Goal: Task Accomplishment & Management: Manage account settings

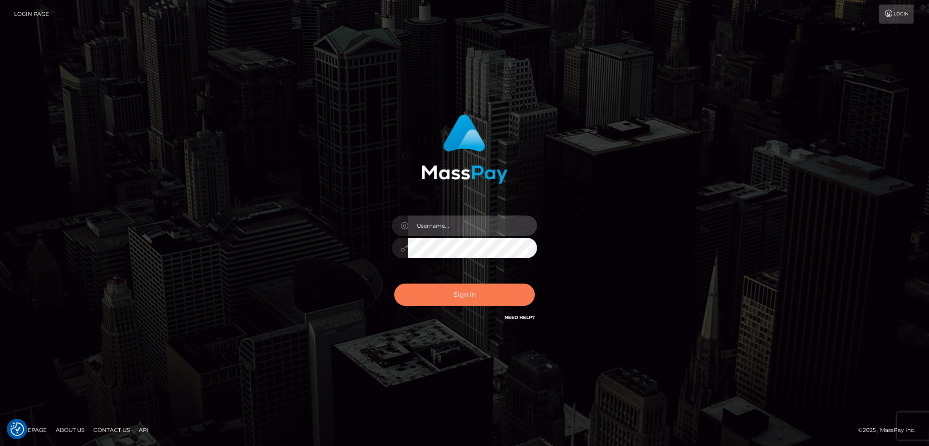
type input "alexstef"
click at [462, 286] on button "Sign in" at bounding box center [464, 294] width 141 height 22
type input "alexstef"
click at [456, 298] on button "Sign in" at bounding box center [464, 294] width 141 height 22
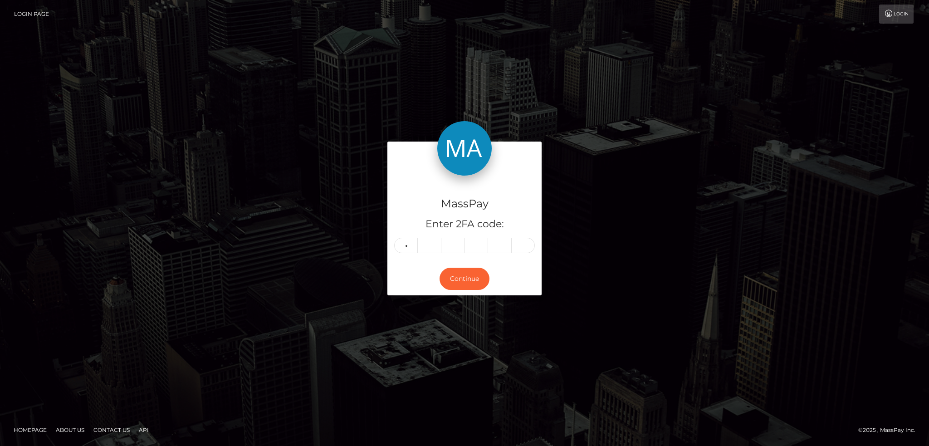
type input "1"
type input "0"
type input "8"
type input "7"
type input "8"
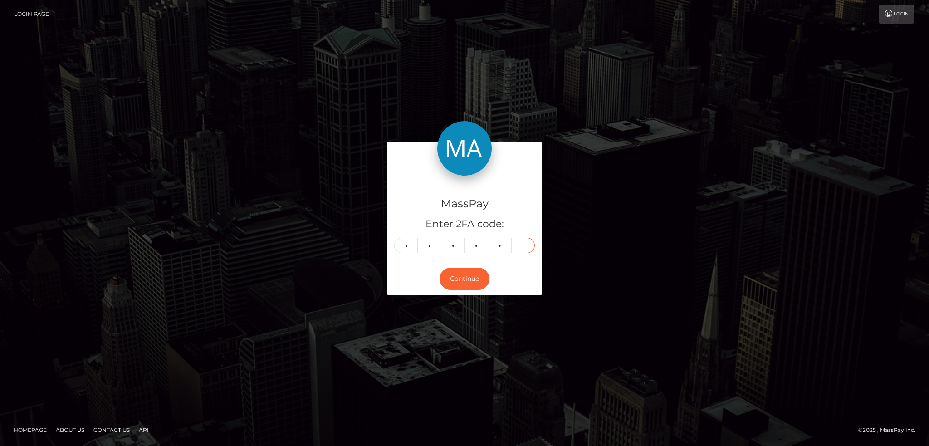
type input "3"
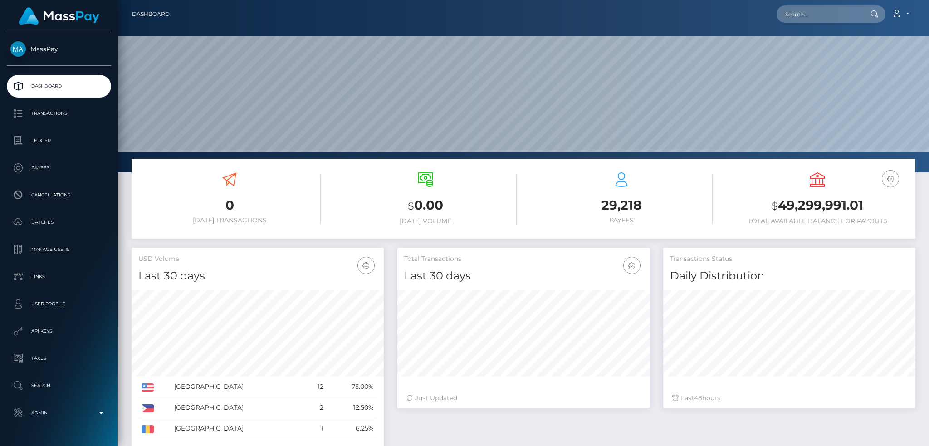
scroll to position [161, 252]
click at [830, 5] on input "text" at bounding box center [818, 13] width 85 height 17
paste input "0a350180-3068-499a-927d-95813e8275be"
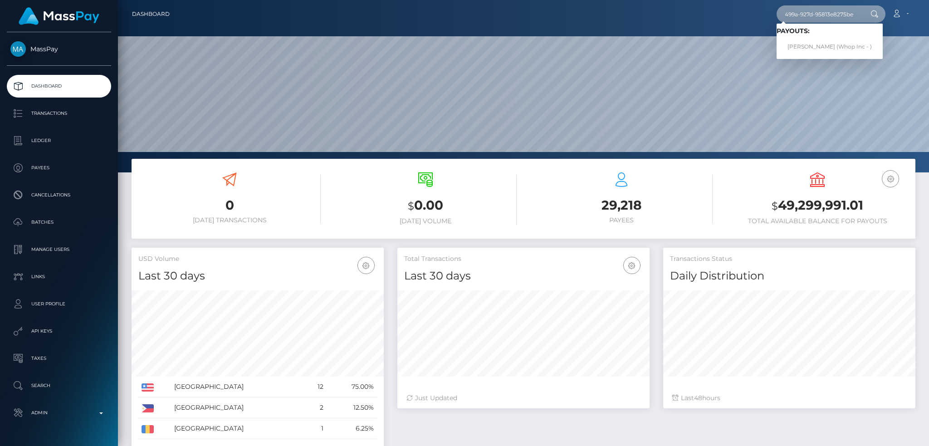
type input "0a350180-3068-499a-927d-95813e8275be"
click at [813, 42] on link "VILGOT GUSTAV KRAFT (Whop Inc - )" at bounding box center [829, 47] width 106 height 17
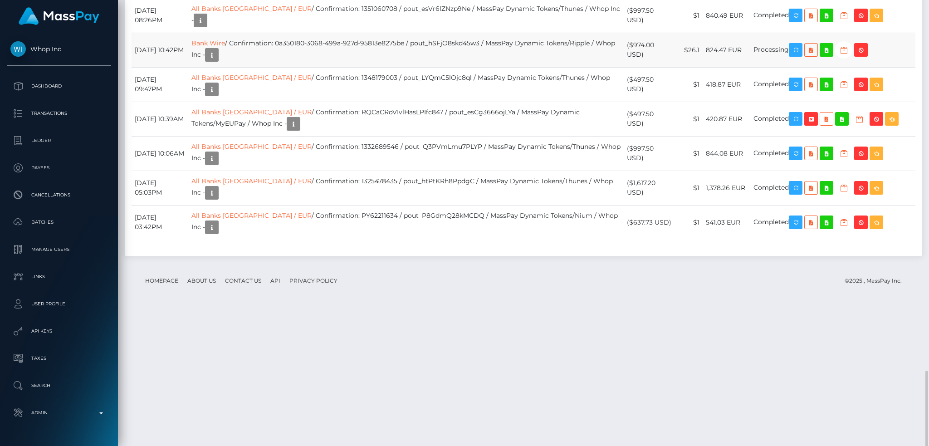
scroll to position [1307, 0]
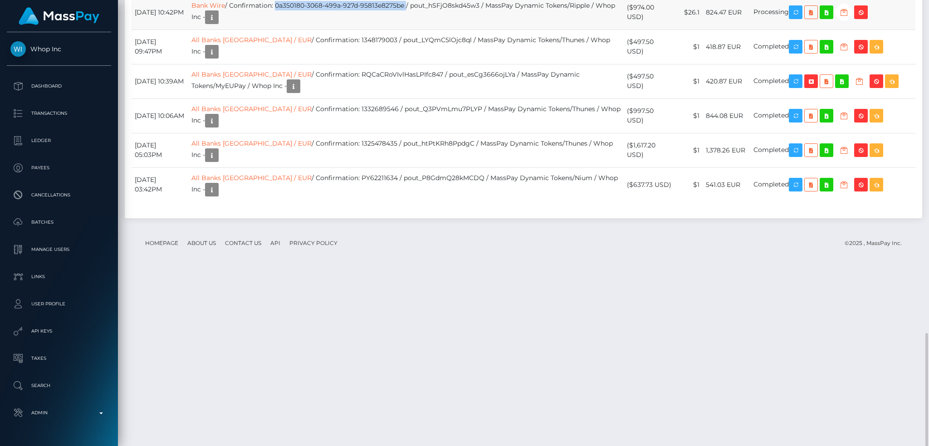
drag, startPoint x: 435, startPoint y: 177, endPoint x: 305, endPoint y: 178, distance: 130.2
click at [305, 29] on td "Bank Wire / Confirmation: 0a350180-3068-499a-927d-95813e8275be / pout_hSFjO8skd…" at bounding box center [406, 12] width 436 height 34
copy td "0a350180-3068-499a-927d-95813e8275be"
click at [315, 29] on td "Bank Wire / Confirmation: 0a350180-3068-499a-927d-95813e8275be / pout_hSFjO8skd…" at bounding box center [406, 12] width 436 height 34
drag, startPoint x: 307, startPoint y: 176, endPoint x: 436, endPoint y: 176, distance: 129.3
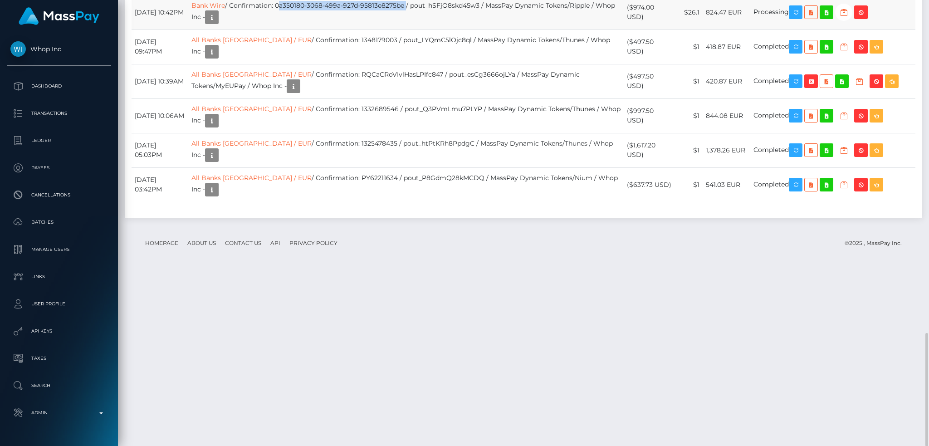
click at [436, 29] on td "Bank Wire / Confirmation: 0a350180-3068-499a-927d-95813e8275be / pout_hSFjO8skd…" at bounding box center [406, 12] width 436 height 34
copy td "0a350180-3068-499a-927d-95813e8275be"
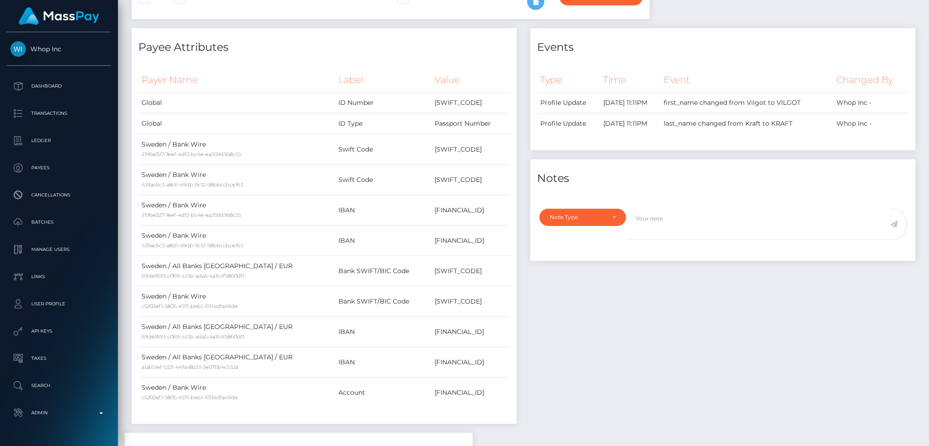
scroll to position [0, 0]
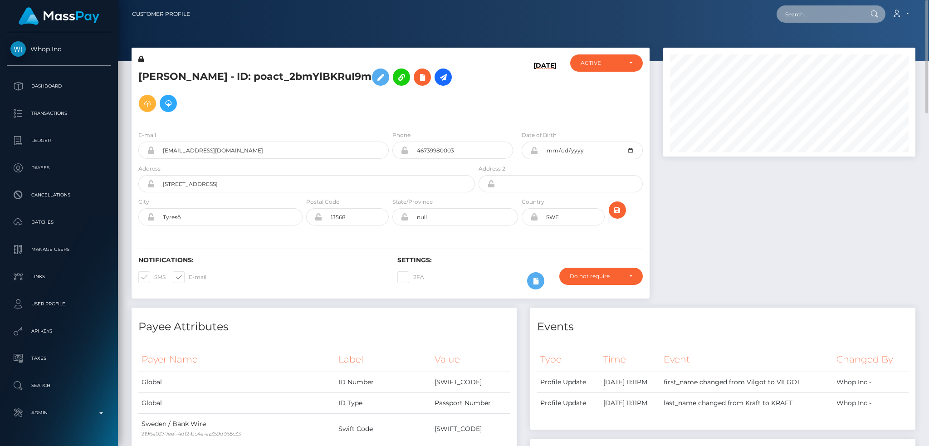
click at [826, 13] on input "text" at bounding box center [818, 13] width 85 height 17
paste input "nADxUeRCRQCDOz29aSHeYA"
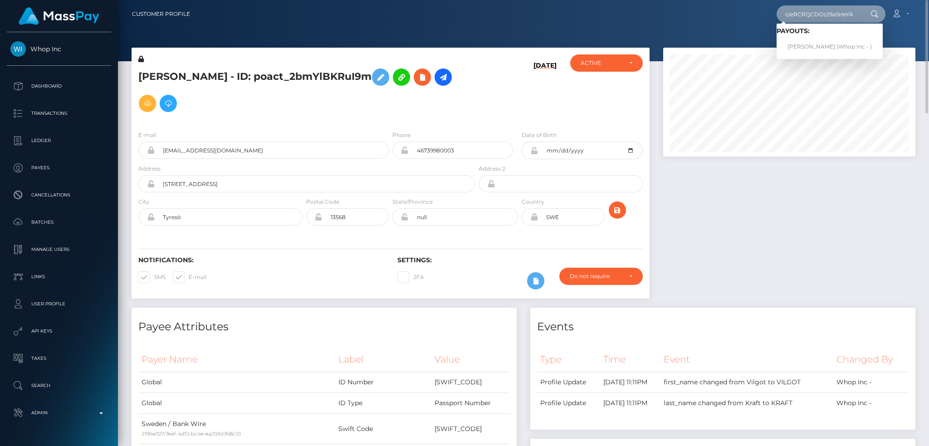
type input "nADxUeRCRQCDOz29aSHeYA"
click at [817, 46] on link "JAN HARVEY BALUCOS (Whop Inc - )" at bounding box center [829, 47] width 106 height 17
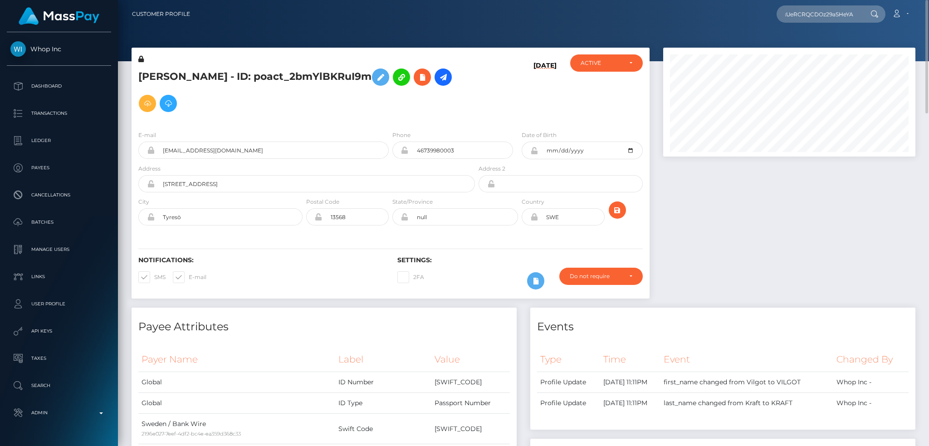
scroll to position [0, 0]
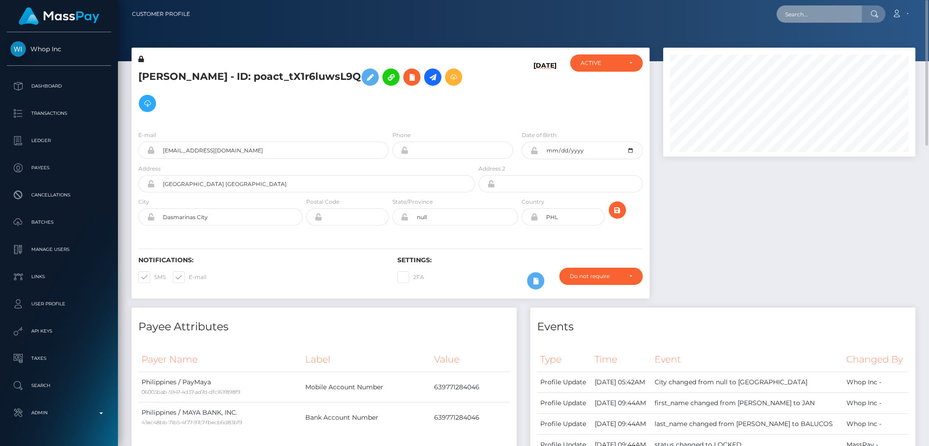
drag, startPoint x: 826, startPoint y: 10, endPoint x: 789, endPoint y: 18, distance: 37.9
click at [826, 10] on input "text" at bounding box center [818, 13] width 85 height 17
paste input "1352106061"
type input "1352106061"
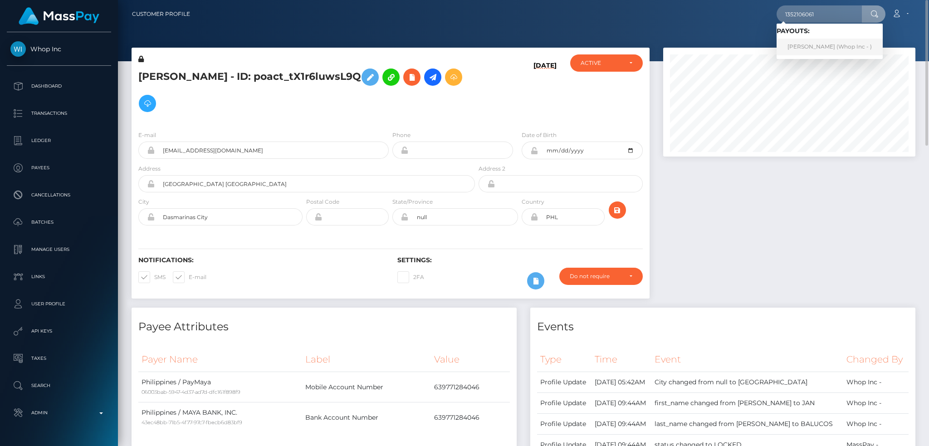
click at [822, 49] on link "TAJAY KEVIN CAMPBELL (Whop Inc - )" at bounding box center [829, 47] width 106 height 17
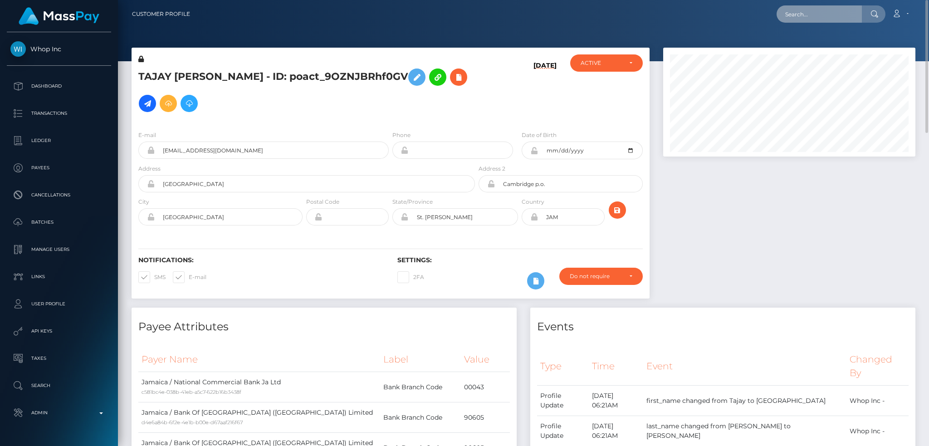
click at [815, 8] on input "text" at bounding box center [818, 13] width 85 height 17
paste input "datbishdeegy@gmail.com"
type input "datbishdeegy@gmail.com"
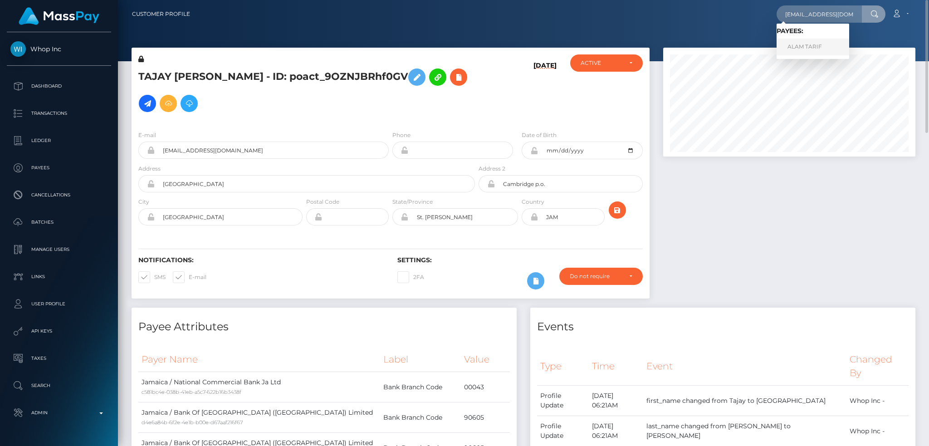
click at [793, 39] on link "ALAM TARIF" at bounding box center [812, 47] width 73 height 17
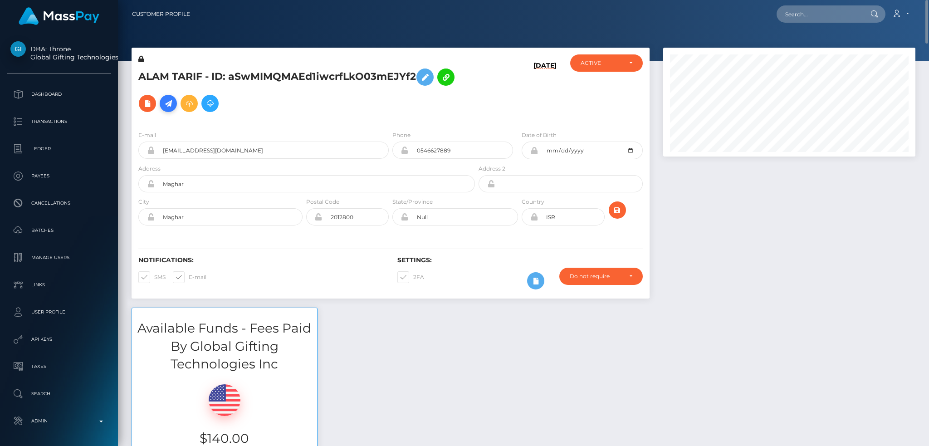
click at [161, 100] on link at bounding box center [168, 103] width 17 height 17
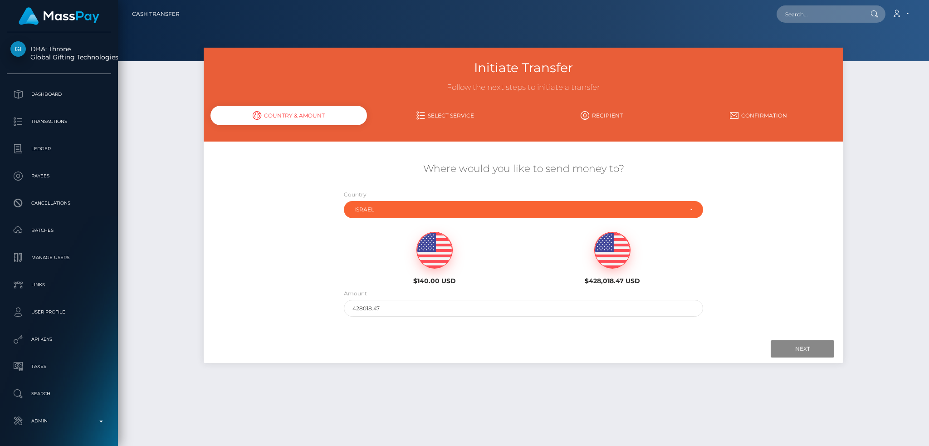
click at [415, 248] on div "$140.00 USD" at bounding box center [434, 258] width 164 height 53
type input "140"
click at [777, 356] on input "Next" at bounding box center [802, 348] width 63 height 17
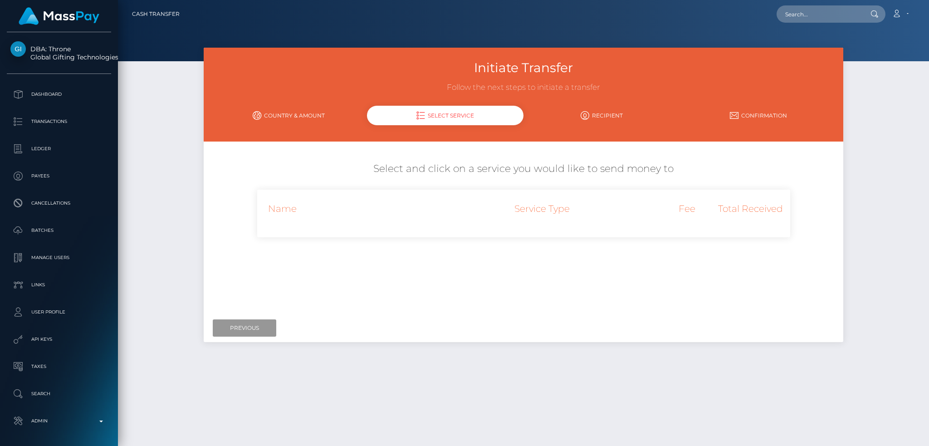
click at [233, 331] on input "Previous" at bounding box center [244, 327] width 63 height 17
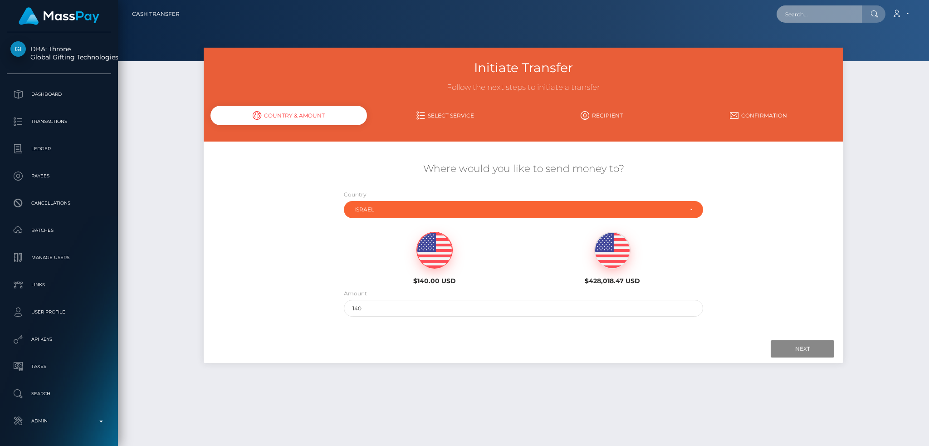
click at [829, 10] on input "text" at bounding box center [818, 13] width 85 height 17
paste input "88zgm1ptgobqspygbdi8jd0g"
type input "88zgm1ptgobqspygbdi8jd0g"
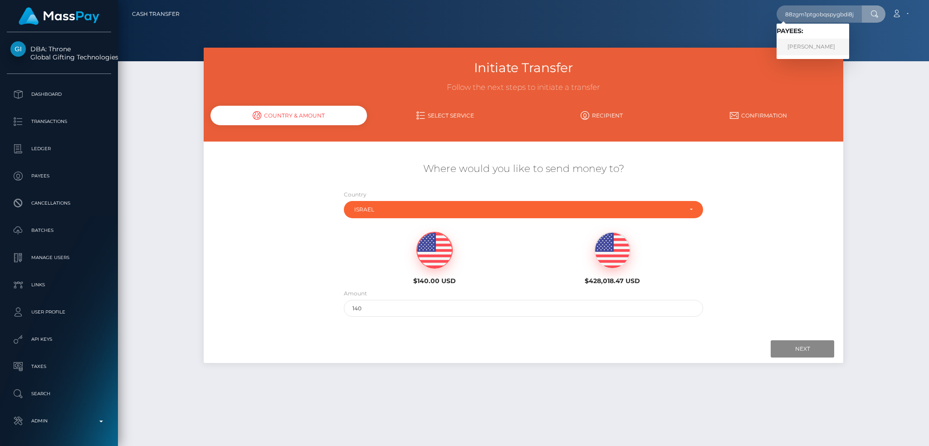
click at [825, 47] on link "TINA NGUYEN" at bounding box center [812, 47] width 73 height 17
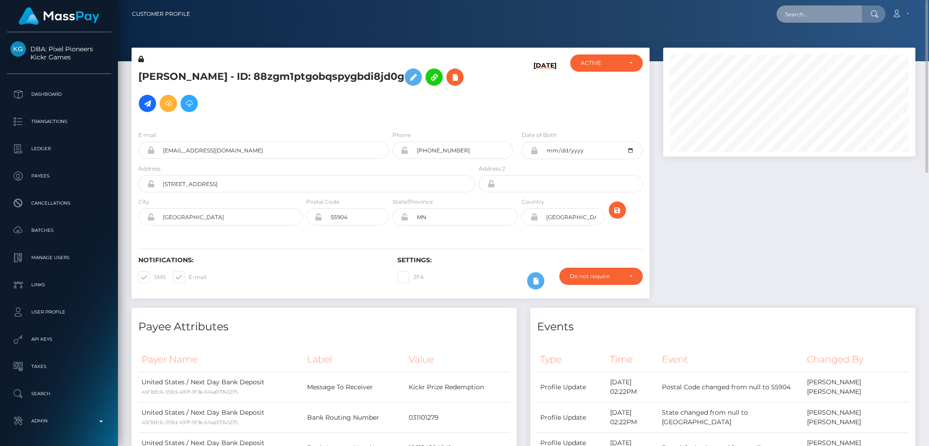
click at [786, 13] on input "text" at bounding box center [818, 13] width 85 height 17
paste input "y0Rku8Pb64NXi5ZP0OalvYFLBwY2"
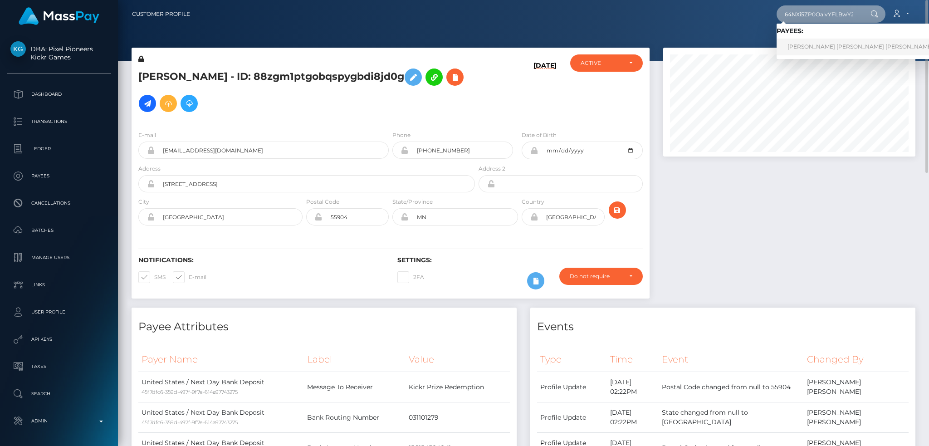
type input "y0Rku8Pb64NXi5ZP0OalvYFLBwY2"
click at [811, 46] on link "LUCAS MARTINS SOUZA Martins Souza" at bounding box center [859, 47] width 167 height 17
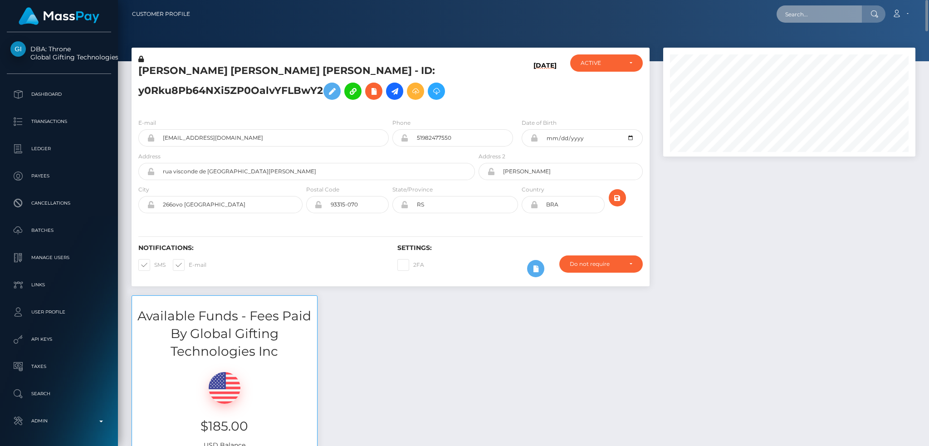
click at [819, 14] on input "text" at bounding box center [818, 13] width 85 height 17
paste input "[PERSON_NAME] NYAWIRA"
type input "[PERSON_NAME] NYAWIRA"
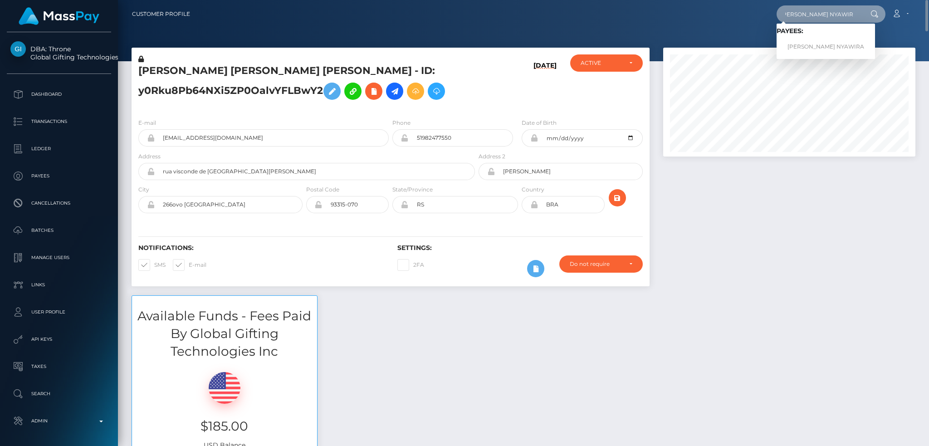
scroll to position [0, 0]
click at [788, 47] on link "[PERSON_NAME] NYAWIRA" at bounding box center [825, 47] width 98 height 17
click at [788, 47] on div at bounding box center [523, 30] width 811 height 61
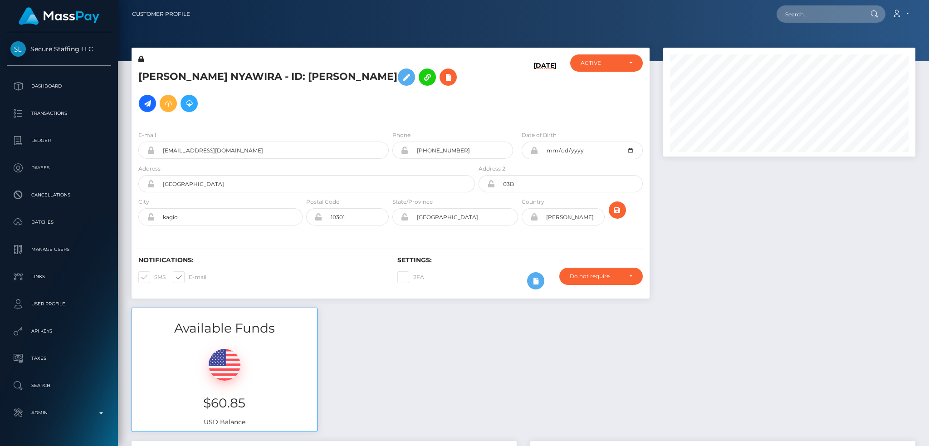
scroll to position [109, 252]
click at [153, 105] on icon at bounding box center [147, 103] width 11 height 11
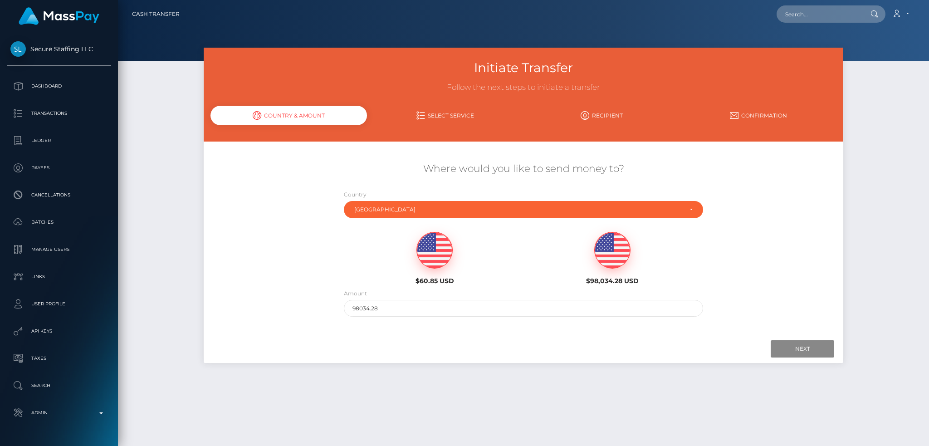
click at [443, 259] on img at bounding box center [434, 250] width 35 height 36
type input "60.85"
click at [785, 356] on input "Next" at bounding box center [802, 348] width 63 height 17
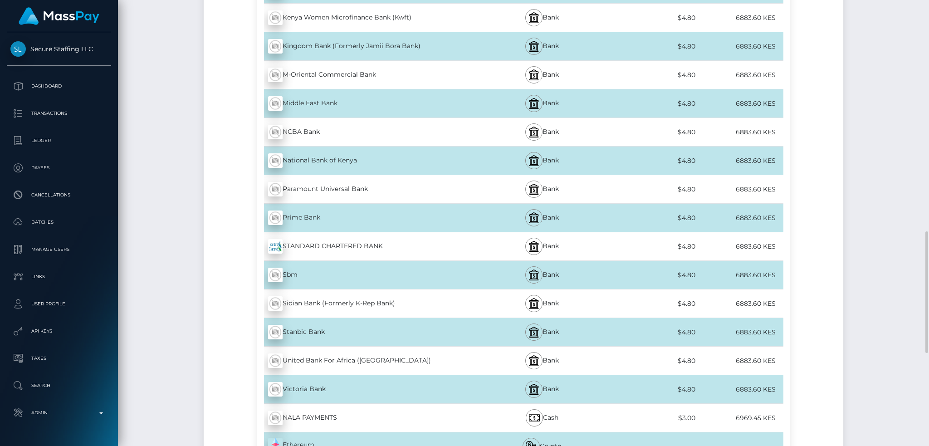
scroll to position [1149, 0]
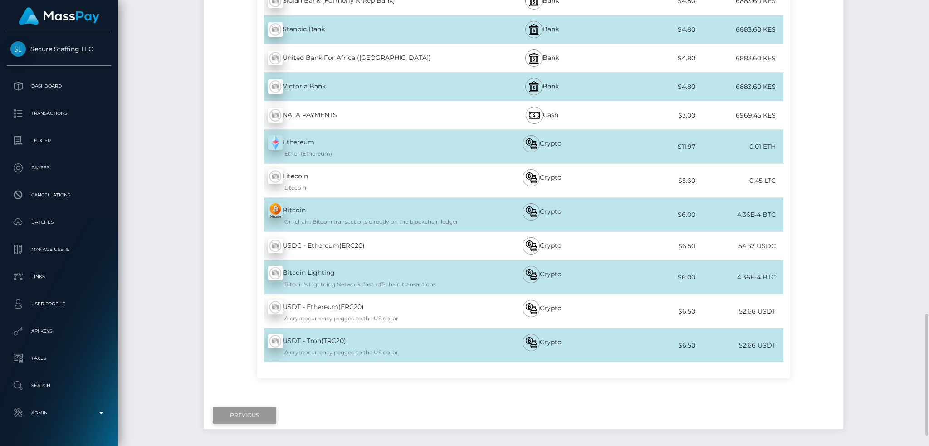
click at [231, 415] on input "Previous" at bounding box center [244, 414] width 63 height 17
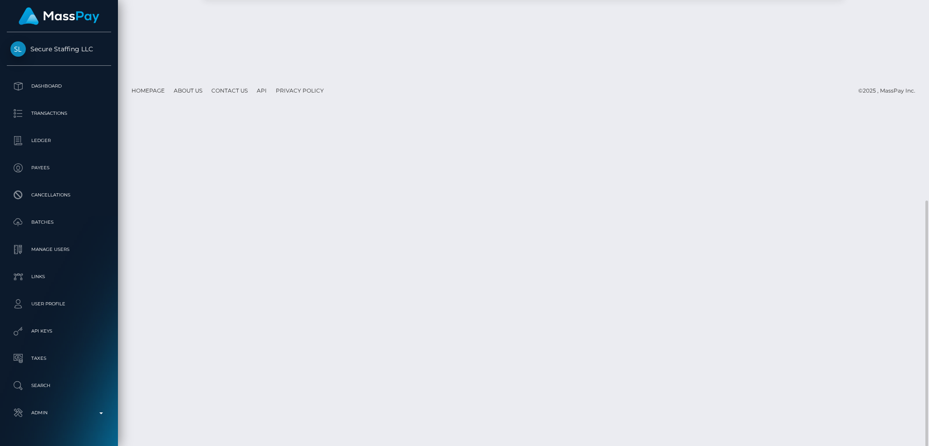
scroll to position [0, 0]
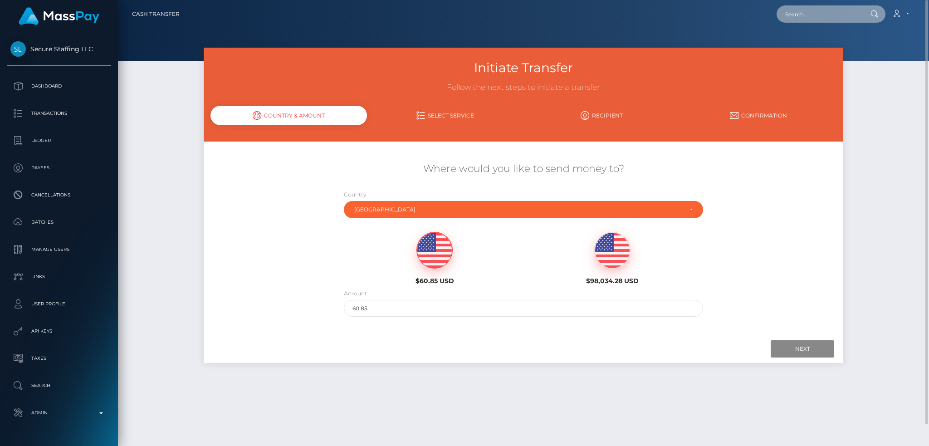
click at [810, 15] on input "text" at bounding box center [818, 13] width 85 height 17
paste input "ybemeo1810@gmail.com"
type input "ybemeo1810@gmail.com"
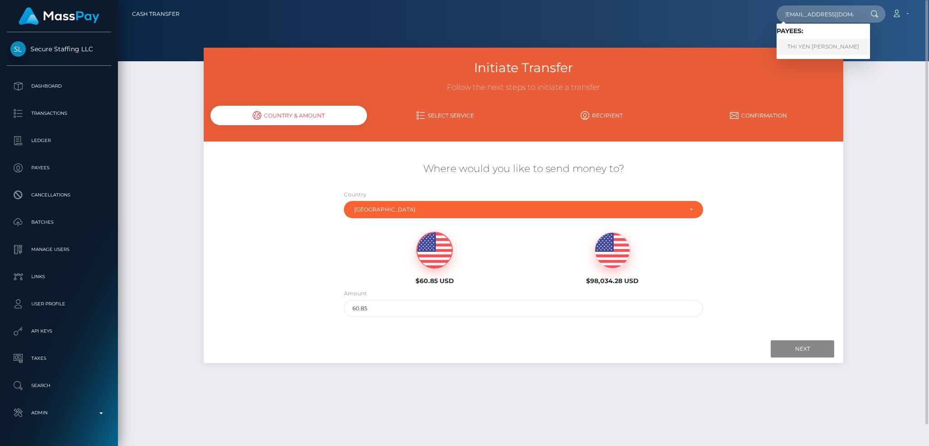
click at [800, 47] on link "THI YEN ANH LE" at bounding box center [822, 47] width 93 height 17
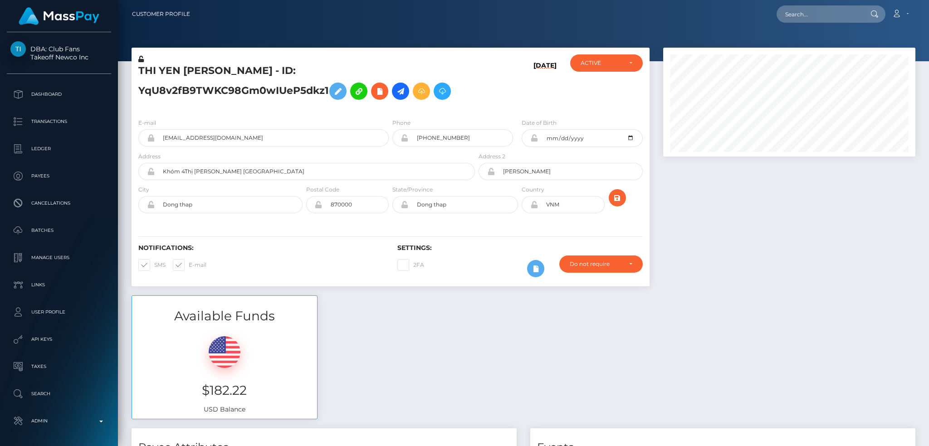
scroll to position [109, 252]
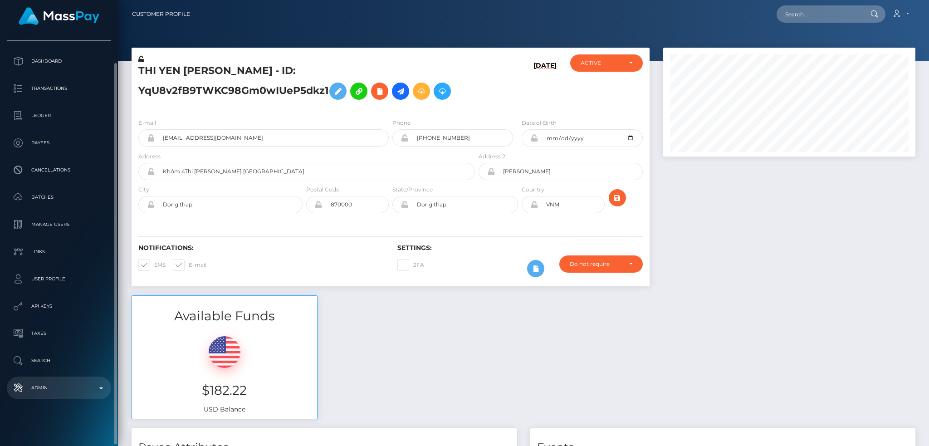
click at [71, 384] on p "Admin" at bounding box center [58, 388] width 97 height 14
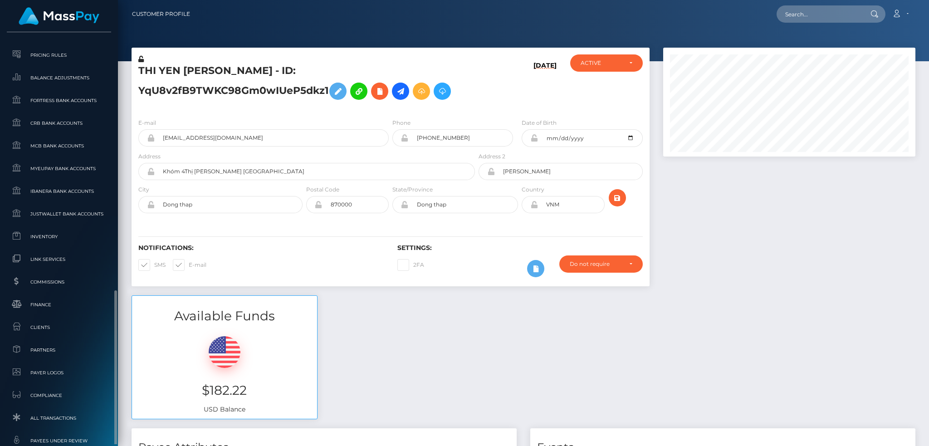
scroll to position [456, 0]
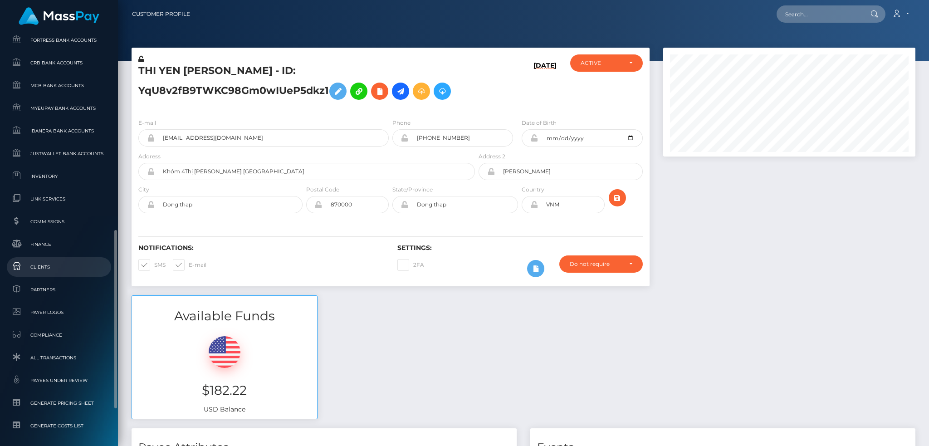
click at [75, 259] on link "Clients" at bounding box center [59, 267] width 104 height 20
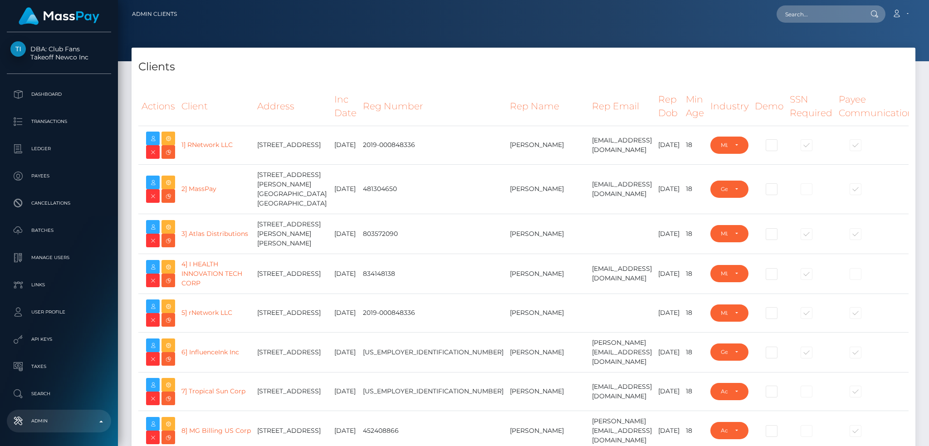
select select "223"
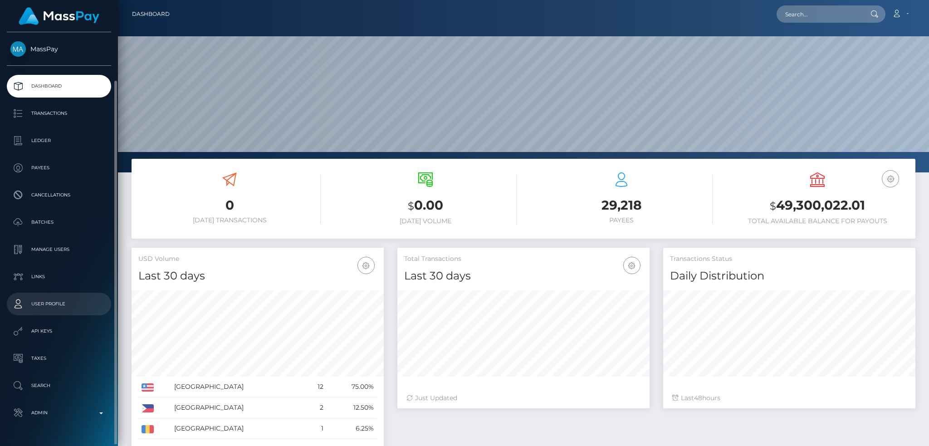
scroll to position [25, 0]
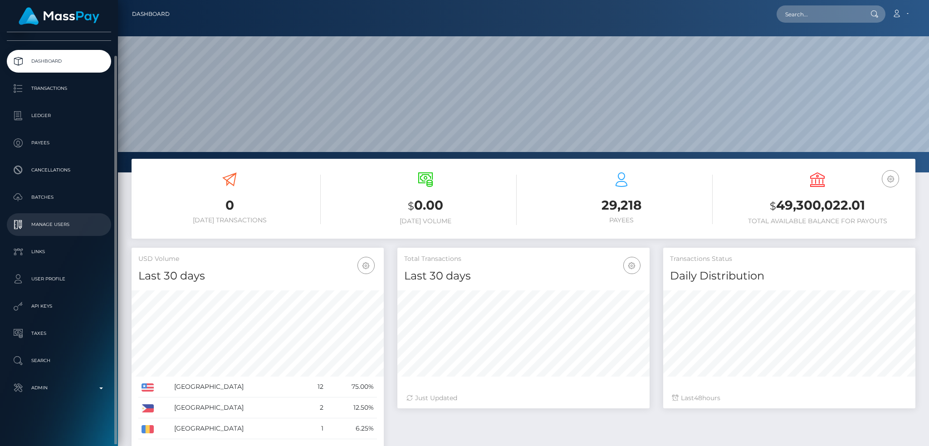
click at [69, 226] on p "Manage Users" at bounding box center [58, 225] width 97 height 14
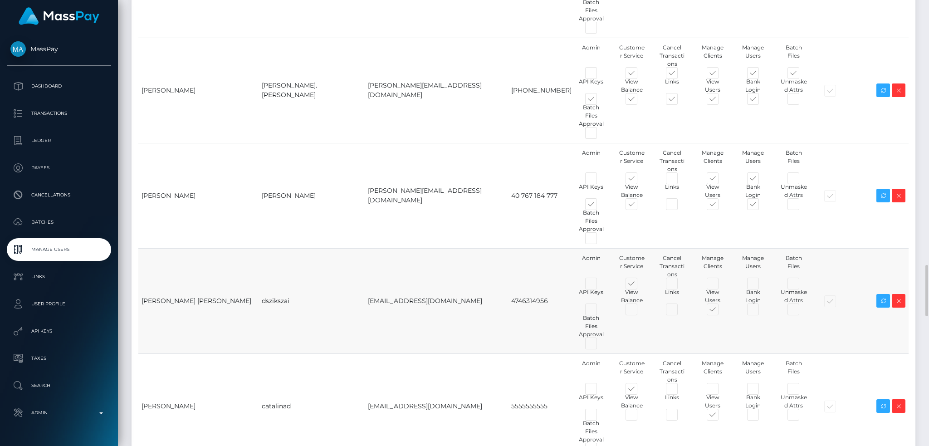
scroll to position [1935, 0]
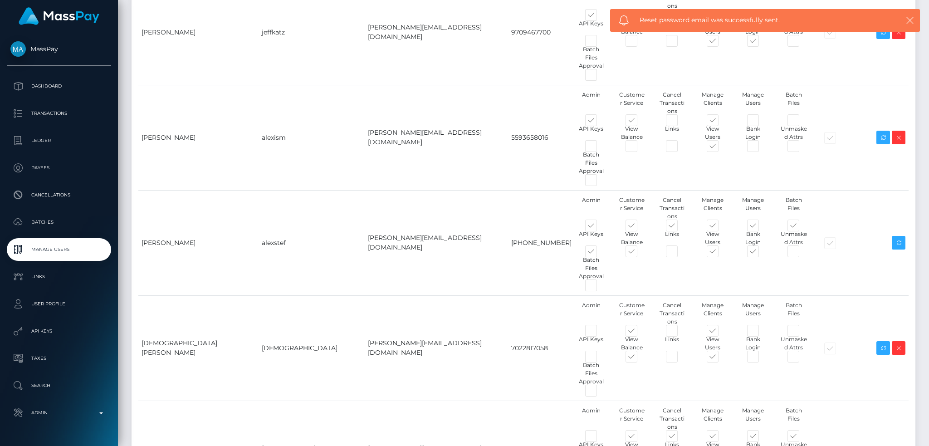
click at [906, 18] on icon "button" at bounding box center [909, 20] width 9 height 9
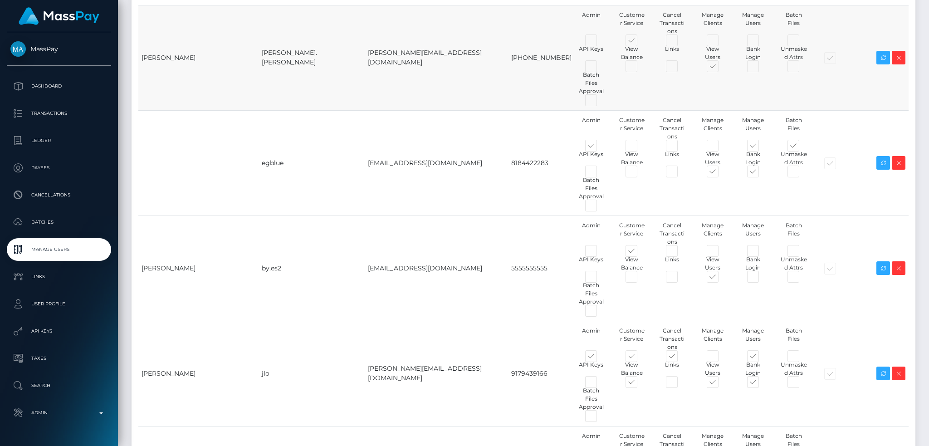
scroll to position [0, 0]
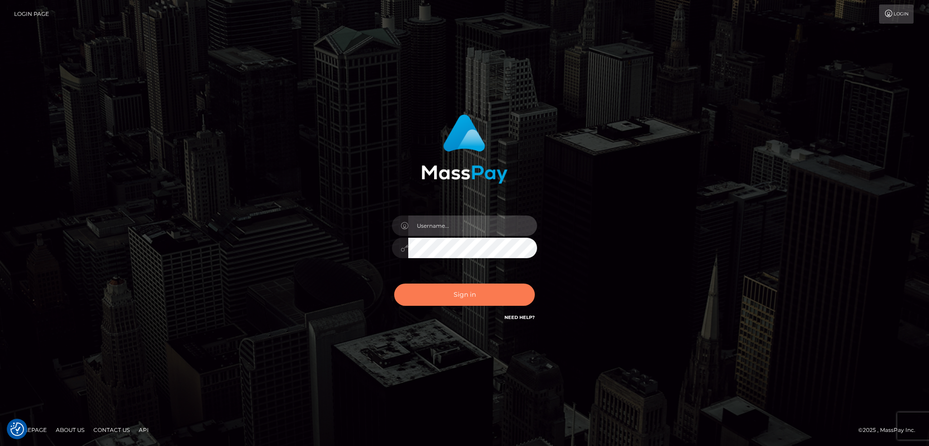
type input "alexstef"
click at [487, 302] on button "Sign in" at bounding box center [464, 294] width 141 height 22
type input "alexstef"
click at [471, 298] on button "Sign in" at bounding box center [464, 294] width 141 height 22
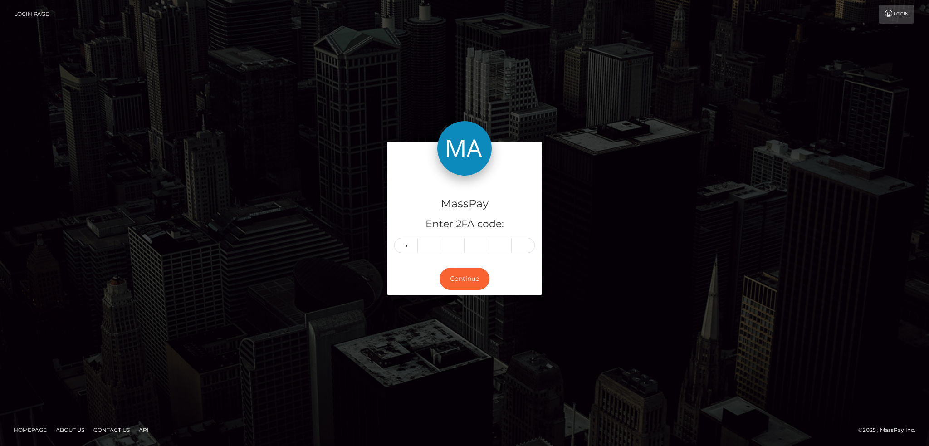
type input "6"
type input "0"
type input "1"
type input "7"
type input "6"
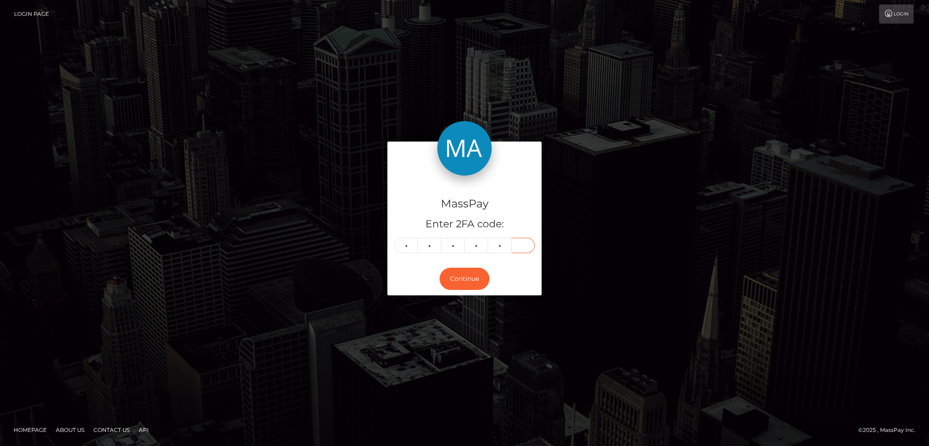
type input "7"
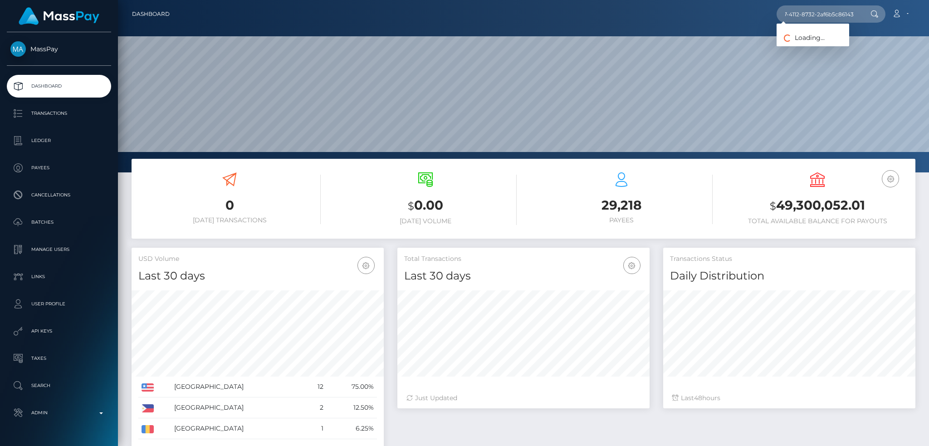
scroll to position [161, 252]
type input "30640a58-1a07-4112-8732-2af6b5c86143"
click at [822, 51] on link "DINH THI DINH (ICF Technology, Inc. - )" at bounding box center [898, 47] width 244 height 17
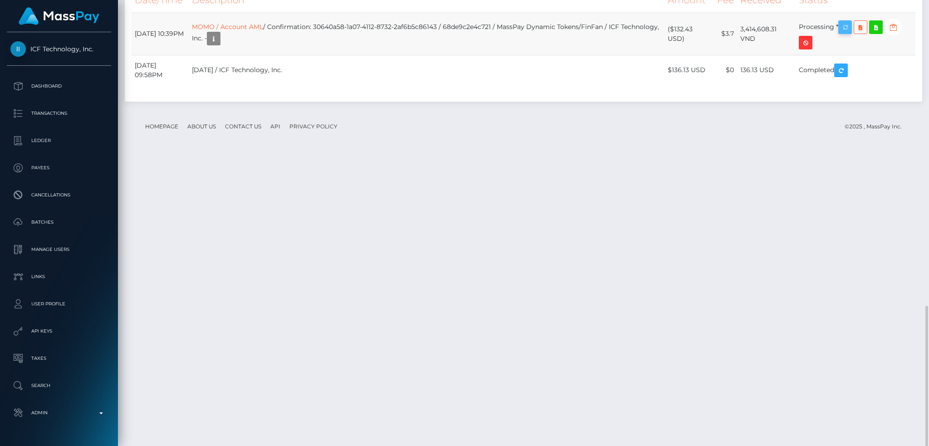
scroll to position [109, 252]
click at [850, 33] on icon "button" at bounding box center [844, 27] width 11 height 11
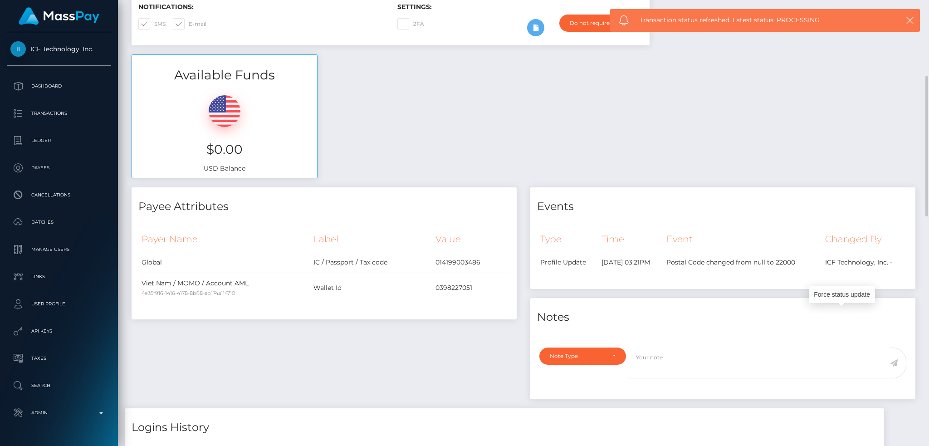
scroll to position [0, 0]
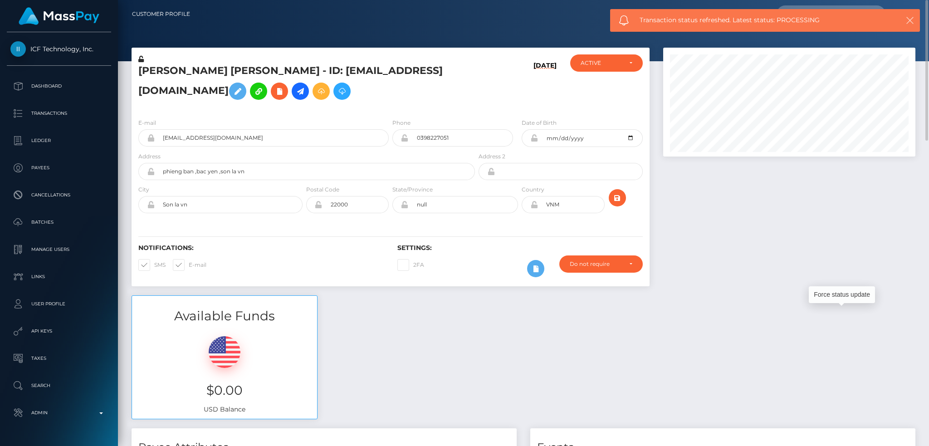
click at [909, 22] on icon "button" at bounding box center [909, 20] width 9 height 9
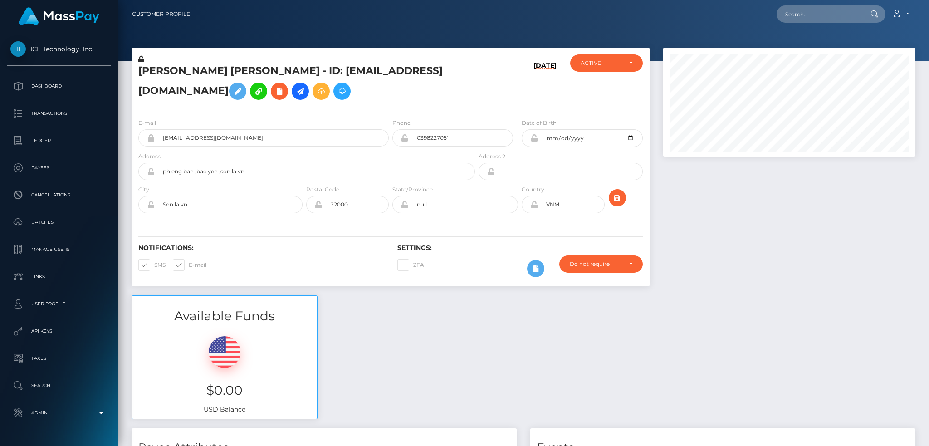
click at [809, 13] on input "text" at bounding box center [818, 13] width 85 height 17
paste input "f7b0553a-187b-4702-b37f-ca5c71373774"
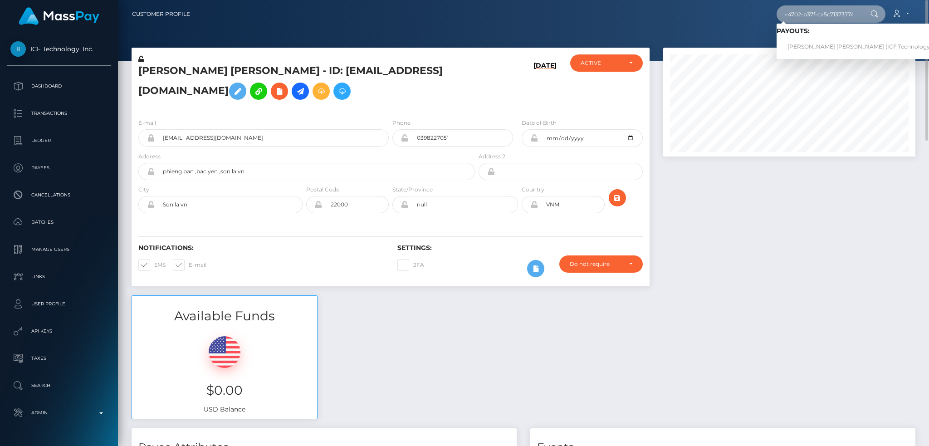
type input "f7b0553a-187b-4702-b37f-ca5c71373774"
click at [828, 45] on link "TAM THI BANG NGUYEN (ICF Technology, Inc. - )" at bounding box center [868, 47] width 184 height 17
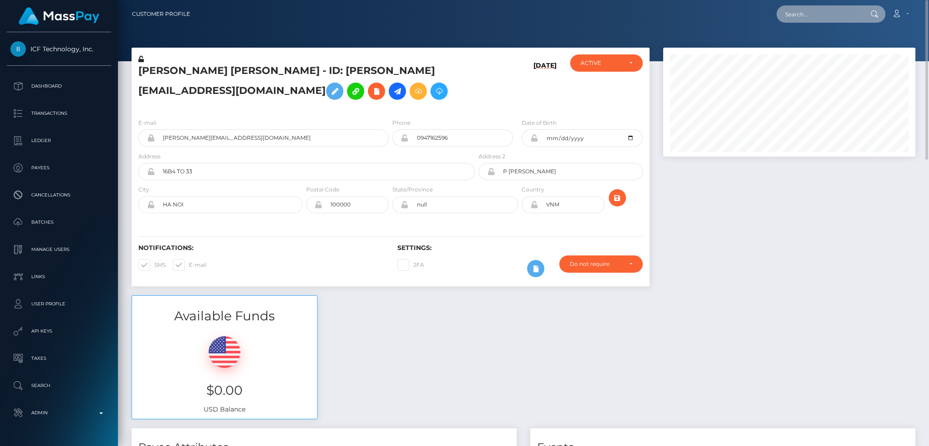
drag, startPoint x: 795, startPoint y: 15, endPoint x: 763, endPoint y: 12, distance: 32.3
click at [796, 15] on input "text" at bounding box center [818, 13] width 85 height 17
paste input "RQ5o5QuDy7ANbkUJwWf796"
type input "RQ5o5QuDy7ANbkUJwWf796"
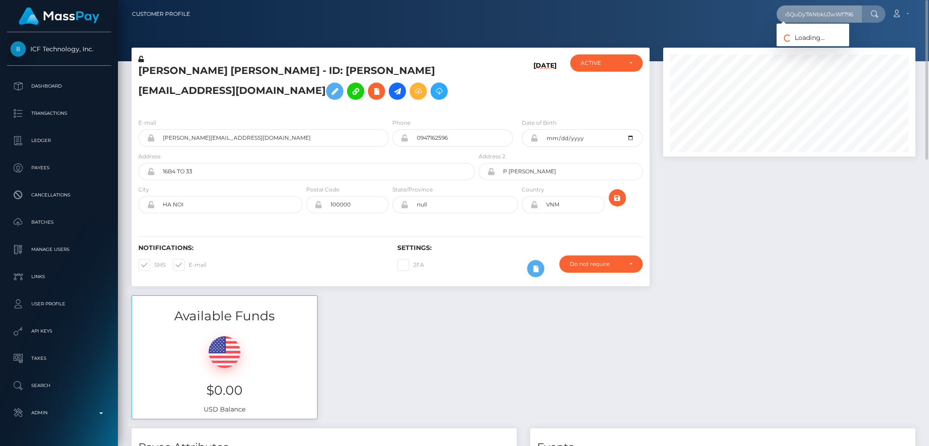
scroll to position [0, 0]
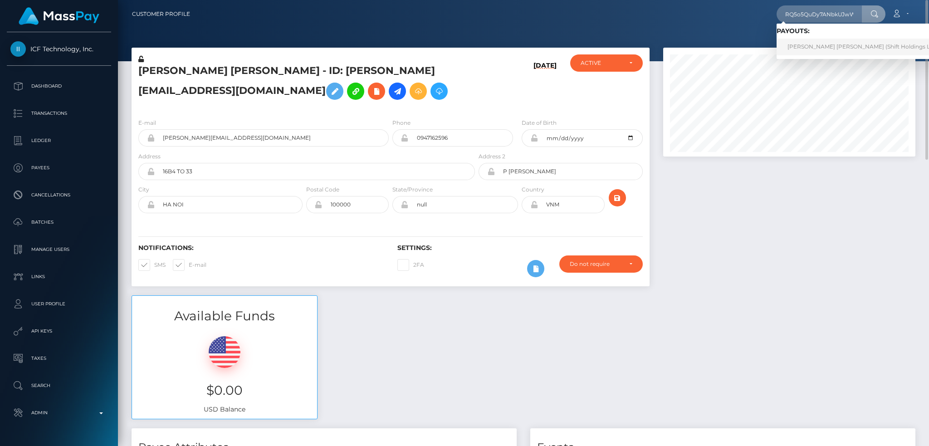
click at [808, 44] on link "GABRIEL SANCHEZ GIL (Shift Holdings Ltd. - )" at bounding box center [865, 47] width 178 height 17
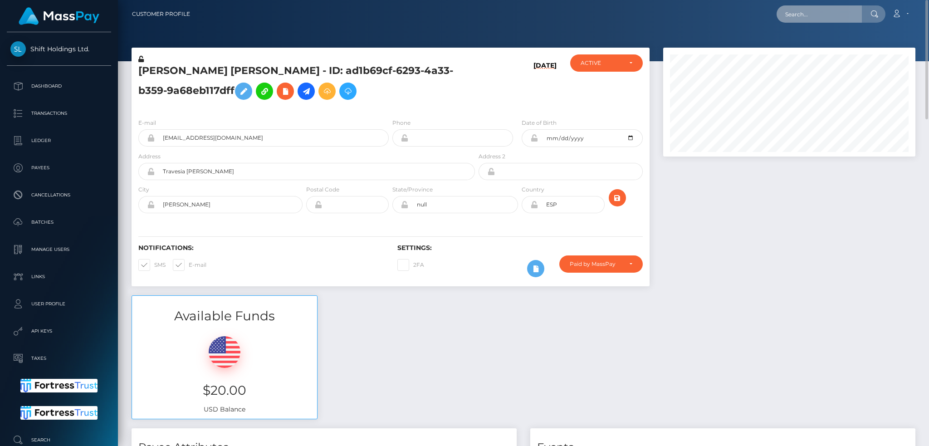
click at [852, 15] on input "text" at bounding box center [818, 13] width 85 height 17
paste input "poact_ELTHz23pFBfw"
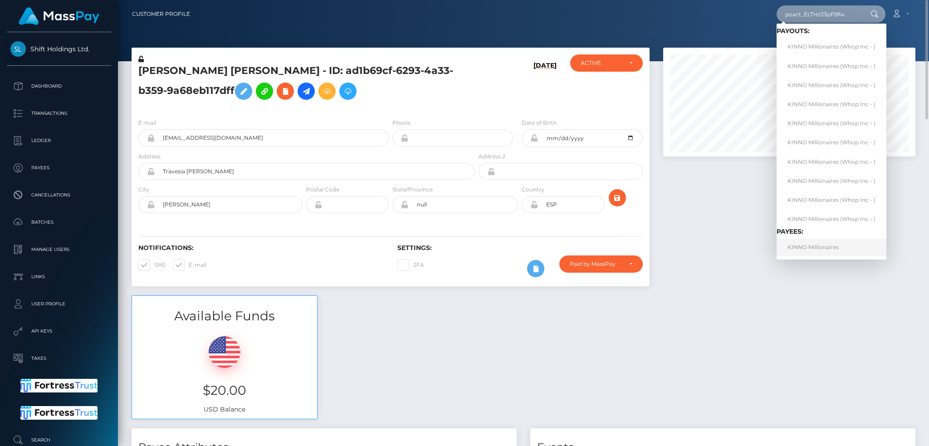
type input "poact_ELTHz23pFBfw"
click at [835, 244] on link "KINNO Millionaires" at bounding box center [831, 247] width 110 height 17
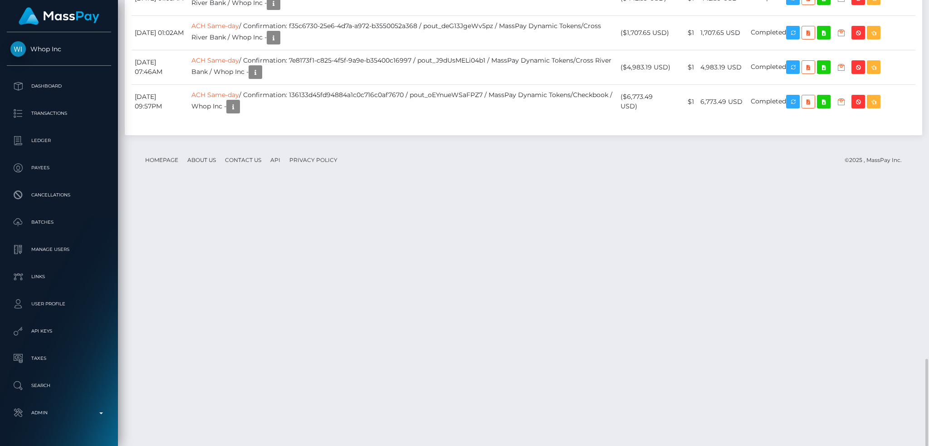
scroll to position [1462, 0]
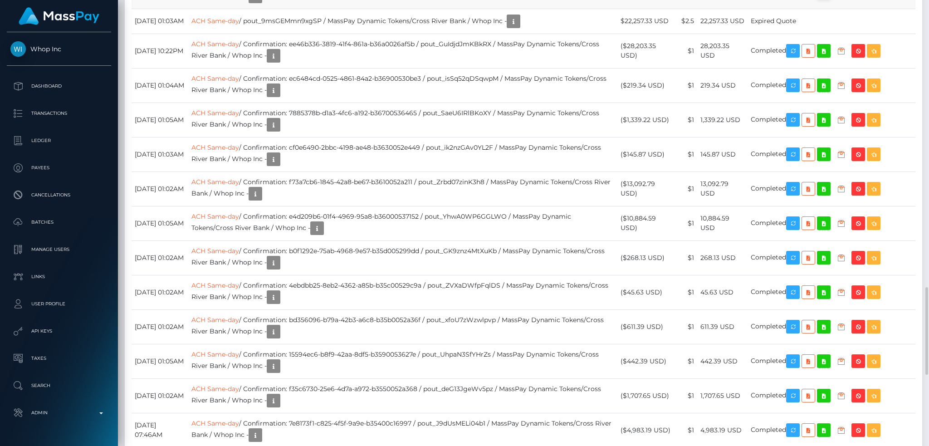
drag, startPoint x: 801, startPoint y: 249, endPoint x: 740, endPoint y: 262, distance: 62.2
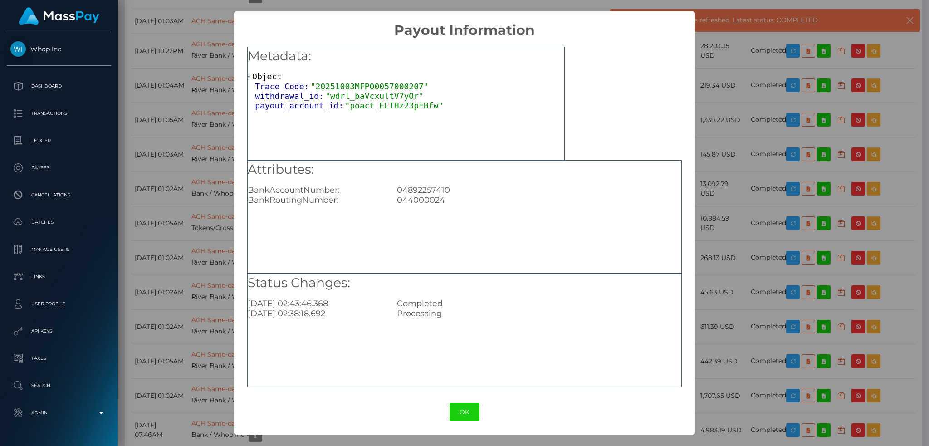
drag, startPoint x: 710, startPoint y: 250, endPoint x: 617, endPoint y: 254, distance: 92.6
click at [710, 250] on div "× Payout Information Metadata: Object Trace_Code: "20251003MFP00057000207" with…" at bounding box center [464, 223] width 929 height 446
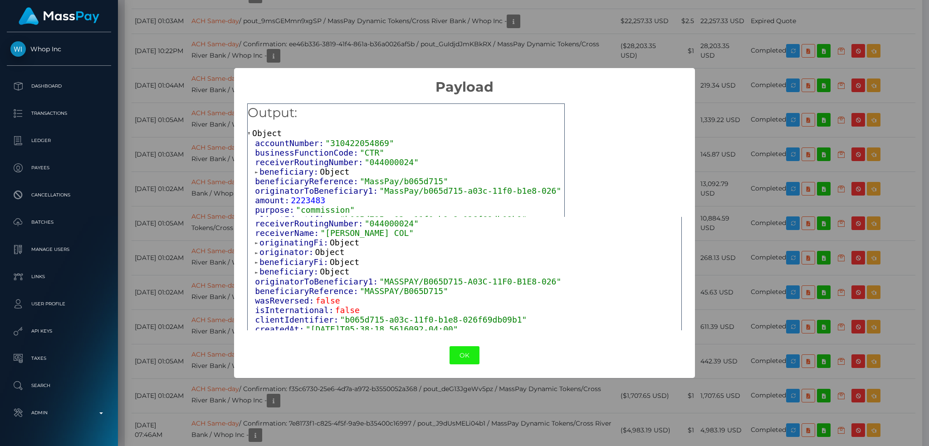
scroll to position [242, 0]
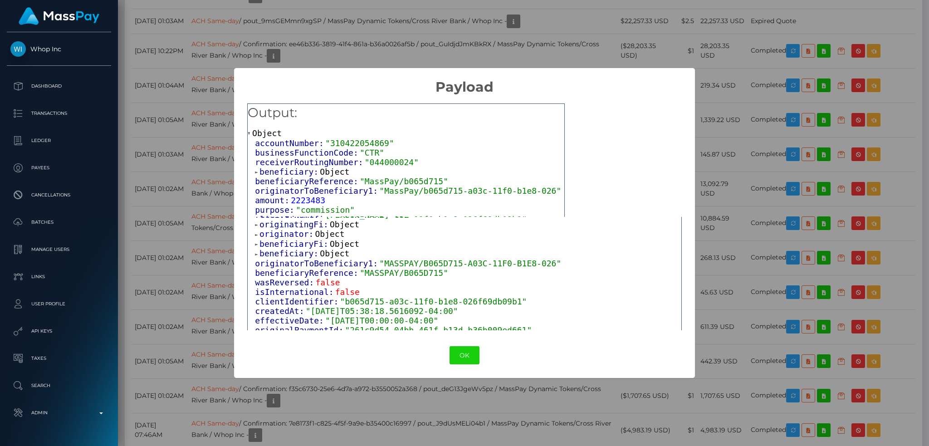
click at [332, 229] on span "Object" at bounding box center [344, 224] width 29 height 10
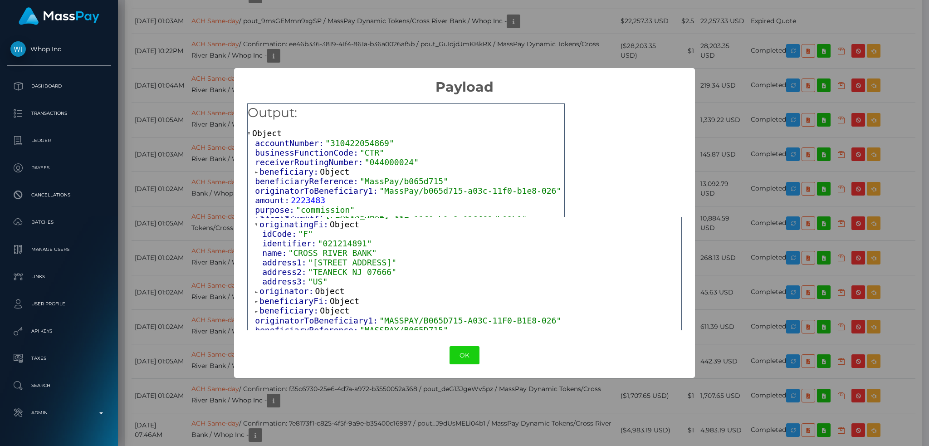
scroll to position [302, 0]
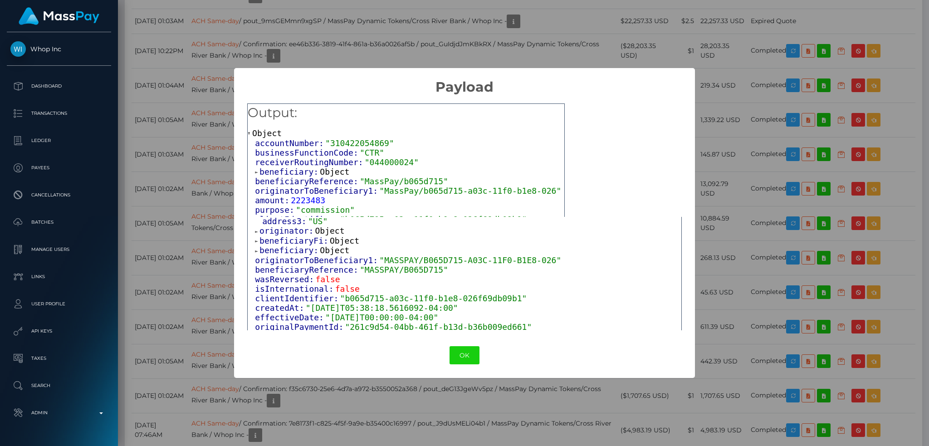
click at [330, 234] on span "Object" at bounding box center [329, 231] width 29 height 10
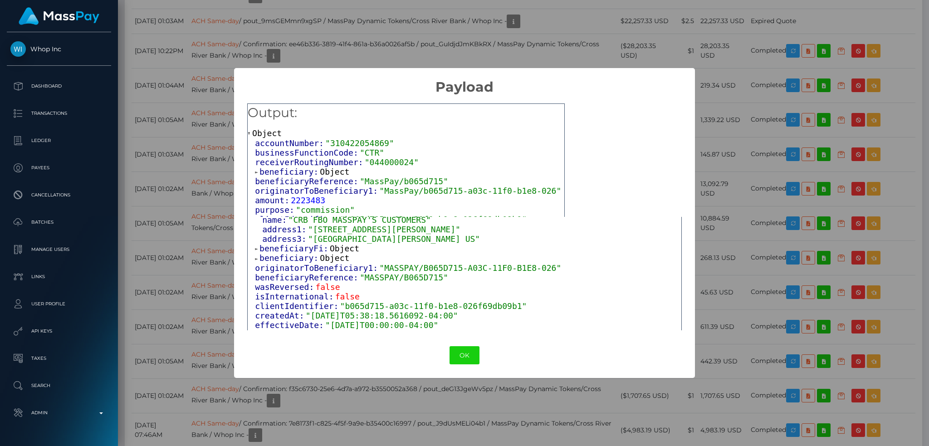
scroll to position [363, 0]
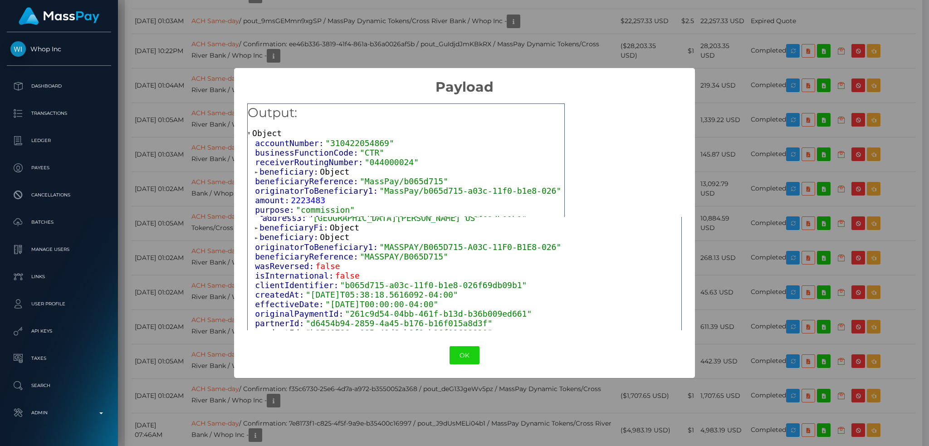
click at [332, 230] on span "Object" at bounding box center [344, 228] width 29 height 10
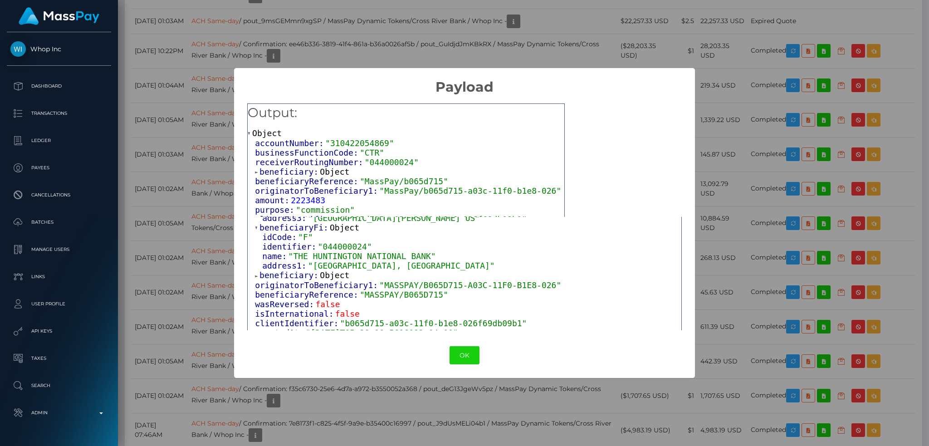
click at [335, 280] on span "Object" at bounding box center [334, 275] width 29 height 10
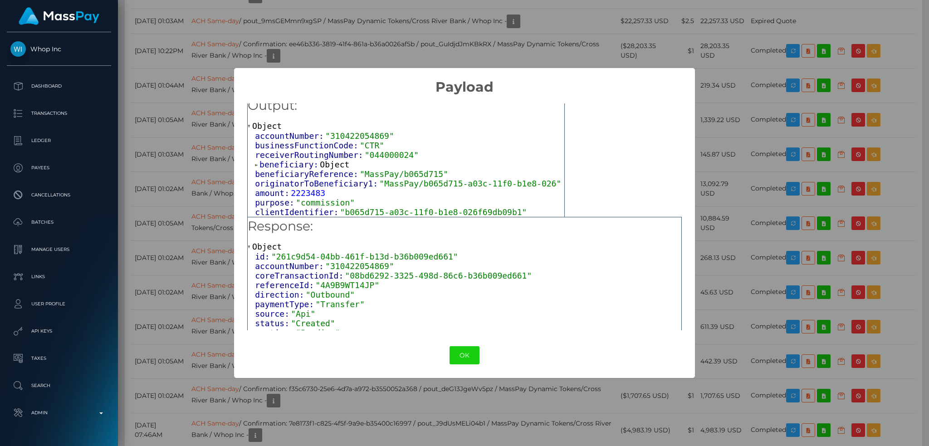
scroll to position [10, 0]
click at [326, 163] on span "Object" at bounding box center [334, 164] width 29 height 10
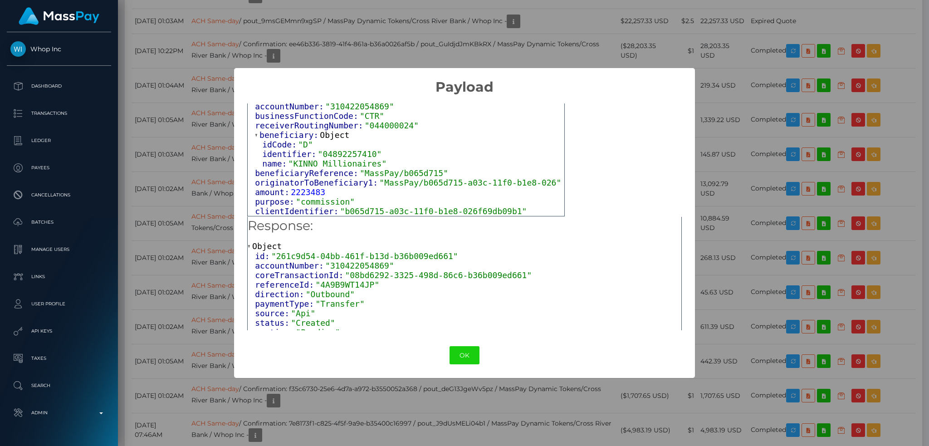
scroll to position [0, 0]
click at [171, 185] on div "× Payload Output: Object accountNumber: "310422054869" businessFunctionCode: "C…" at bounding box center [464, 223] width 929 height 446
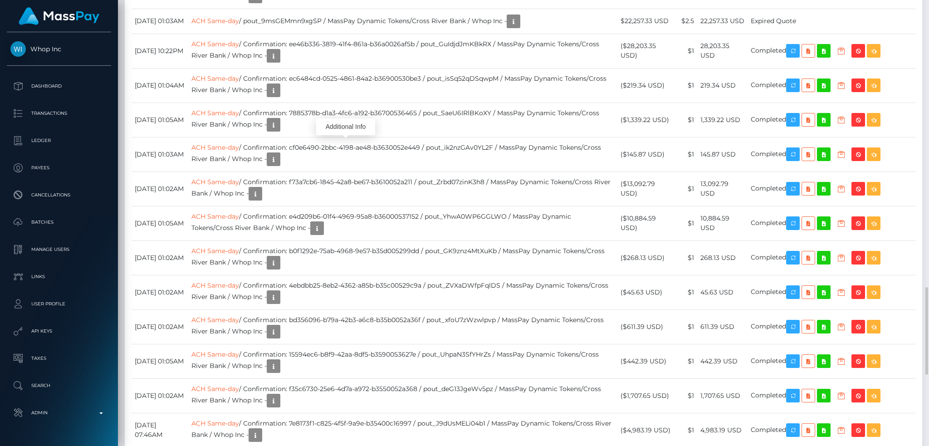
scroll to position [109, 252]
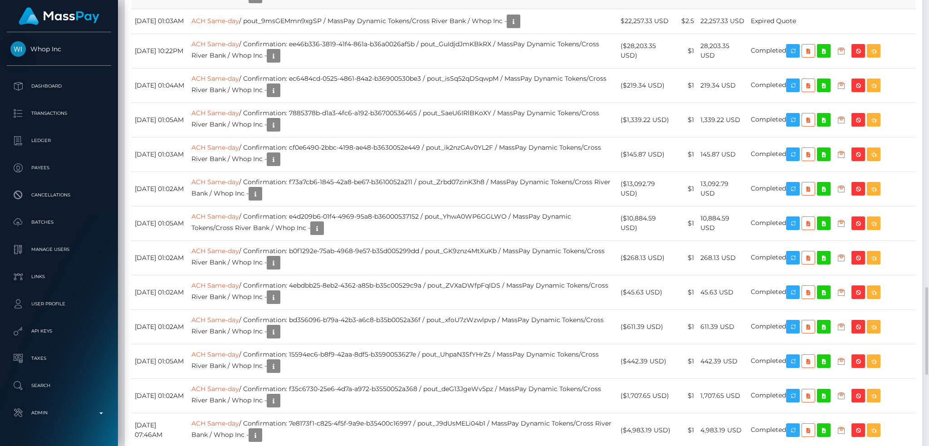
drag, startPoint x: 433, startPoint y: 240, endPoint x: 303, endPoint y: 240, distance: 129.7
copy td "261c9d54-04bb-461f-b13d-b36b009ed661"
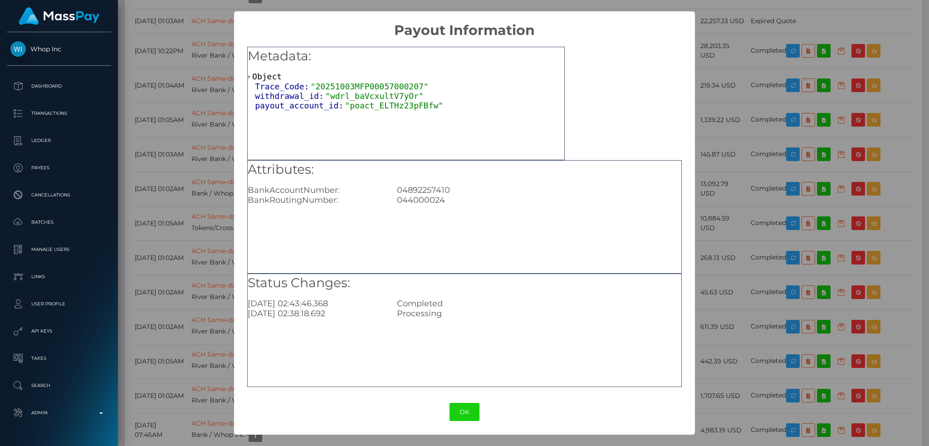
click at [361, 90] on span ""20251003MFP00057000207"" at bounding box center [370, 87] width 118 height 10
copy span "20251003MFP00057000207"
click at [459, 415] on button "OK" at bounding box center [464, 412] width 30 height 19
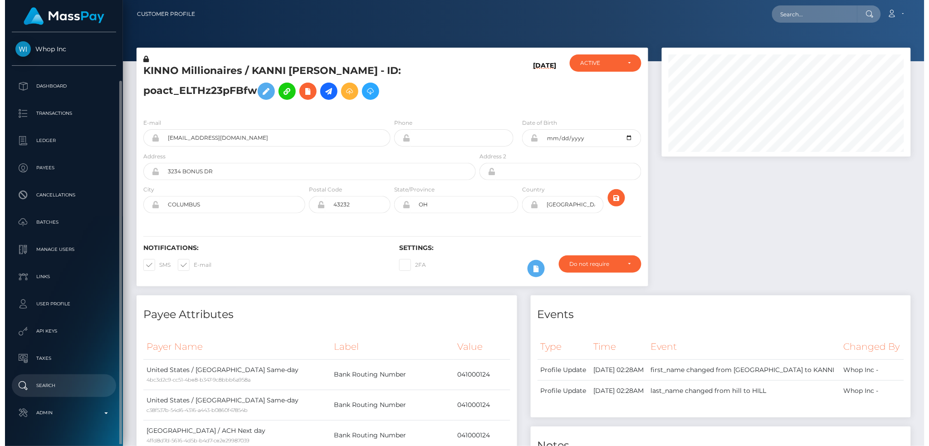
scroll to position [25, 0]
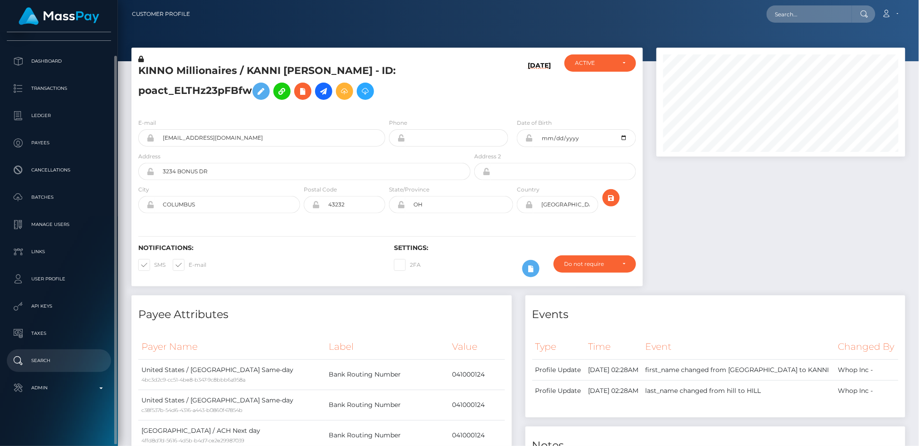
drag, startPoint x: 69, startPoint y: 383, endPoint x: 69, endPoint y: 371, distance: 11.8
click at [69, 384] on p "Admin" at bounding box center [58, 388] width 97 height 14
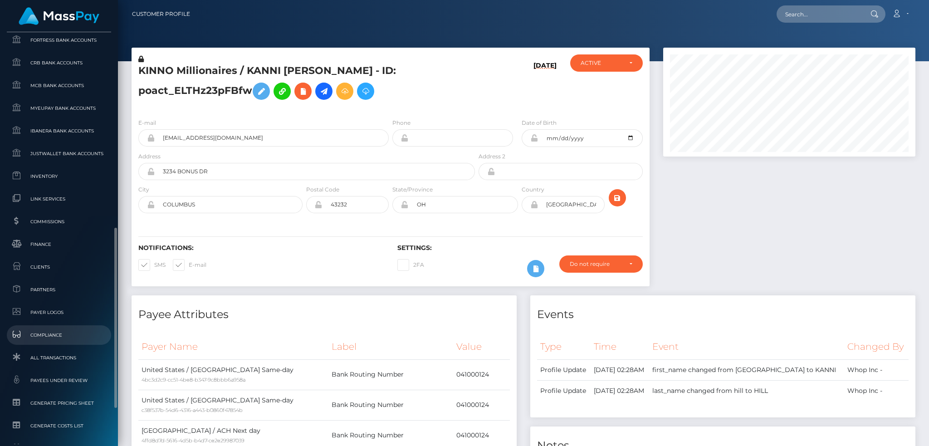
scroll to position [532, 0]
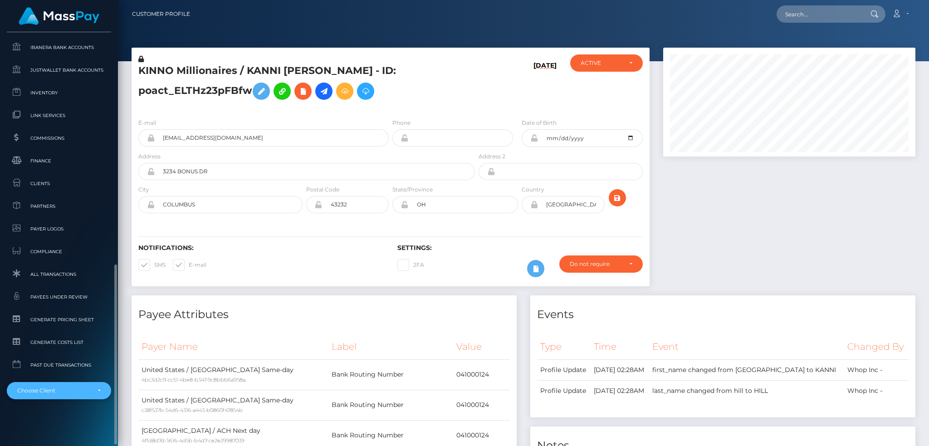
click at [57, 388] on div "Choose Client" at bounding box center [53, 390] width 73 height 7
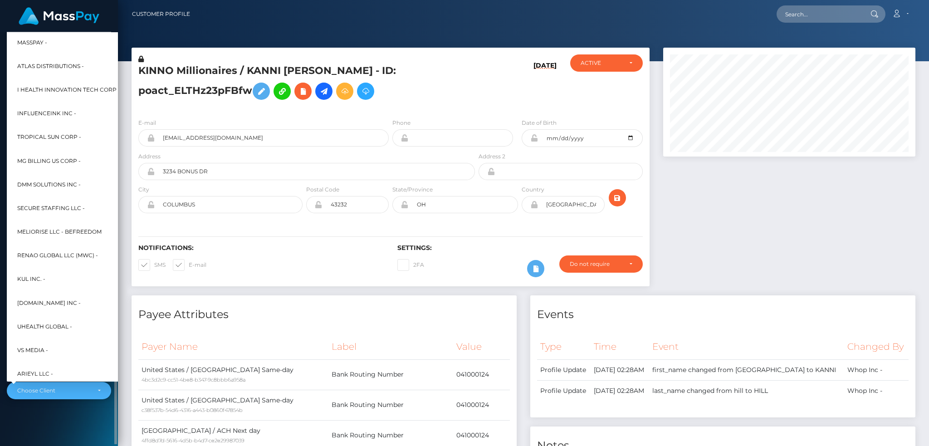
scroll to position [364, 0]
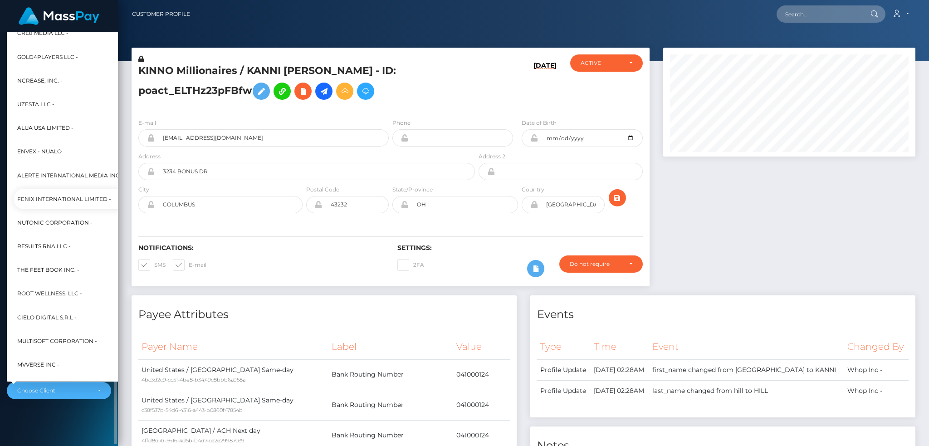
click at [78, 195] on span "Fenix International Limited -" at bounding box center [64, 199] width 94 height 12
select select "26"
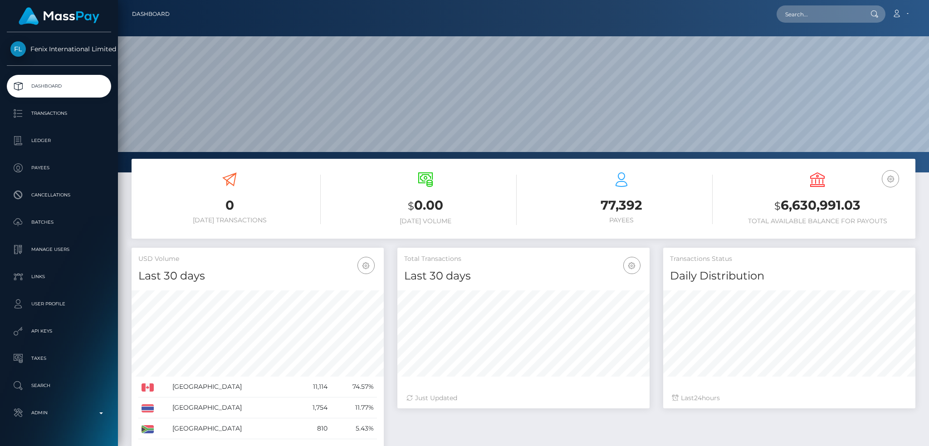
scroll to position [161, 252]
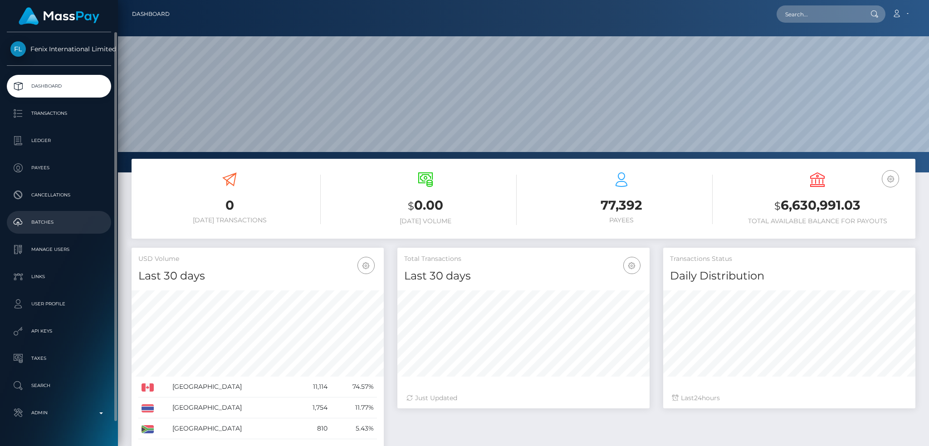
click at [71, 218] on p "Batches" at bounding box center [58, 222] width 97 height 14
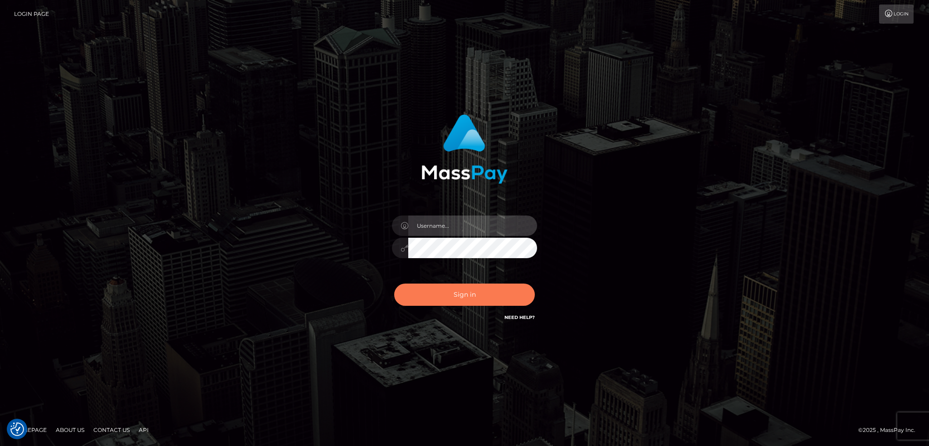
type input "alexstef"
click at [465, 297] on button "Sign in" at bounding box center [464, 294] width 141 height 22
type input "alexstef"
click at [464, 291] on button "Sign in" at bounding box center [464, 294] width 141 height 22
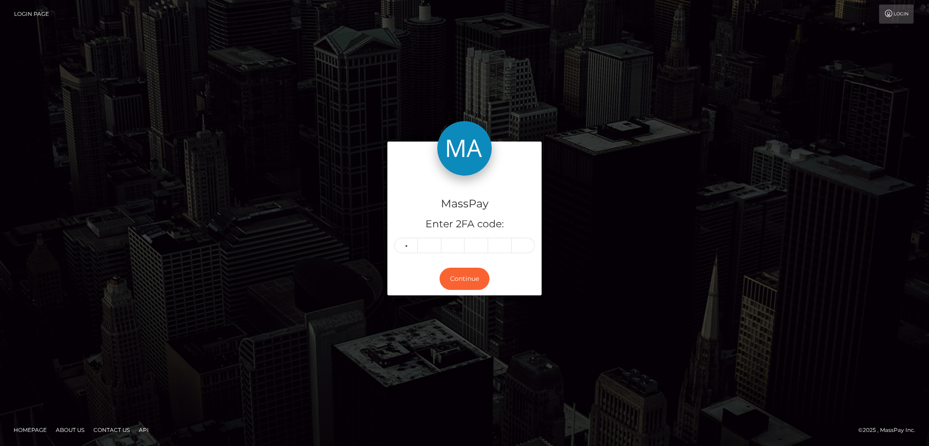
type input "2"
type input "8"
type input "9"
type input "1"
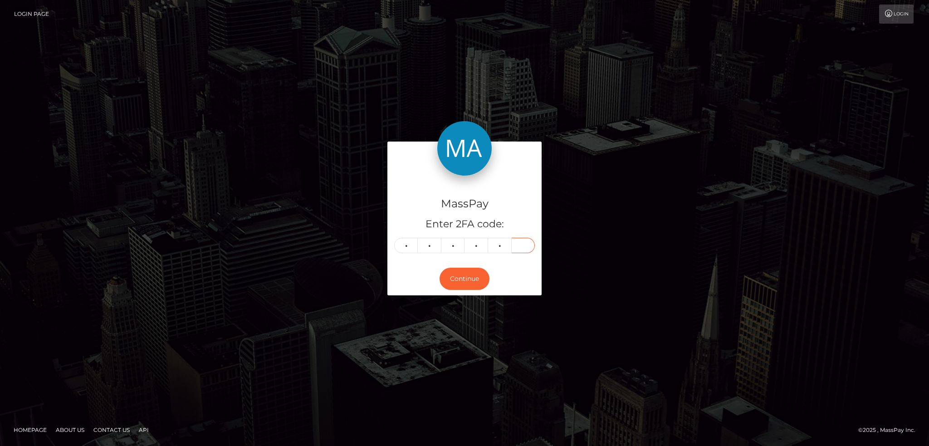
type input "8"
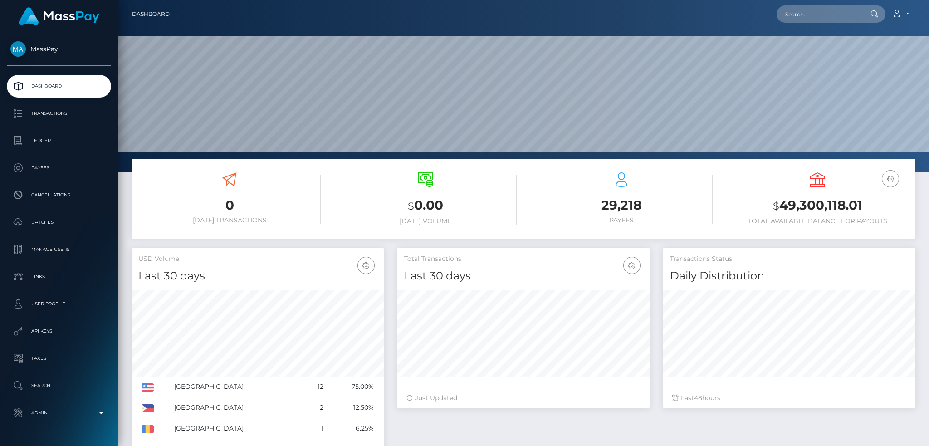
scroll to position [161, 252]
click at [826, 16] on input "text" at bounding box center [818, 13] width 85 height 17
paste input "[EMAIL_ADDRESS][DOMAIN_NAME]"
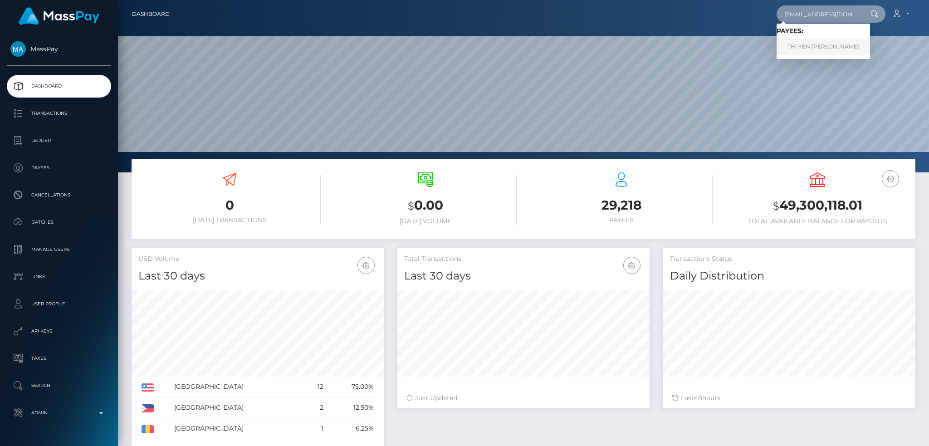
type input "[EMAIL_ADDRESS][DOMAIN_NAME]"
click at [803, 49] on link "THI YEN [PERSON_NAME]" at bounding box center [822, 47] width 93 height 17
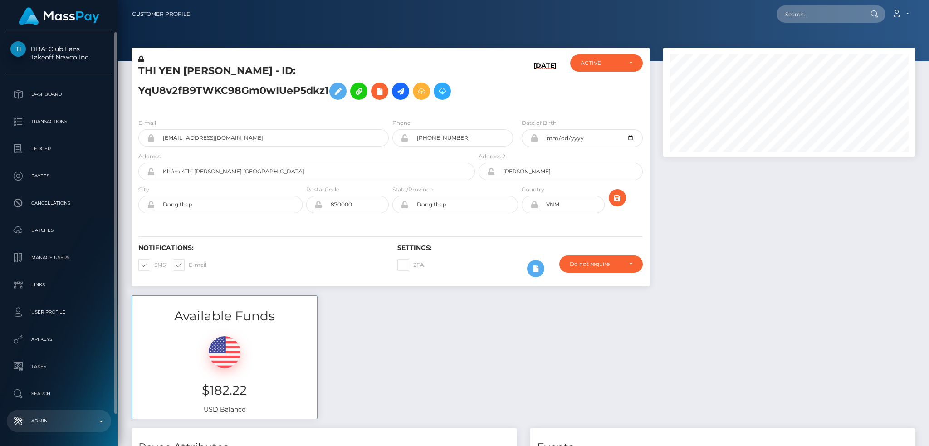
click at [54, 425] on p "Admin" at bounding box center [58, 421] width 97 height 14
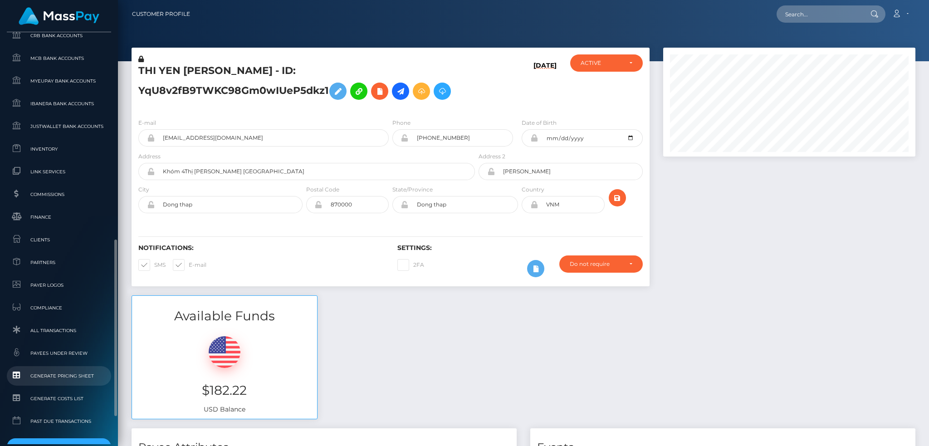
scroll to position [540, 0]
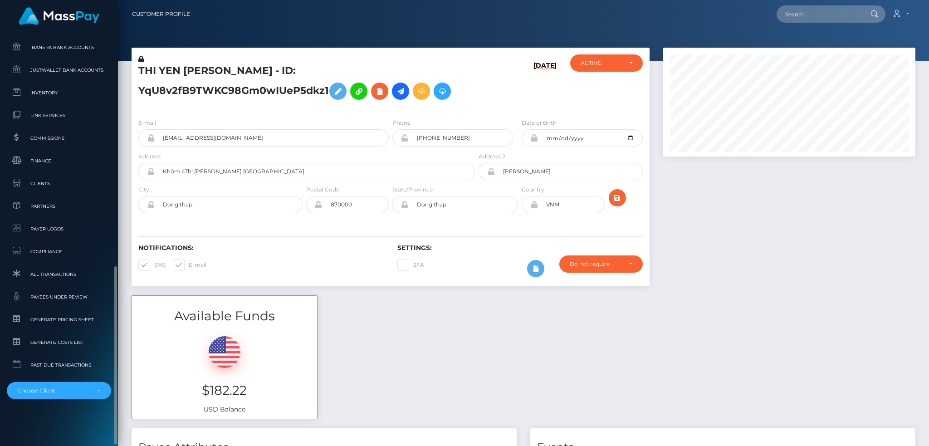
click at [57, 380] on li "MassPay - Atlas Distributions - I HEALTH INNOVATION TECH CORP - InfluenceInk In…" at bounding box center [59, 387] width 104 height 24
click at [61, 388] on div "Choose Client" at bounding box center [53, 390] width 73 height 7
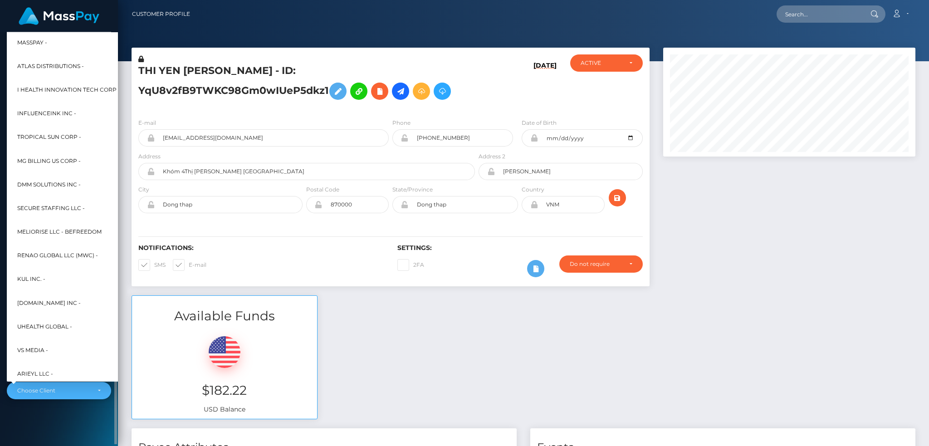
scroll to position [364, 0]
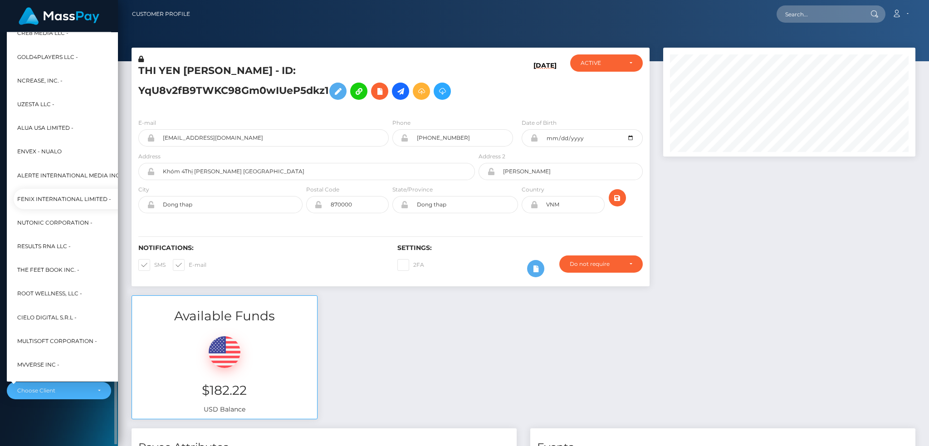
click at [76, 195] on span "Fenix International Limited -" at bounding box center [64, 199] width 94 height 12
select select "26"
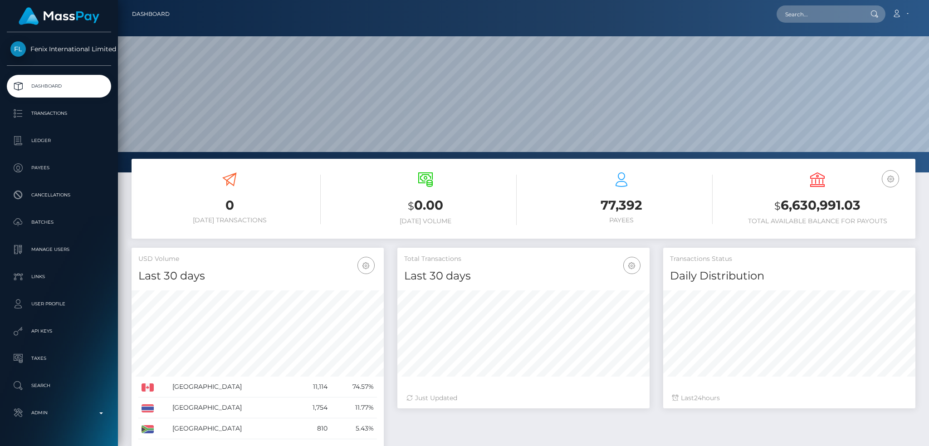
scroll to position [161, 252]
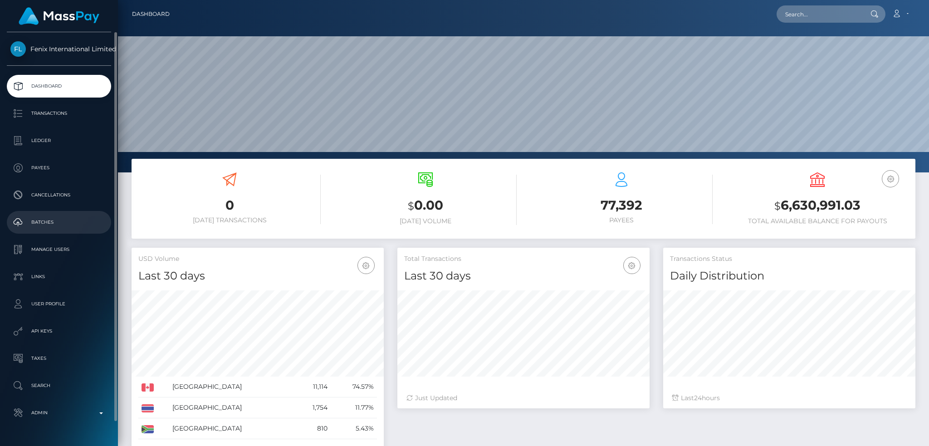
click at [77, 218] on p "Batches" at bounding box center [58, 222] width 97 height 14
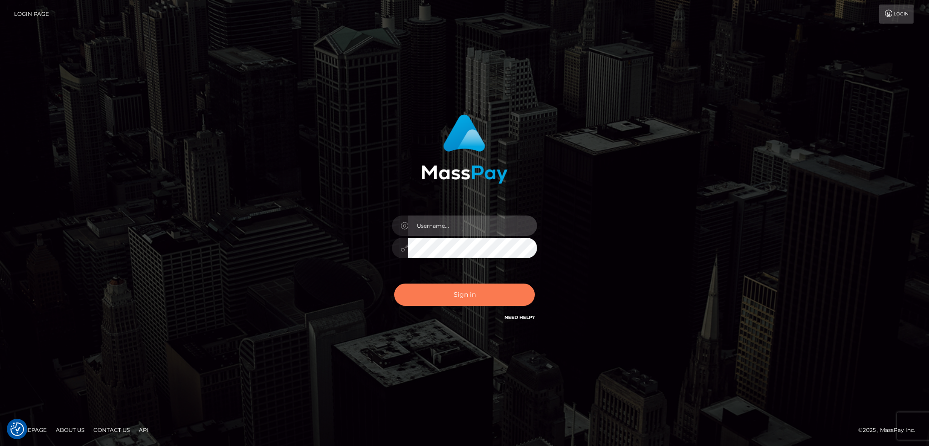
type input "alexstef"
click at [488, 287] on button "Sign in" at bounding box center [464, 294] width 141 height 22
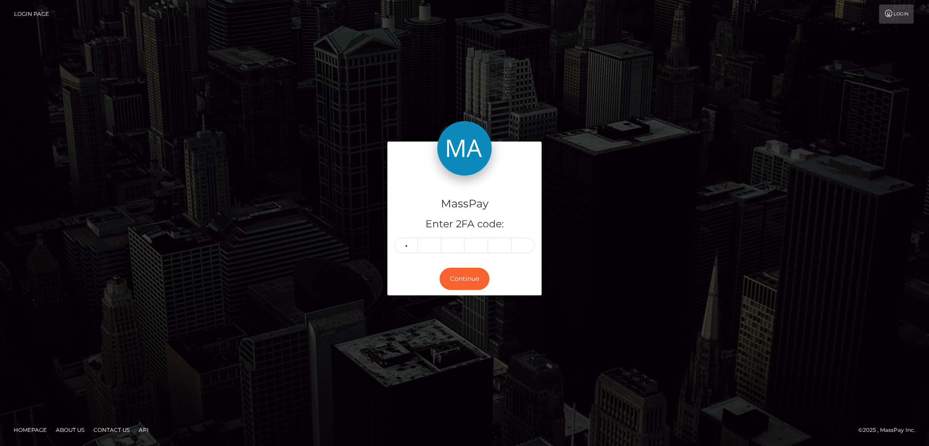
type input "5"
type input "1"
type input "8"
type input "9"
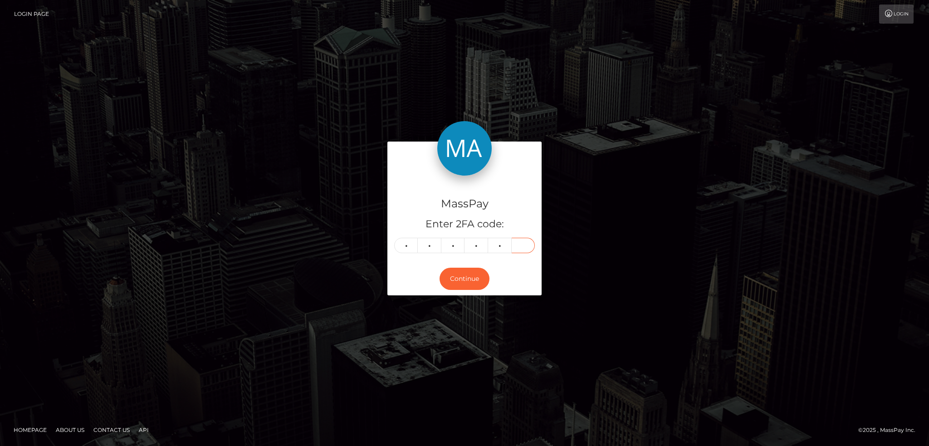
type input "9"
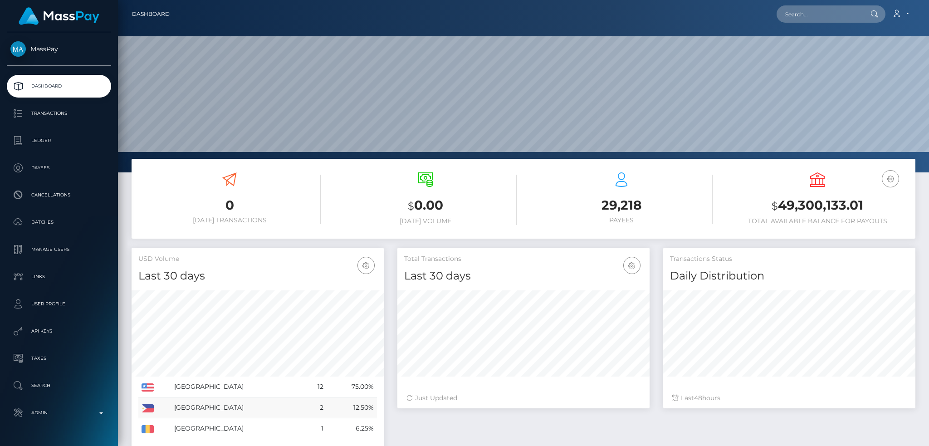
scroll to position [161, 252]
click at [817, 21] on input "text" at bounding box center [818, 13] width 85 height 17
paste input "68e6cb0fd332c"
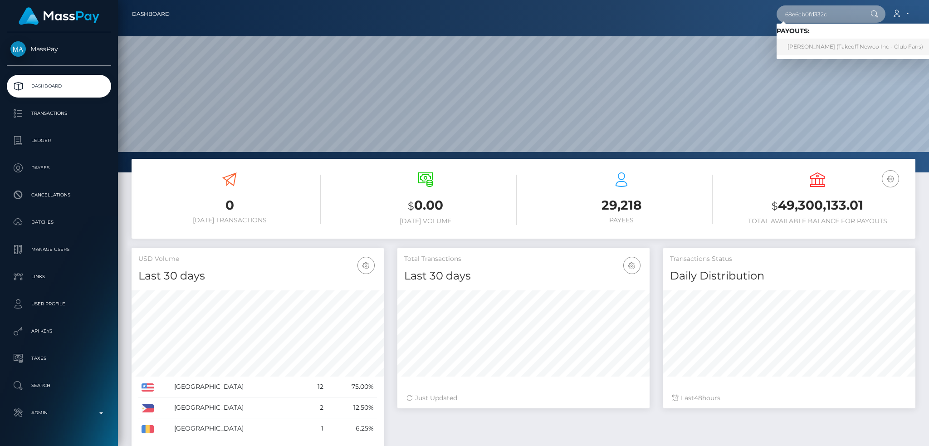
type input "68e6cb0fd332c"
click at [805, 46] on link "[PERSON_NAME] (Takeoff Newco Inc - Club Fans)" at bounding box center [854, 47] width 157 height 17
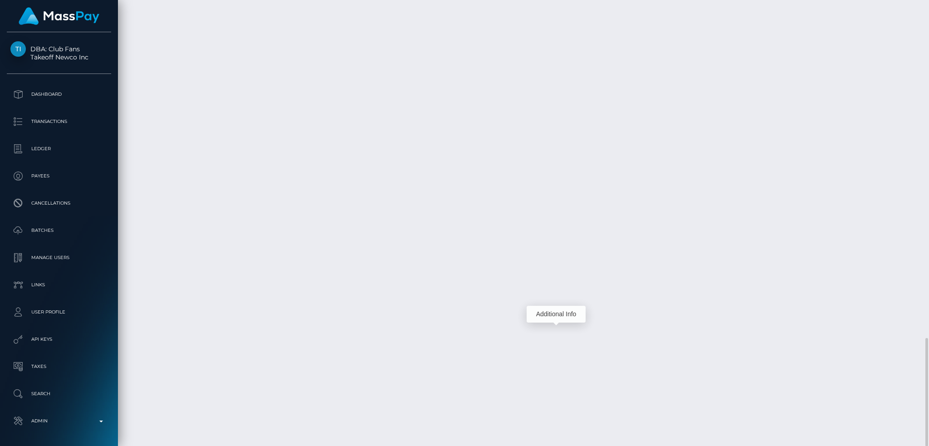
scroll to position [109, 252]
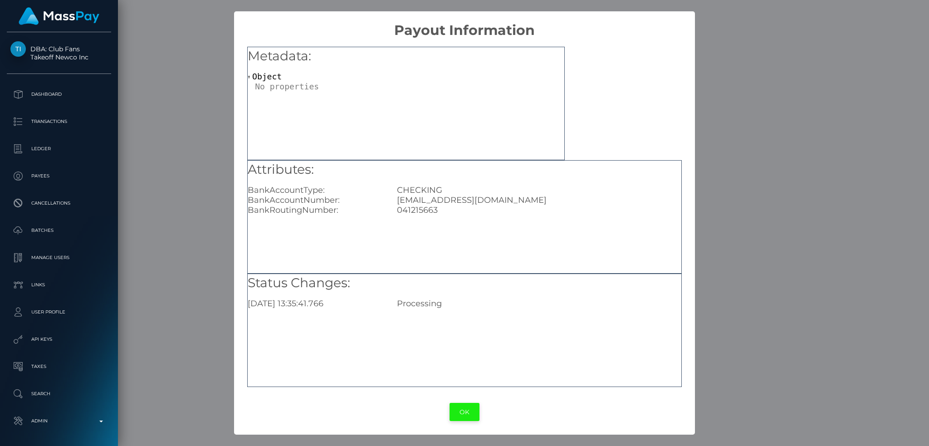
click at [466, 412] on button "OK" at bounding box center [464, 412] width 30 height 19
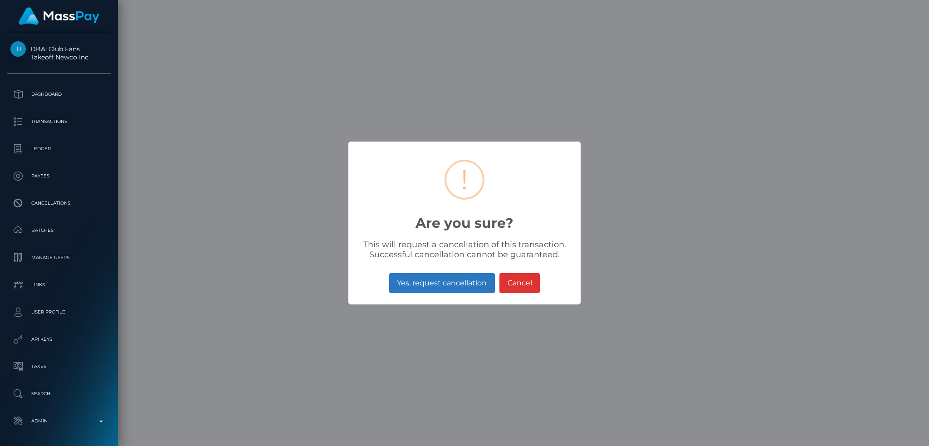
click at [458, 279] on button "Yes, request cancellation" at bounding box center [442, 283] width 106 height 20
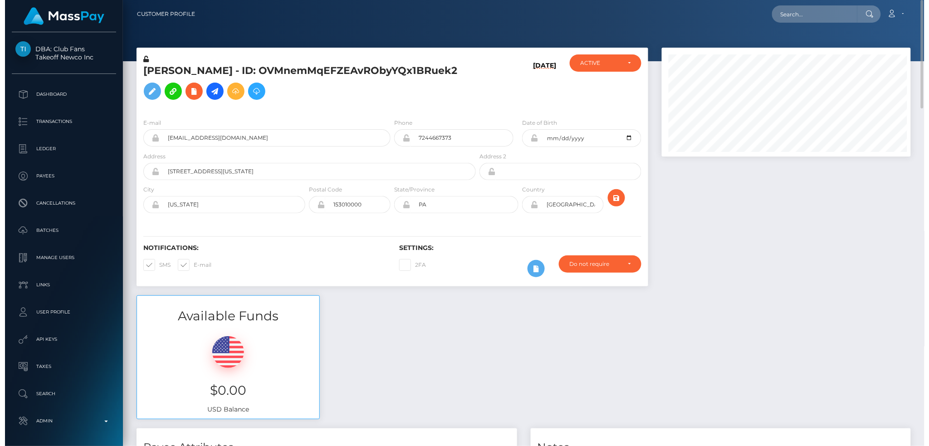
scroll to position [453401, 453260]
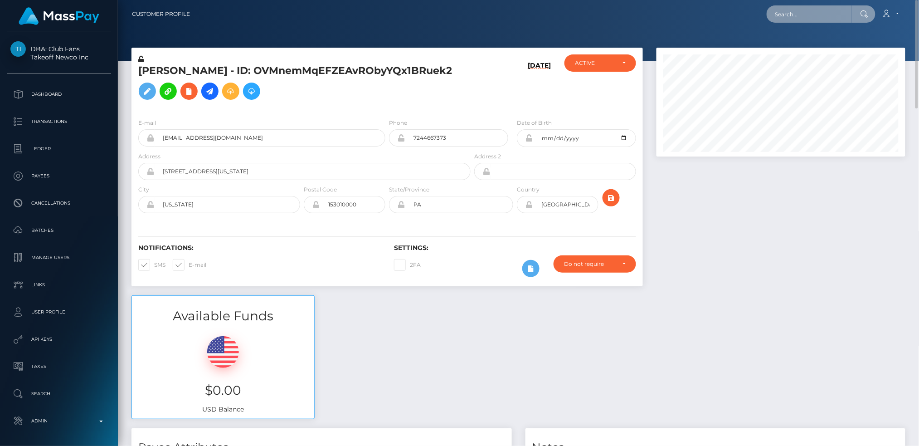
click at [809, 10] on input "text" at bounding box center [809, 13] width 85 height 17
paste input "68e53e3725e79"
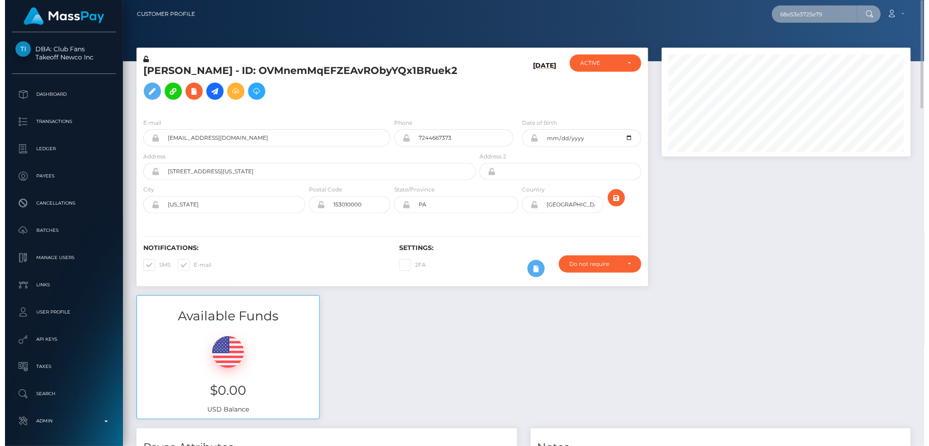
scroll to position [109, 252]
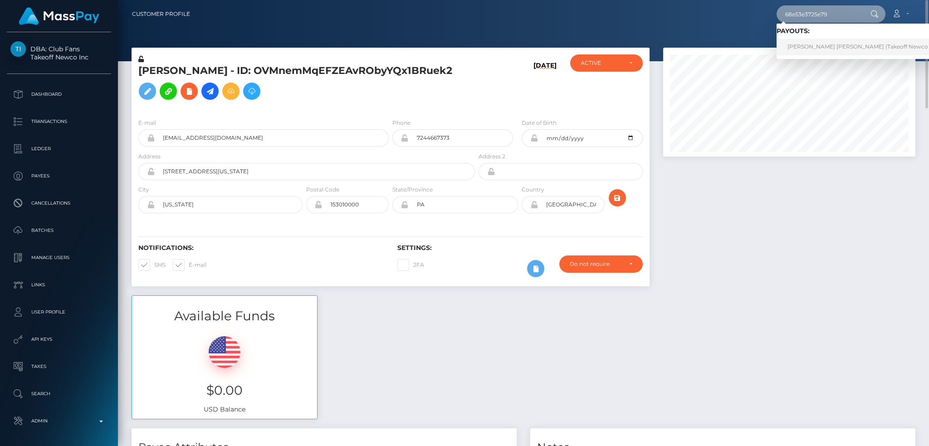
type input "68e53e3725e79"
click at [803, 50] on link "KATELYN ROSS FITZGERALD (Takeoff Newco Inc - Club Fans)" at bounding box center [879, 47] width 206 height 17
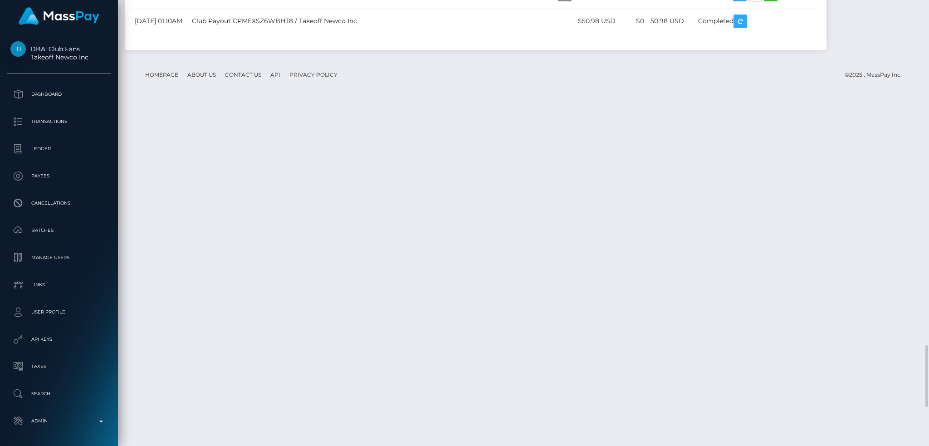
scroll to position [109, 252]
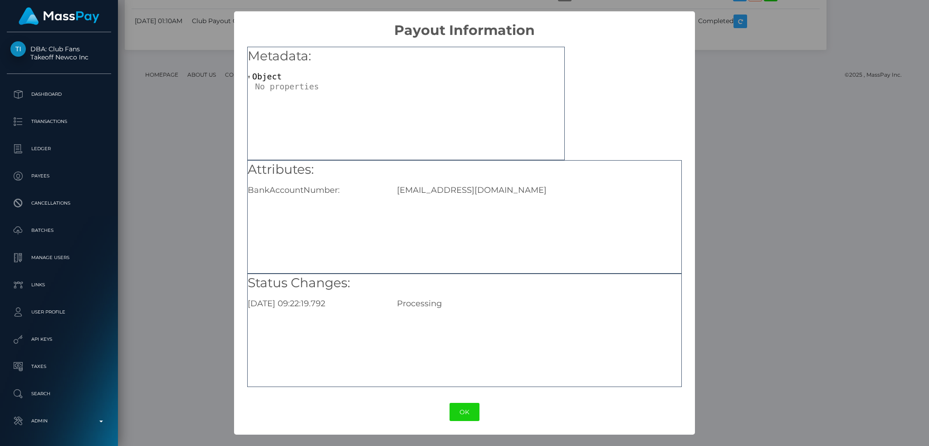
click at [210, 327] on div "× Payout Information Metadata: Object Attributes: BankAccountNumber: [EMAIL_ADD…" at bounding box center [464, 223] width 929 height 446
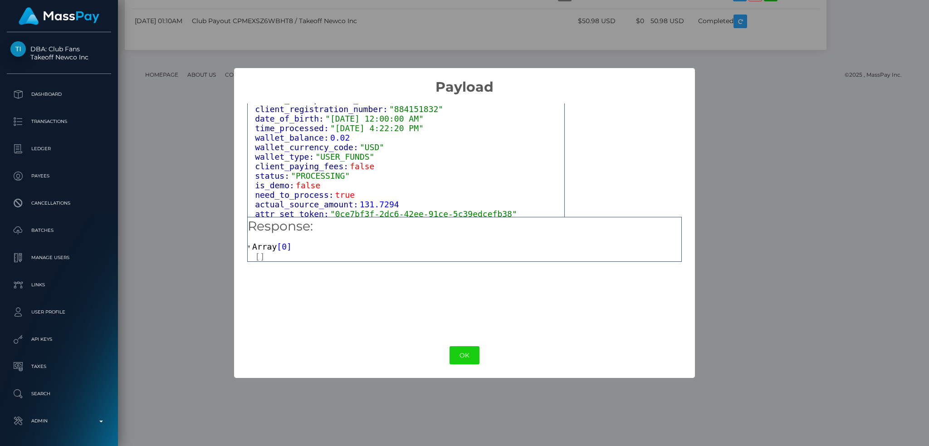
scroll to position [563, 0]
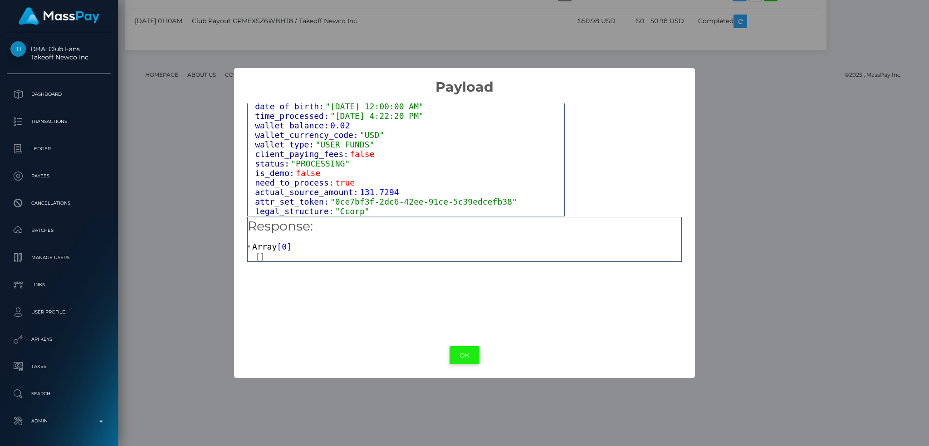
click at [468, 354] on button "OK" at bounding box center [464, 355] width 30 height 19
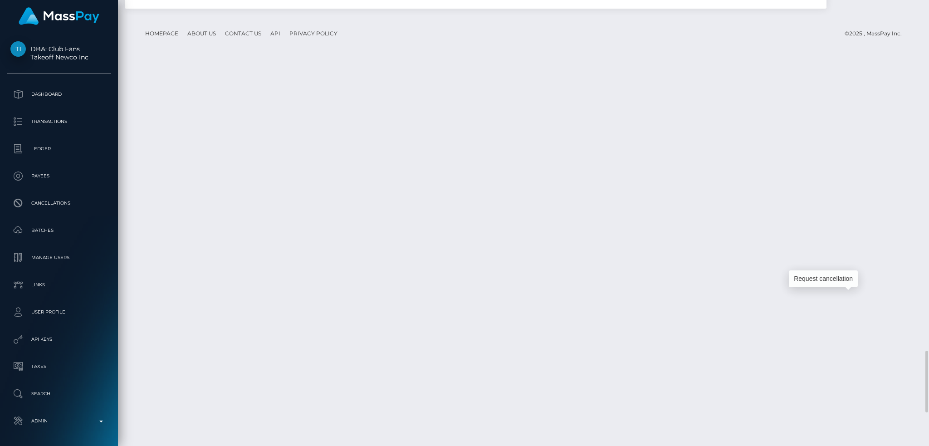
scroll to position [109, 252]
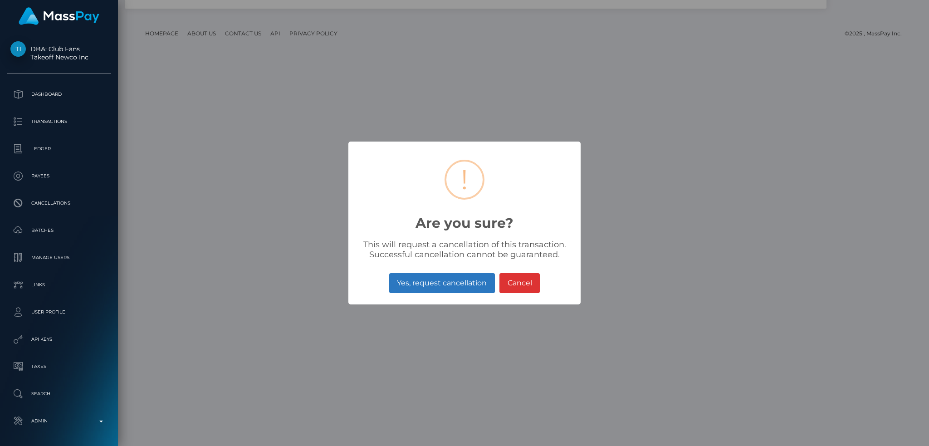
click at [448, 282] on button "Yes, request cancellation" at bounding box center [442, 283] width 106 height 20
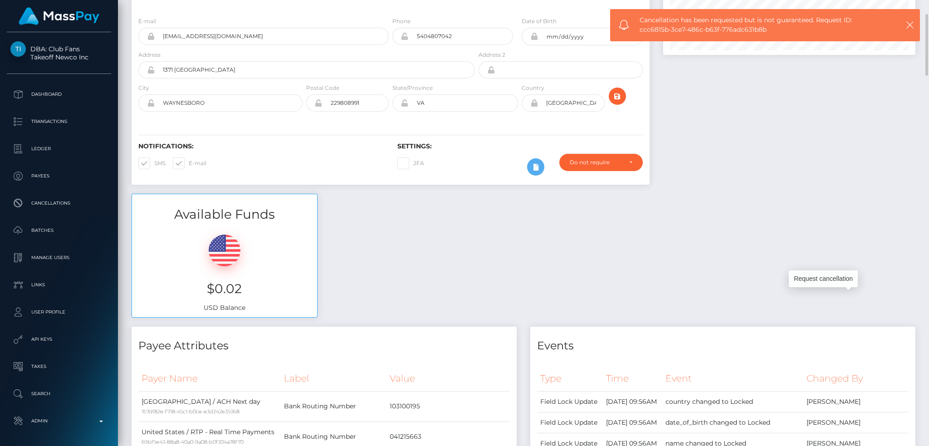
scroll to position [0, 0]
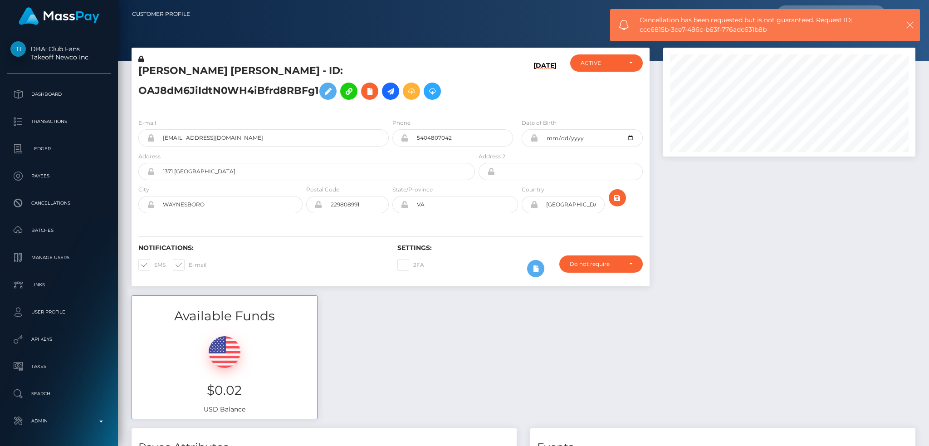
click at [911, 25] on icon "button" at bounding box center [909, 24] width 9 height 9
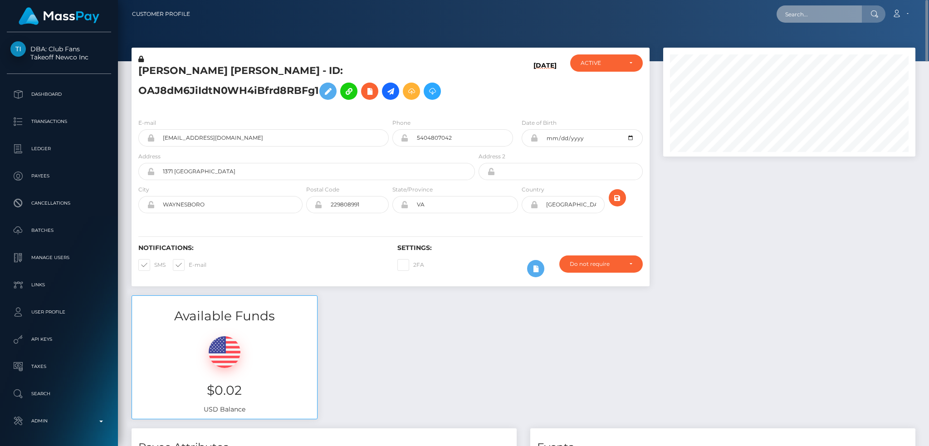
click at [806, 16] on input "text" at bounding box center [818, 13] width 85 height 17
paste input "831965605471989760_2"
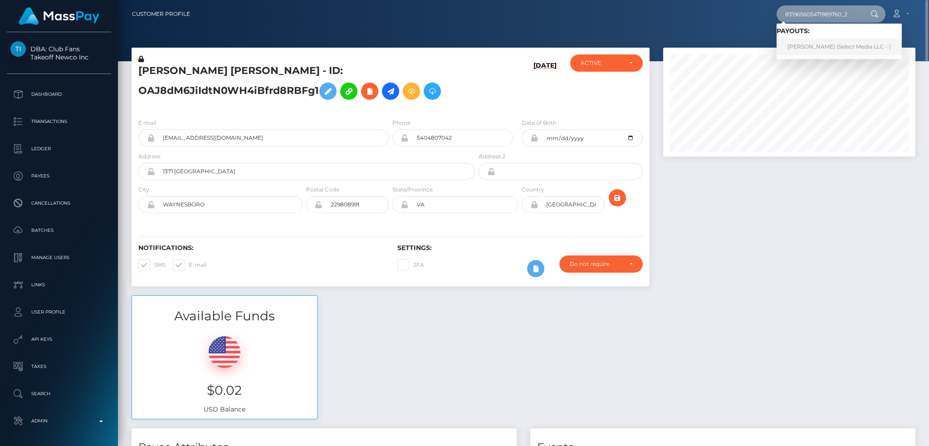
type input "831965605471989760_2"
click at [790, 48] on link "Nicol Lezama (Select Media LLC - )" at bounding box center [838, 47] width 125 height 17
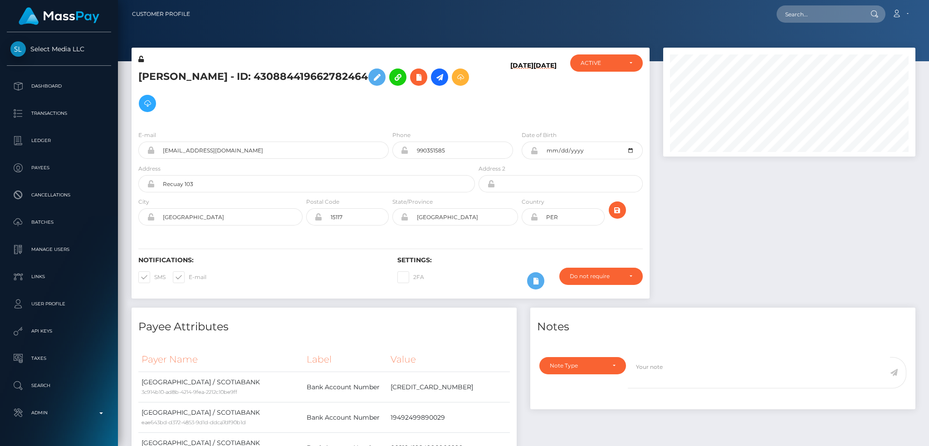
scroll to position [109, 252]
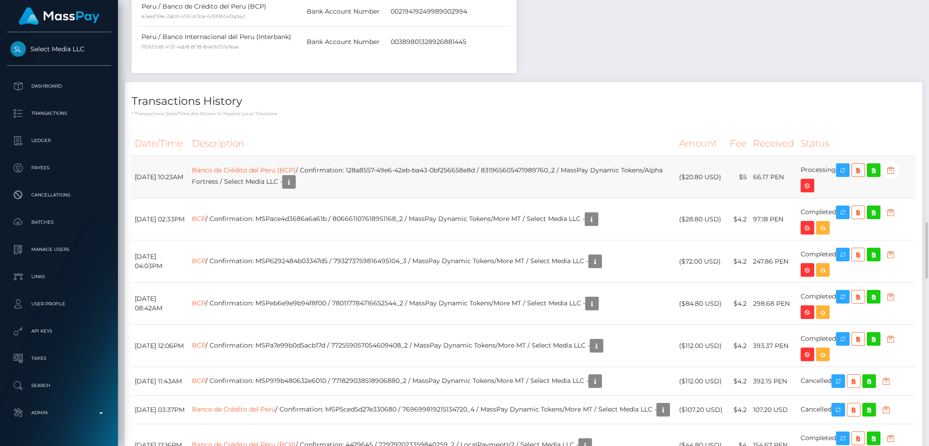
click at [480, 173] on td "Banco de Crédito del Peru (BCP) / Confirmation: 128a8557-49e6-42eb-ba43-0bf2566…" at bounding box center [432, 177] width 487 height 42
drag, startPoint x: 375, startPoint y: 170, endPoint x: 504, endPoint y: 172, distance: 128.8
click at [504, 172] on td "Banco de Crédito del Peru (BCP) / Confirmation: 128a8557-49e6-42eb-ba43-0bf2566…" at bounding box center [432, 177] width 487 height 42
copy td "128a8557-49e6-42eb-ba43-0bf256658e8d"
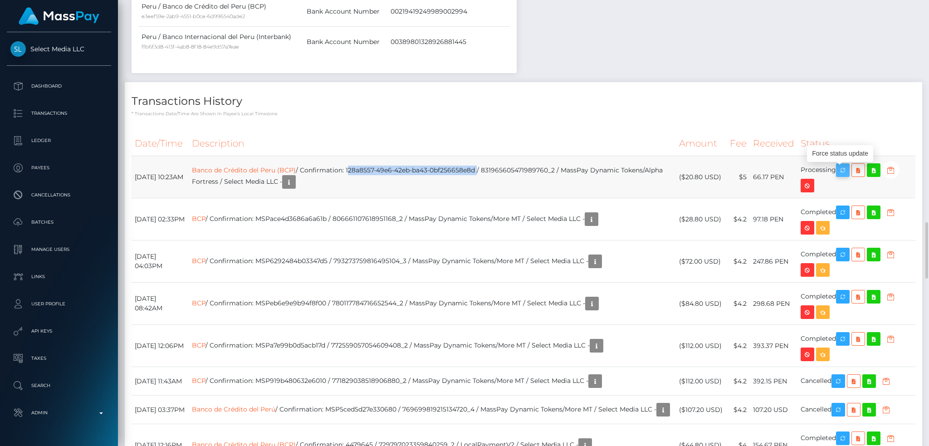
click at [844, 170] on icon "button" at bounding box center [842, 170] width 11 height 11
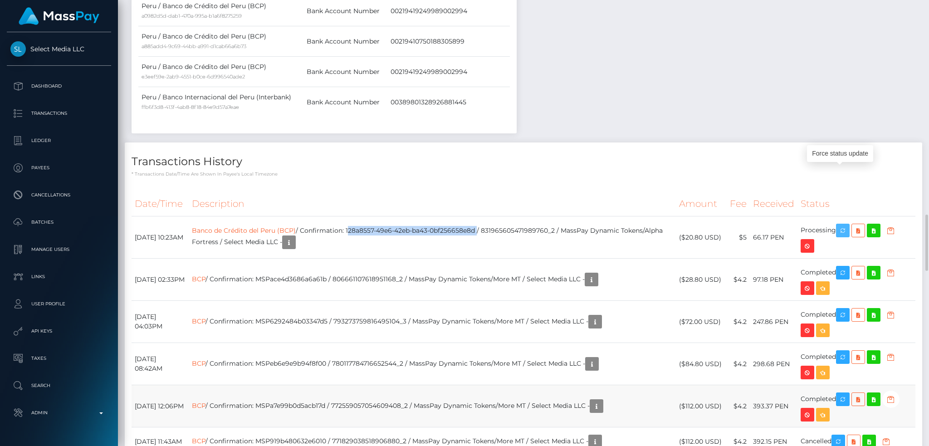
scroll to position [1874, 0]
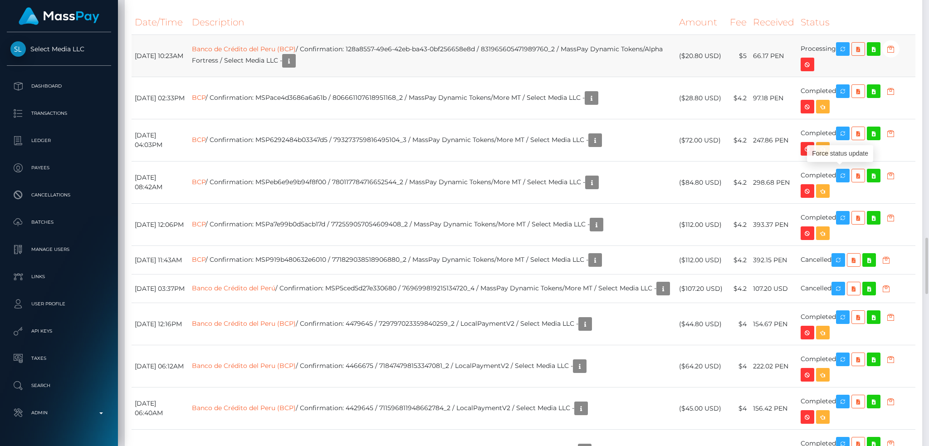
click at [290, 45] on td "Banco de Crédito del Peru (BCP) / Confirmation: 128a8557-49e6-42eb-ba43-0bf2566…" at bounding box center [432, 56] width 487 height 42
click at [294, 50] on link "Banco de Crédito del Peru (BCP)" at bounding box center [244, 49] width 104 height 8
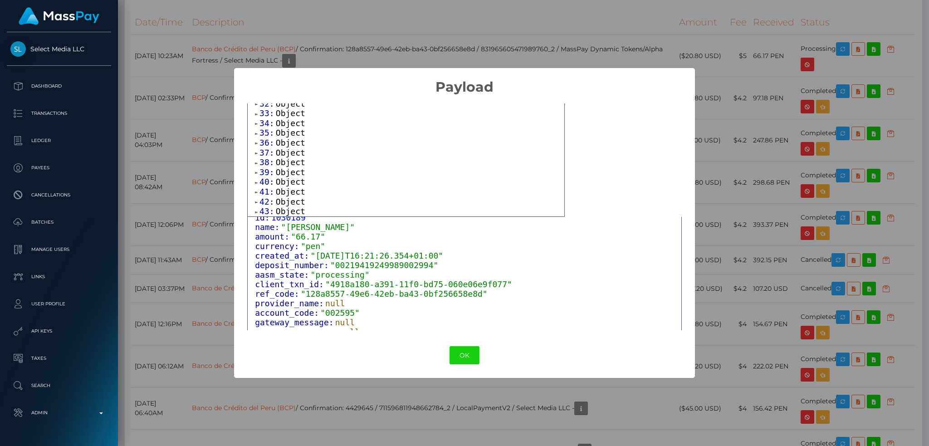
scroll to position [68, 0]
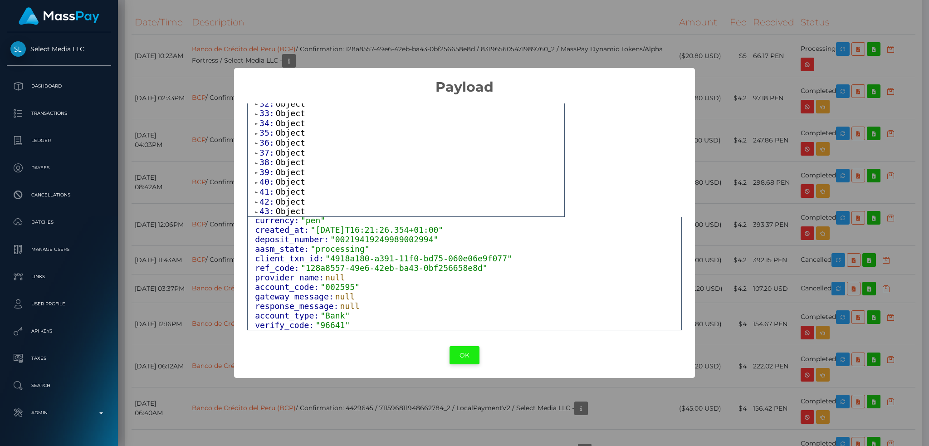
click at [460, 355] on button "OK" at bounding box center [464, 355] width 30 height 19
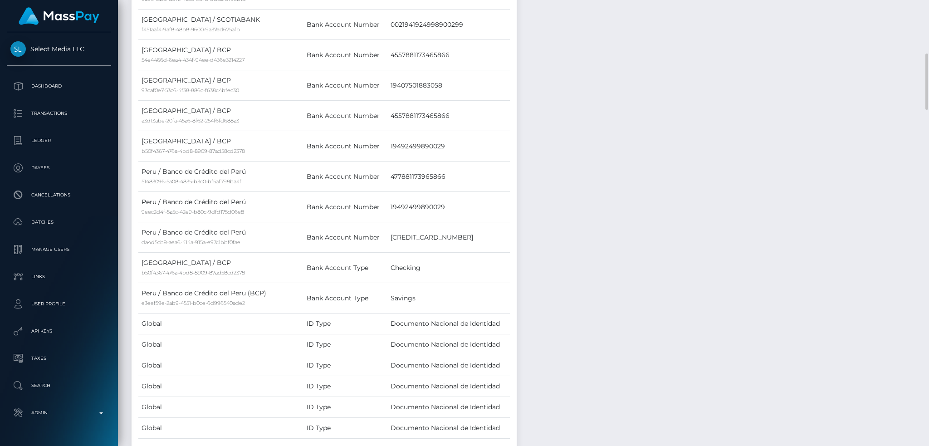
scroll to position [0, 0]
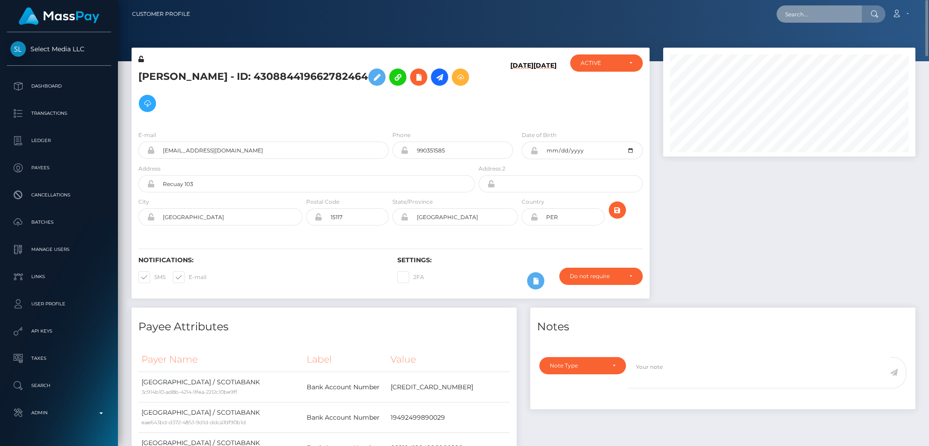
click at [806, 13] on input "text" at bounding box center [818, 13] width 85 height 17
paste input "832448793738768384_2"
type input "832448793738768384_2"
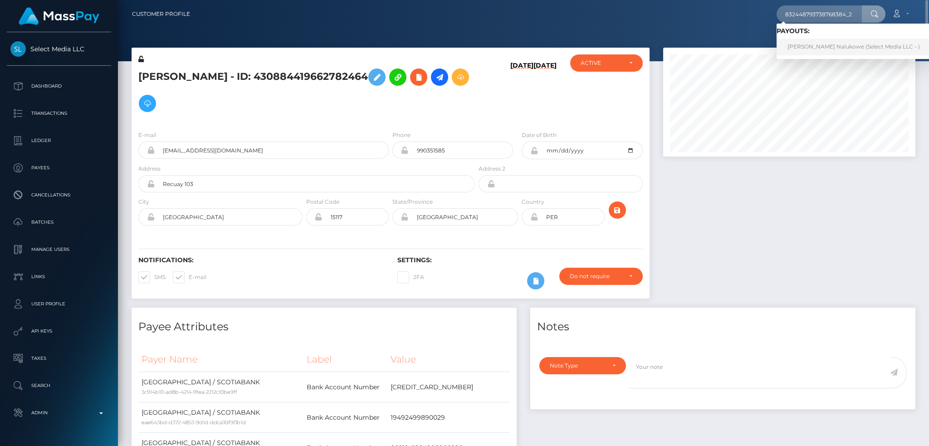
click at [822, 44] on link "Daisy Namugawe Nalukowe (Select Media LLC - )" at bounding box center [853, 47] width 154 height 17
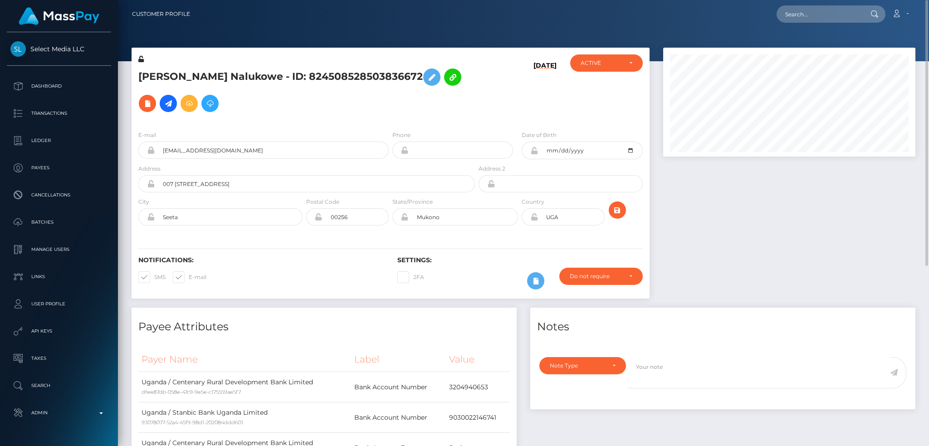
scroll to position [302, 0]
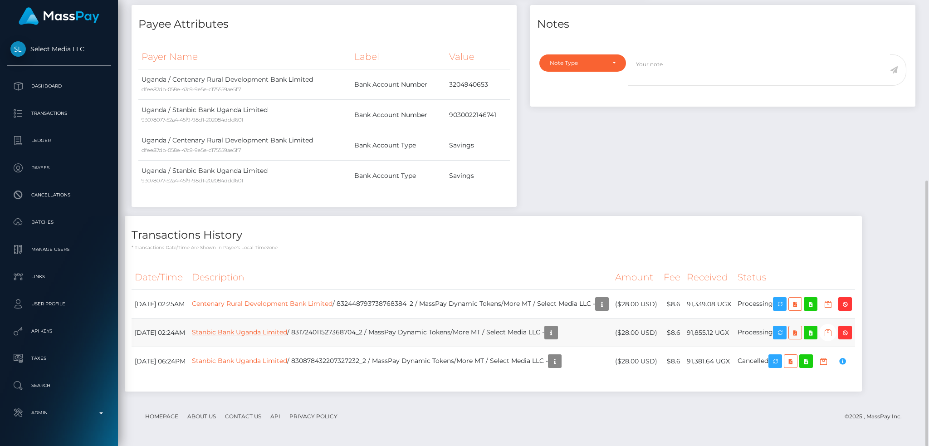
click at [287, 331] on link "Stanbic Bank Uganda Limited" at bounding box center [239, 332] width 95 height 8
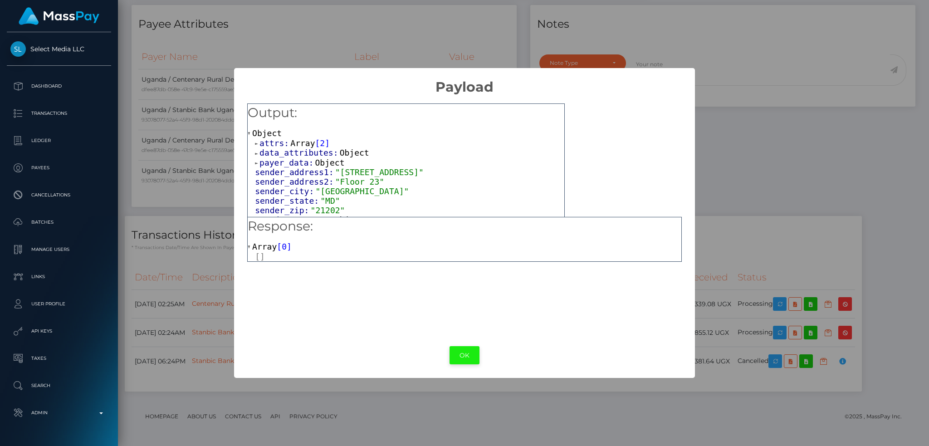
click at [457, 348] on button "OK" at bounding box center [464, 355] width 30 height 19
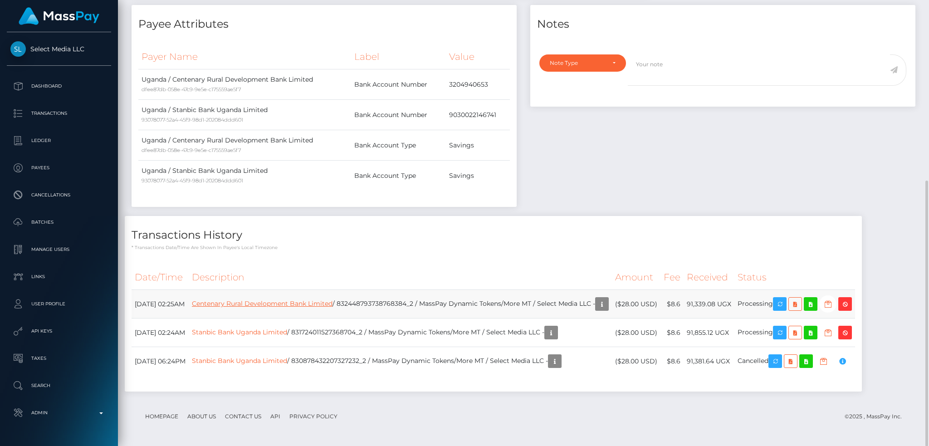
click at [312, 302] on link "Centenary Rural Development Bank Limited" at bounding box center [262, 303] width 141 height 8
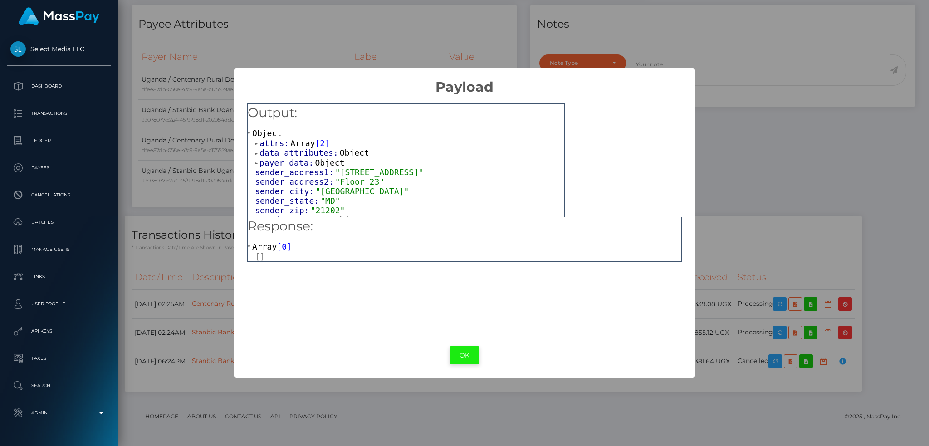
click at [460, 354] on button "OK" at bounding box center [464, 355] width 30 height 19
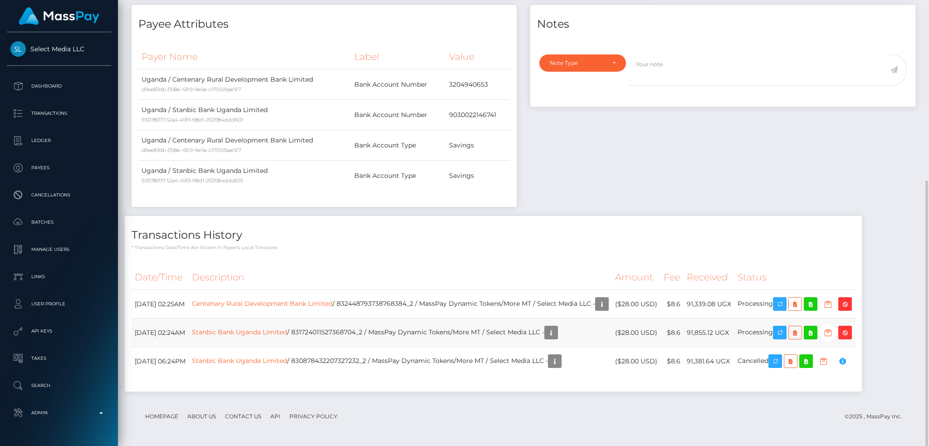
click at [447, 337] on td "Stanbic Bank Uganda Limited / 831724011527368704_2 / MassPay Dynamic Tokens/Mor…" at bounding box center [400, 332] width 423 height 29
click at [287, 358] on link "Stanbic Bank Uganda Limited" at bounding box center [239, 360] width 95 height 8
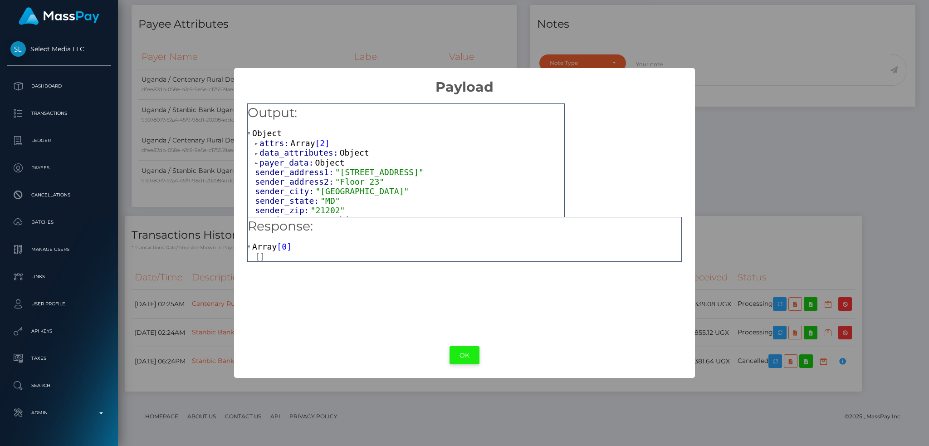
click at [465, 358] on button "OK" at bounding box center [464, 355] width 30 height 19
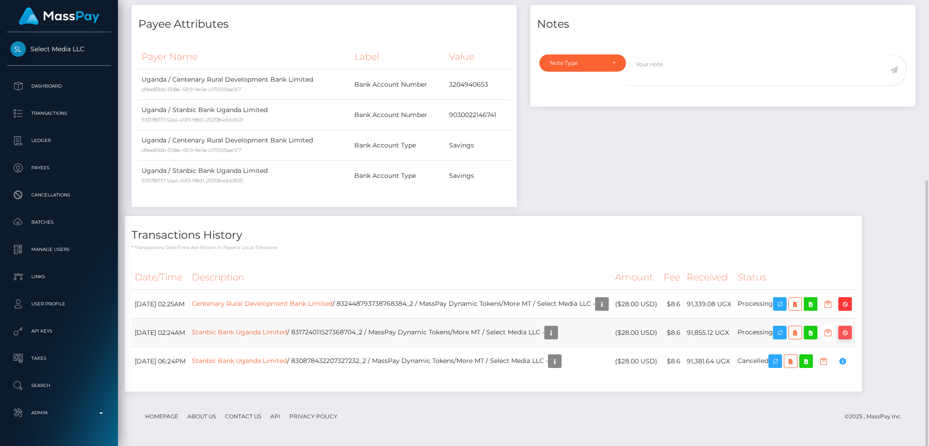
scroll to position [109, 252]
click at [850, 336] on icon "button" at bounding box center [844, 332] width 11 height 11
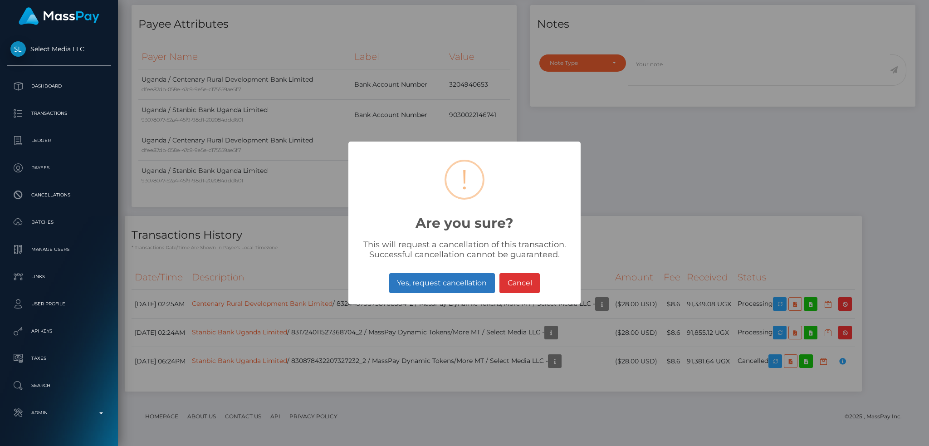
click at [465, 279] on button "Yes, request cancellation" at bounding box center [442, 283] width 106 height 20
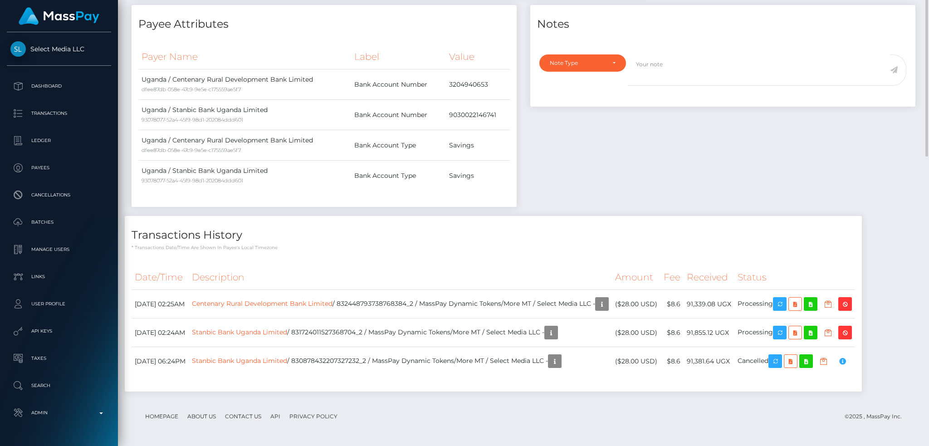
scroll to position [0, 0]
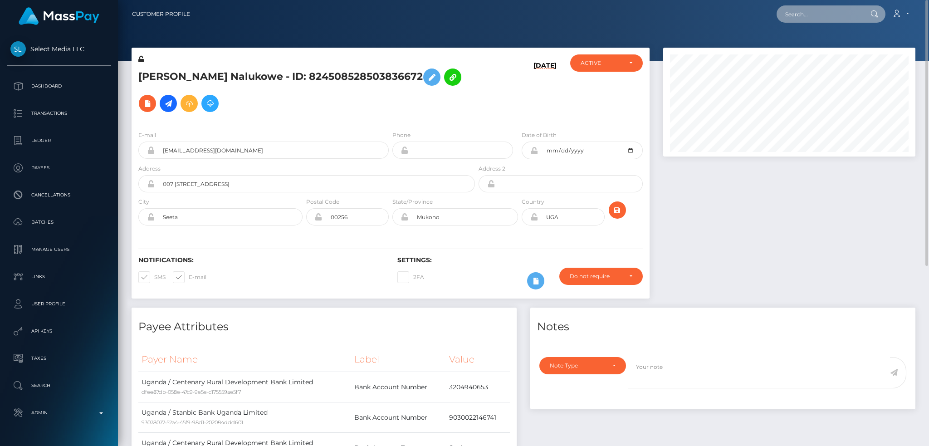
click at [811, 9] on input "text" at bounding box center [818, 13] width 85 height 17
paste input "68e454a8d2a5c"
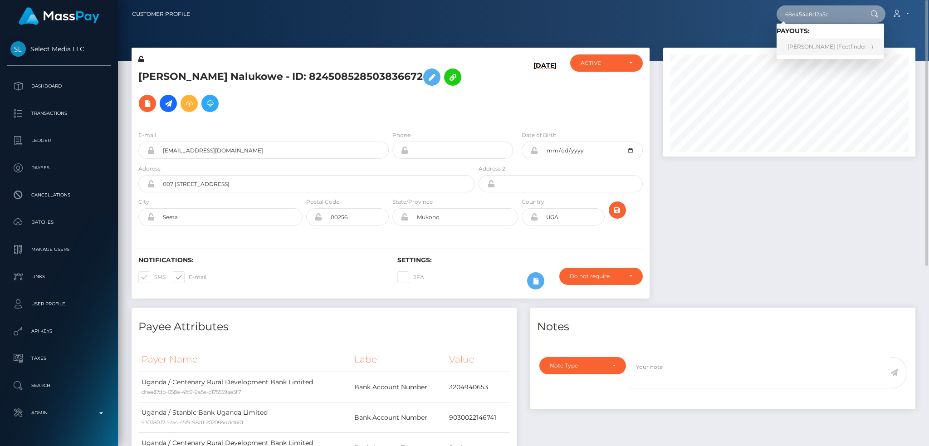
type input "68e454a8d2a5c"
click at [802, 45] on link "Brenda (Feetfinder - )" at bounding box center [829, 47] width 107 height 17
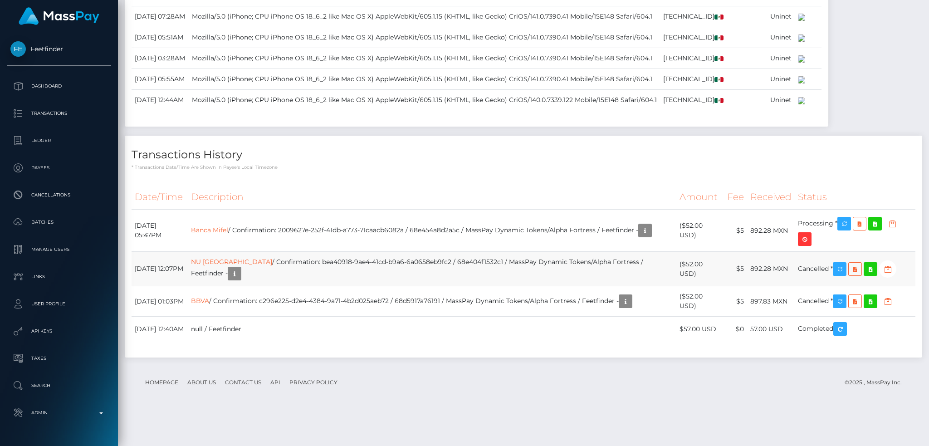
scroll to position [1177, 0]
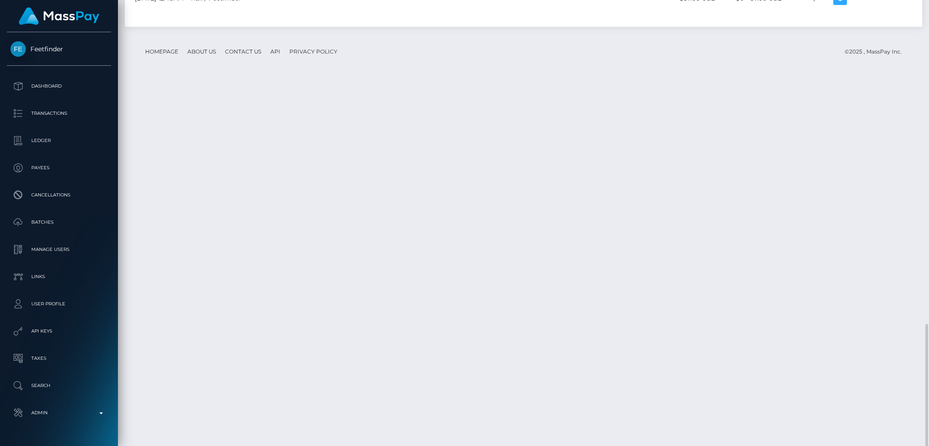
drag, startPoint x: 444, startPoint y: 251, endPoint x: 317, endPoint y: 255, distance: 127.0
copy td "2009627e-252f-41db-a773-71caacb6082a"
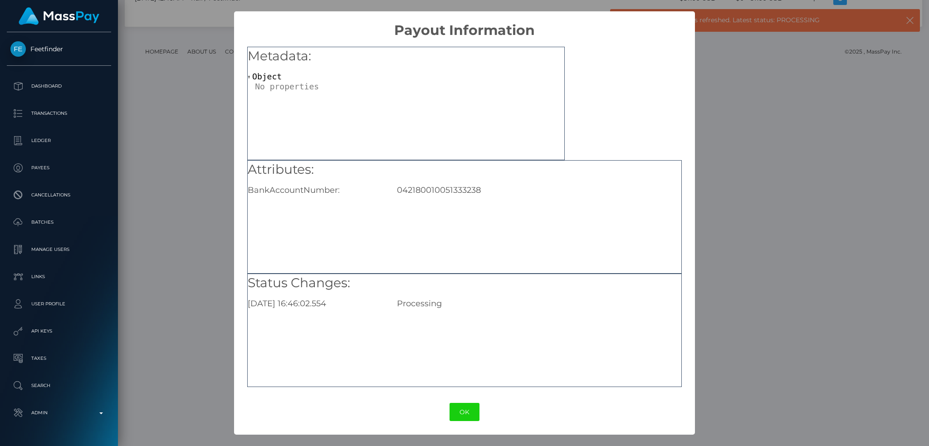
click at [713, 200] on div "× Payout Information Metadata: Object Attributes: BankAccountNumber: 0421800100…" at bounding box center [464, 223] width 929 height 446
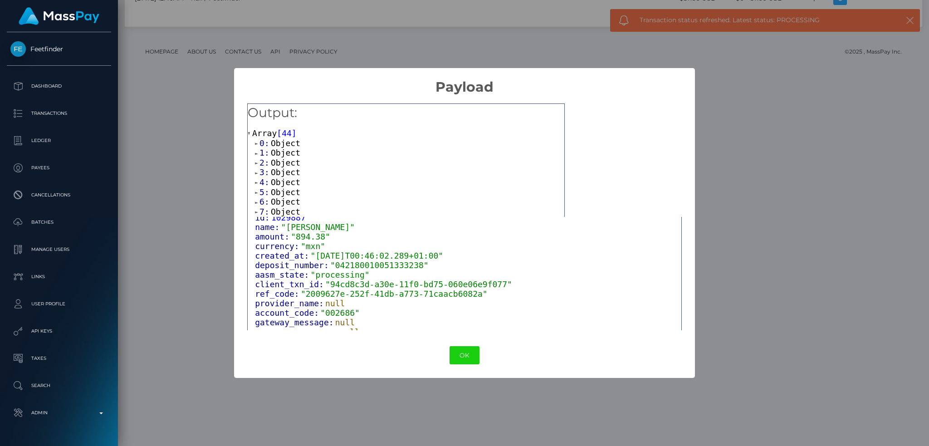
scroll to position [68, 0]
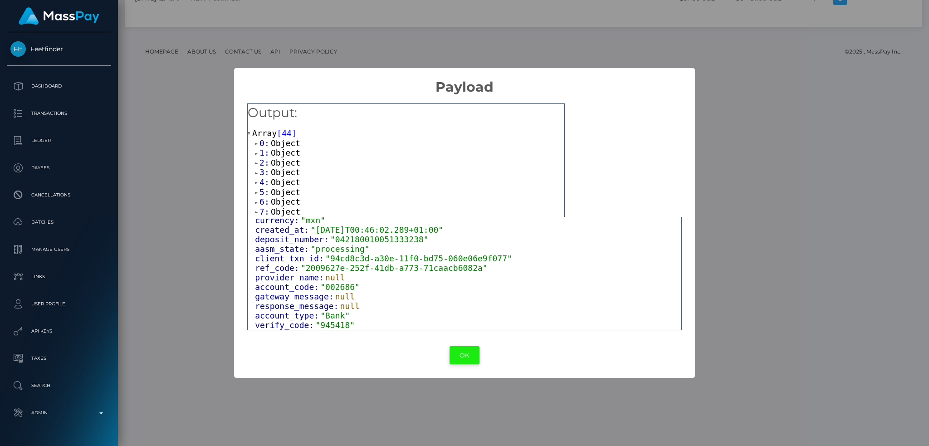
click at [458, 359] on button "OK" at bounding box center [464, 355] width 30 height 19
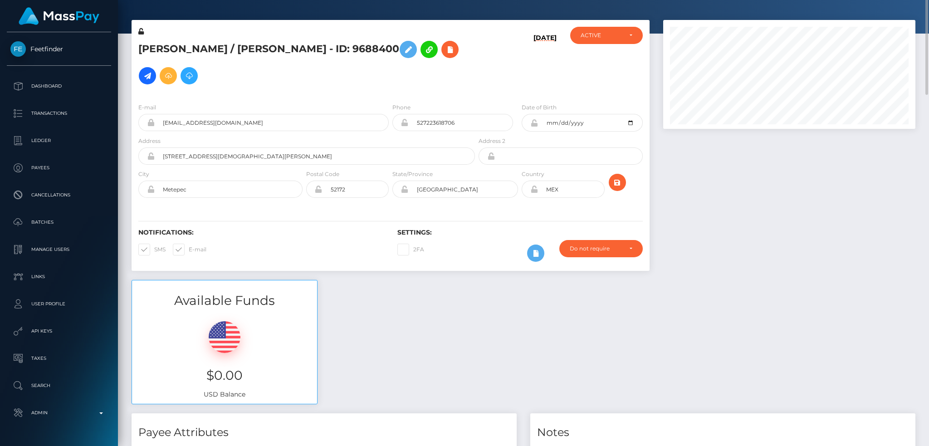
scroll to position [0, 0]
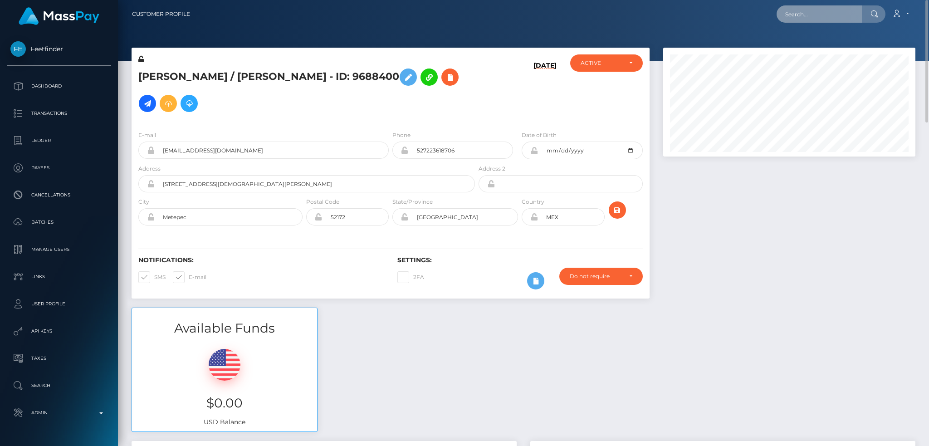
click at [800, 17] on input "text" at bounding box center [818, 13] width 85 height 17
paste input "68e66740c4ea4"
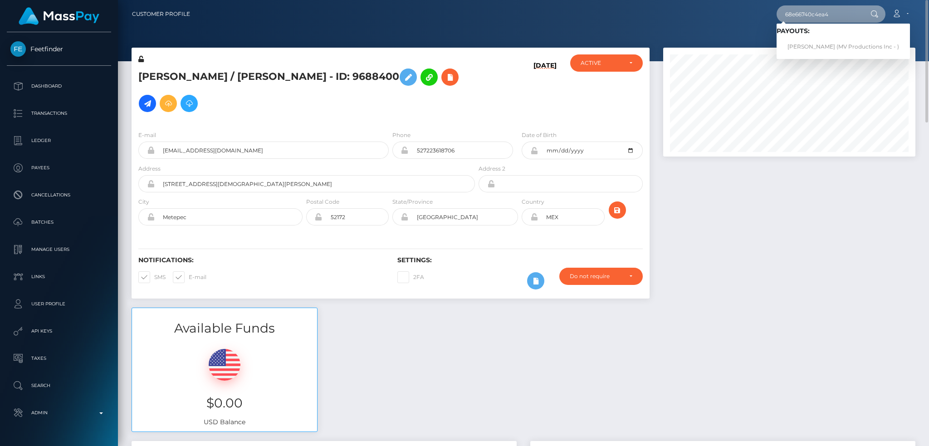
type input "68e66740c4ea4"
click at [821, 43] on link "Alice Rooney (MV Productions Inc - )" at bounding box center [842, 47] width 133 height 17
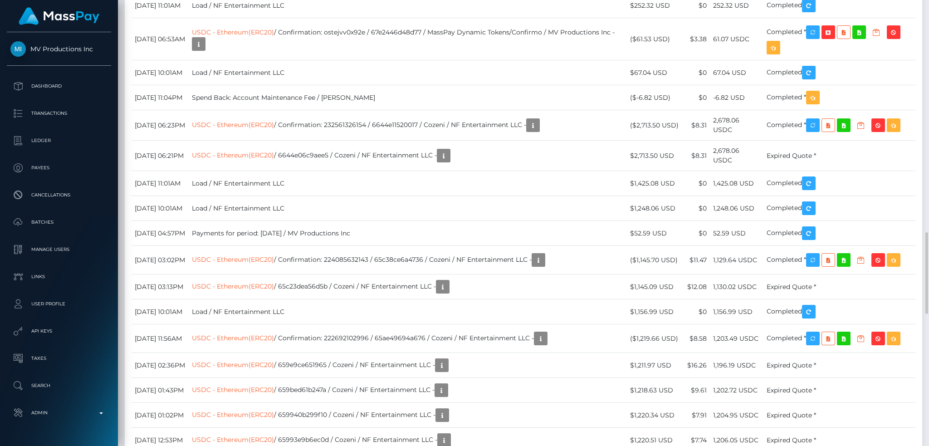
scroll to position [109, 252]
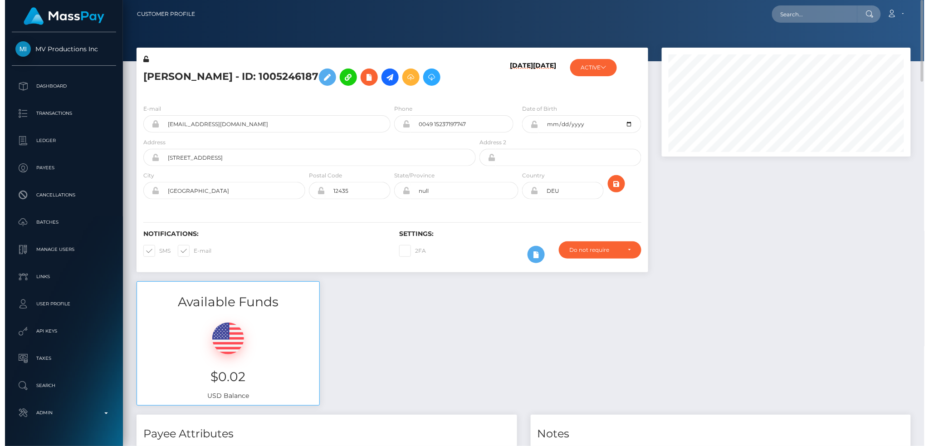
scroll to position [453401, 453260]
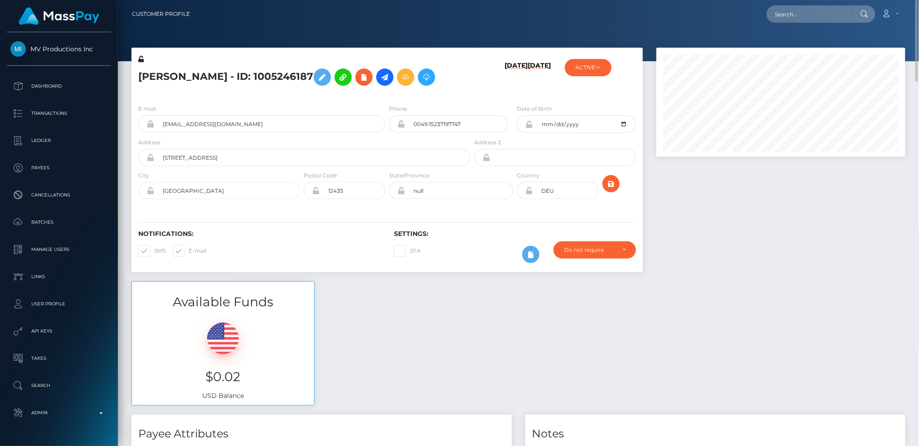
click at [769, 18] on div "Loading... Loading..." at bounding box center [821, 13] width 109 height 17
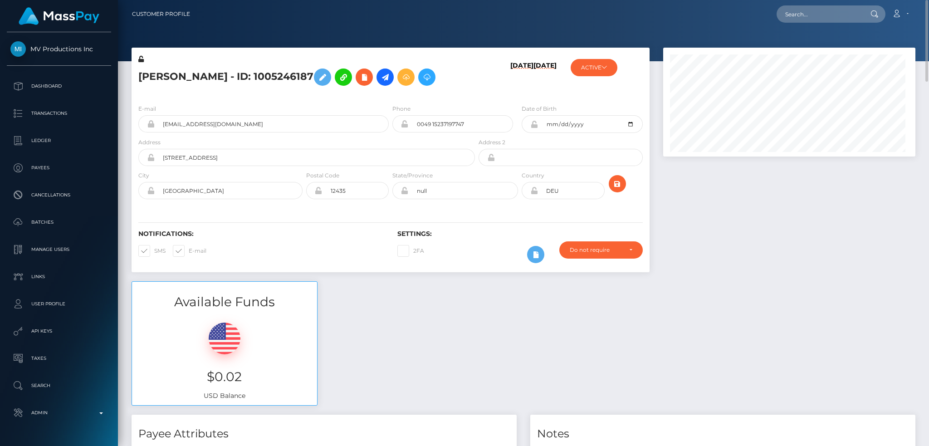
scroll to position [109, 252]
drag, startPoint x: 781, startPoint y: 14, endPoint x: 786, endPoint y: 8, distance: 7.7
click at [783, 13] on input "text" at bounding box center [818, 13] width 85 height 17
paste input "78342823"
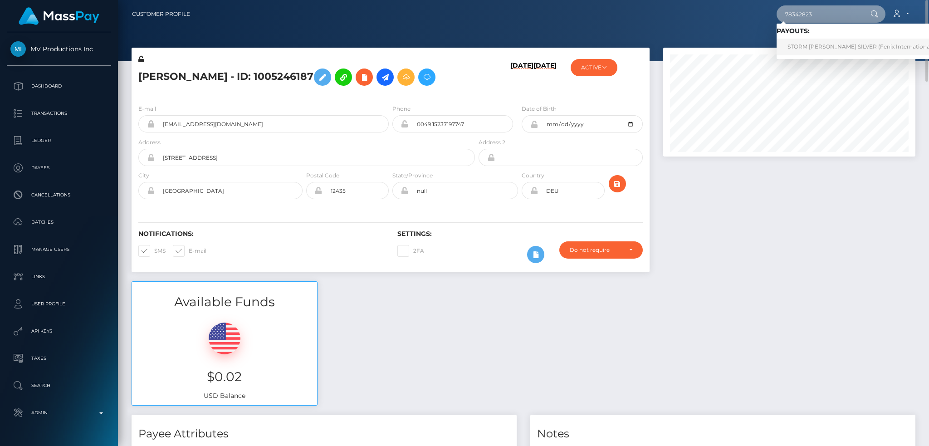
type input "78342823"
click at [815, 42] on link "STORM [PERSON_NAME] SILVER (Fenix International Limited - )" at bounding box center [873, 47] width 195 height 17
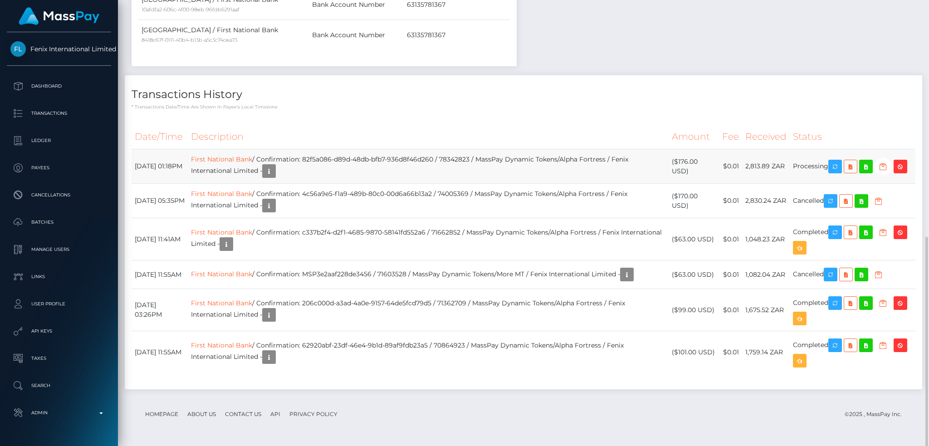
scroll to position [444, 0]
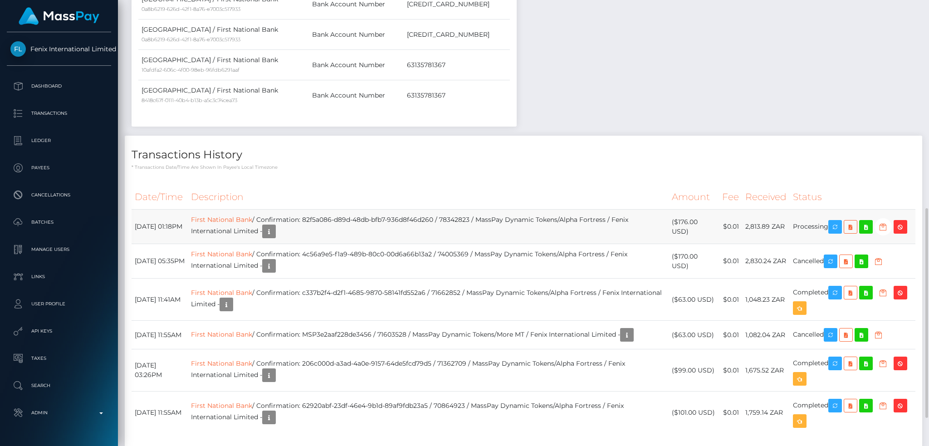
click at [447, 224] on td "First National Bank / Confirmation: 82f5a086-d89d-48db-bfb7-936d8f46d260 / 7834…" at bounding box center [428, 227] width 481 height 34
drag, startPoint x: 455, startPoint y: 219, endPoint x: 324, endPoint y: 222, distance: 131.1
click at [324, 222] on td "First National Bank / Confirmation: 82f5a086-d89d-48db-bfb7-936d8f46d260 / 7834…" at bounding box center [428, 227] width 481 height 34
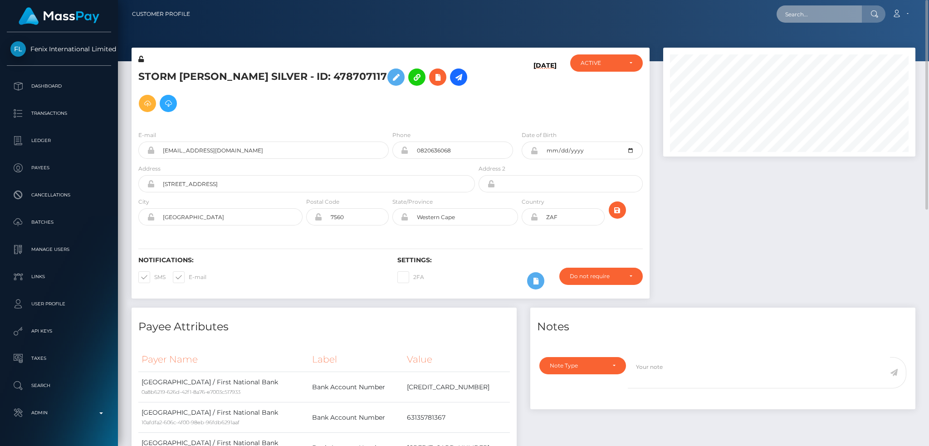
click at [800, 18] on input "text" at bounding box center [818, 13] width 85 height 17
paste input "78337107"
type input "78337107"
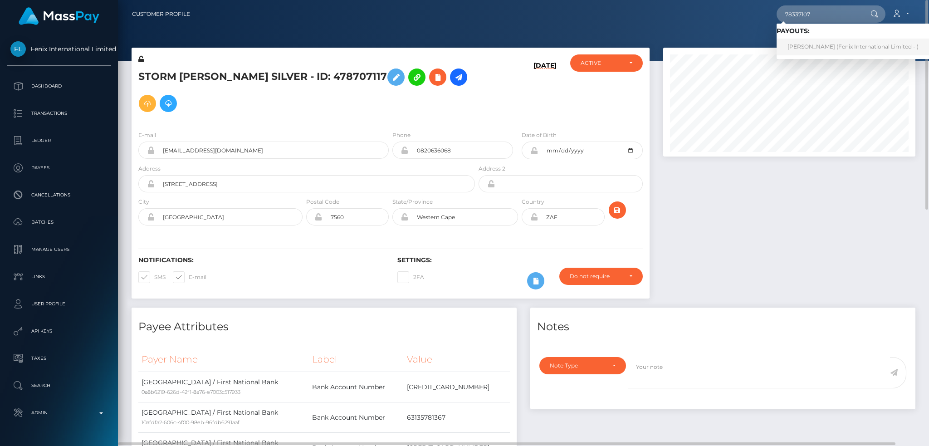
click at [828, 46] on link "Cornelius Johannes du Plessis (Fenix International Limited - )" at bounding box center [852, 47] width 153 height 17
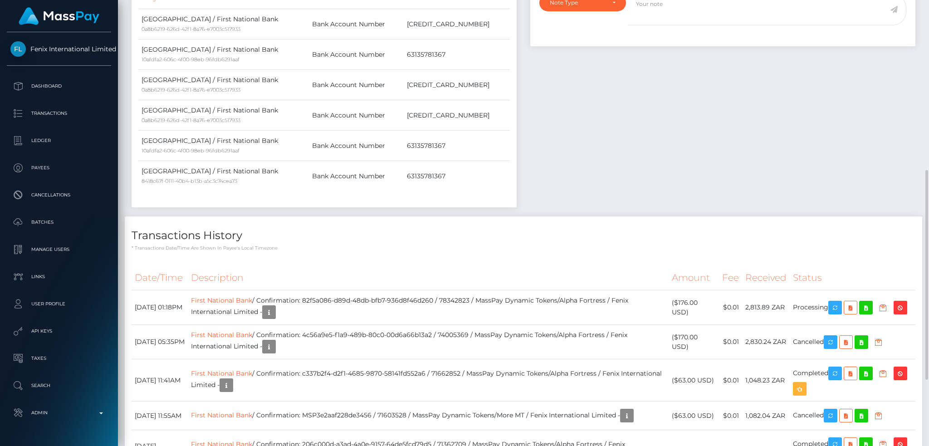
scroll to position [504, 0]
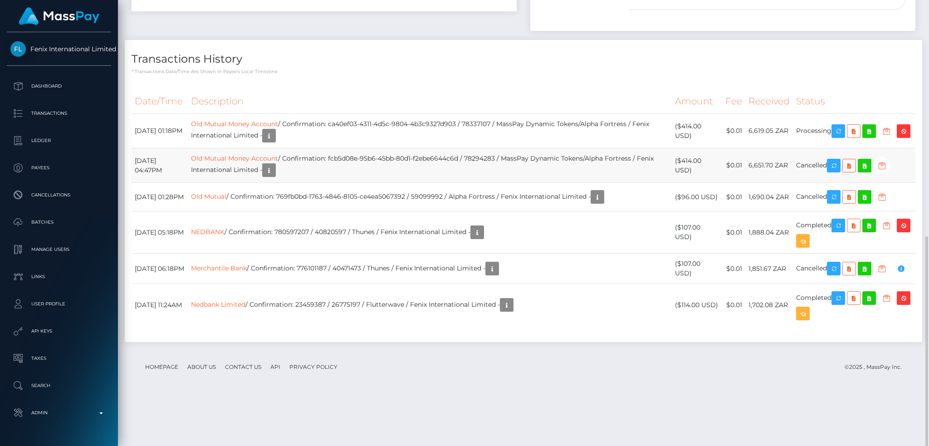
scroll to position [109, 252]
drag, startPoint x: 483, startPoint y: 154, endPoint x: 354, endPoint y: 153, distance: 128.3
click at [354, 148] on td "Old Mutual Money Account / Confirmation: ca40ef03-4311-4d5c-9804-4b3c9327d903 /…" at bounding box center [430, 131] width 484 height 34
copy td "ca40ef03-4311-4d5c-9804-4b3c9327d903"
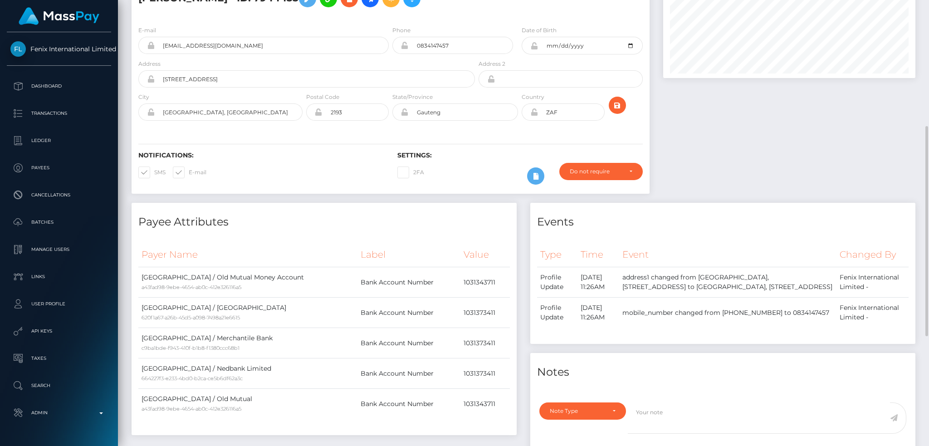
scroll to position [0, 0]
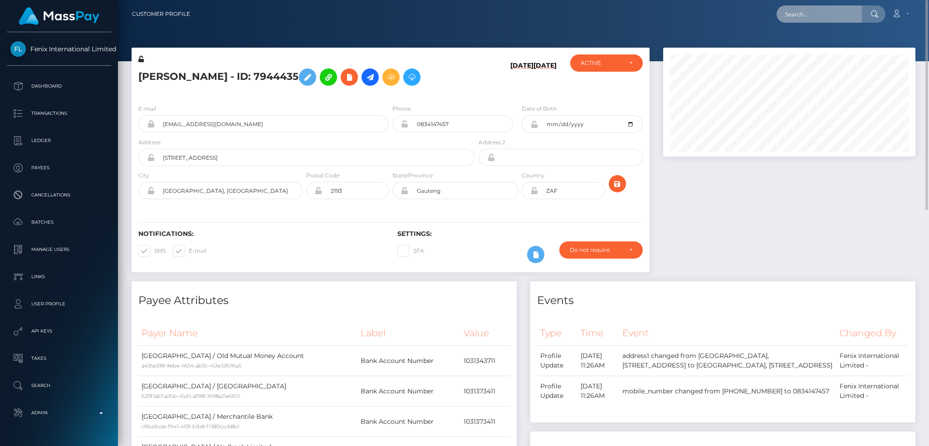
click at [808, 13] on input "text" at bounding box center [818, 13] width 85 height 17
paste input "78342823"
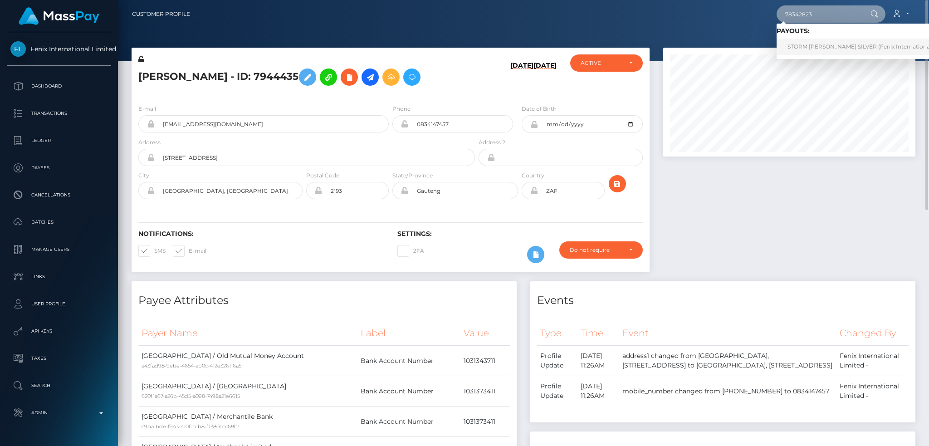
type input "78342823"
click at [815, 50] on link "STORM MORGAN SILVER (Fenix International Limited - )" at bounding box center [873, 47] width 195 height 17
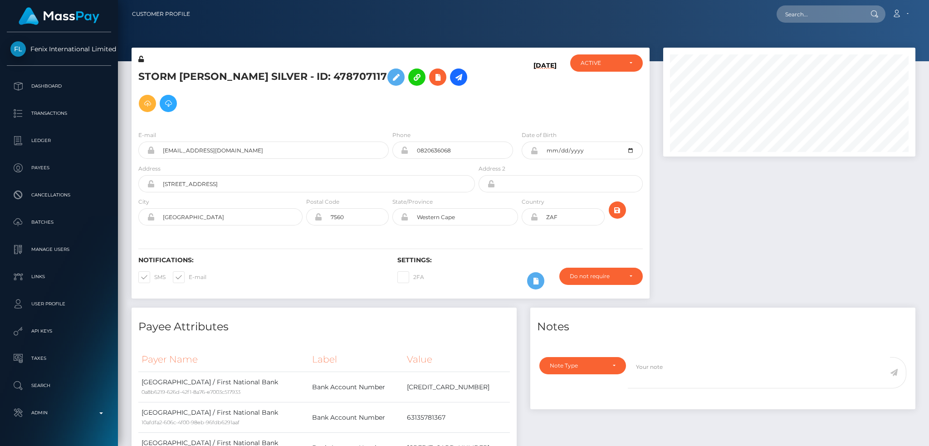
click at [793, 10] on input "text" at bounding box center [818, 13] width 85 height 17
paste input "78351525"
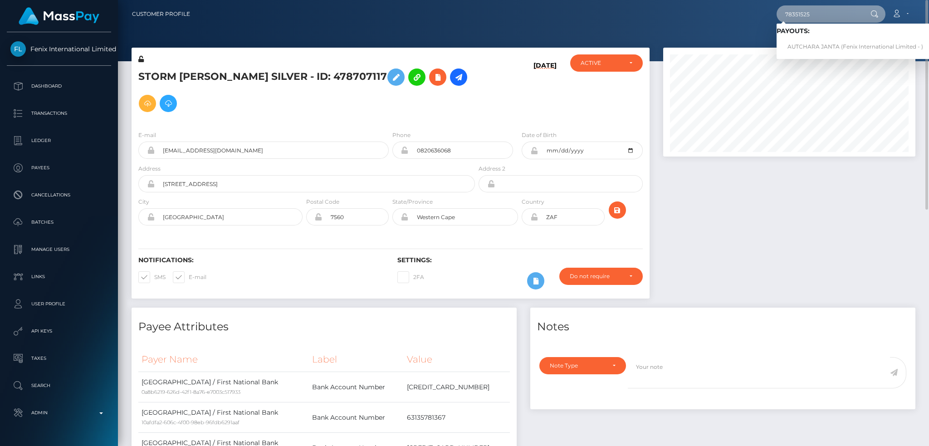
type input "78351525"
click at [802, 51] on link "AUTCHARA JANTA (Fenix International Limited - )" at bounding box center [854, 47] width 157 height 17
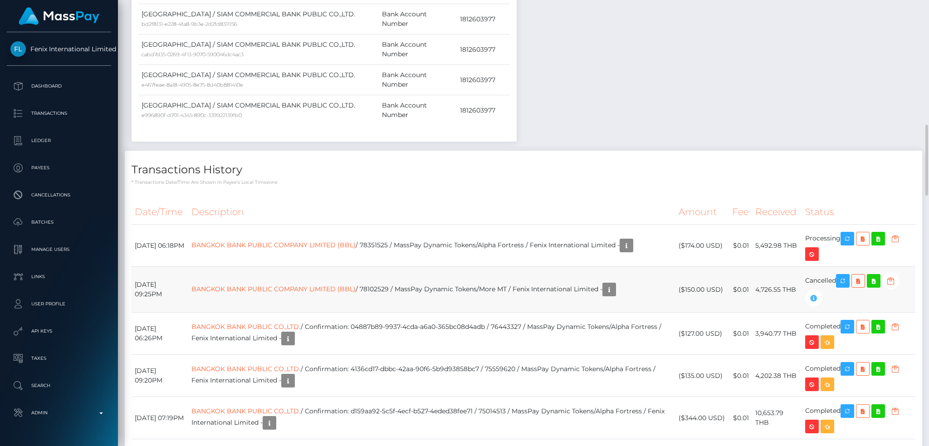
scroll to position [109, 252]
click at [324, 285] on link "BANGKOK BANK PUBLIC COMPANY LIMITED (BBL)" at bounding box center [273, 289] width 164 height 8
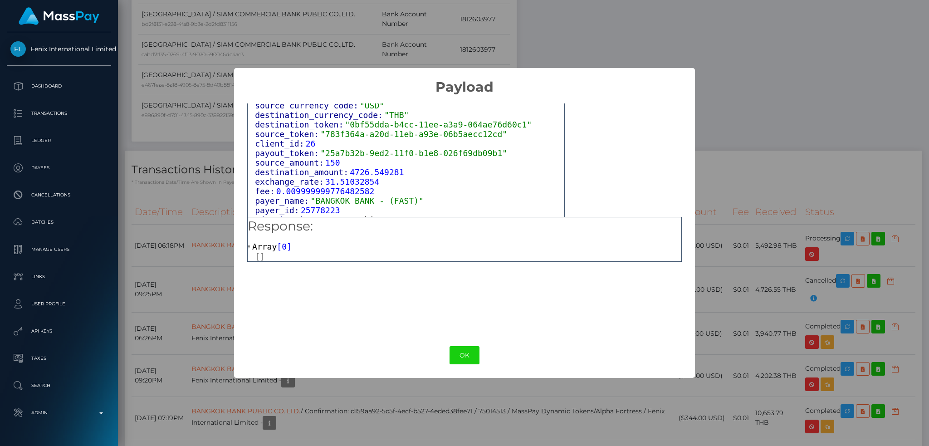
scroll to position [573, 0]
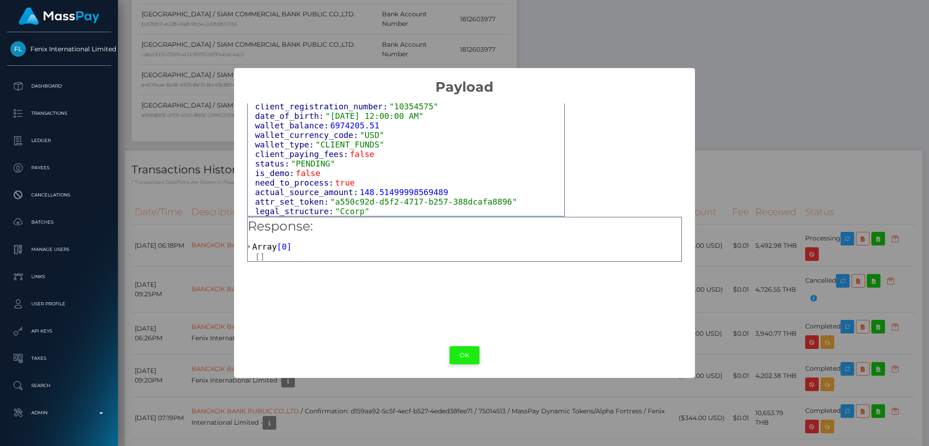
click at [467, 350] on button "OK" at bounding box center [464, 355] width 30 height 19
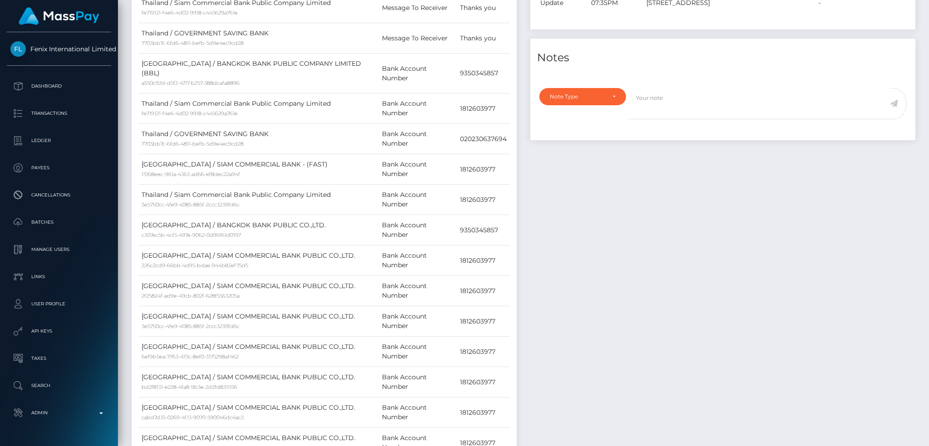
scroll to position [786, 0]
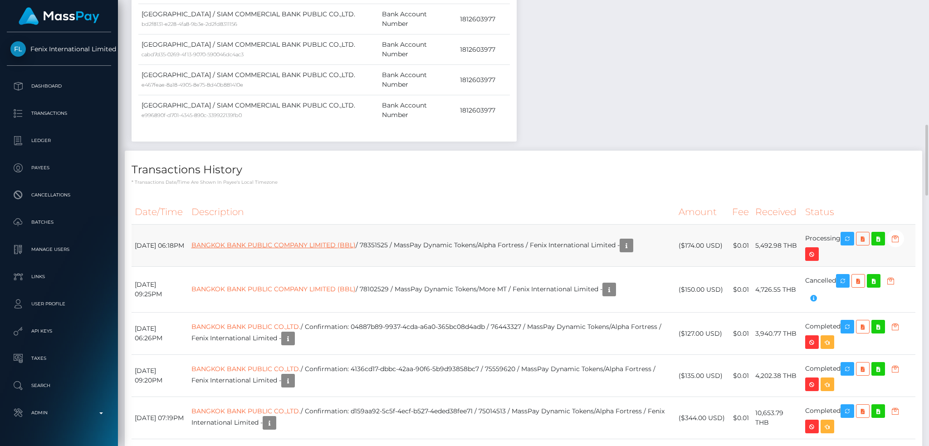
click at [344, 241] on link "BANGKOK BANK PUBLIC COMPANY LIMITED (BBL)" at bounding box center [273, 245] width 164 height 8
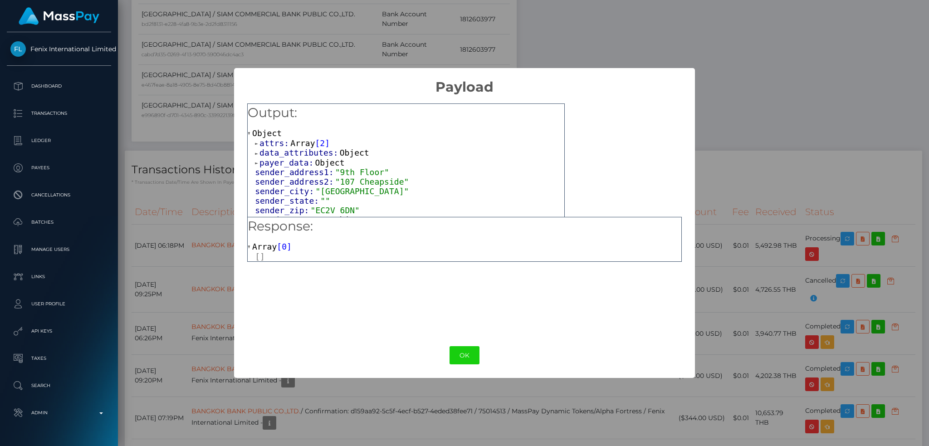
click at [734, 100] on div "× Payload Output: Object attrs: Array [ 2 ] data_attributes: Object payer_data:…" at bounding box center [464, 223] width 929 height 446
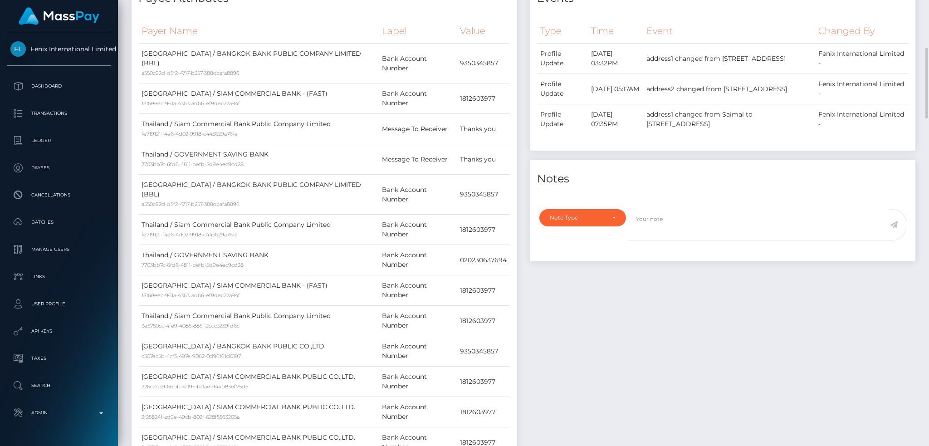
scroll to position [0, 0]
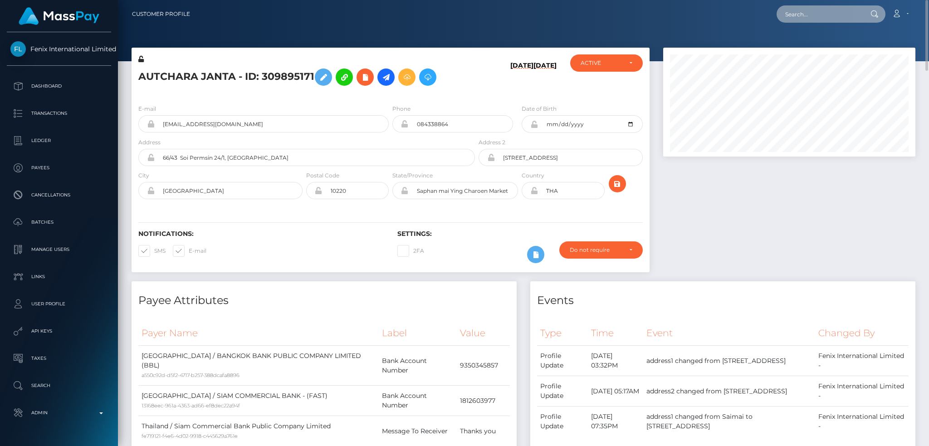
click at [842, 20] on input "text" at bounding box center [818, 13] width 85 height 17
paste input "78349578"
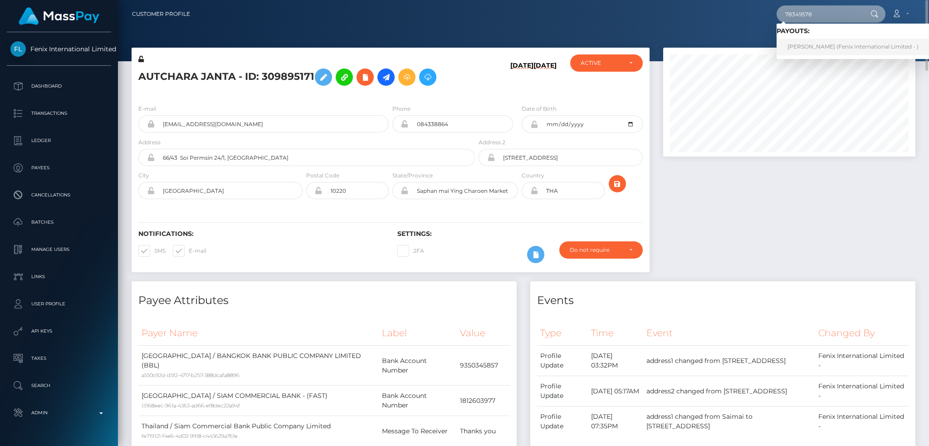
type input "78349578"
click at [839, 45] on link "Natthawut Hueanghung (Fenix International Limited - )" at bounding box center [852, 47] width 153 height 17
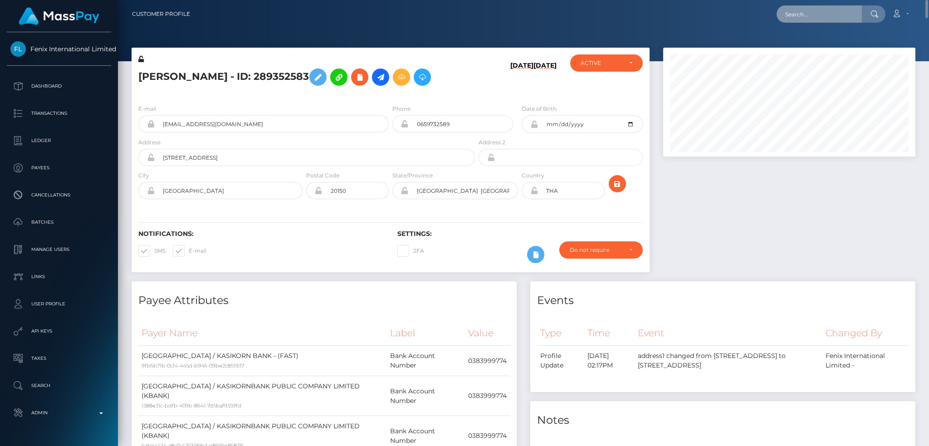
click at [839, 16] on input "text" at bounding box center [818, 13] width 85 height 17
paste input "78318175"
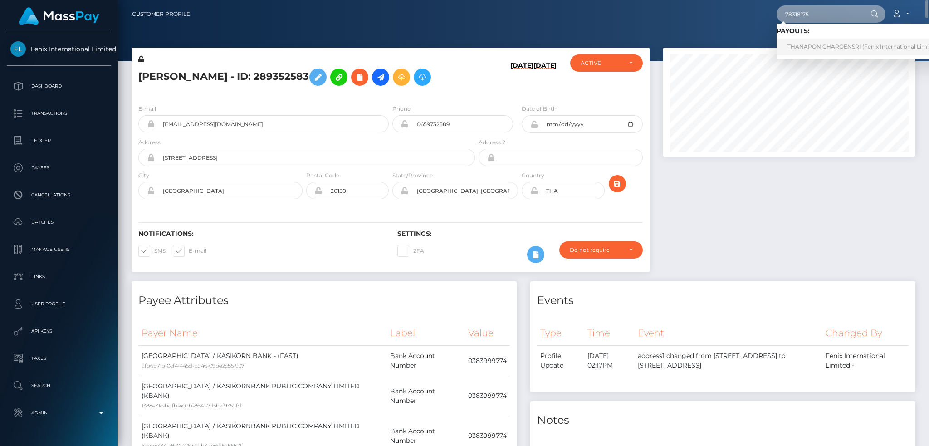
type input "78318175"
click at [851, 48] on link "THANAPON CHAROENSRI (Fenix International Limited - )" at bounding box center [865, 47] width 179 height 17
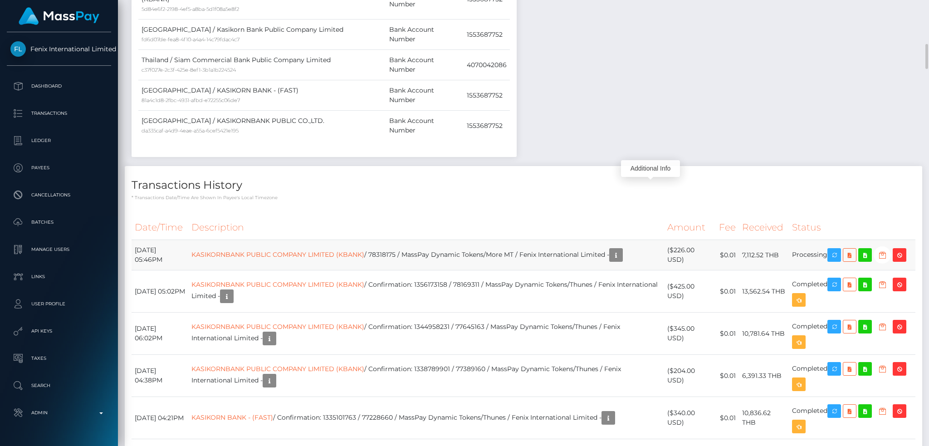
scroll to position [109, 252]
click at [276, 250] on link "KASIKORNBANK PUBLIC COMPANY LIMITED (KBANK)" at bounding box center [277, 254] width 173 height 8
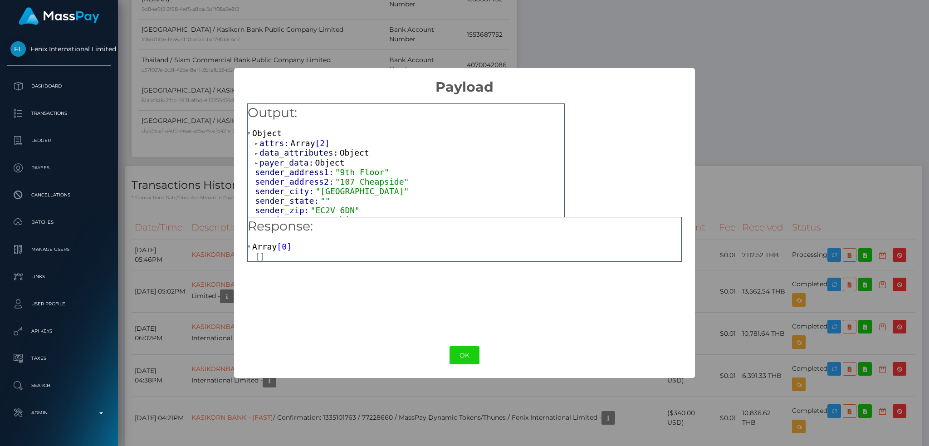
click at [461, 351] on button "OK" at bounding box center [464, 355] width 30 height 19
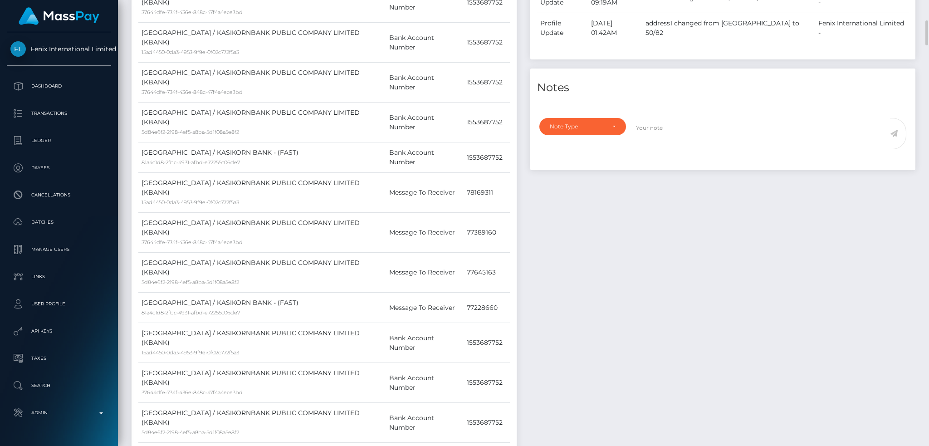
scroll to position [0, 0]
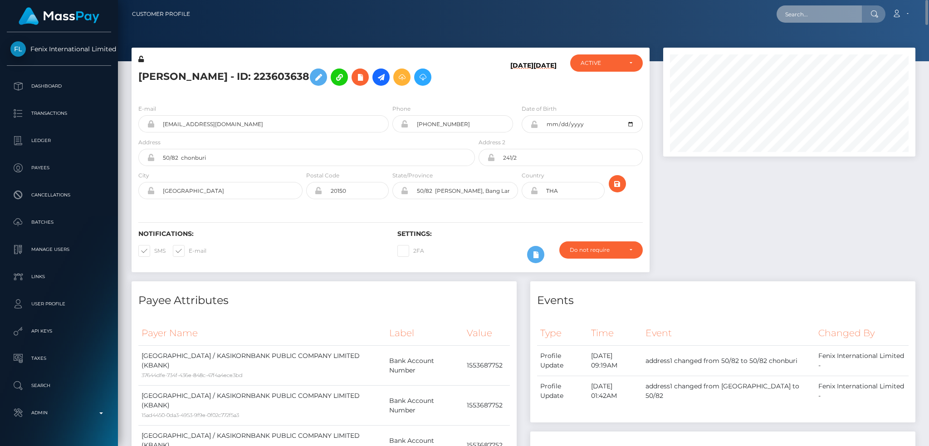
click at [829, 12] on input "text" at bounding box center [818, 13] width 85 height 17
paste input "78320891"
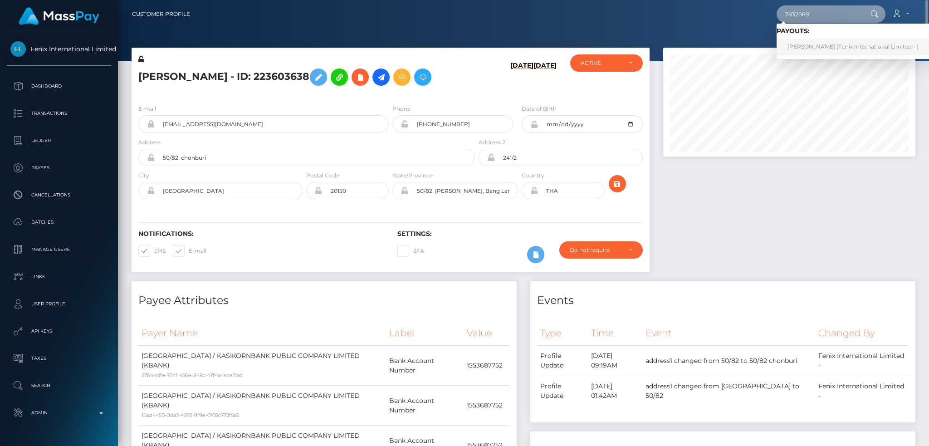
type input "78320891"
click at [816, 47] on link "KATERYNA DALIEVSKA (Fenix International Limited - )" at bounding box center [852, 47] width 153 height 17
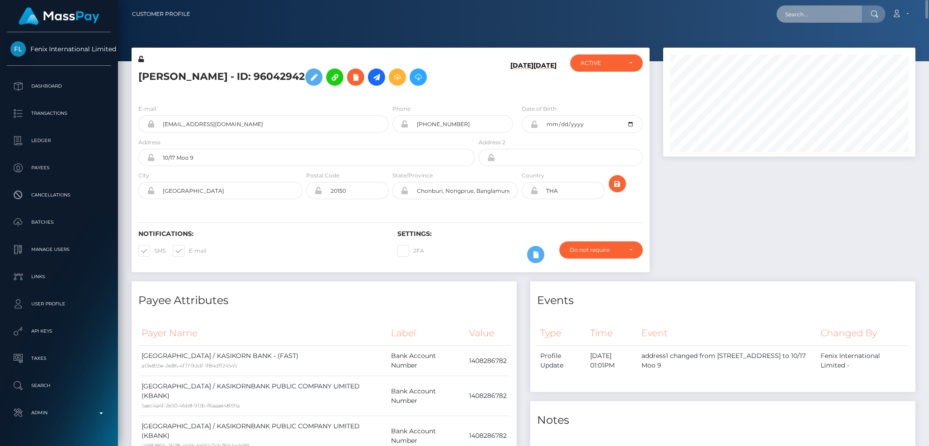
click at [844, 10] on input "text" at bounding box center [818, 13] width 85 height 17
paste input "78306234"
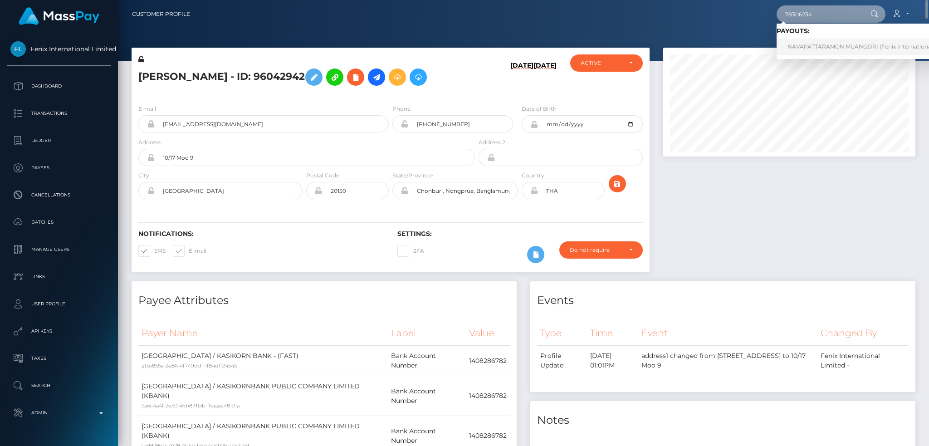
type input "78306234"
click at [817, 42] on link "NAVAPATTARAMON MUANGSIRI (Fenix International Limited - )" at bounding box center [874, 47] width 196 height 17
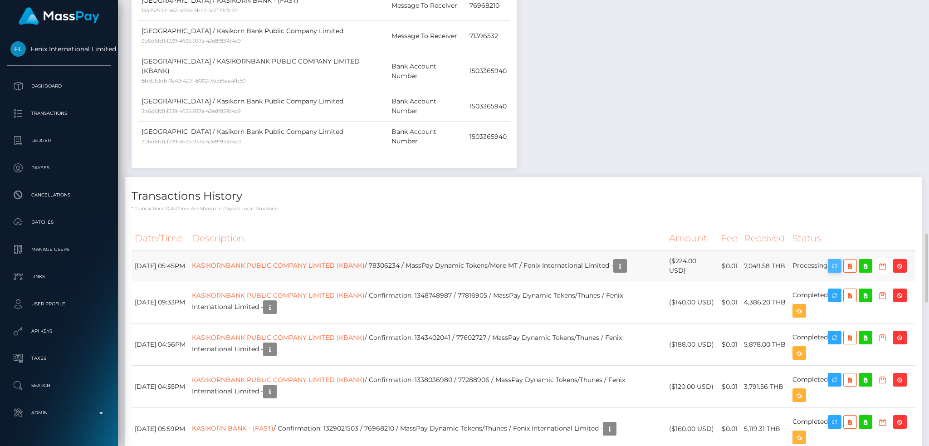
scroll to position [109, 252]
click at [837, 260] on icon "button" at bounding box center [834, 265] width 11 height 11
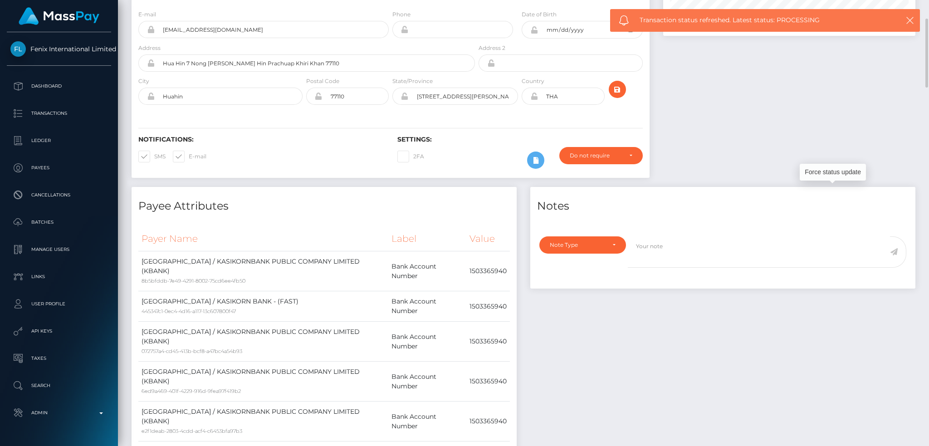
scroll to position [0, 0]
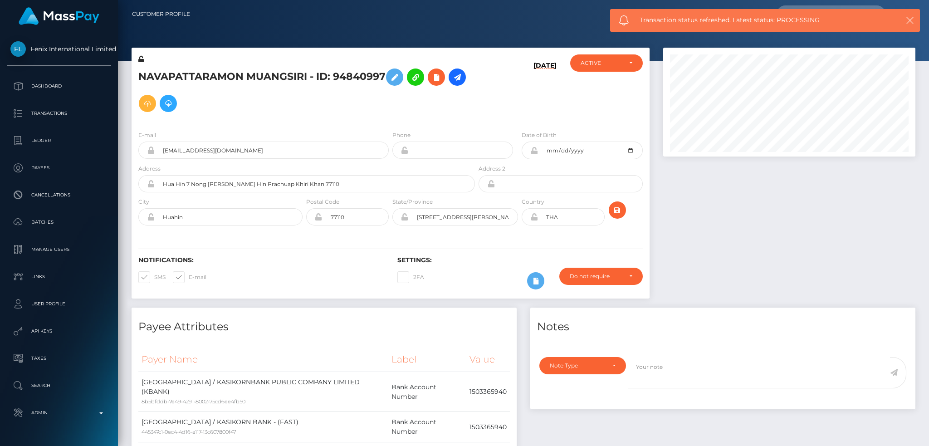
click at [912, 22] on icon "button" at bounding box center [909, 20] width 9 height 9
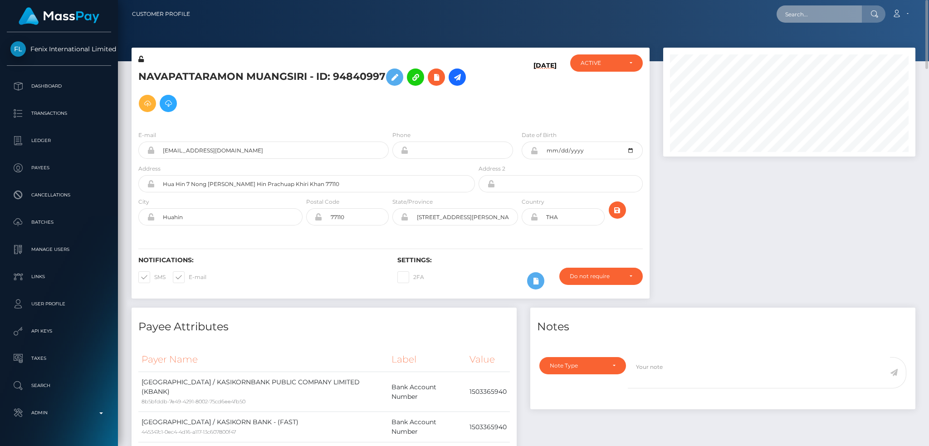
click at [808, 17] on input "text" at bounding box center [818, 13] width 85 height 17
paste input "78232094"
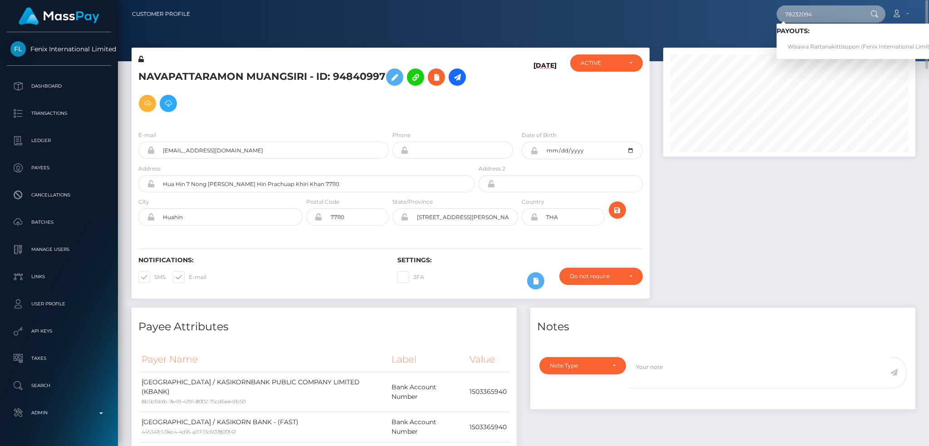
type input "78232094"
click at [813, 44] on link "Wisawa Rattanakittisopon (Fenix International Limited - )" at bounding box center [864, 47] width 177 height 17
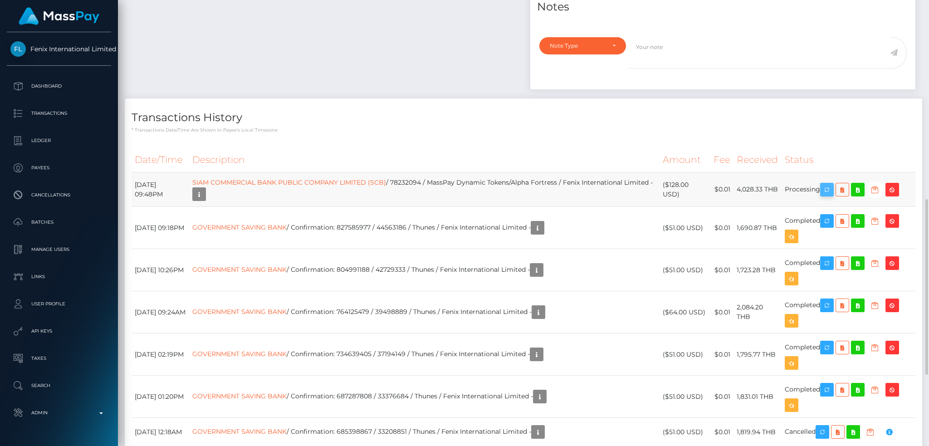
scroll to position [109, 252]
click at [831, 195] on icon "button" at bounding box center [826, 189] width 11 height 11
click at [270, 207] on td "SIAM COMMERCIAL BANK PUBLIC COMPANY LIMITED (SCB) / 78232094 / MassPay Dynamic …" at bounding box center [424, 189] width 470 height 34
click at [205, 200] on icon "button" at bounding box center [199, 194] width 11 height 11
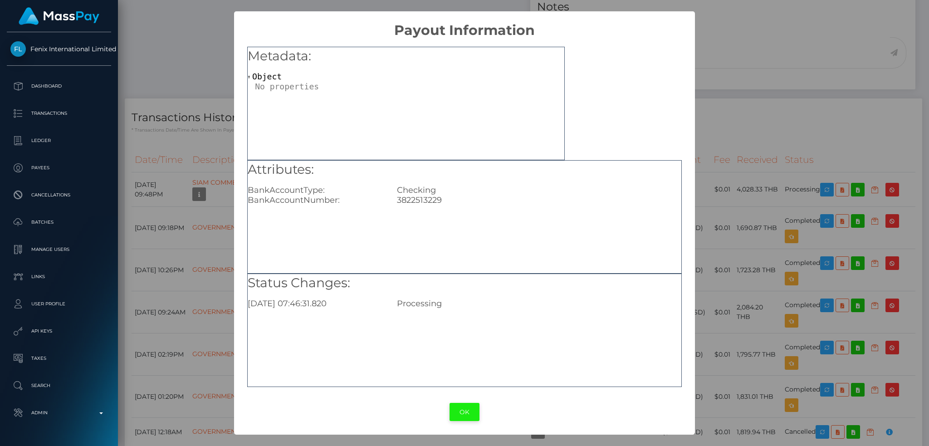
click at [460, 407] on button "OK" at bounding box center [464, 412] width 30 height 19
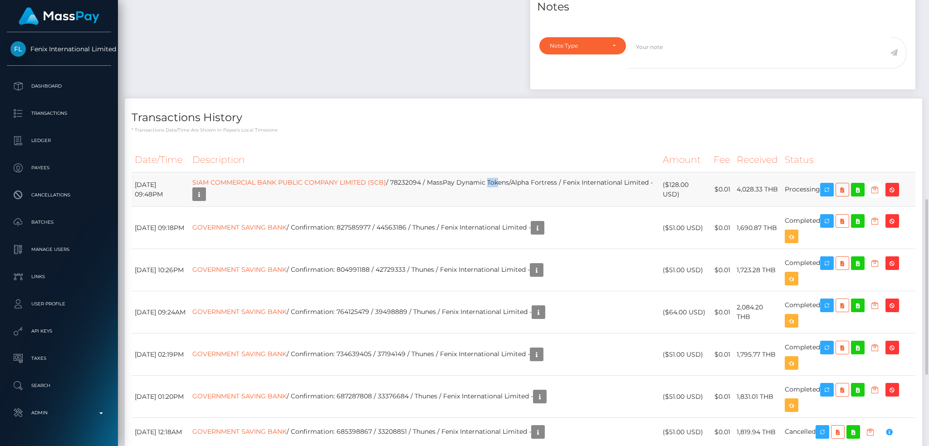
drag, startPoint x: 517, startPoint y: 208, endPoint x: 526, endPoint y: 208, distance: 8.6
click at [526, 207] on td "SIAM COMMERCIAL BANK PUBLIC COMPANY LIMITED (SCB) / 78232094 / MassPay Dynamic …" at bounding box center [424, 189] width 470 height 34
click at [535, 207] on td "SIAM COMMERCIAL BANK PUBLIC COMPANY LIMITED (SCB) / 78232094 / MassPay Dynamic …" at bounding box center [424, 189] width 470 height 34
click at [897, 195] on icon "button" at bounding box center [892, 189] width 11 height 11
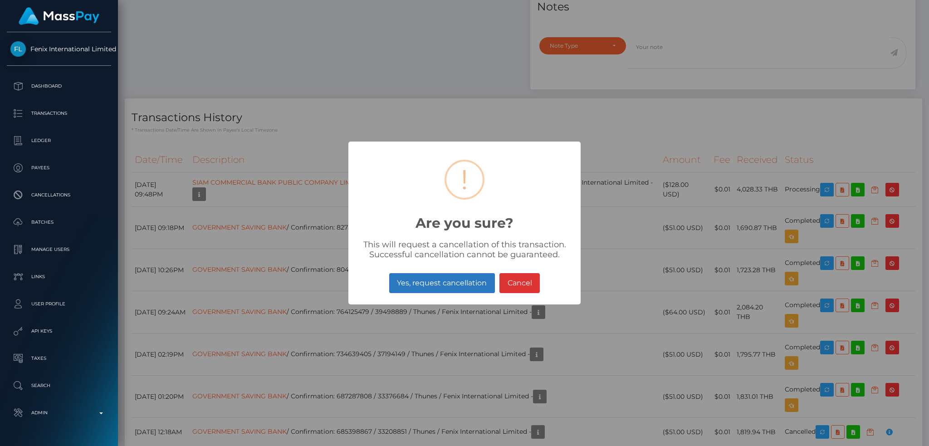
click at [446, 278] on button "Yes, request cancellation" at bounding box center [442, 283] width 106 height 20
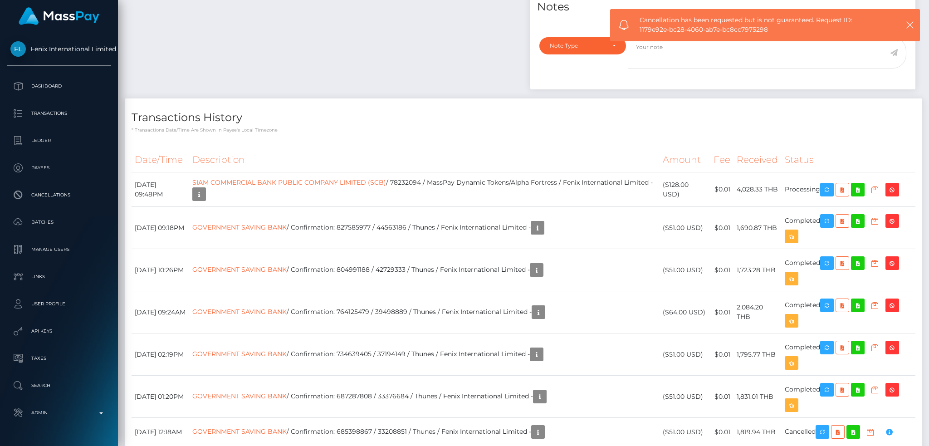
drag, startPoint x: 248, startPoint y: 323, endPoint x: 415, endPoint y: 303, distance: 168.6
click at [415, 303] on div "× ! Are you sure? This will request a cancellation of this transaction. Success…" at bounding box center [464, 223] width 929 height 446
click at [417, 291] on td "GOVERNMENT SAVING BANK / Confirmation: 804991188 / 42729333 / Thunes / Fenix In…" at bounding box center [424, 270] width 470 height 42
drag, startPoint x: 410, startPoint y: 312, endPoint x: 507, endPoint y: 284, distance: 100.6
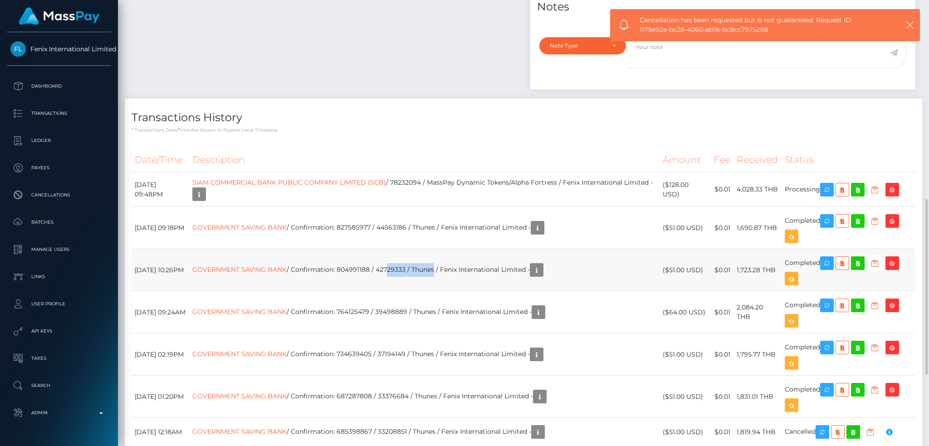
click at [476, 291] on td "GOVERNMENT SAVING BANK / Confirmation: 804991188 / 42729333 / Thunes / Fenix In…" at bounding box center [424, 270] width 470 height 42
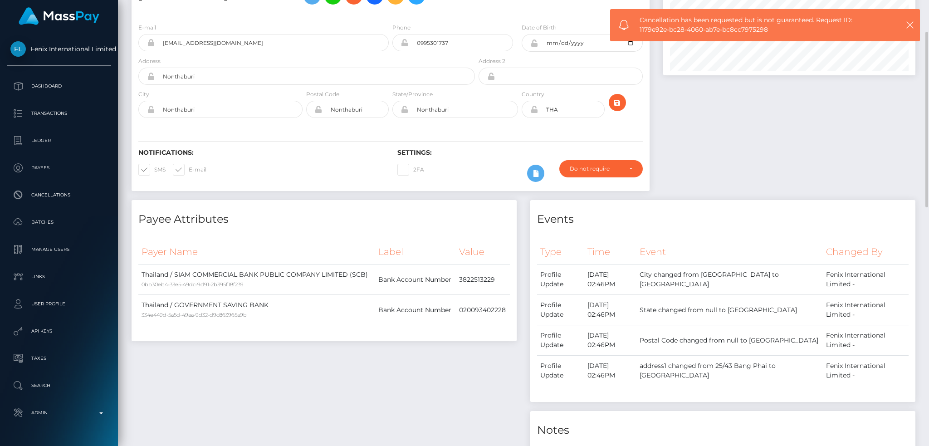
scroll to position [0, 0]
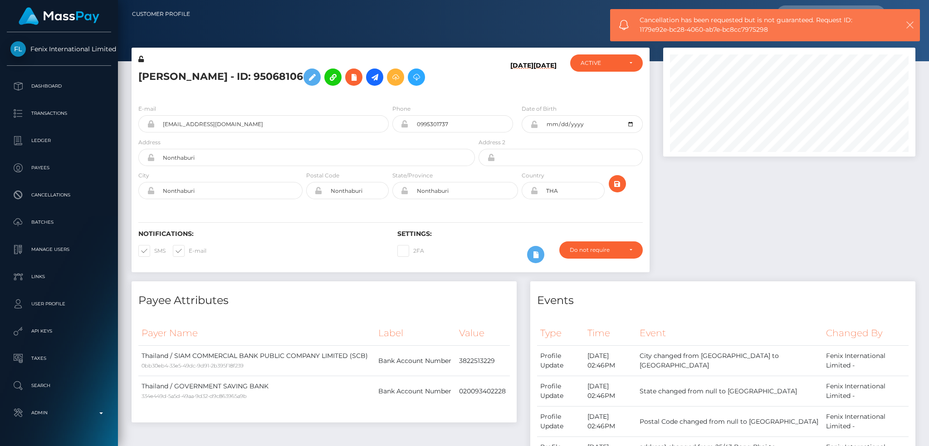
click at [911, 25] on icon "button" at bounding box center [909, 24] width 9 height 9
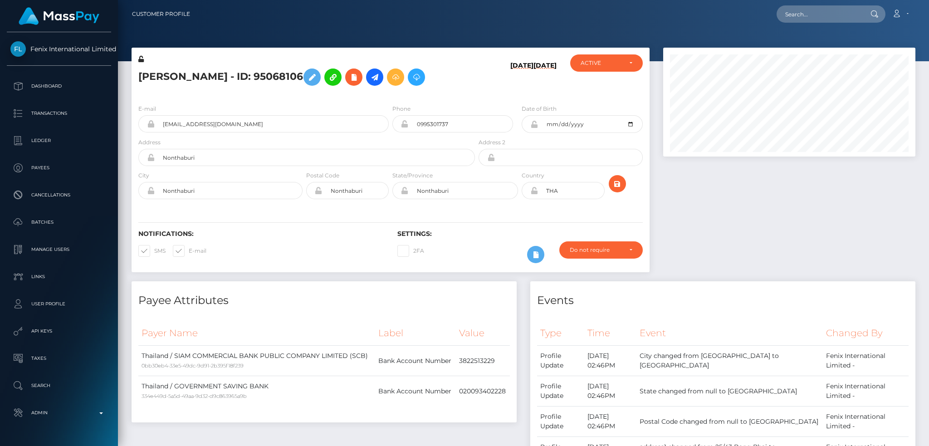
click at [814, 14] on body "Fenix International Limited Dashboard Transactions Ledger Payees" at bounding box center [464, 223] width 929 height 446
paste input "Oqf1jOg_YjHXvLN"
click at [822, 14] on input "text" at bounding box center [818, 13] width 85 height 17
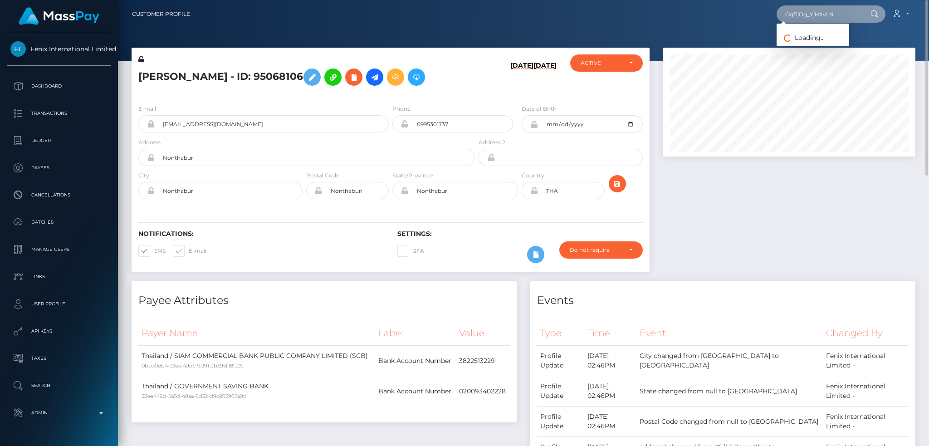
type input "Oqf1jOg_YjHXvLN"
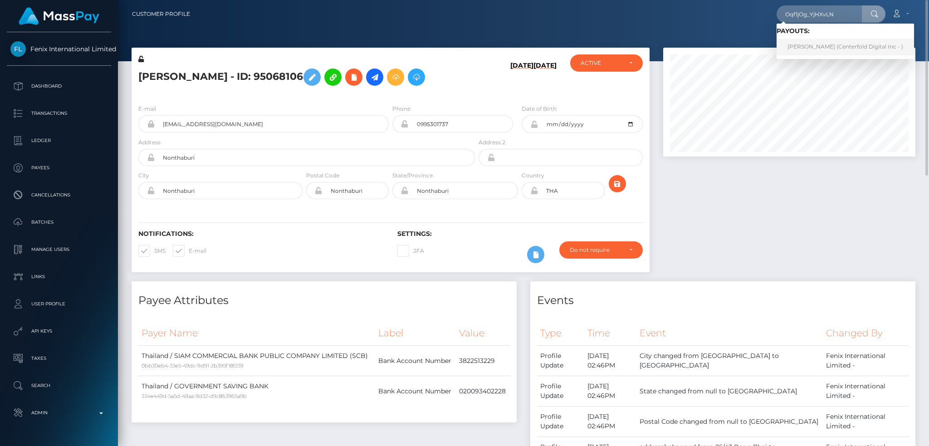
click at [803, 48] on link "Amaya Norris (Centerfold Digital Inc - )" at bounding box center [844, 47] width 137 height 17
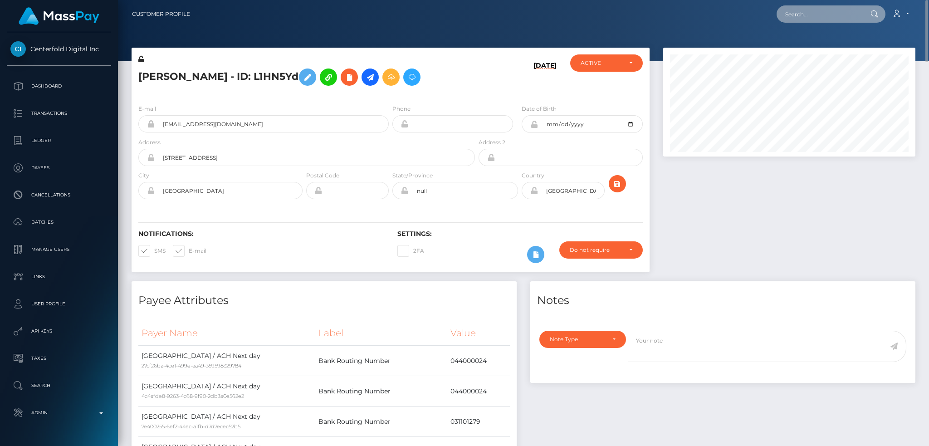
click at [847, 14] on input "text" at bounding box center [818, 13] width 85 height 17
paste input "68e21ad430fa7"
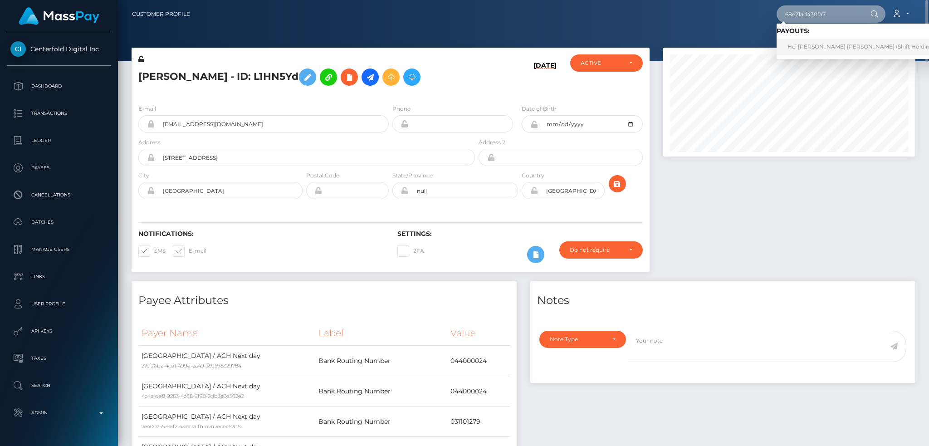
type input "68e21ad430fa7"
click at [845, 39] on link "Hei [PERSON_NAME] [PERSON_NAME] (Shift Holdings Ltd. - )" at bounding box center [870, 47] width 189 height 17
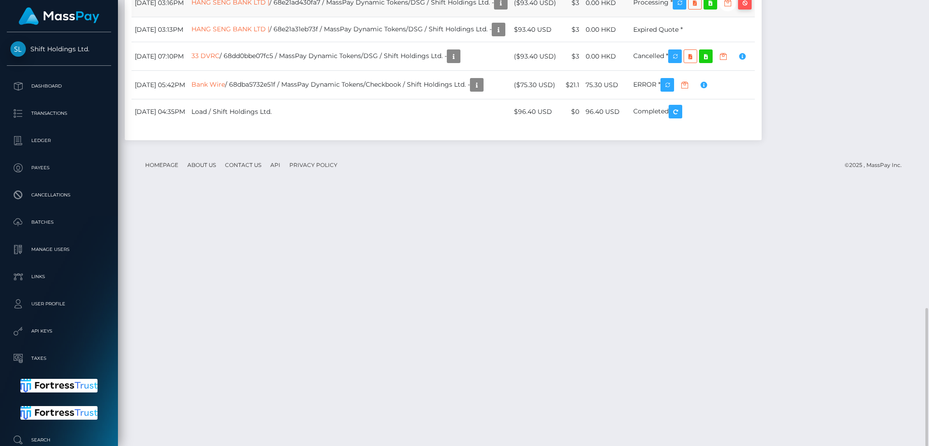
scroll to position [109, 252]
click at [750, 9] on icon "button" at bounding box center [744, 2] width 11 height 11
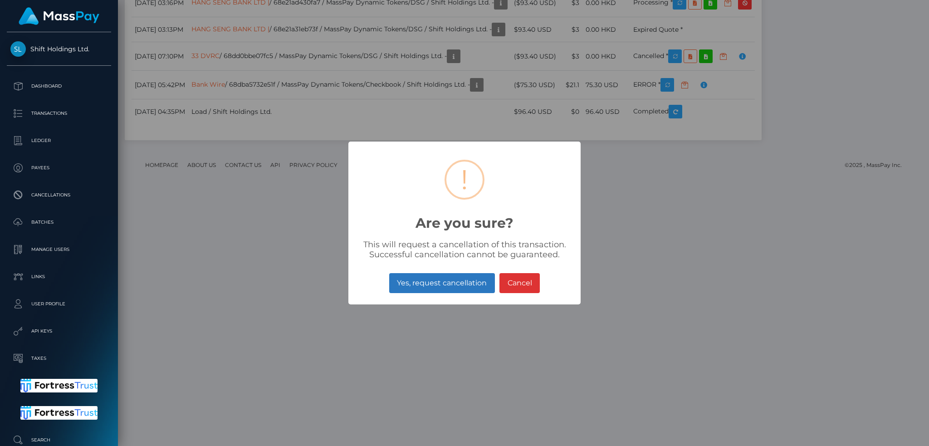
click at [436, 275] on button "Yes, request cancellation" at bounding box center [442, 283] width 106 height 20
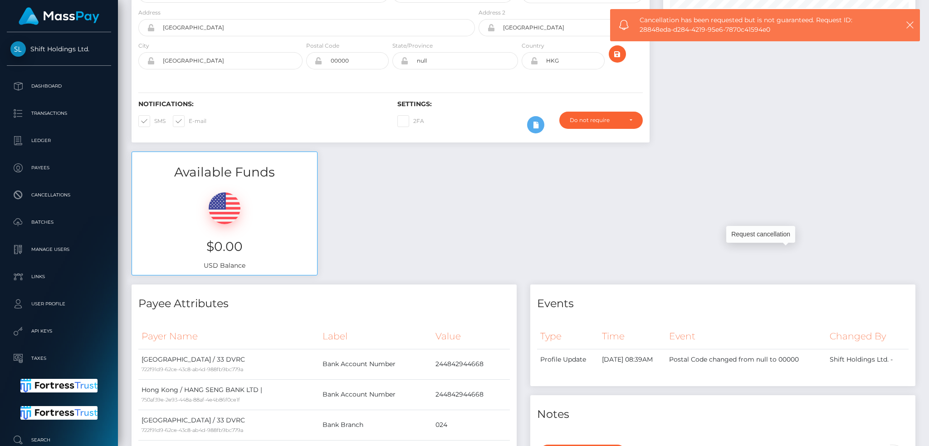
scroll to position [0, 0]
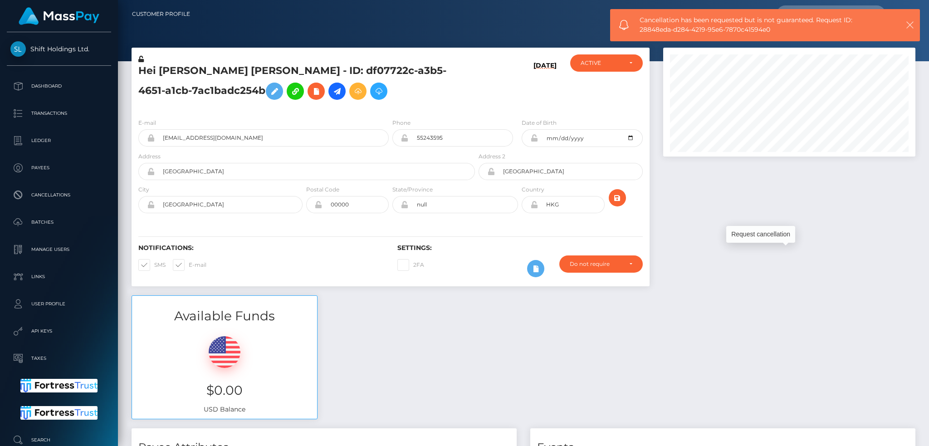
click at [911, 25] on icon "button" at bounding box center [909, 24] width 9 height 9
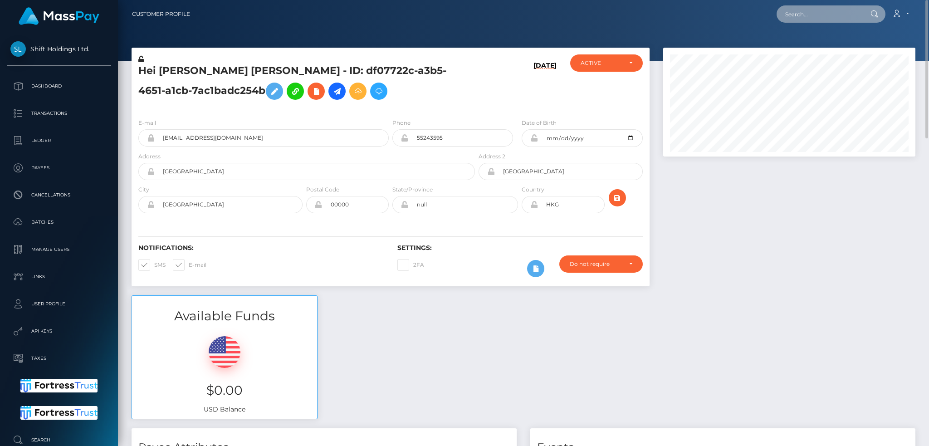
click at [826, 15] on input "text" at bounding box center [818, 13] width 85 height 17
paste input "68e5548941a3f"
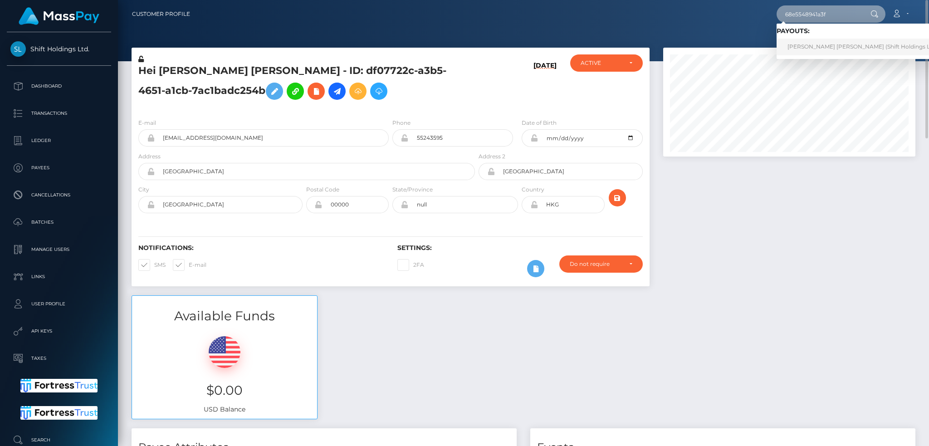
type input "68e5548941a3f"
click at [826, 44] on link "Abdou Yande Ndoye (Shift Holdings Ltd. - )" at bounding box center [865, 47] width 178 height 17
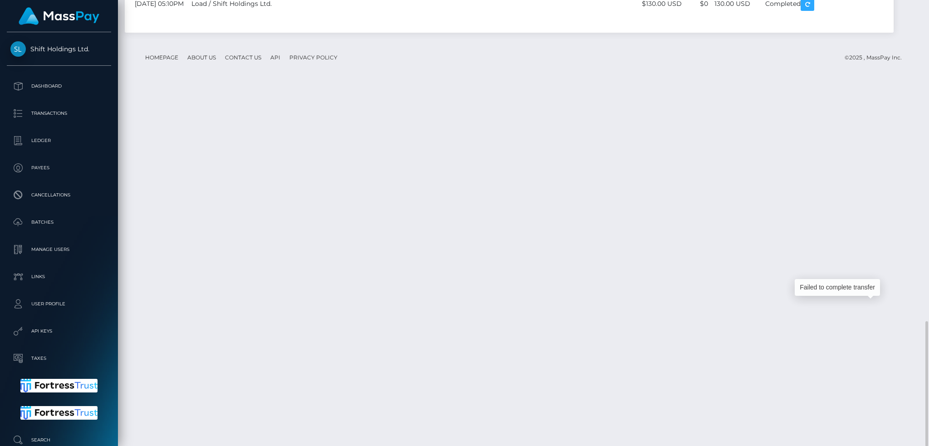
scroll to position [109, 252]
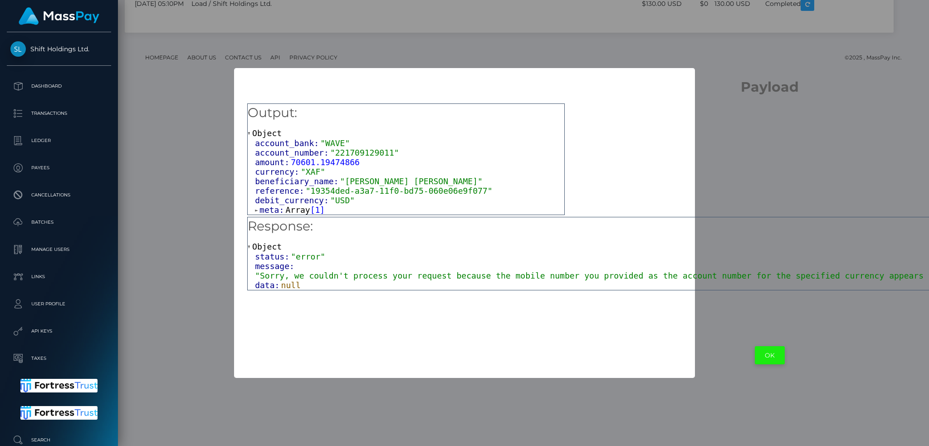
click at [755, 351] on button "OK" at bounding box center [770, 355] width 30 height 19
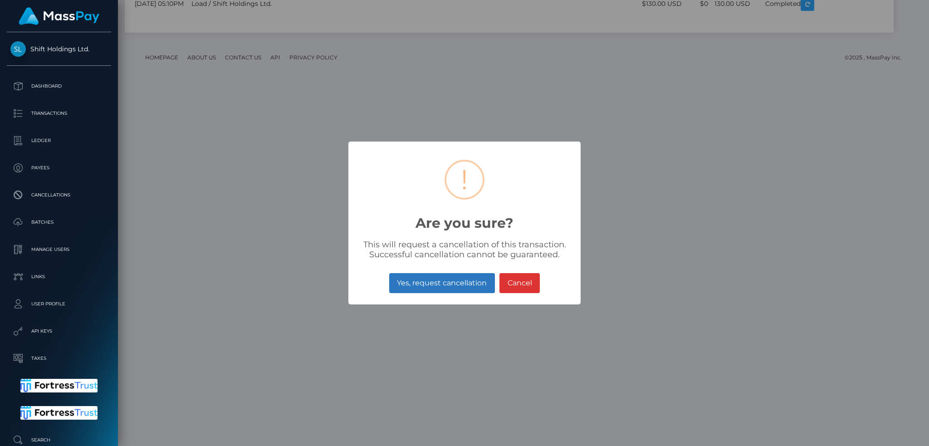
click at [445, 283] on button "Yes, request cancellation" at bounding box center [442, 283] width 106 height 20
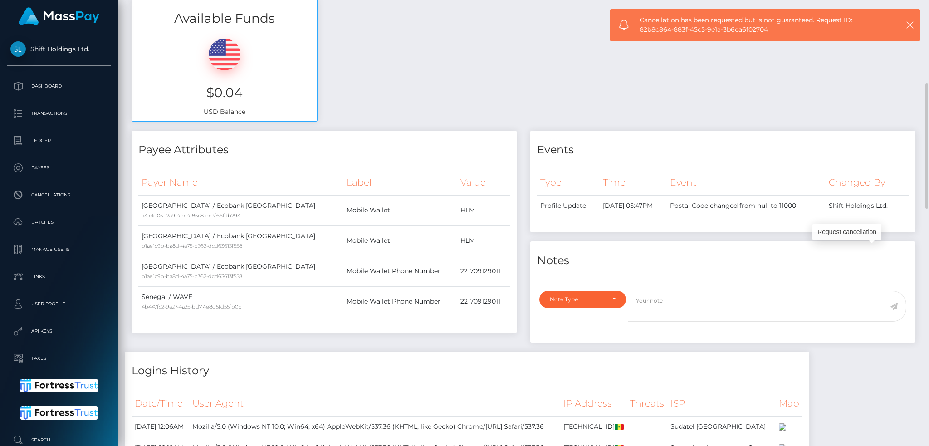
scroll to position [0, 0]
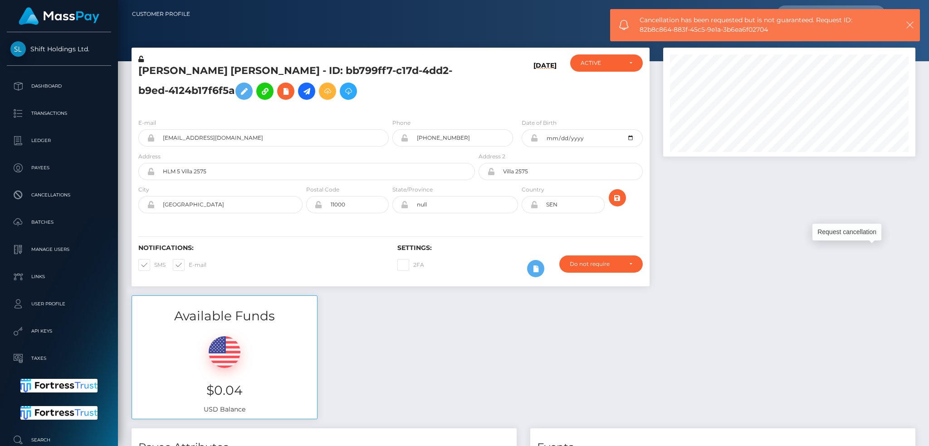
click at [909, 23] on icon "button" at bounding box center [909, 24] width 9 height 9
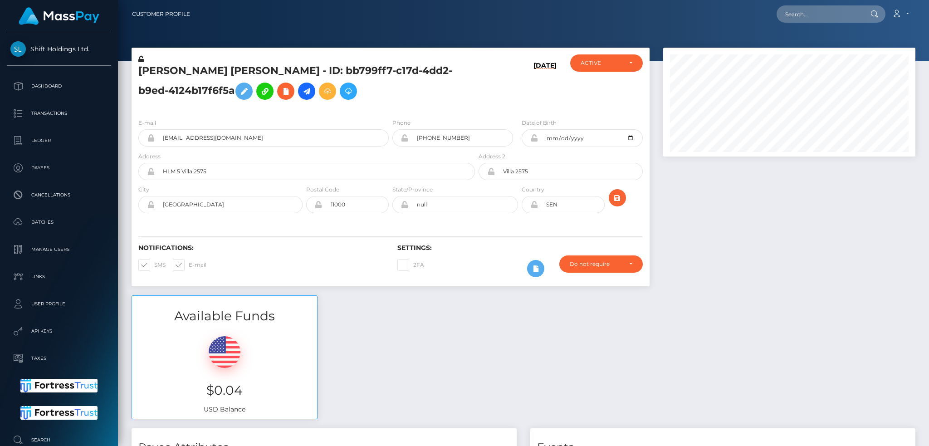
click at [807, 14] on body "Shift Holdings Ltd. Dashboard Transactions Ledger Payees Batches" at bounding box center [464, 223] width 929 height 446
click at [820, 17] on input "text" at bounding box center [818, 13] width 85 height 17
paste input "FVW-20251008-371"
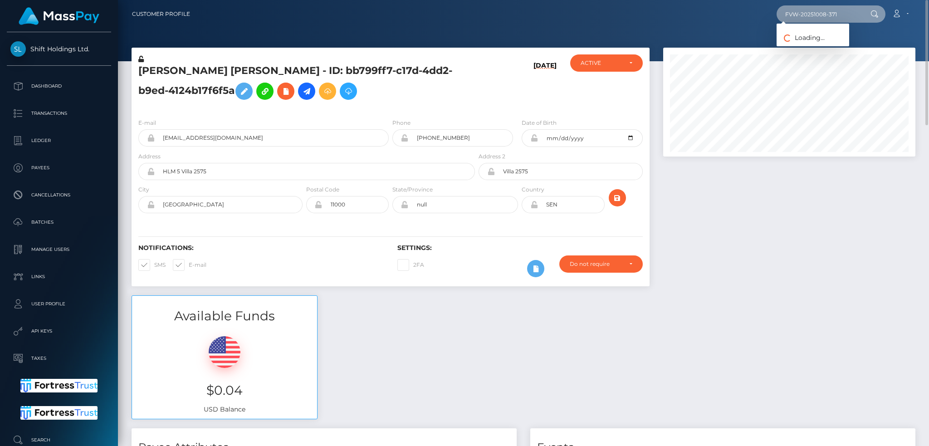
type input "FVW-20251008-371"
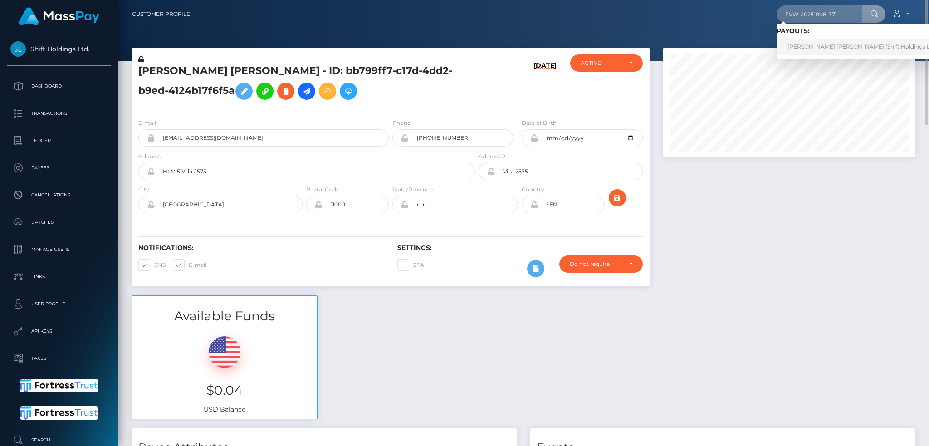
click at [805, 45] on link "JONATHAN ROBERT MACKEY (Shift Holdings Ltd. - )" at bounding box center [865, 47] width 178 height 17
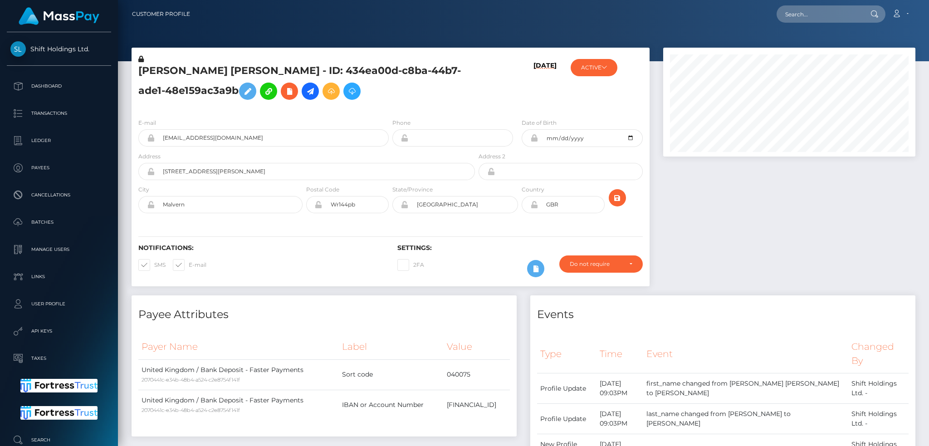
scroll to position [109, 252]
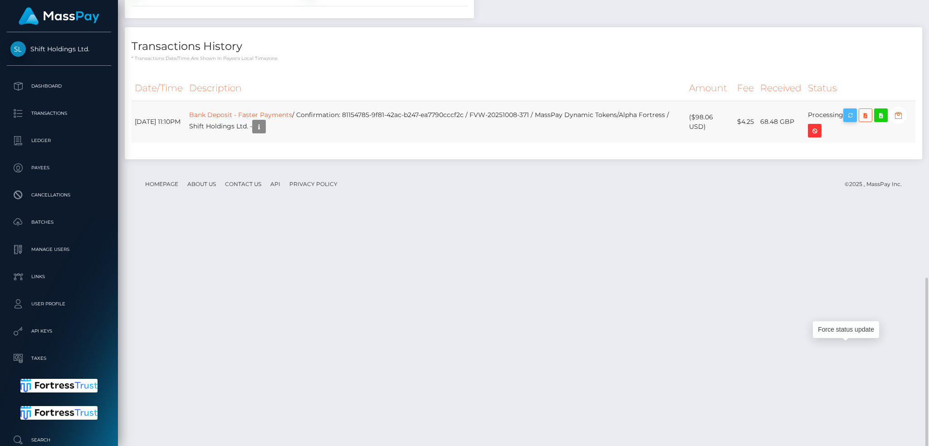
click at [854, 121] on icon "button" at bounding box center [849, 115] width 11 height 11
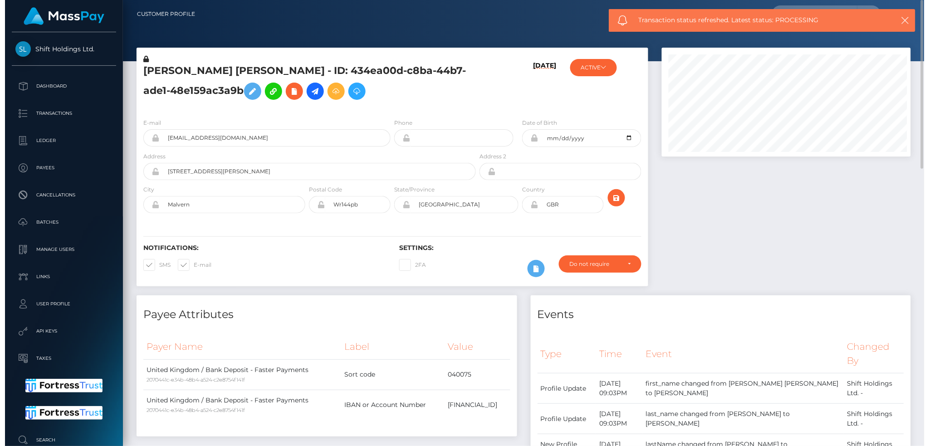
scroll to position [453401, 453260]
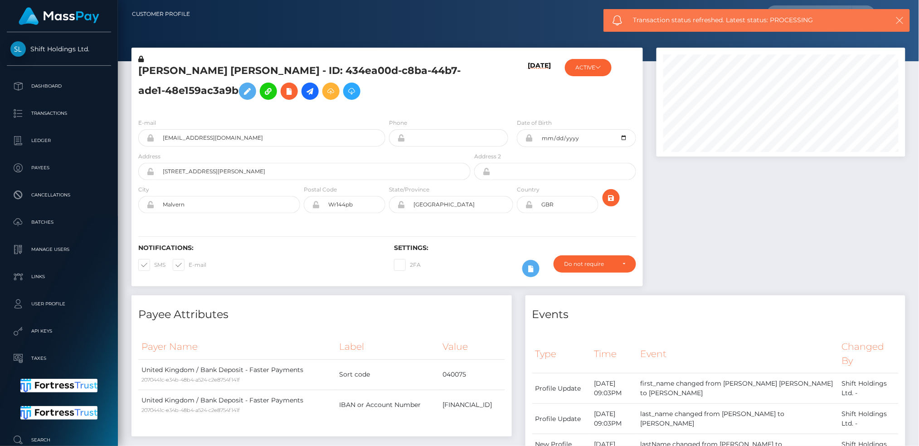
click at [898, 16] on icon "button" at bounding box center [900, 20] width 9 height 9
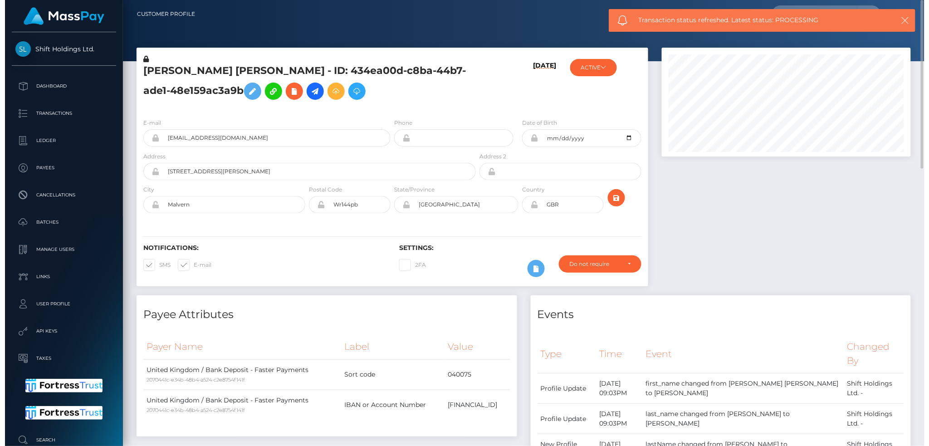
scroll to position [109, 252]
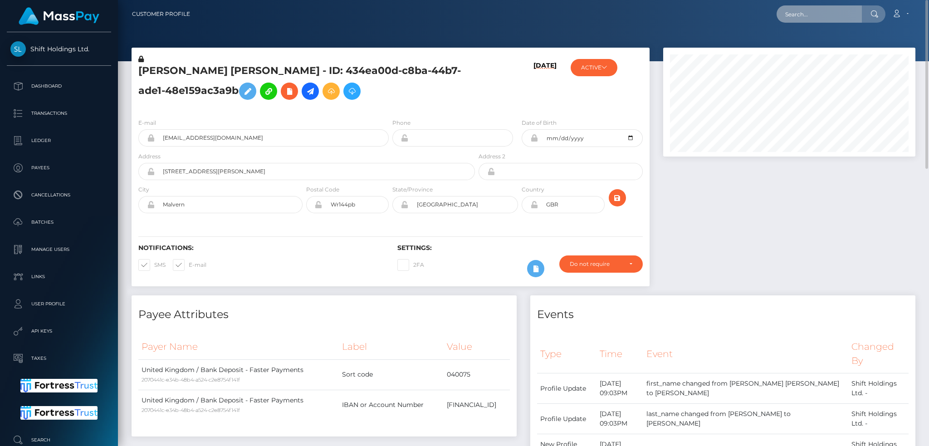
click at [806, 15] on input "text" at bounding box center [818, 13] width 85 height 17
paste input "FVW-20251006-604"
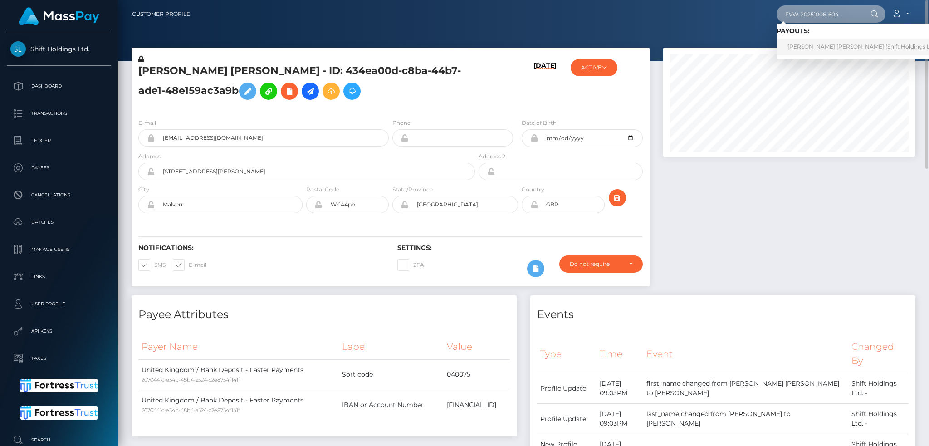
type input "FVW-20251006-604"
click at [806, 44] on link "BROOKE LEIGH GLOVER (Shift Holdings Ltd. - )" at bounding box center [865, 47] width 178 height 17
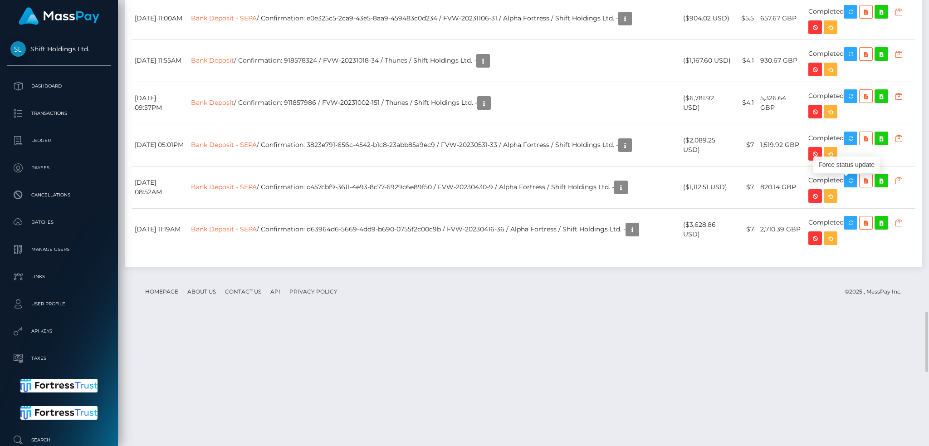
scroll to position [109, 252]
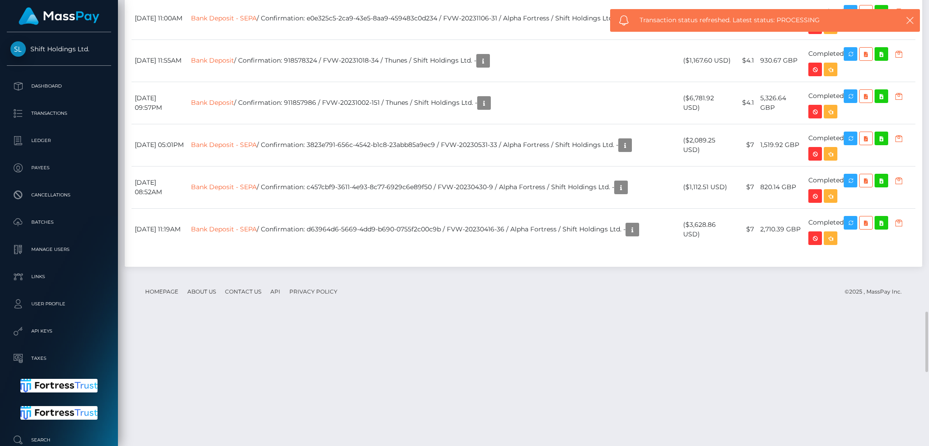
drag, startPoint x: 371, startPoint y: 184, endPoint x: 388, endPoint y: 244, distance: 61.9
copy td "44c0db46-8c5c-4bca-a3e3-496ff05f784d"
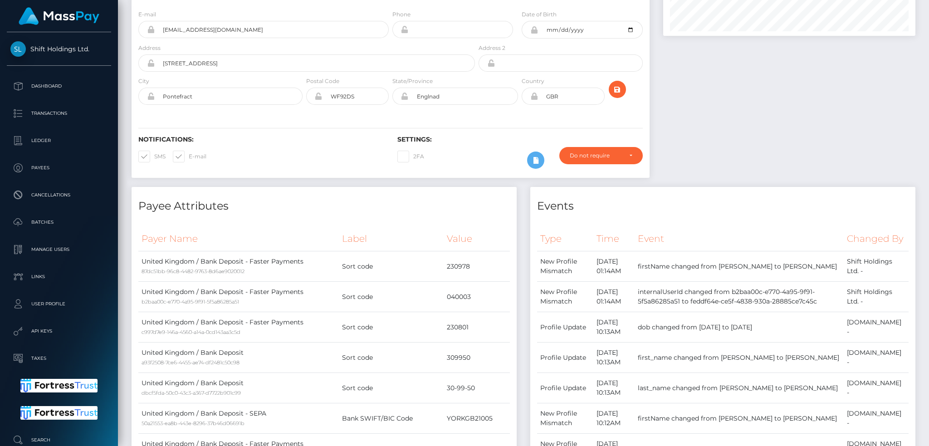
scroll to position [0, 0]
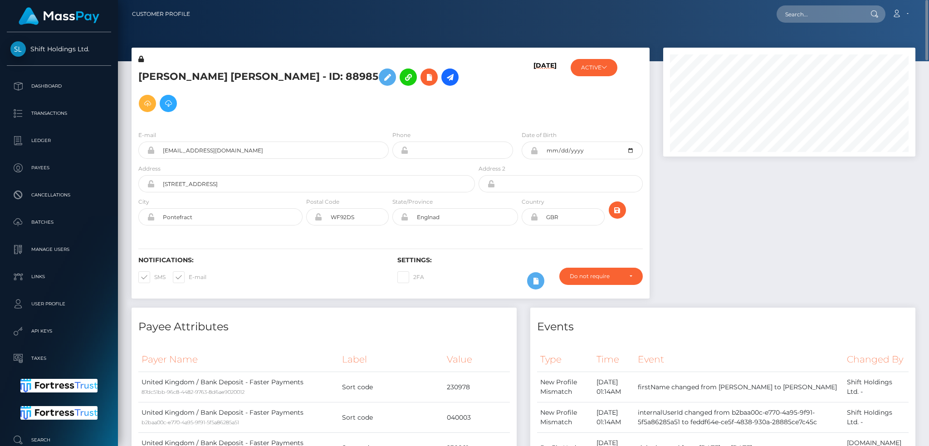
click at [803, 2] on nav "Customer Profile Loading... Loading... Account" at bounding box center [523, 14] width 811 height 28
click at [795, 14] on input "text" at bounding box center [818, 13] width 85 height 17
paste input "68e54aaa24803"
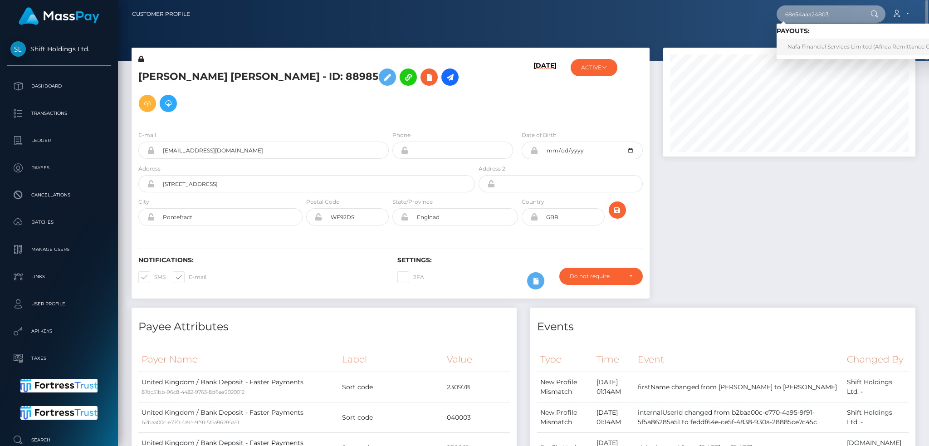
type input "68e54aaa24803"
click at [806, 53] on link "Nafa Financial Services Limited (Africa Remittance Company LLC - SikaCash)" at bounding box center [891, 47] width 230 height 17
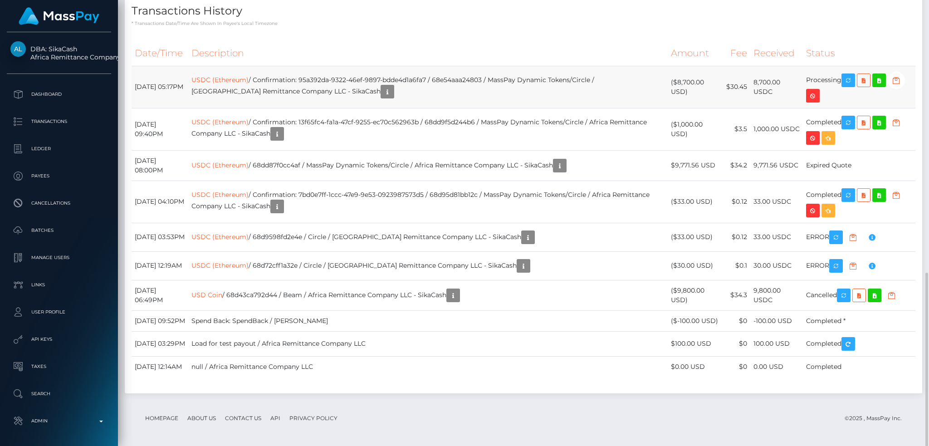
scroll to position [109, 252]
drag, startPoint x: 331, startPoint y: 79, endPoint x: 459, endPoint y: 80, distance: 128.3
click at [459, 80] on td "USDC (Ethereum) / Confirmation: 95a392da-9322-46ef-9897-bdde4d1a6fa7 / 68e54aaa…" at bounding box center [427, 87] width 479 height 42
copy td "95a392da-9322-46ef-9897-bdde4d1a6fa7"
click at [843, 82] on icon "button" at bounding box center [848, 80] width 11 height 11
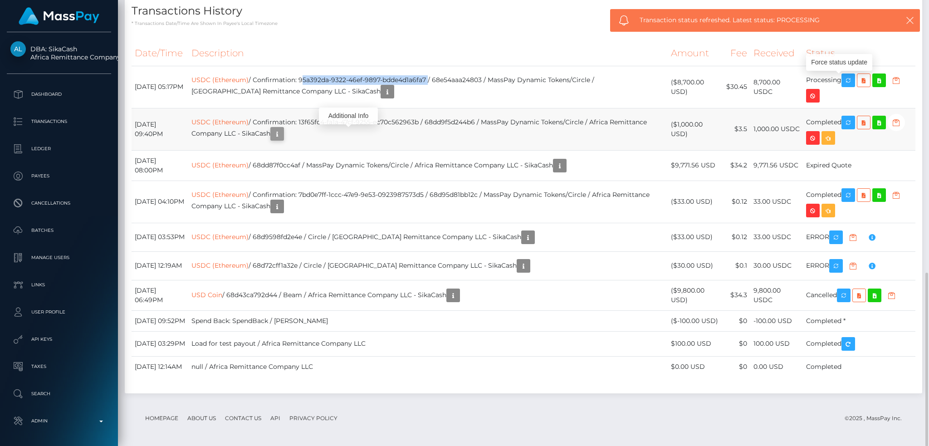
click at [283, 134] on icon "button" at bounding box center [277, 133] width 11 height 11
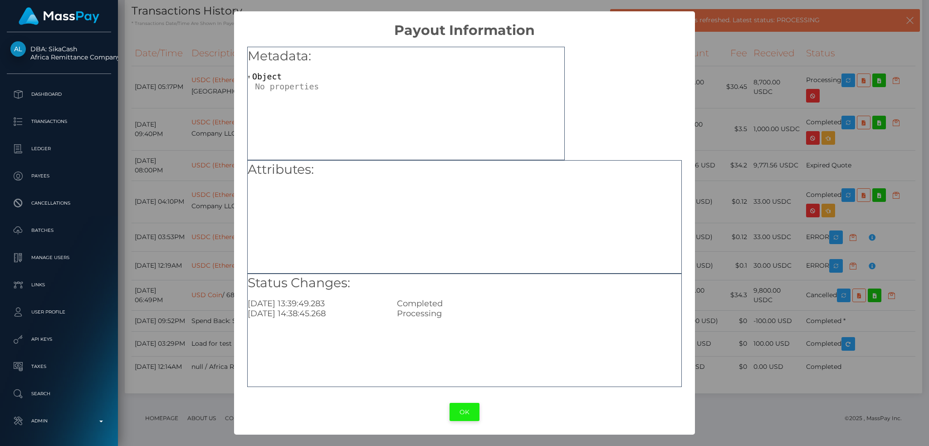
click at [467, 406] on button "OK" at bounding box center [464, 412] width 30 height 19
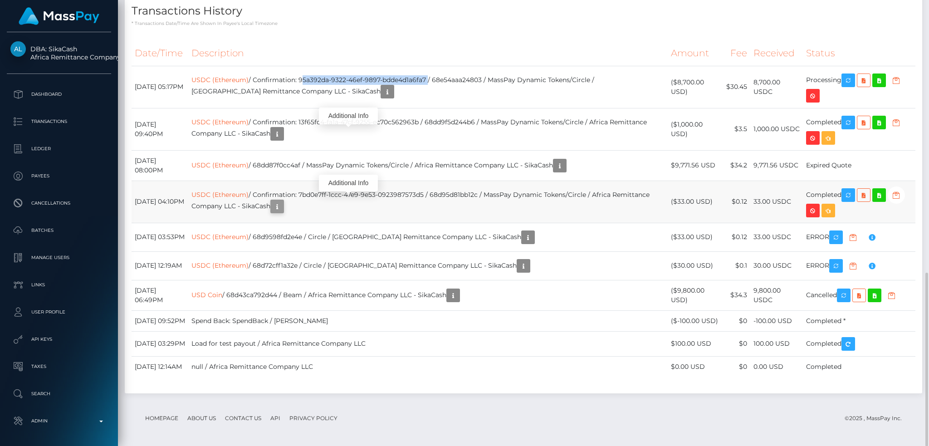
click at [283, 204] on icon "button" at bounding box center [277, 206] width 11 height 11
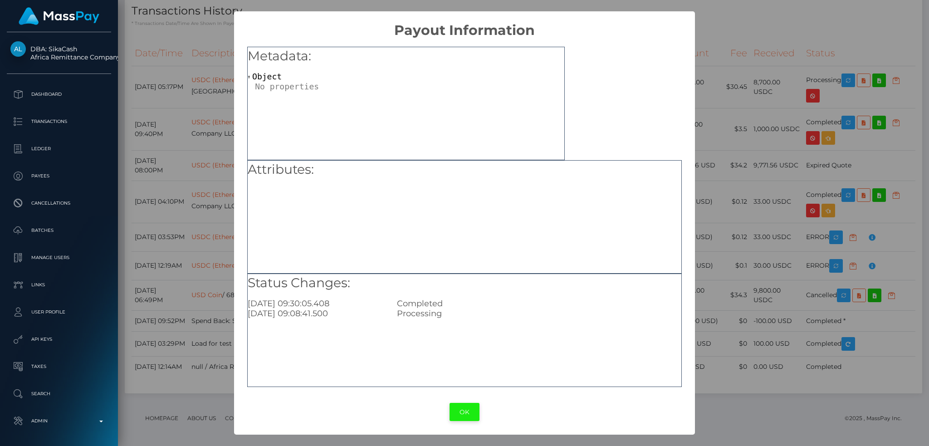
click at [458, 415] on button "OK" at bounding box center [464, 412] width 30 height 19
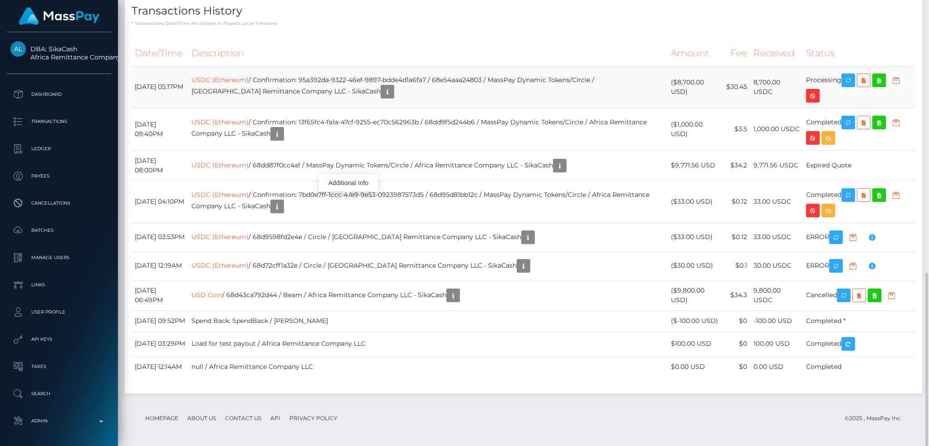
click at [509, 72] on td "USDC (Ethereum) / Confirmation: 95a392da-9322-46ef-9897-bdde4d1a6fa7 / 68e54aaa…" at bounding box center [427, 87] width 479 height 42
drag, startPoint x: 484, startPoint y: 80, endPoint x: 512, endPoint y: 80, distance: 28.1
click at [512, 80] on td "USDC (Ethereum) / Confirmation: 95a392da-9322-46ef-9897-bdde4d1a6fa7 / 68e54aaa…" at bounding box center [427, 87] width 479 height 42
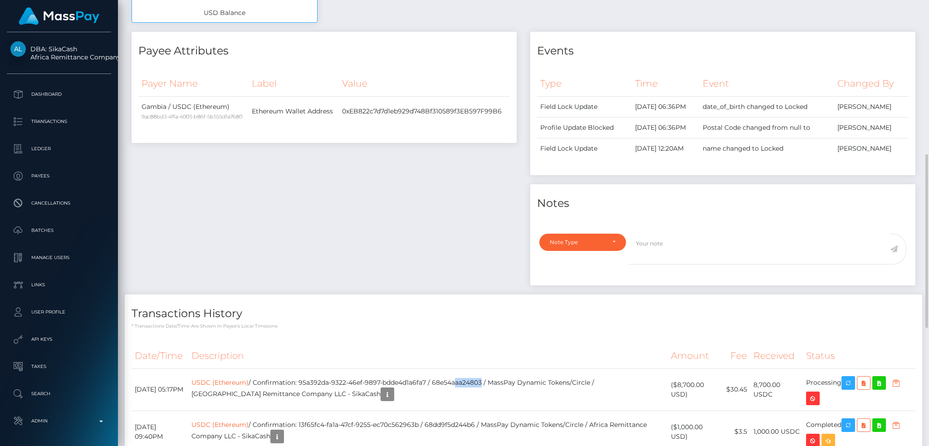
scroll to position [0, 0]
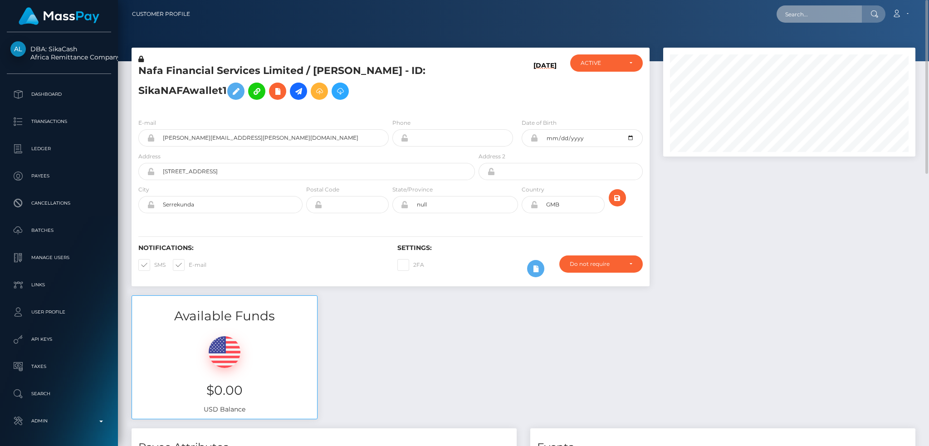
click at [795, 11] on input "text" at bounding box center [818, 13] width 85 height 17
paste input "68e60fbcc5648"
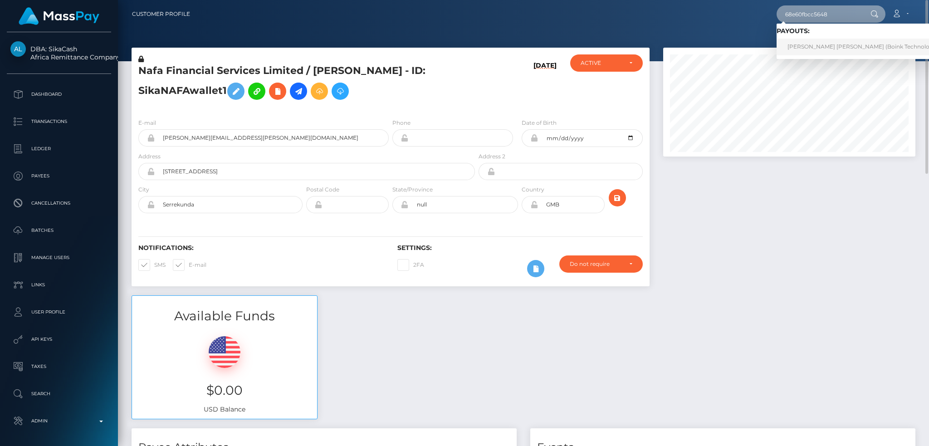
type input "68e60fbcc5648"
click at [801, 46] on link "KASSANDRA ELIZABETH SALAZAR CERVANTES (Boink Technologies Inc. - )" at bounding box center [872, 47] width 193 height 17
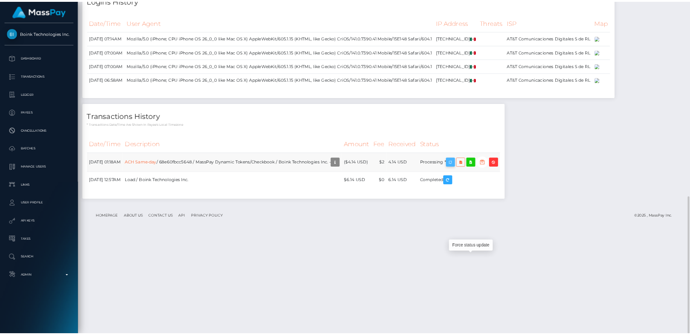
scroll to position [108, 291]
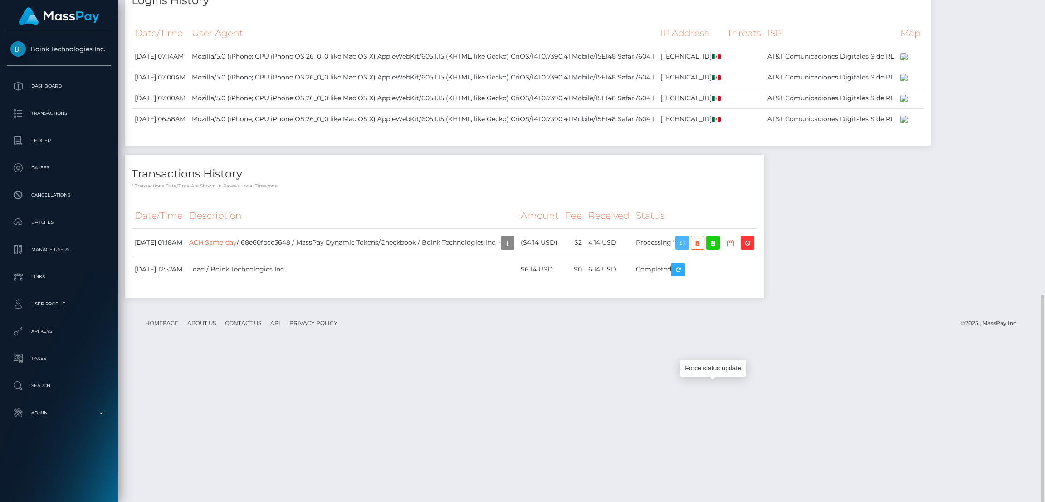
drag, startPoint x: 709, startPoint y: 386, endPoint x: 483, endPoint y: 335, distance: 232.0
click at [688, 249] on icon "button" at bounding box center [682, 242] width 11 height 11
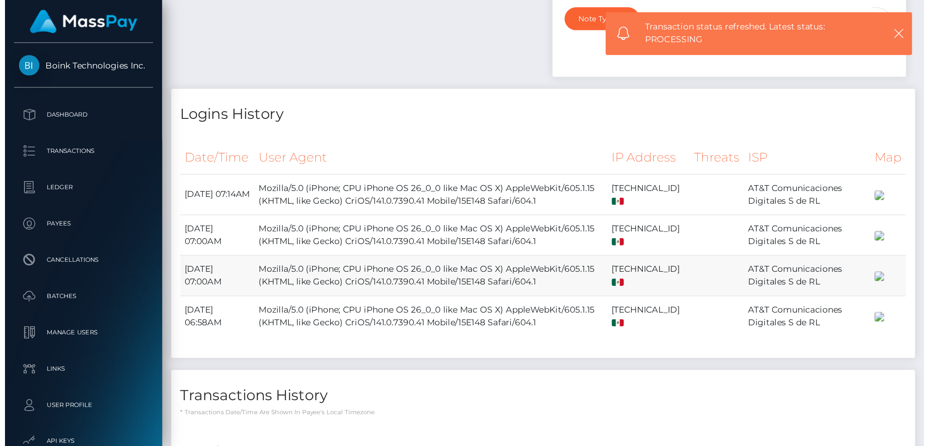
scroll to position [109, 252]
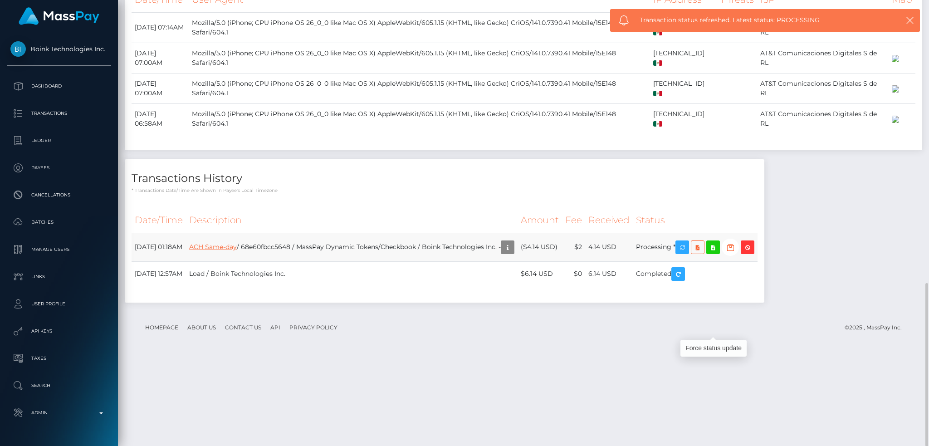
click at [237, 251] on link "ACH Same-day" at bounding box center [213, 247] width 48 height 8
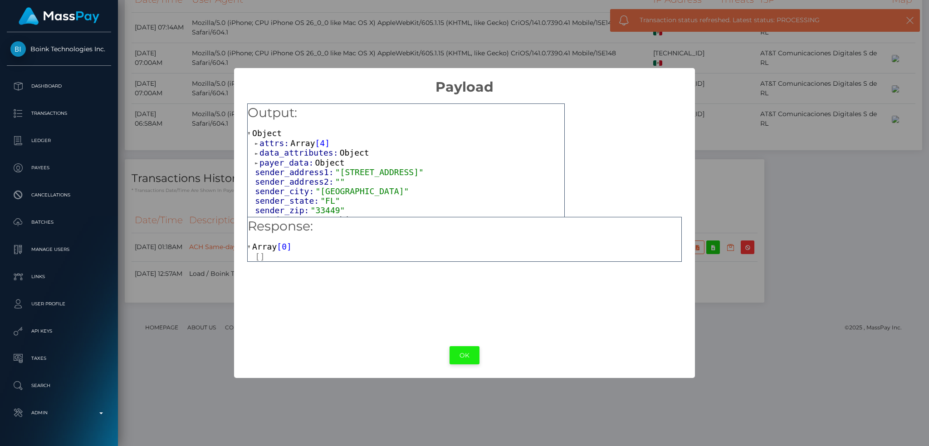
click at [470, 355] on button "OK" at bounding box center [464, 355] width 30 height 19
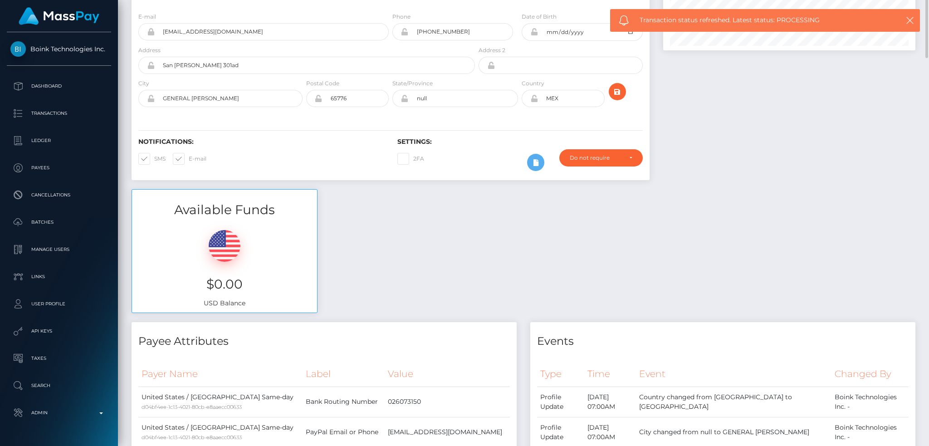
scroll to position [0, 0]
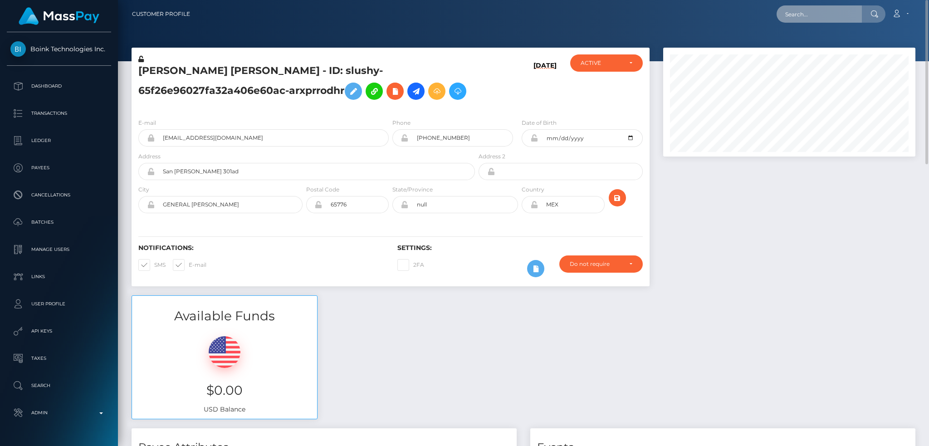
drag, startPoint x: 811, startPoint y: 21, endPoint x: 810, endPoint y: 16, distance: 5.5
click at [811, 18] on input "text" at bounding box center [818, 13] width 85 height 17
click at [810, 16] on input "text" at bounding box center [818, 13] width 85 height 17
paste input "68e715b839f80"
type input "68e715b839f80"
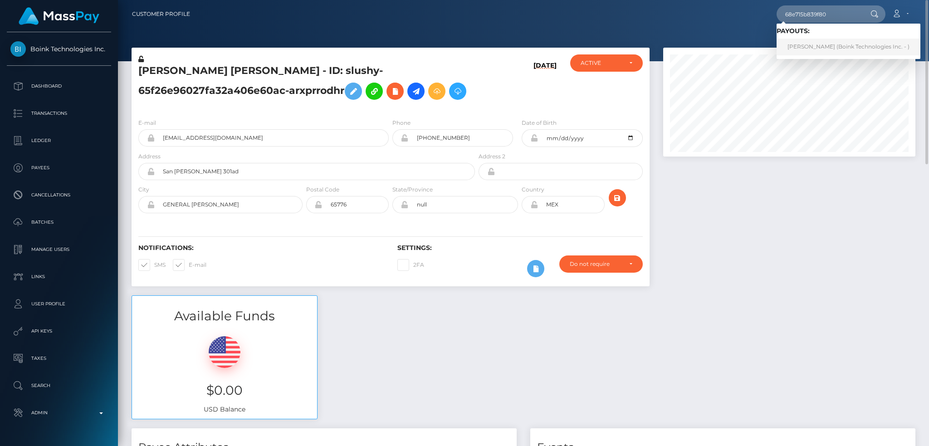
click at [822, 46] on link "Morgan Laster (Boink Technologies Inc. - )" at bounding box center [848, 47] width 144 height 17
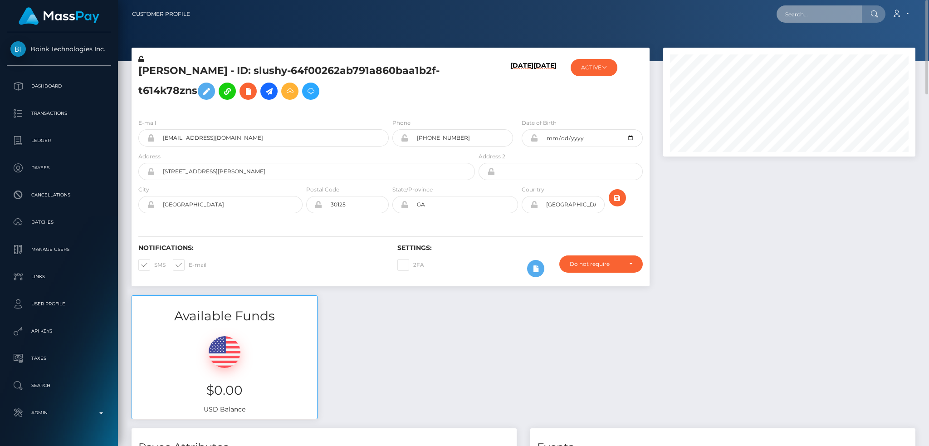
click at [818, 15] on input "text" at bounding box center [818, 13] width 85 height 17
paste input "b4283d59-548a-4e3c-8e56-dc748fab1cab,2025-10-08"
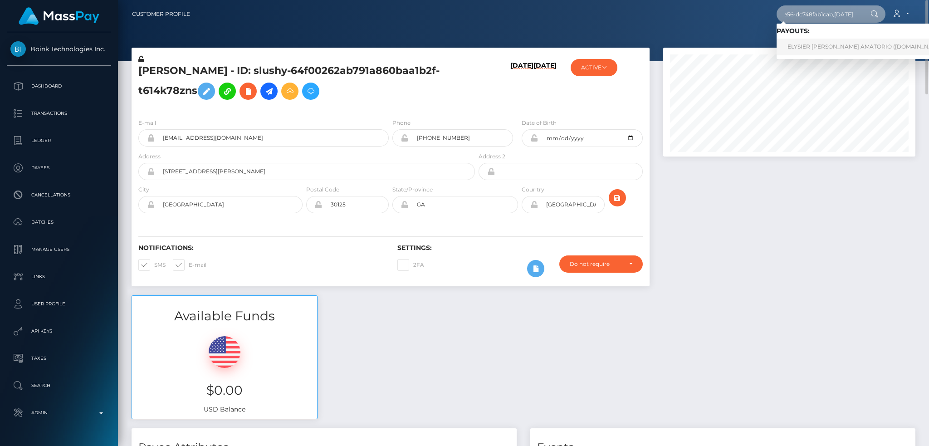
type input "b4283d59-548a-4e3c-8e56-dc748fab1cab,2025-10-08"
click at [807, 44] on link "ELYSIER BRIAN TEMPROSA AMATORIO (Unlockt.me - )" at bounding box center [868, 47] width 184 height 17
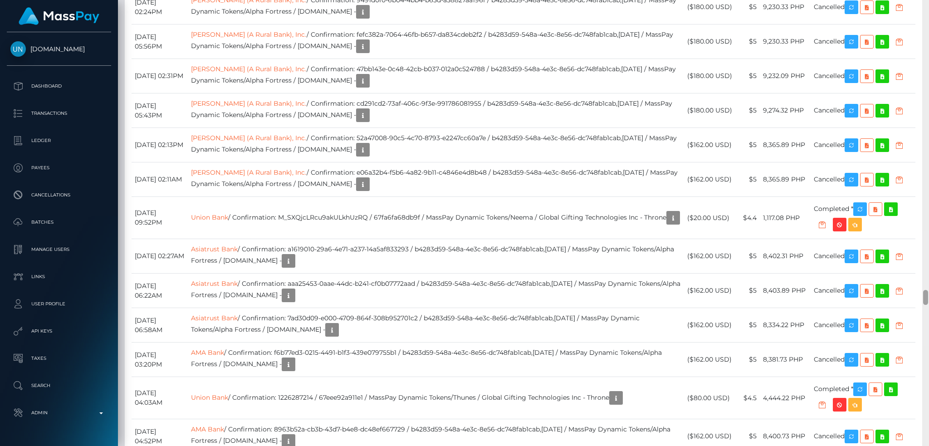
scroll to position [8286, 0]
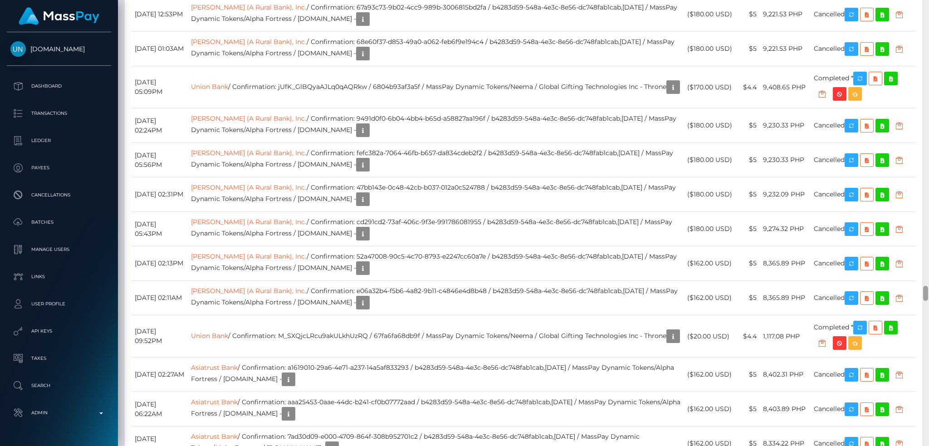
drag, startPoint x: 927, startPoint y: 187, endPoint x: 926, endPoint y: 292, distance: 105.2
click at [926, 292] on div at bounding box center [925, 293] width 5 height 15
drag, startPoint x: 407, startPoint y: 173, endPoint x: 535, endPoint y: 173, distance: 127.9
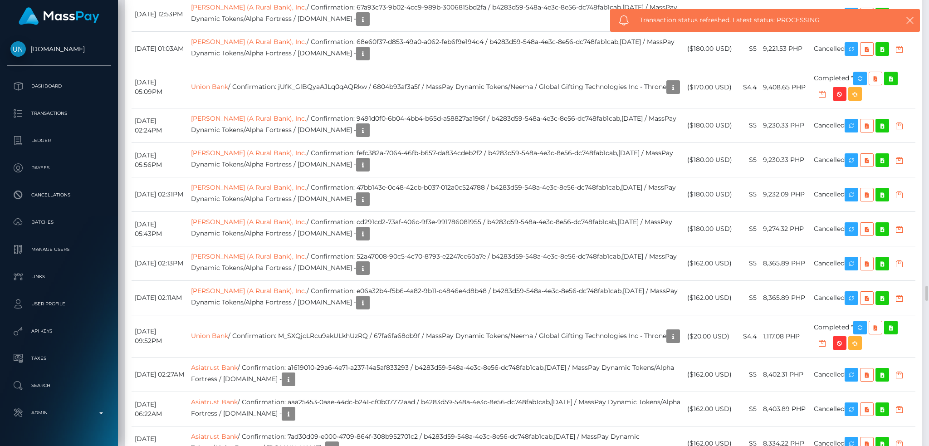
drag, startPoint x: 407, startPoint y: 171, endPoint x: 535, endPoint y: 174, distance: 127.9
copy td "9d81031d-0792-4327-b8bc-36660b96c855"
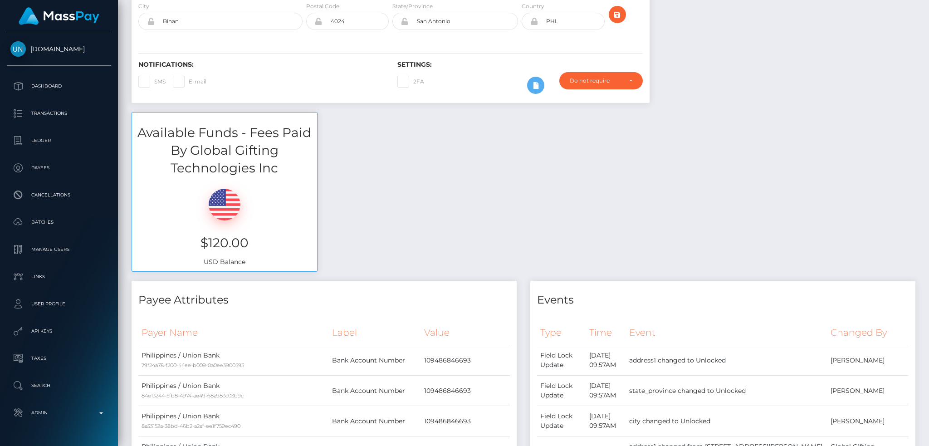
scroll to position [0, 0]
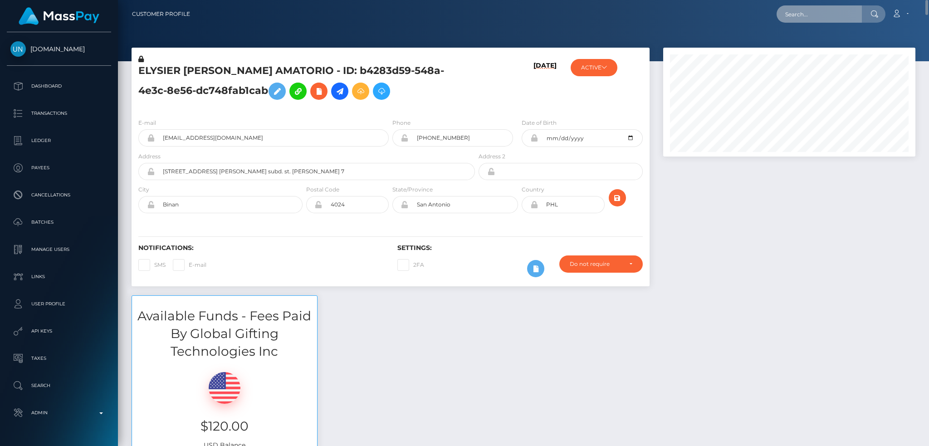
click at [841, 17] on input "text" at bounding box center [818, 13] width 85 height 17
paste input "384e22cd-36bb-44be-8612-8107ac50dac0,2025-10-07"
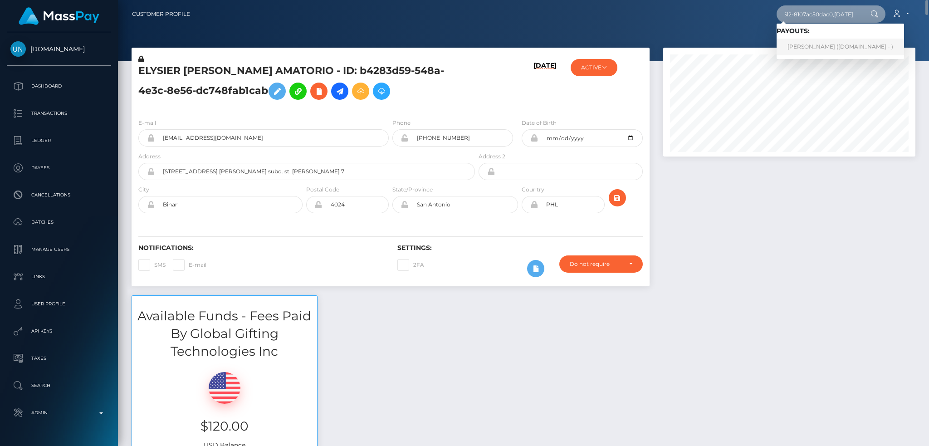
type input "384e22cd-36bb-44be-8612-8107ac50dac0,2025-10-07"
click at [829, 45] on link "LEAH RHIANNON WILCOCK (Unlockt.me - )" at bounding box center [839, 47] width 127 height 17
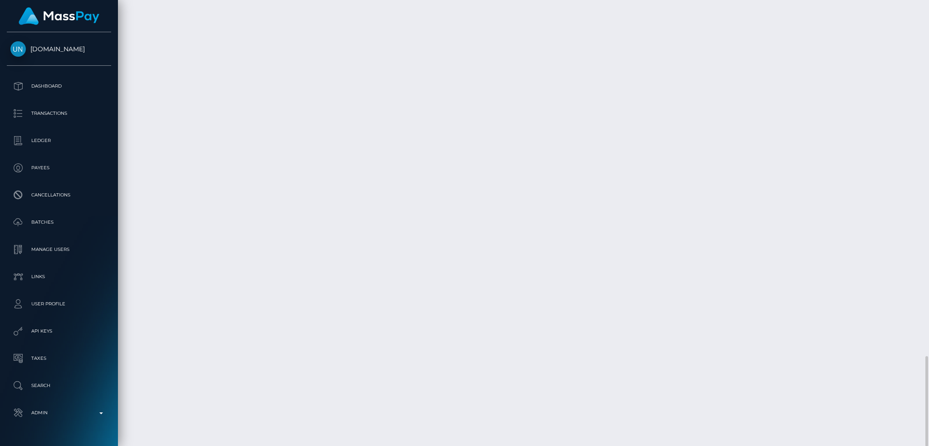
scroll to position [109, 252]
drag, startPoint x: 495, startPoint y: 303, endPoint x: 361, endPoint y: 308, distance: 133.9
copy td "03dfbc8e-5475-48d8-905c-5b0c50a4d957"
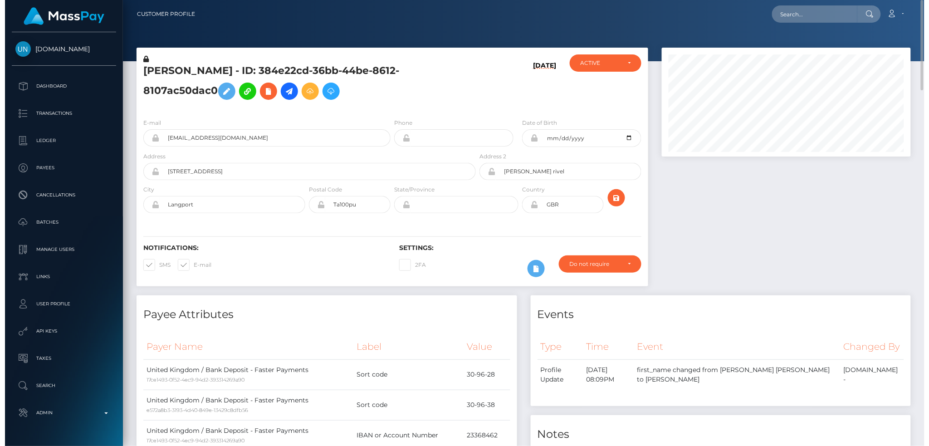
scroll to position [453401, 453260]
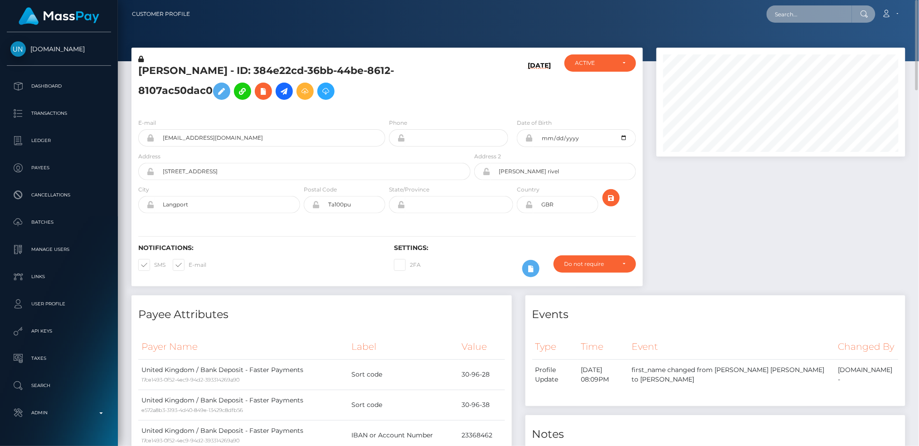
click at [804, 18] on input "text" at bounding box center [809, 13] width 85 height 17
paste input "pout_cxUKfD9HBr7Fb"
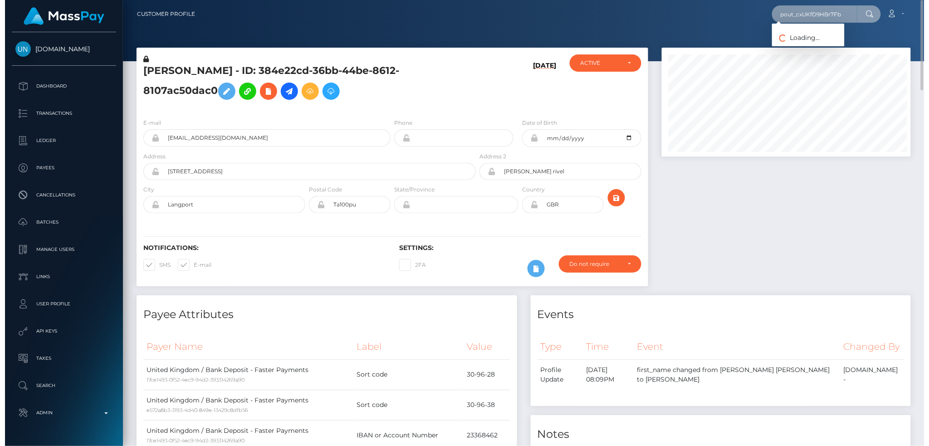
scroll to position [109, 252]
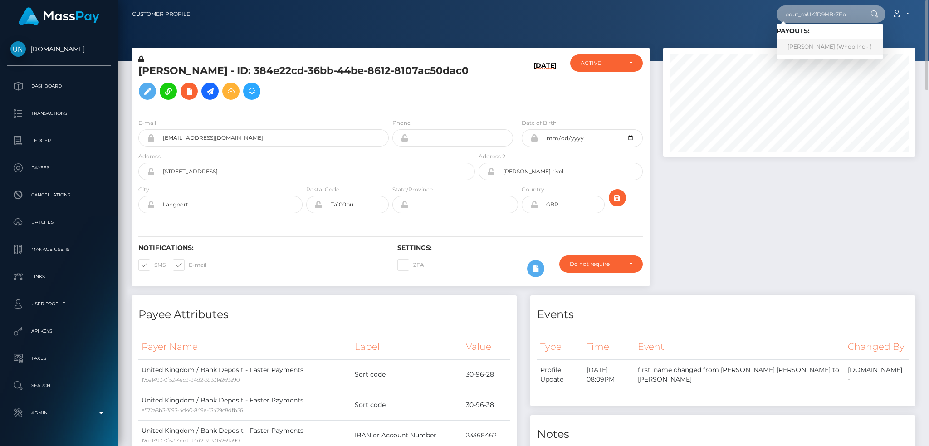
type input "pout_cxUKfD9HBr7Fb"
click at [800, 43] on link "JOSHUA MUGENYI MUKASA (Whop Inc - )" at bounding box center [829, 47] width 106 height 17
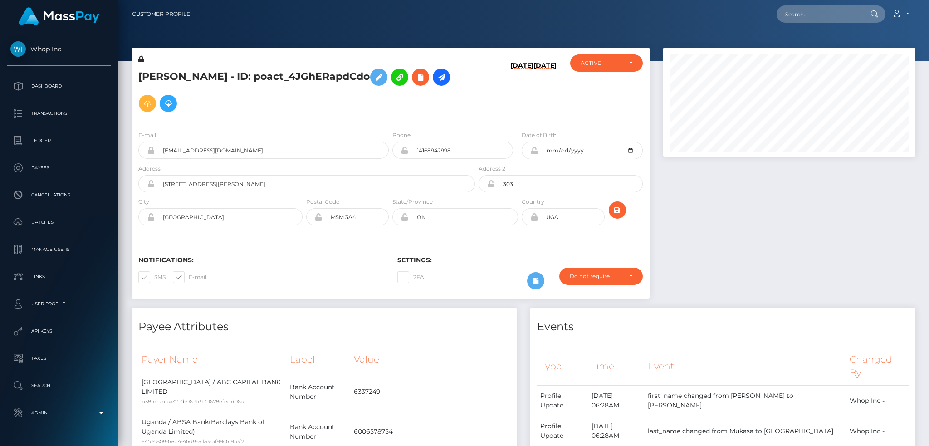
scroll to position [109, 252]
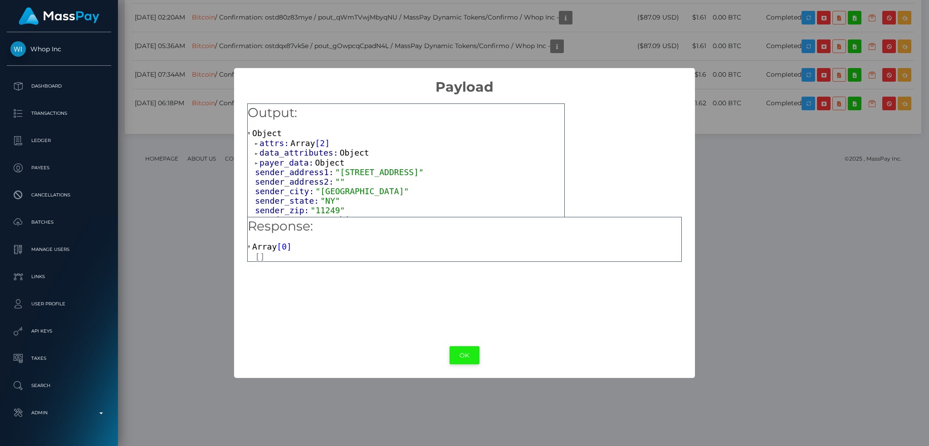
click at [458, 349] on button "OK" at bounding box center [464, 355] width 30 height 19
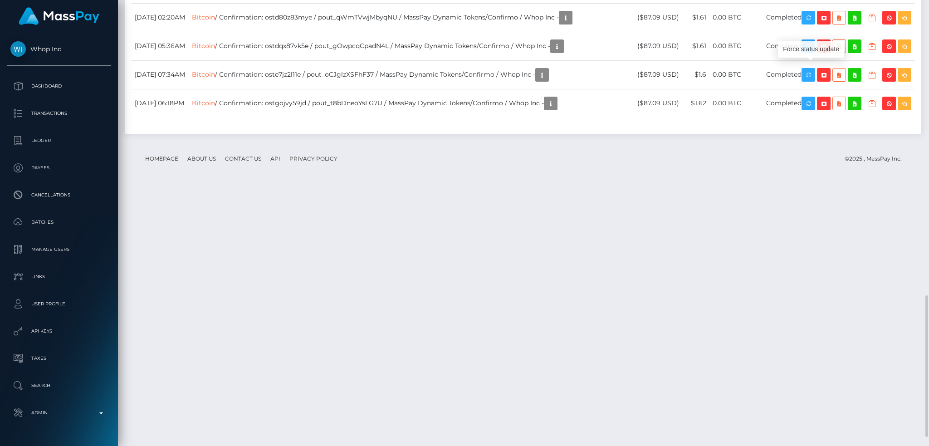
drag, startPoint x: 814, startPoint y: 66, endPoint x: 175, endPoint y: 445, distance: 742.8
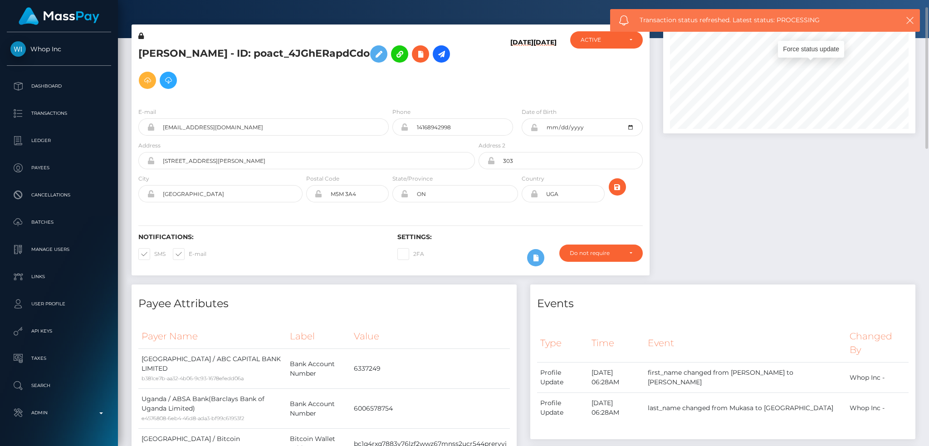
scroll to position [0, 0]
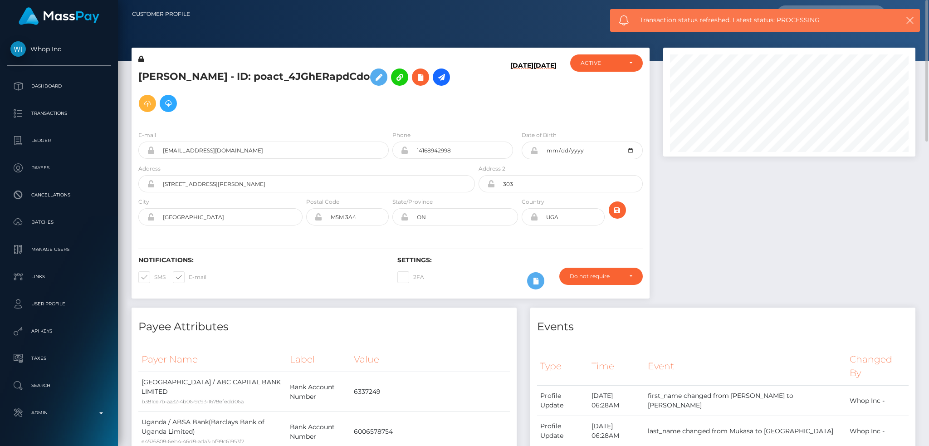
click at [918, 20] on div "Transaction status refreshed. Latest status: PROCESSING" at bounding box center [765, 20] width 310 height 23
click at [917, 20] on div "Transaction status refreshed. Latest status: PROCESSING" at bounding box center [765, 20] width 310 height 23
click at [916, 21] on div "Transaction status refreshed. Latest status: PROCESSING" at bounding box center [765, 20] width 310 height 23
click at [909, 20] on icon "button" at bounding box center [909, 20] width 9 height 9
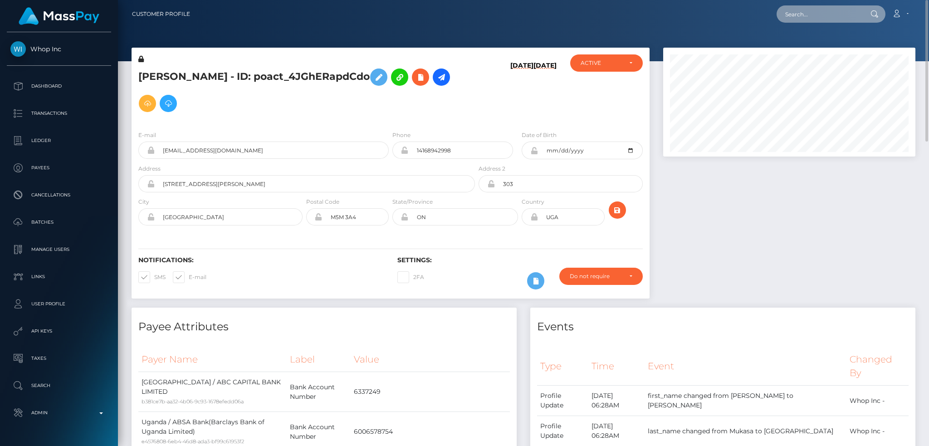
click at [800, 13] on input "text" at bounding box center [818, 13] width 85 height 17
paste input "pout_x0Jc92Vck0BBd"
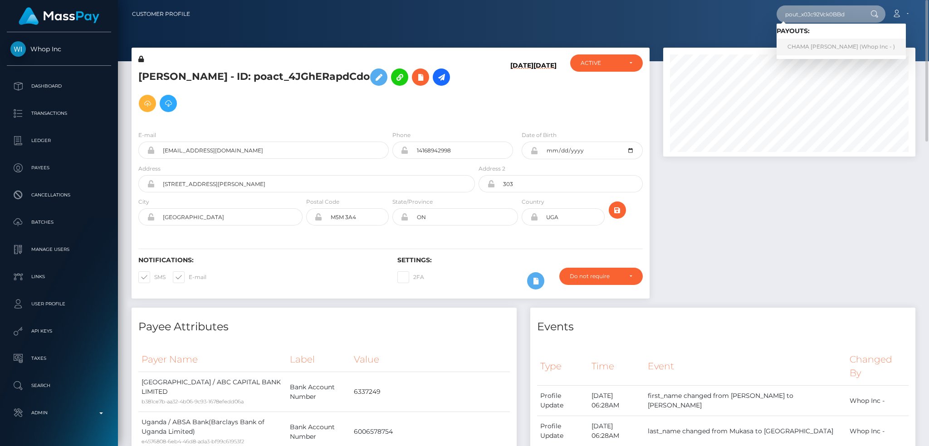
type input "pout_x0Jc92Vck0BBd"
click at [825, 43] on link "CHAMA [PERSON_NAME] (Whop Inc - )" at bounding box center [840, 47] width 129 height 17
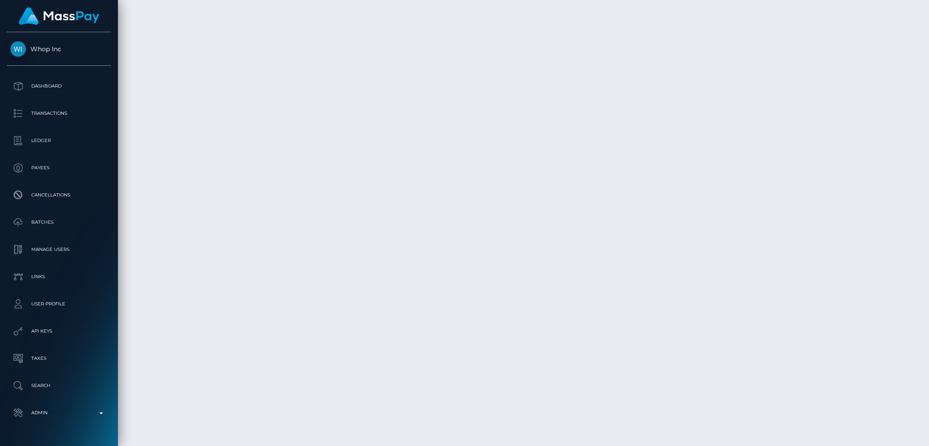
scroll to position [1990, 0]
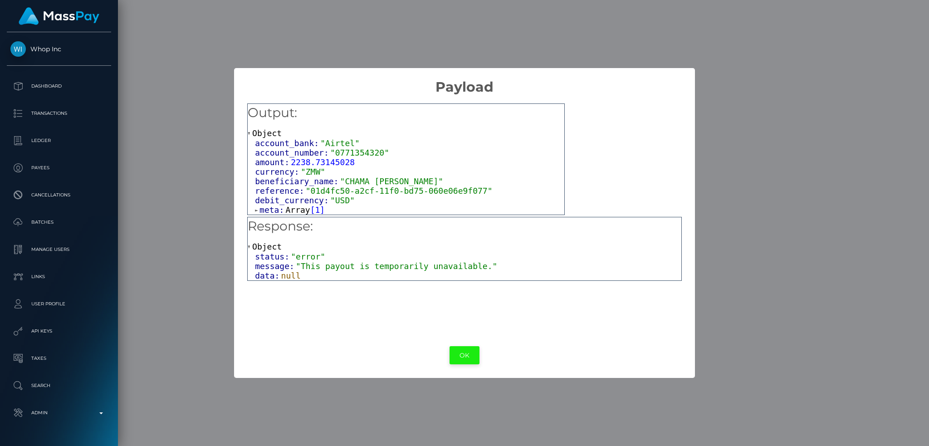
click at [463, 359] on button "OK" at bounding box center [464, 355] width 30 height 19
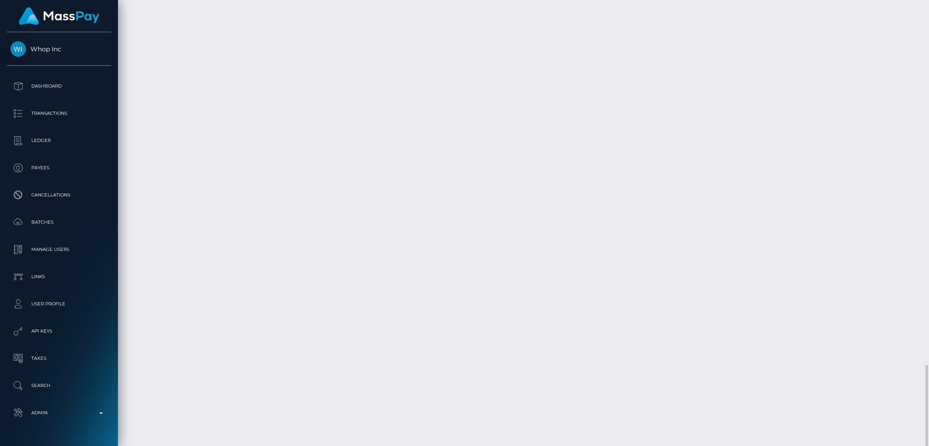
scroll to position [109, 252]
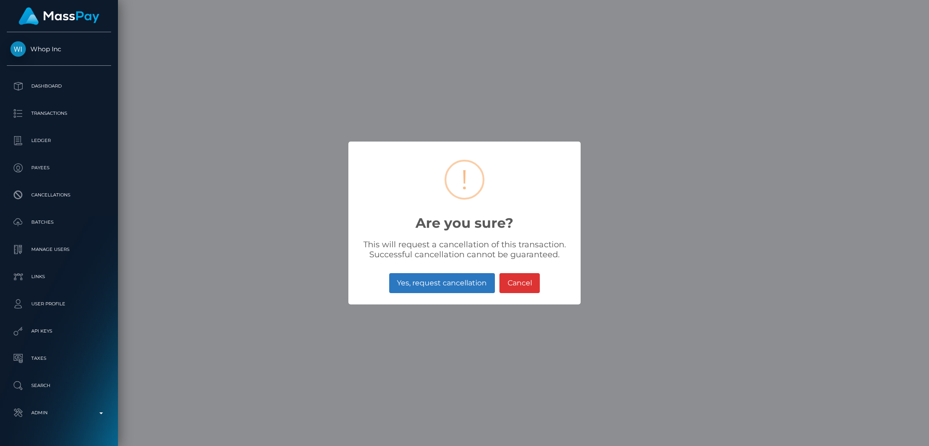
click at [426, 279] on button "Yes, request cancellation" at bounding box center [442, 283] width 106 height 20
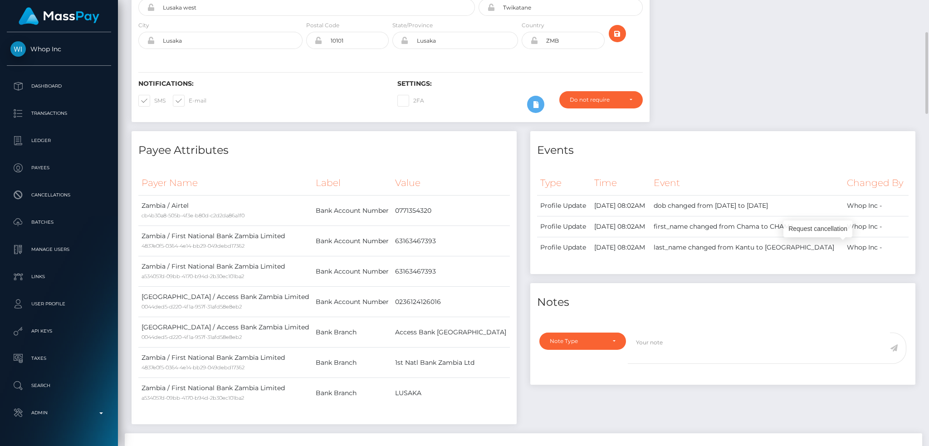
scroll to position [0, 0]
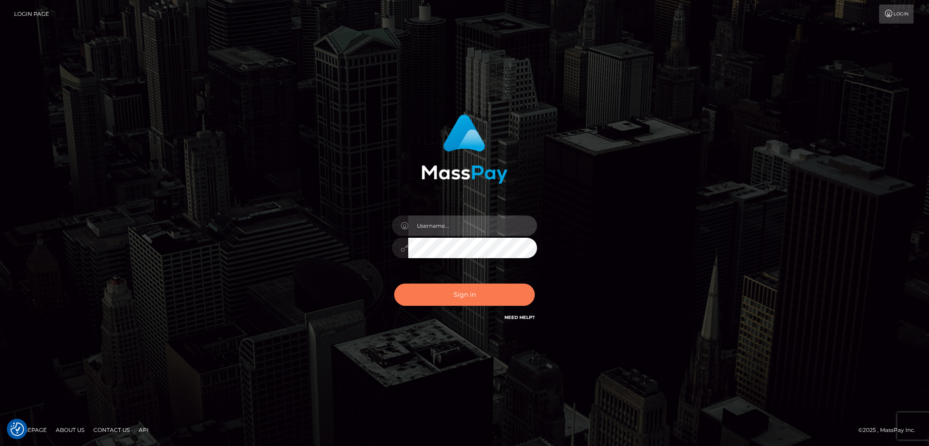
type input "alexstef"
click at [450, 298] on button "Sign in" at bounding box center [464, 294] width 141 height 22
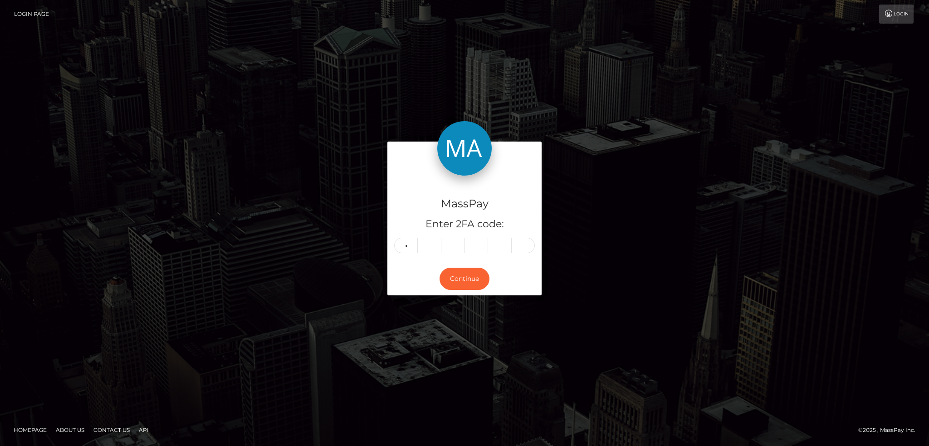
type input "2"
type input "0"
type input "8"
type input "6"
type input "2"
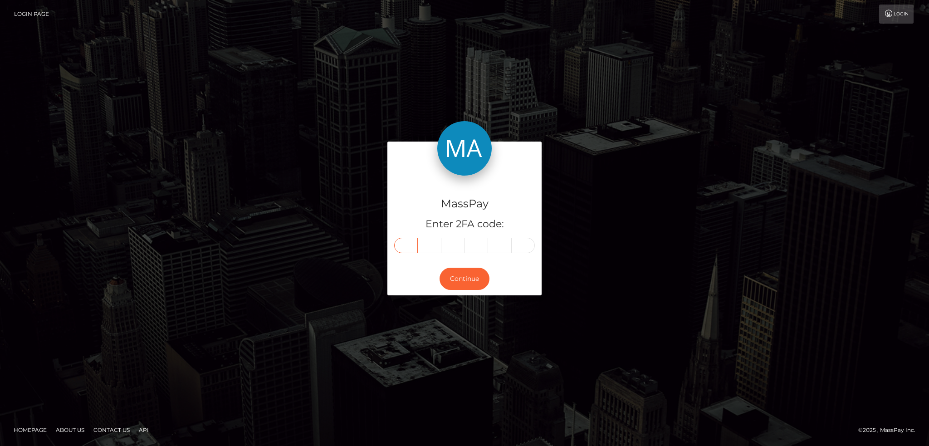
type input "2"
type input "9"
type input "0"
type input "8"
type input "6"
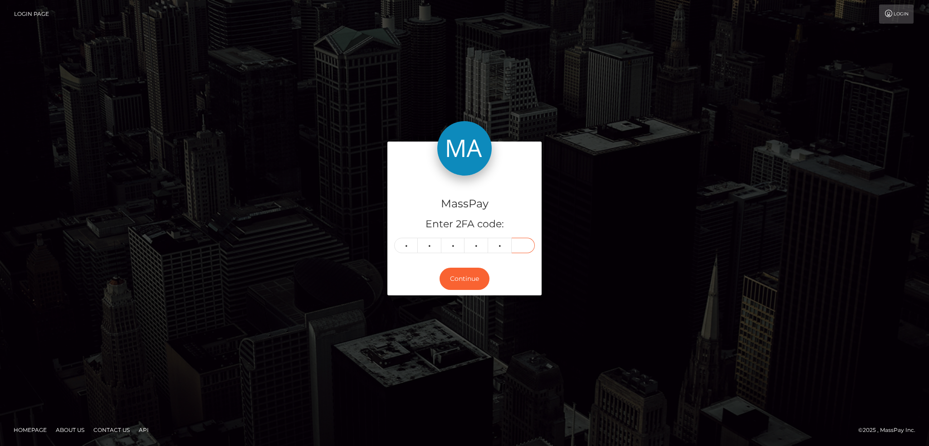
type input "2"
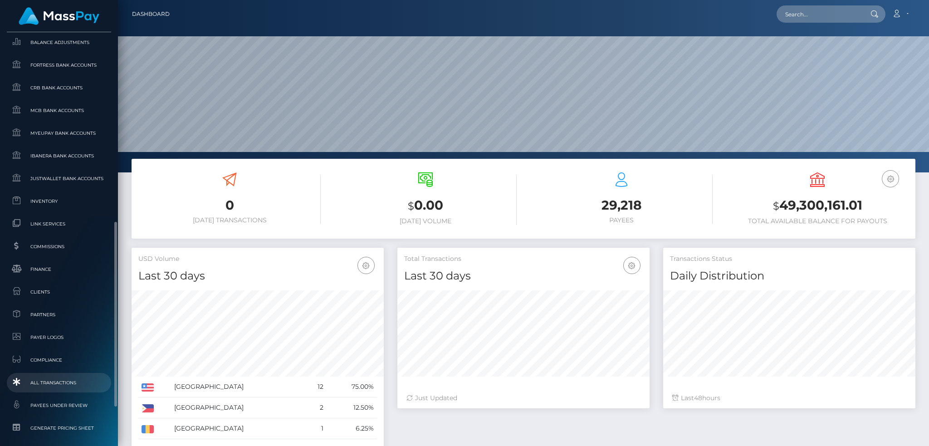
scroll to position [507, 0]
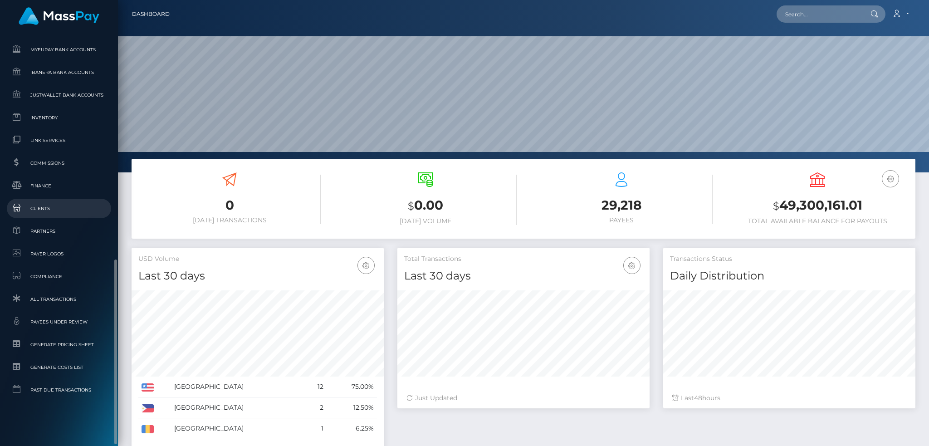
click at [68, 205] on span "Clients" at bounding box center [58, 208] width 97 height 10
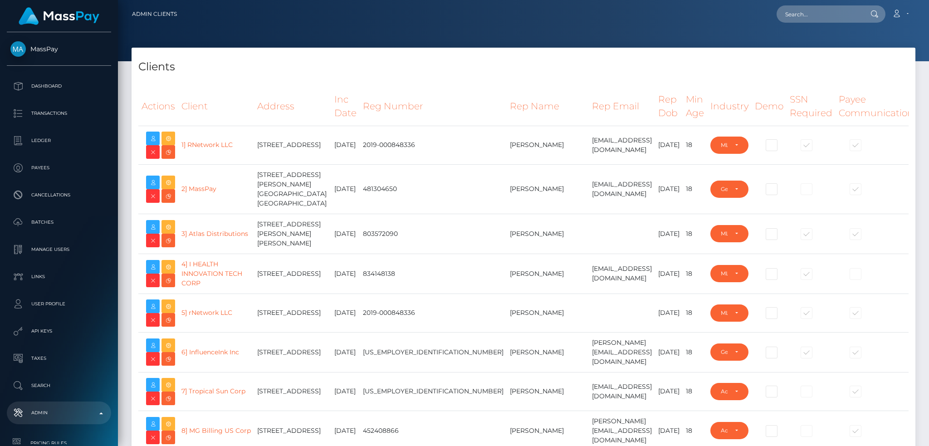
select select "223"
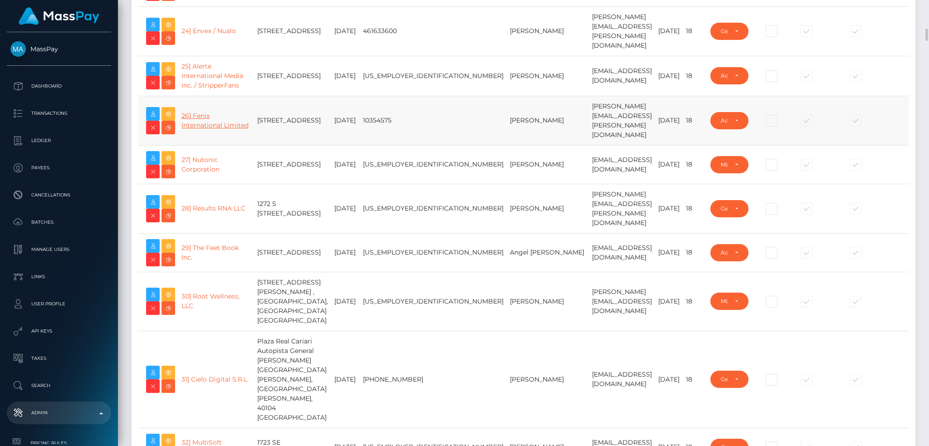
click at [195, 129] on link "26] Fenix International Limited" at bounding box center [214, 121] width 67 height 18
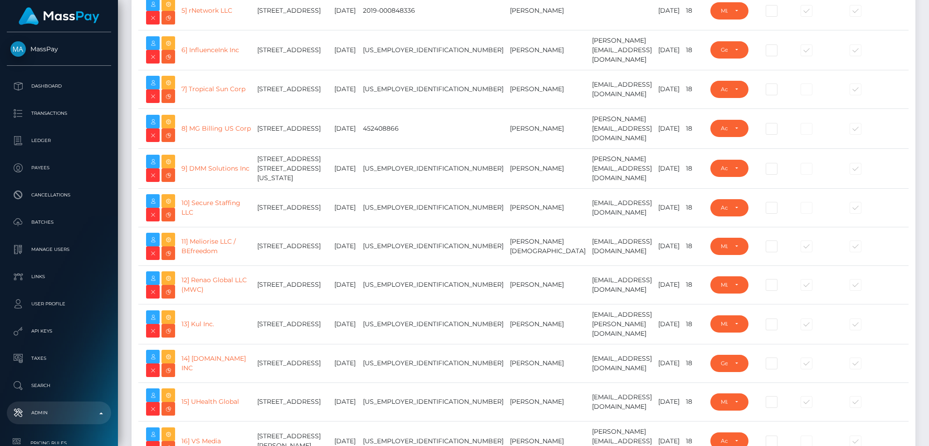
scroll to position [0, 0]
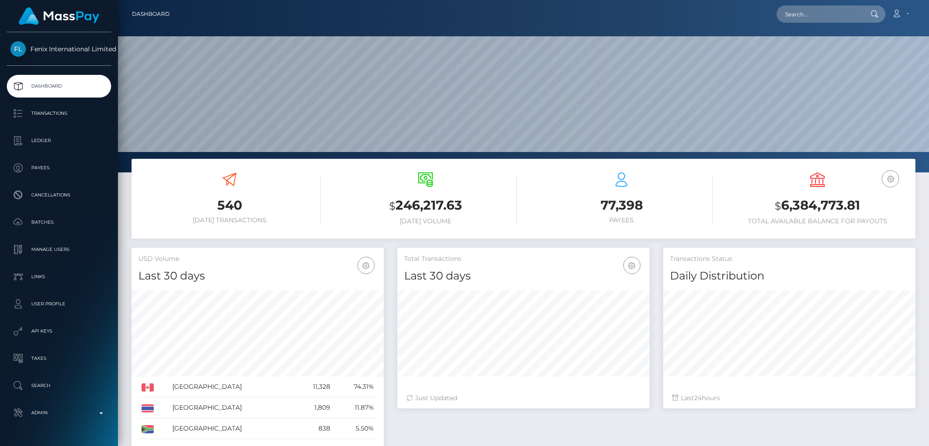
scroll to position [161, 252]
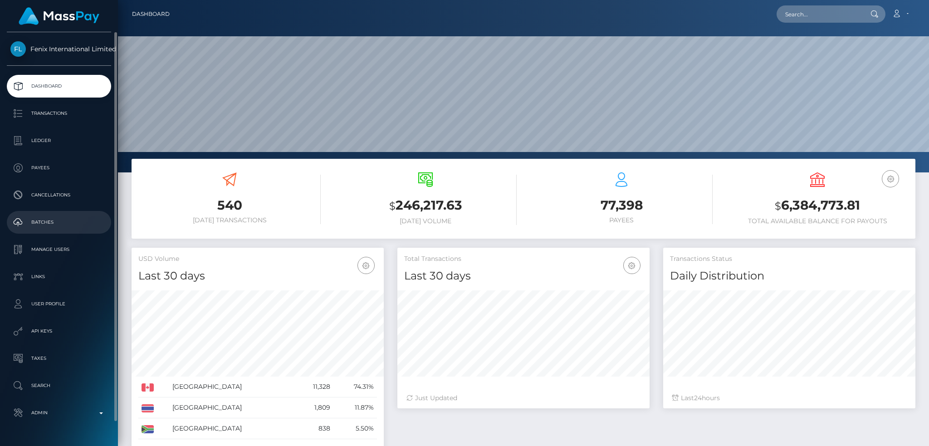
click at [68, 219] on p "Batches" at bounding box center [58, 222] width 97 height 14
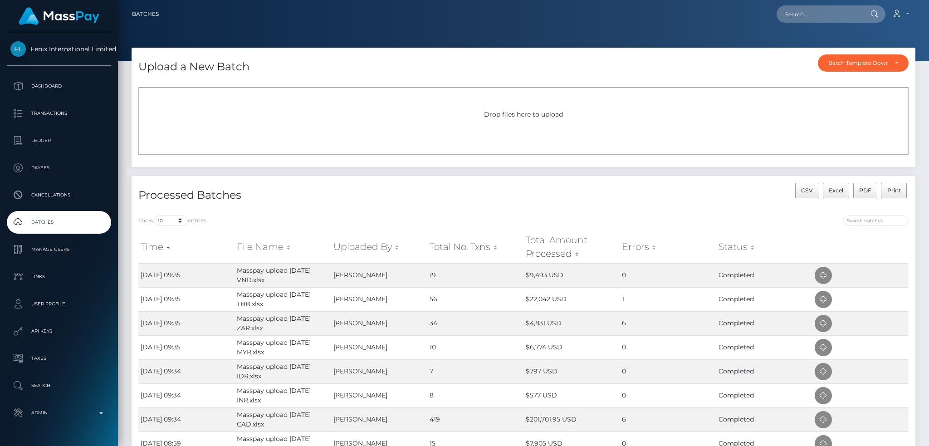
scroll to position [121, 0]
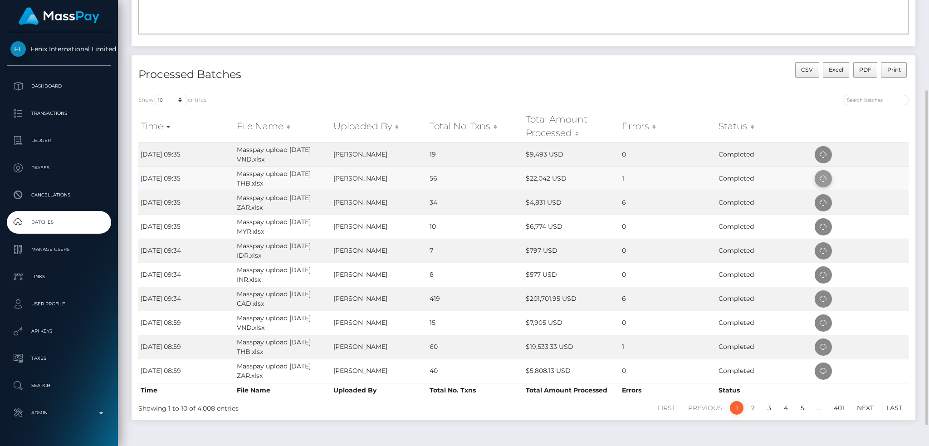
click at [824, 181] on icon at bounding box center [823, 178] width 11 height 11
click at [821, 199] on icon at bounding box center [823, 202] width 11 height 11
click at [827, 301] on icon at bounding box center [823, 298] width 11 height 11
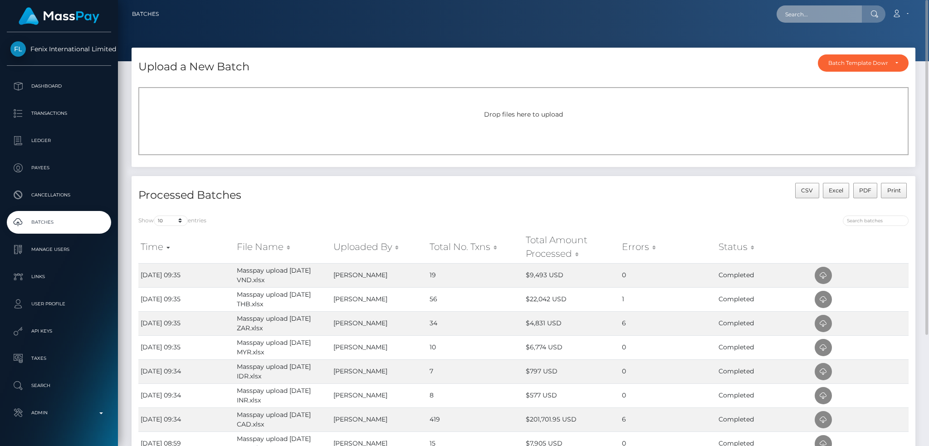
click at [824, 10] on input "text" at bounding box center [818, 13] width 85 height 17
paste input "Anastasia Pyatkina - ID: 26178718 - regina24@protonmail.com -> This Payee's add…"
click at [811, 10] on input "Anastasia Pyatkina - ID: 26178718 - regina24@protonmail.com -> This Payee's add…" at bounding box center [818, 13] width 85 height 17
paste input "26178718"
type input "26178718"
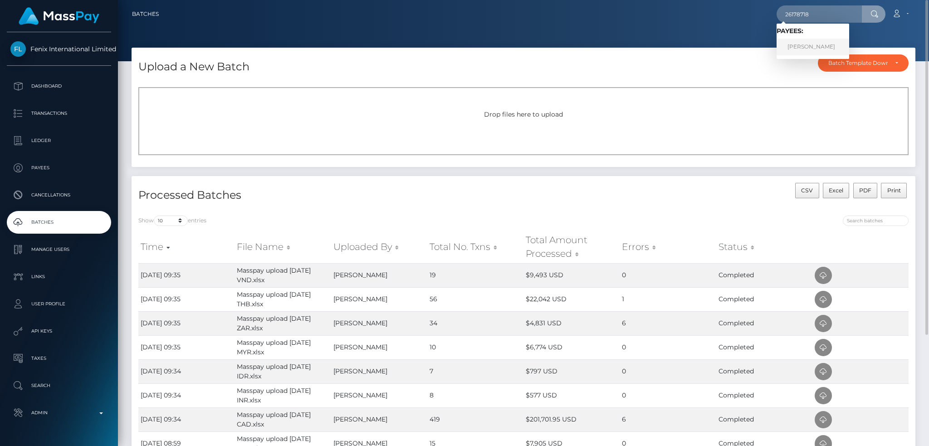
click at [805, 45] on link "Anastasia Pyatkina" at bounding box center [812, 47] width 73 height 17
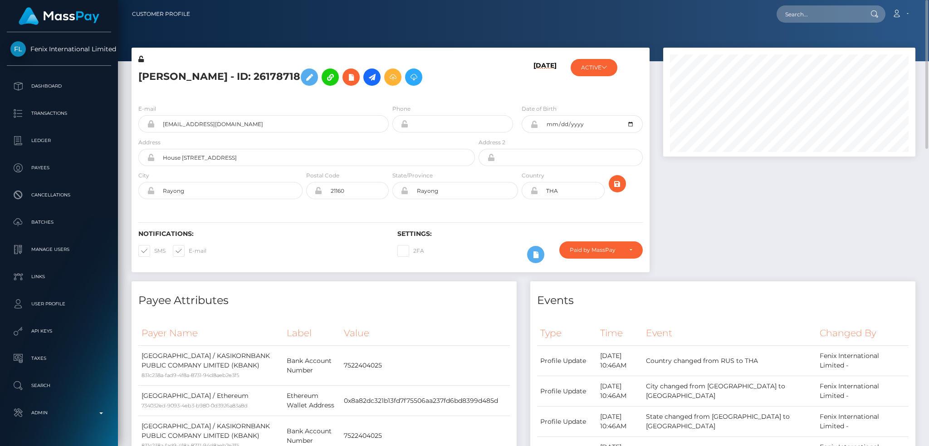
click at [242, 73] on h5 "[PERSON_NAME] - ID: 26178718" at bounding box center [304, 77] width 332 height 26
copy h5 "[PERSON_NAME] - ID: 26178718"
click at [301, 127] on input "[EMAIL_ADDRESS][DOMAIN_NAME]" at bounding box center [272, 123] width 234 height 17
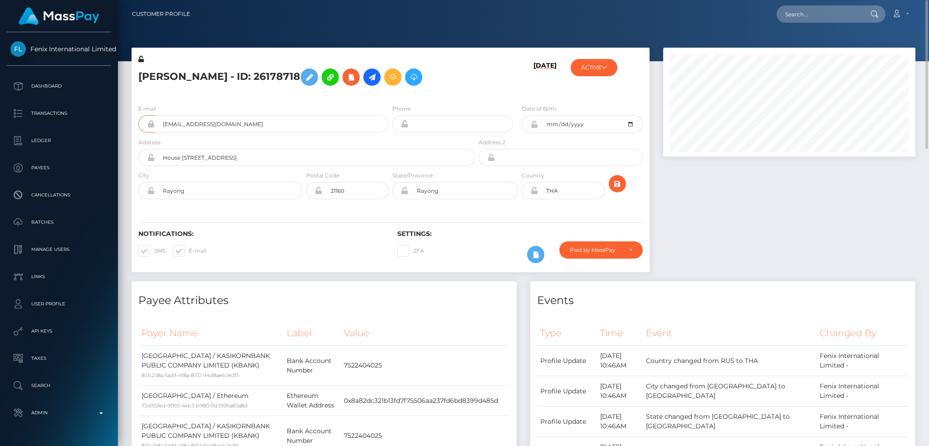
click at [781, 3] on nav "Customer Profile Loading... Loading... Account" at bounding box center [523, 14] width 811 height 28
click at [800, 14] on input "text" at bounding box center [818, 13] width 85 height 17
paste input "461992807"
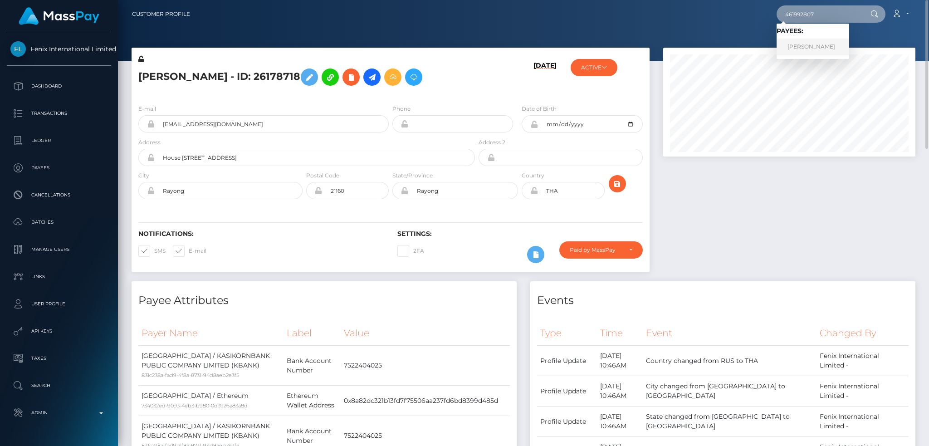
type input "461992807"
click at [827, 46] on link "Juan DU PLESSIS" at bounding box center [812, 47] width 73 height 17
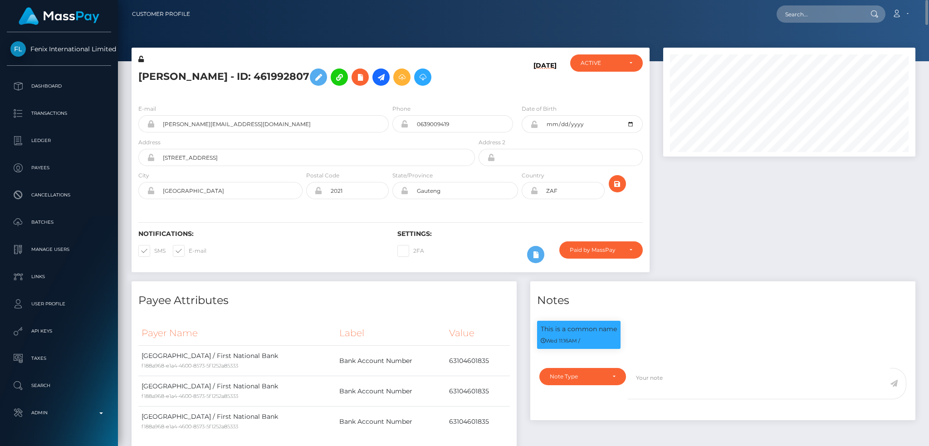
click at [195, 80] on h5 "Juan DU PLESSIS - ID: 461992807" at bounding box center [304, 77] width 332 height 26
copy h5 "Juan DU PLESSIS - ID: 461992807"
click at [270, 122] on input "amelia@am3lia.org" at bounding box center [272, 123] width 234 height 17
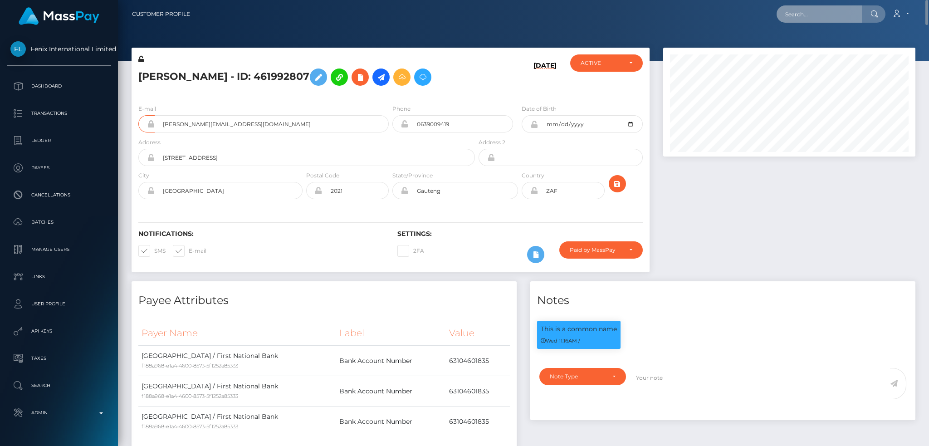
click at [815, 11] on input "text" at bounding box center [818, 13] width 85 height 17
paste input "239556748"
type input "239556748"
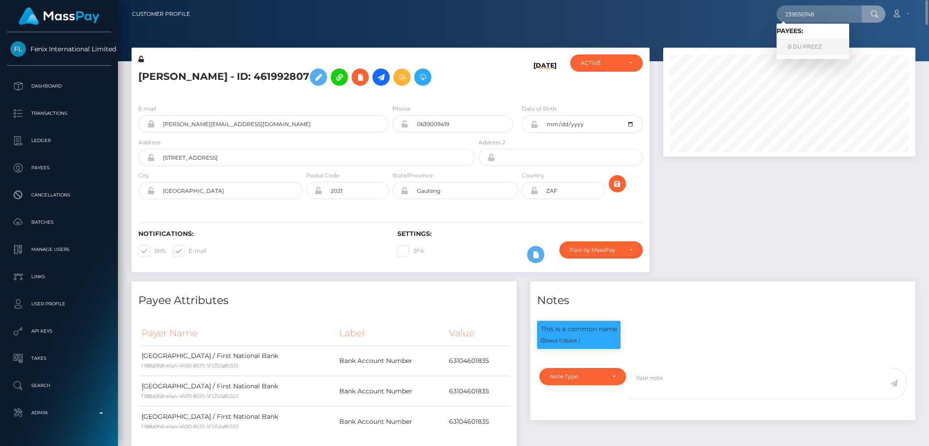
click at [819, 44] on link "B DU PREEZ" at bounding box center [812, 47] width 73 height 17
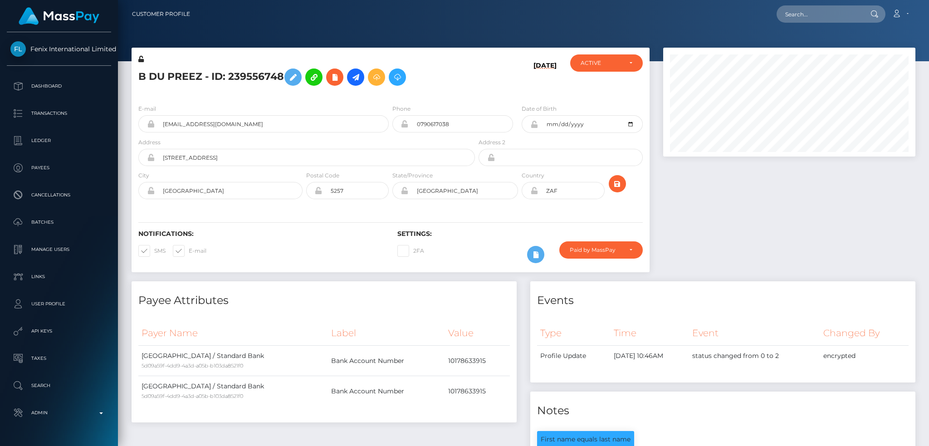
scroll to position [109, 252]
click at [265, 122] on input "bronwendupreez@gmail.com" at bounding box center [272, 123] width 234 height 17
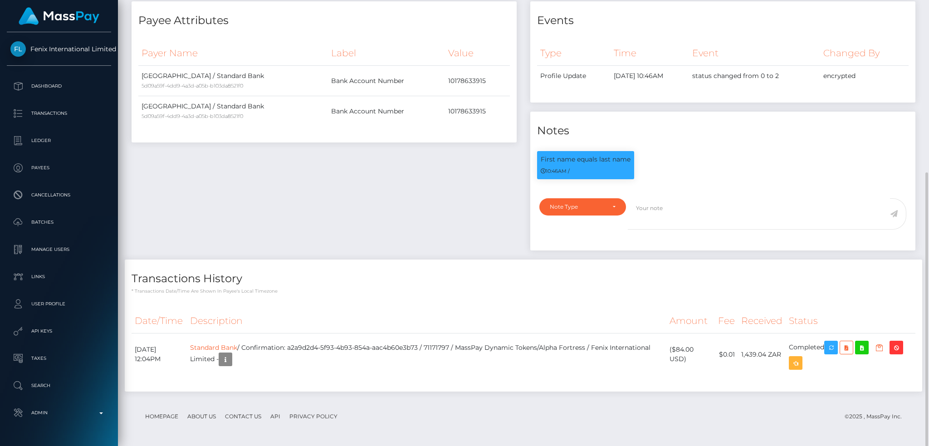
scroll to position [0, 0]
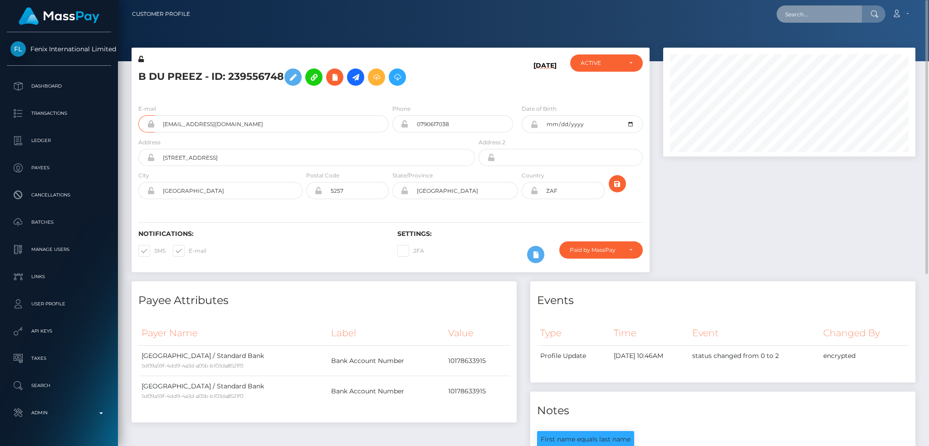
click at [827, 9] on input "text" at bounding box center [818, 13] width 85 height 17
paste input "218492437"
type input "218492437"
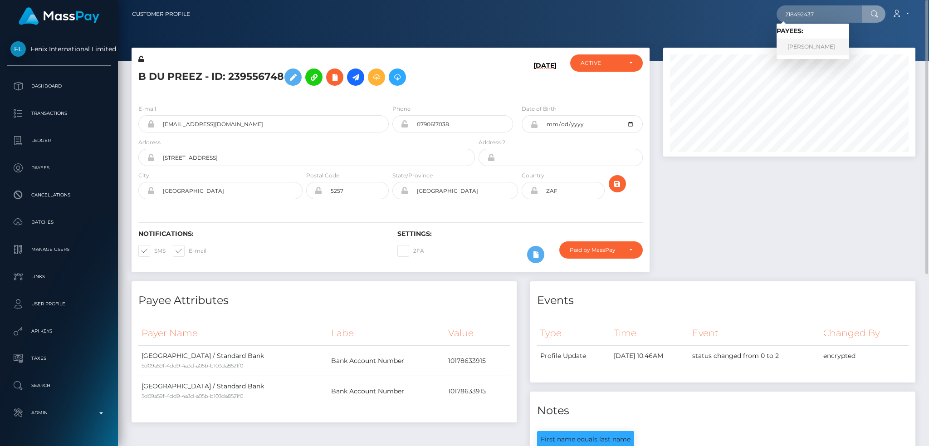
click at [826, 47] on link "ROSA JAZMIN RODRIGUEZ-GONZALEZ" at bounding box center [812, 47] width 73 height 17
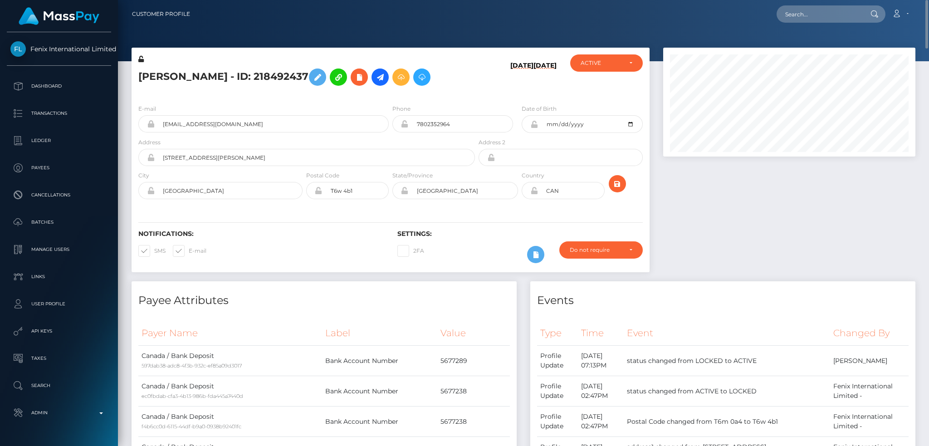
click at [243, 74] on h5 "[PERSON_NAME] - ID: 218492437" at bounding box center [304, 77] width 332 height 26
copy h5 "[PERSON_NAME] - ID: 218492437"
click at [261, 132] on input "[EMAIL_ADDRESS][DOMAIN_NAME]" at bounding box center [272, 123] width 234 height 17
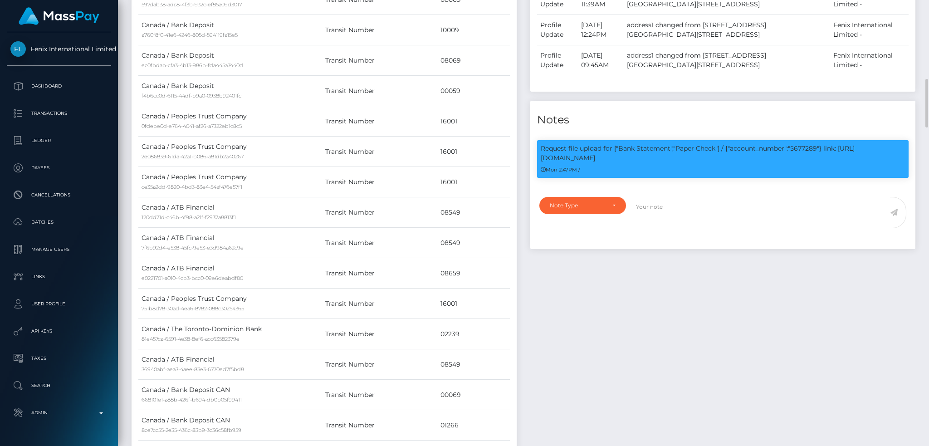
scroll to position [109, 252]
click at [805, 163] on p "Request file upload for ["Bank Statement","Paper Check"] / {"account_number":"5…" at bounding box center [723, 153] width 364 height 19
copy p "5677289"
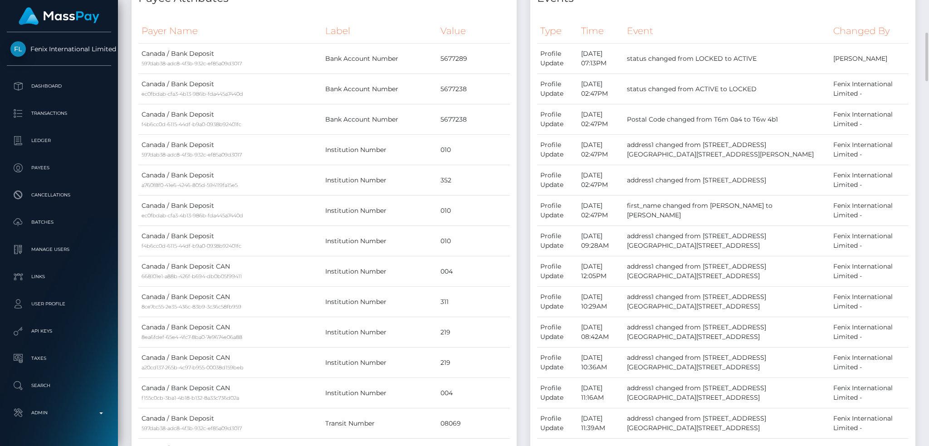
scroll to position [0, 0]
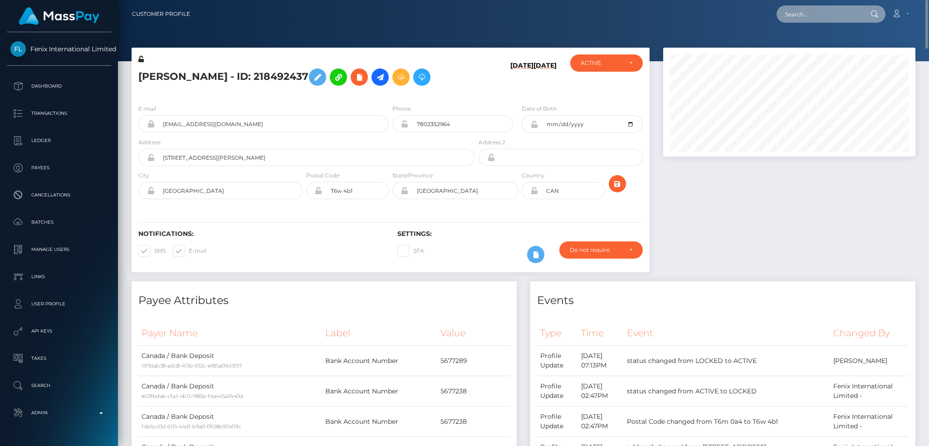
click at [835, 13] on input "text" at bounding box center [818, 13] width 85 height 17
paste input "193621889"
type input "193621889"
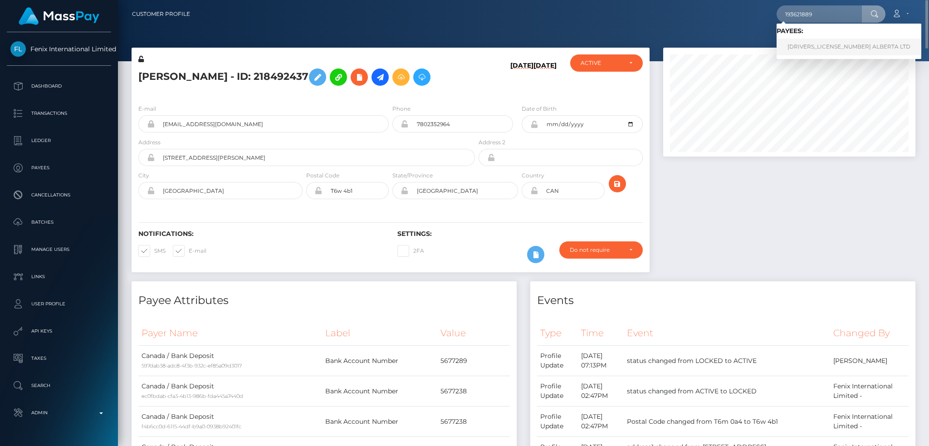
click at [823, 48] on link "2376472 ALBERTA LTD" at bounding box center [848, 47] width 145 height 17
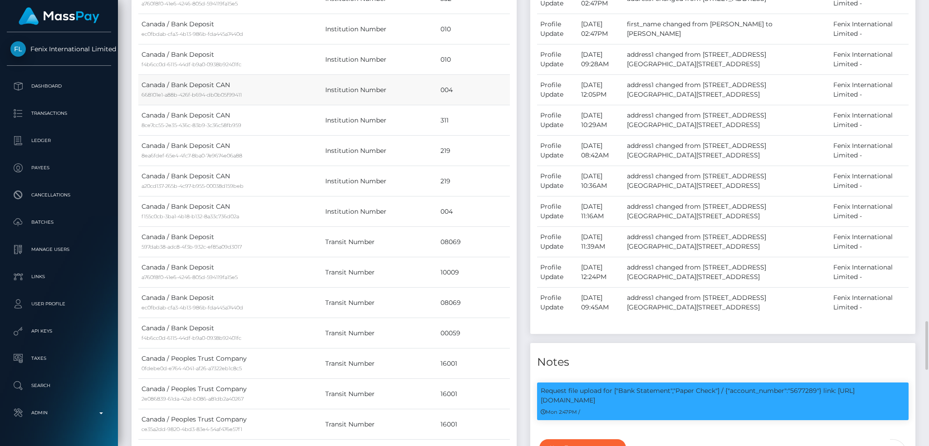
scroll to position [423, 0]
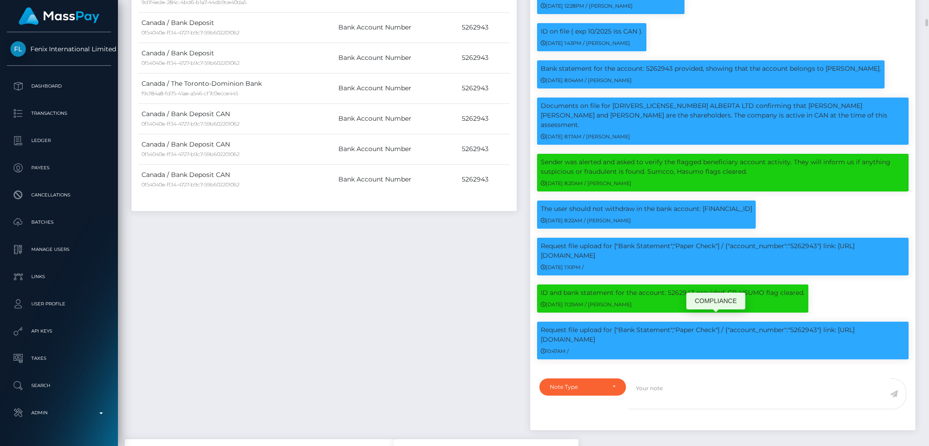
copy p "5262943"
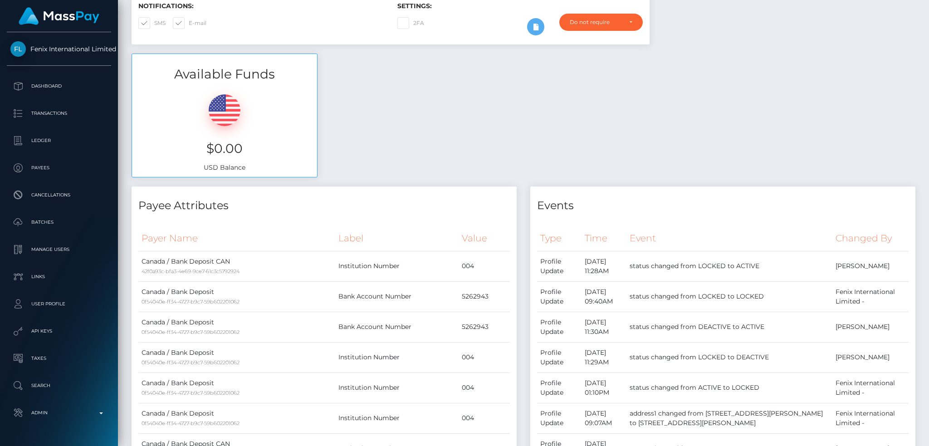
scroll to position [0, 0]
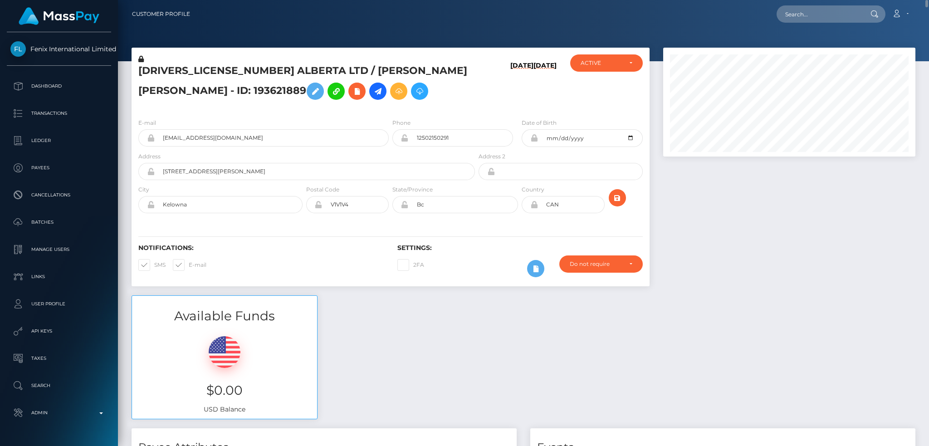
click at [195, 69] on h5 "2376472 ALBERTA LTD / ISABELLA TERESA JOSEFA ALLEN - ID: 193621889" at bounding box center [304, 84] width 332 height 40
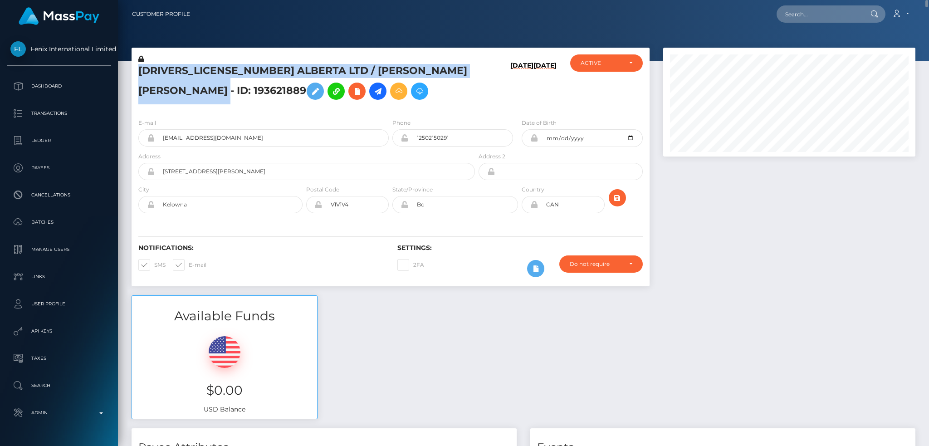
copy h5 "2376472 ALBERTA LTD / ISABELLA TERESA JOSEFA ALLEN - ID: 193621889"
click at [253, 135] on input "mistyrayxo@yahoo.com" at bounding box center [272, 137] width 234 height 17
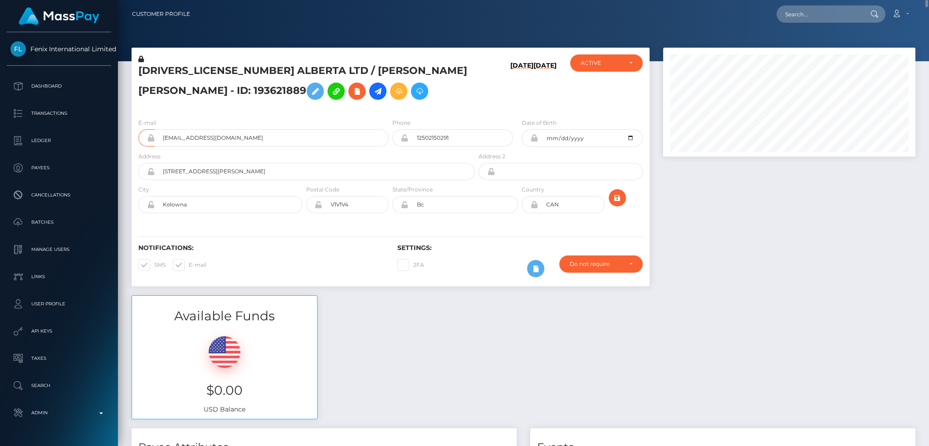
click at [447, 337] on div "Available Funds $0.00 USD Balance" at bounding box center [523, 361] width 797 height 133
click at [804, 6] on input "text" at bounding box center [818, 13] width 85 height 17
paste input "poact_4nr3kNN1RtjT"
type input "poact_4nr3kNN1RtjT"
click at [808, 47] on link "Muhammad Afaq" at bounding box center [812, 47] width 73 height 17
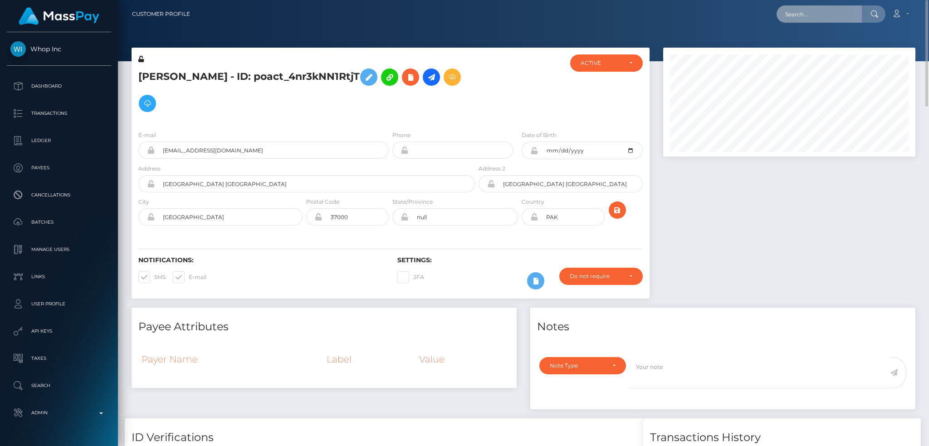
click at [823, 11] on input "text" at bounding box center [818, 13] width 85 height 17
paste input "pout_lhSXLfQAAZNFx"
type input "pout_lhSXLfQAAZNFx"
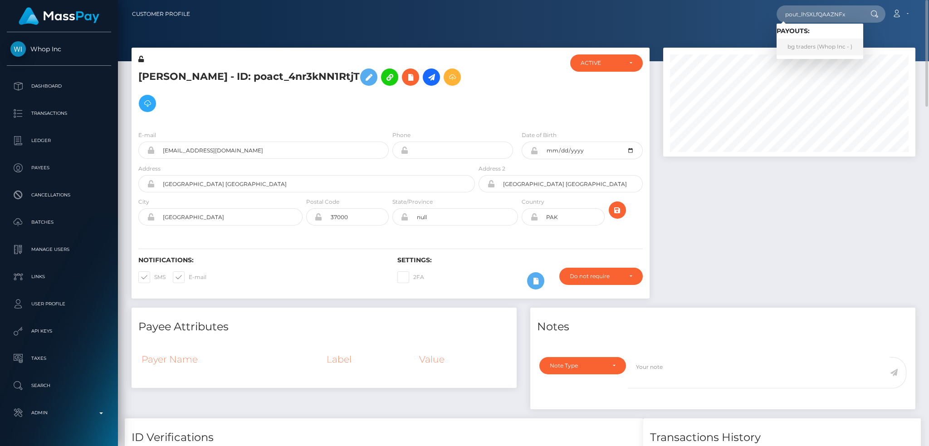
click at [800, 44] on link "bg traders (Whop Inc - )" at bounding box center [819, 47] width 87 height 17
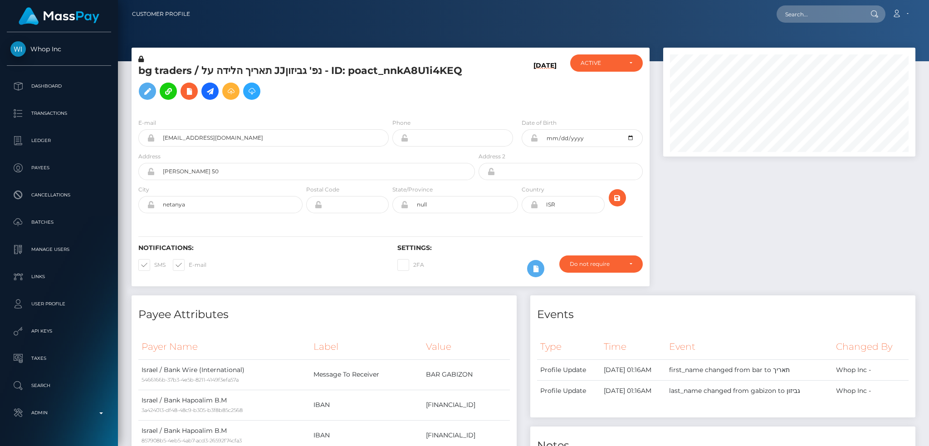
scroll to position [109, 252]
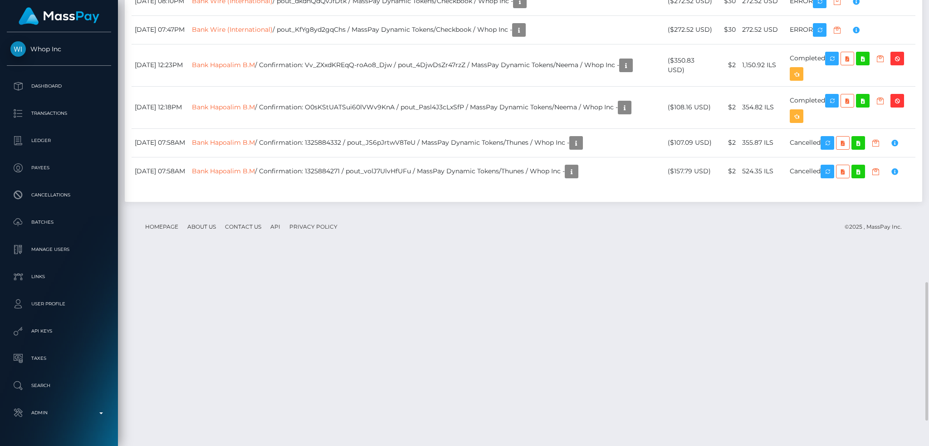
drag, startPoint x: 749, startPoint y: 174, endPoint x: 772, endPoint y: 172, distance: 23.2
copy td "272.52"
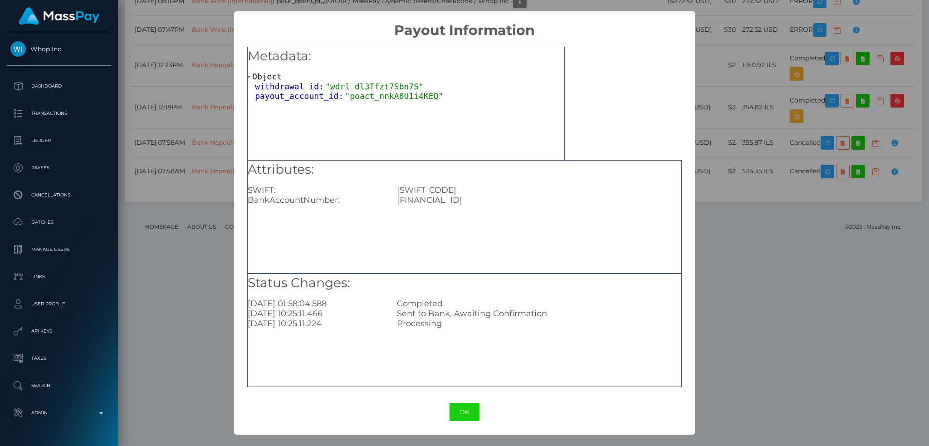
click at [734, 102] on div "× Payout Information Metadata: Object withdrawal_id: "wdrl_dl3Tfzt7Sbn7S" payou…" at bounding box center [464, 223] width 929 height 446
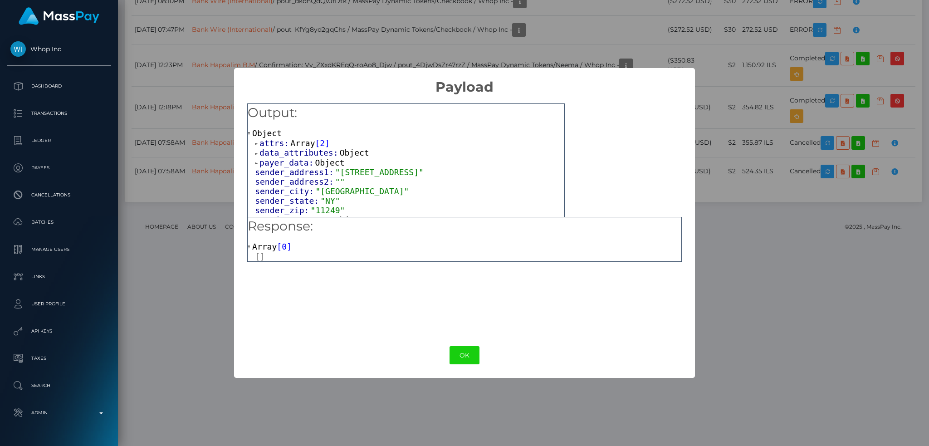
click at [293, 140] on span "Array" at bounding box center [302, 143] width 24 height 10
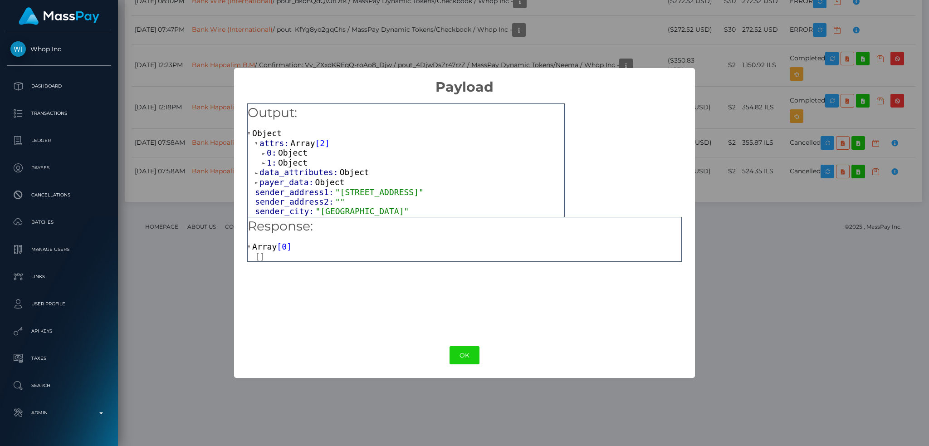
click at [293, 153] on span "Object" at bounding box center [292, 153] width 29 height 10
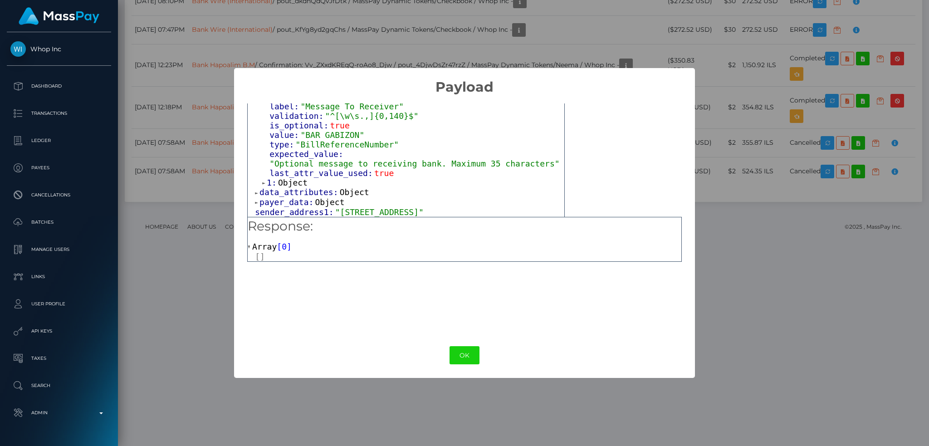
scroll to position [121, 0]
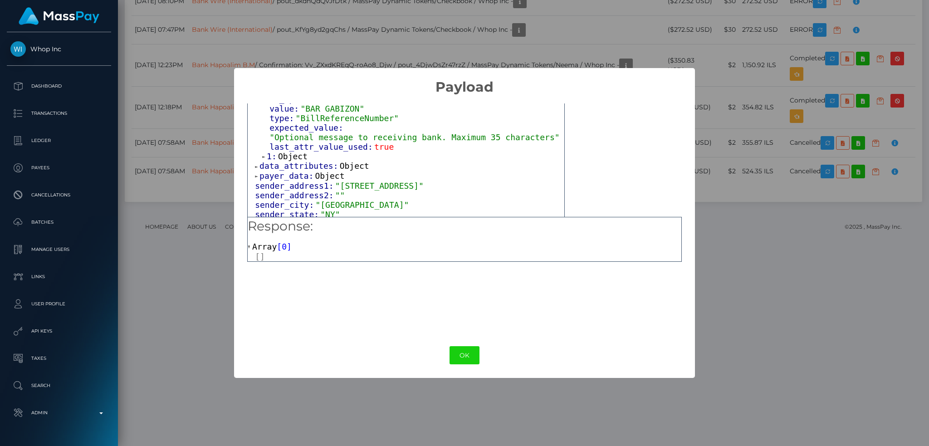
click at [295, 151] on span "Object" at bounding box center [292, 156] width 29 height 10
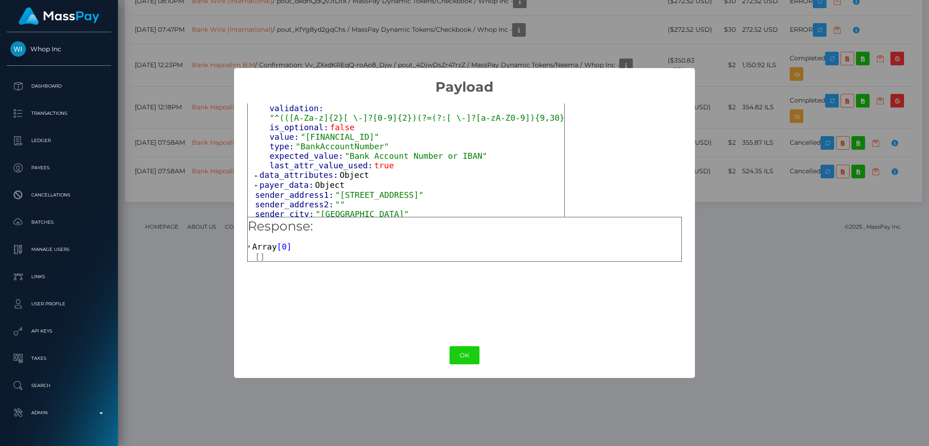
scroll to position [242, 0]
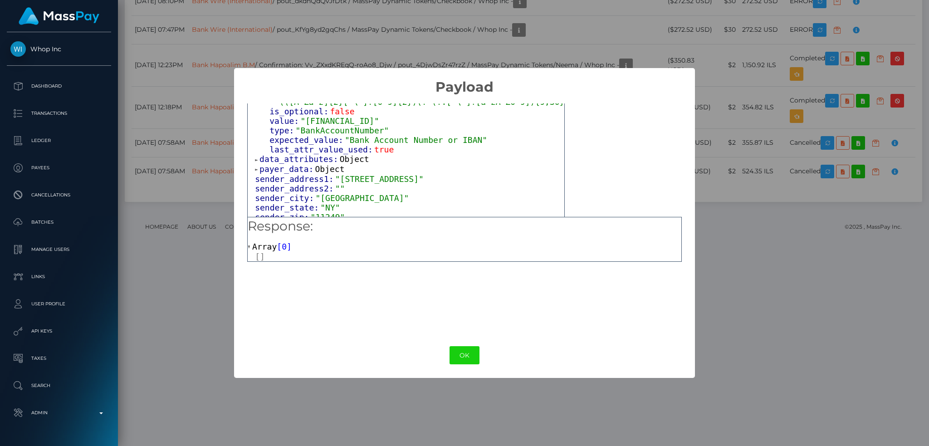
click at [346, 154] on span "Object" at bounding box center [354, 159] width 29 height 10
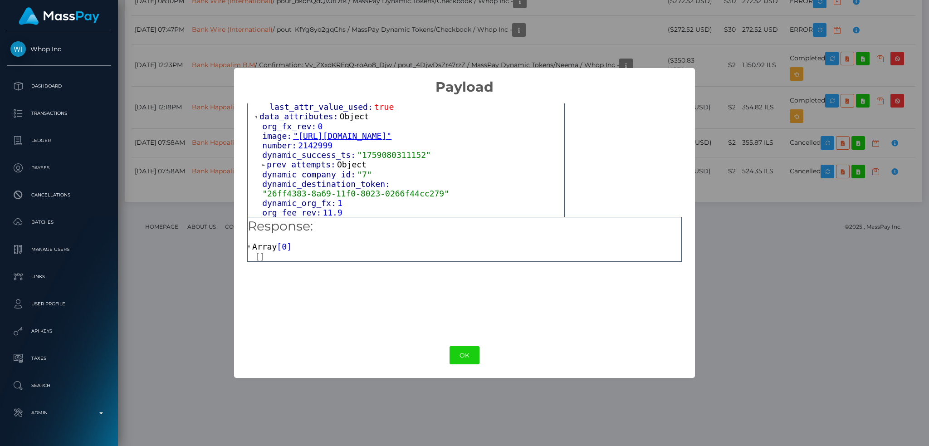
scroll to position [302, 0]
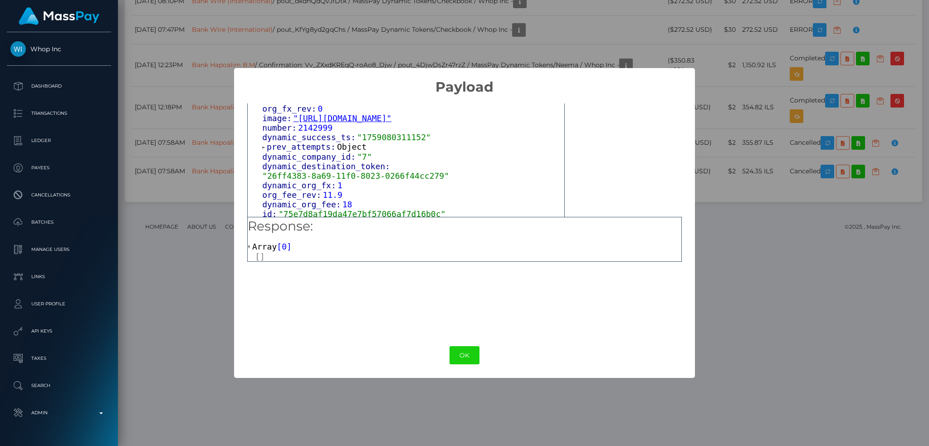
click at [347, 145] on span "Object" at bounding box center [351, 147] width 29 height 10
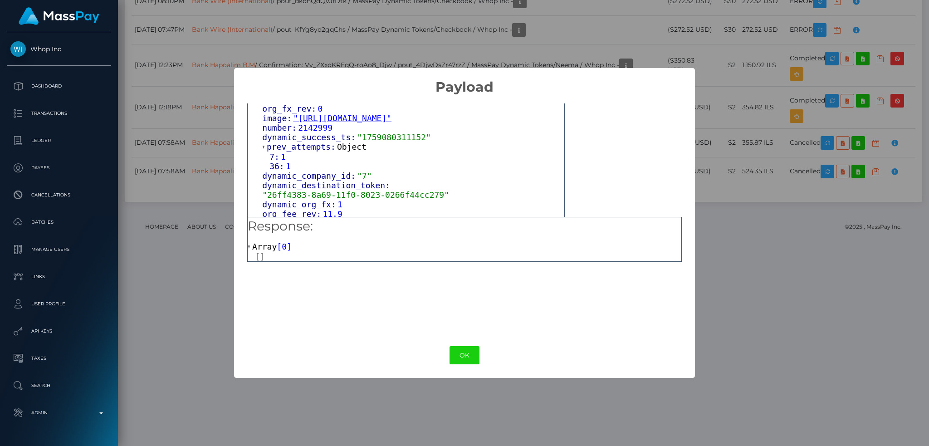
scroll to position [363, 0]
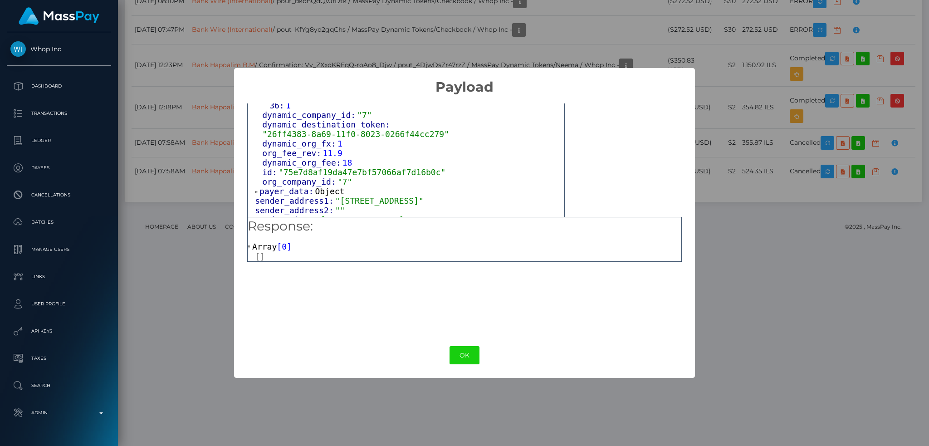
click at [319, 186] on span "Object" at bounding box center [329, 191] width 29 height 10
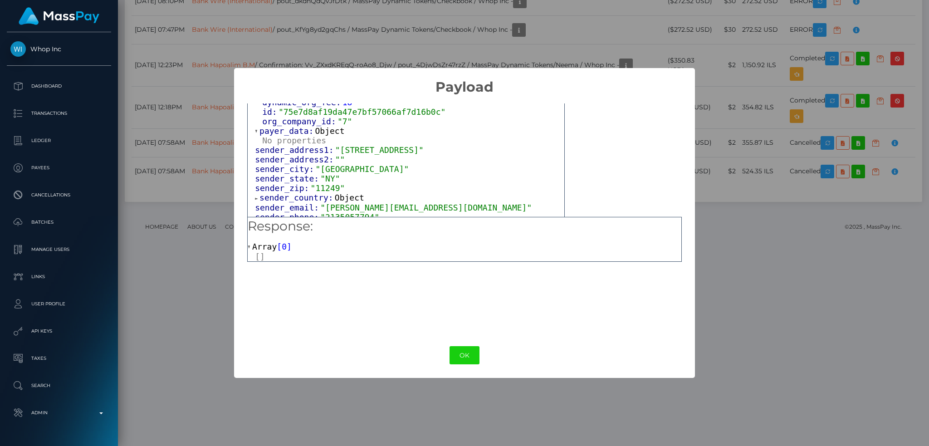
scroll to position [483, 0]
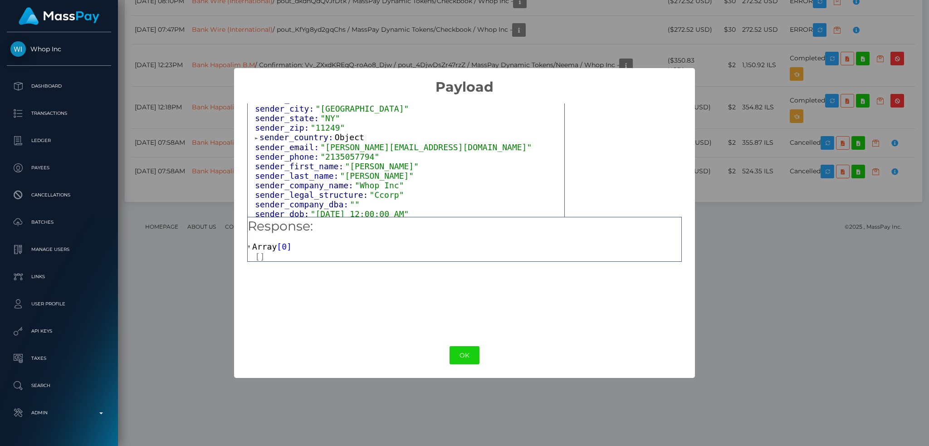
click at [336, 132] on span "Object" at bounding box center [349, 137] width 29 height 10
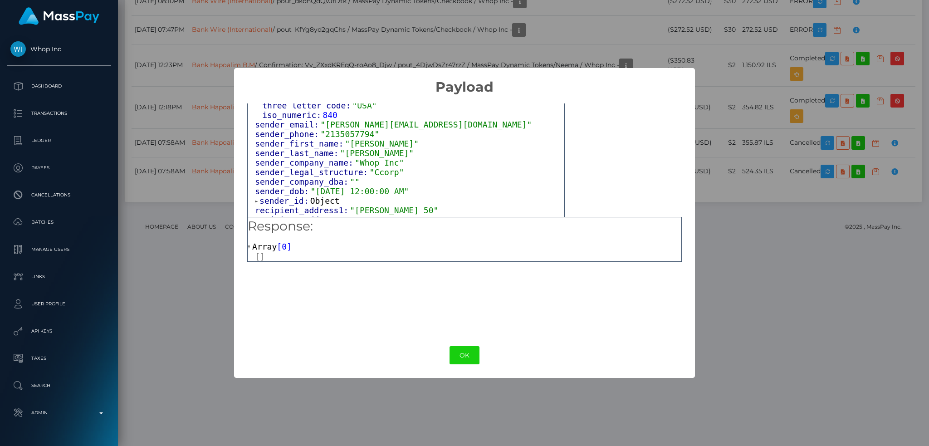
scroll to position [605, 0]
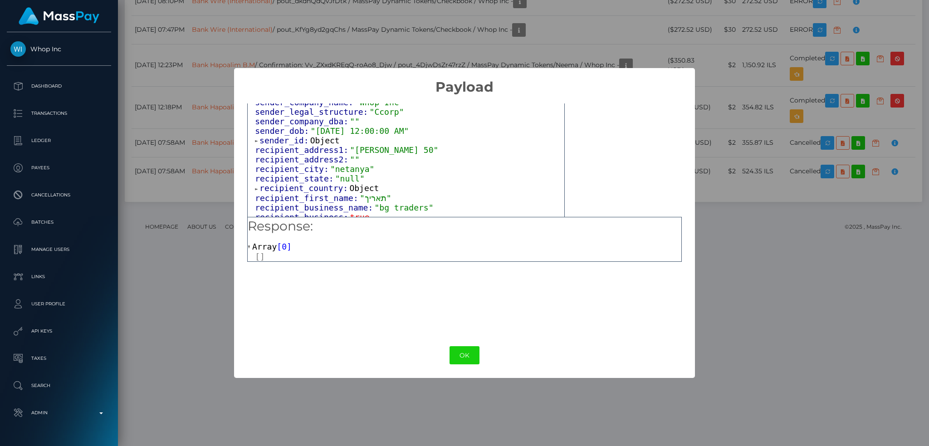
click at [322, 136] on span "Object" at bounding box center [324, 141] width 29 height 10
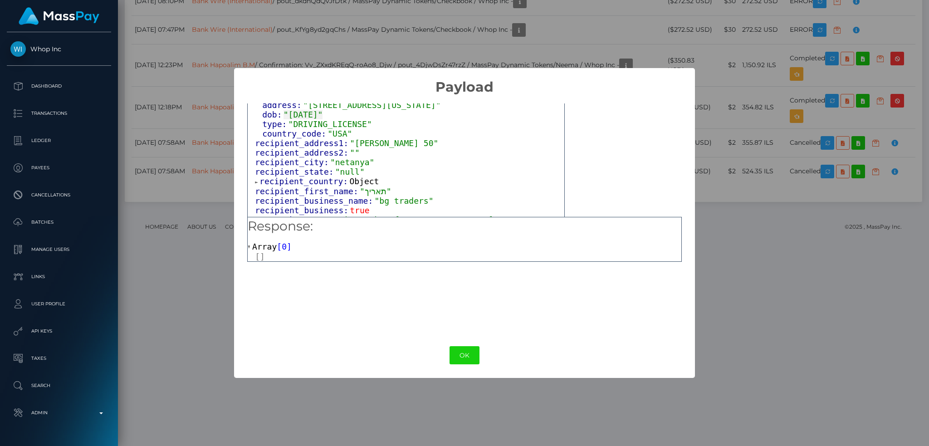
scroll to position [726, 0]
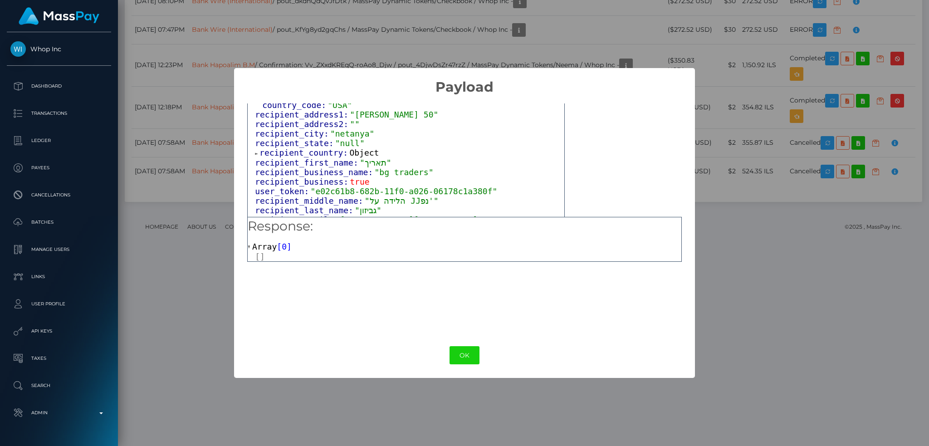
click at [357, 148] on span "Object" at bounding box center [363, 153] width 29 height 10
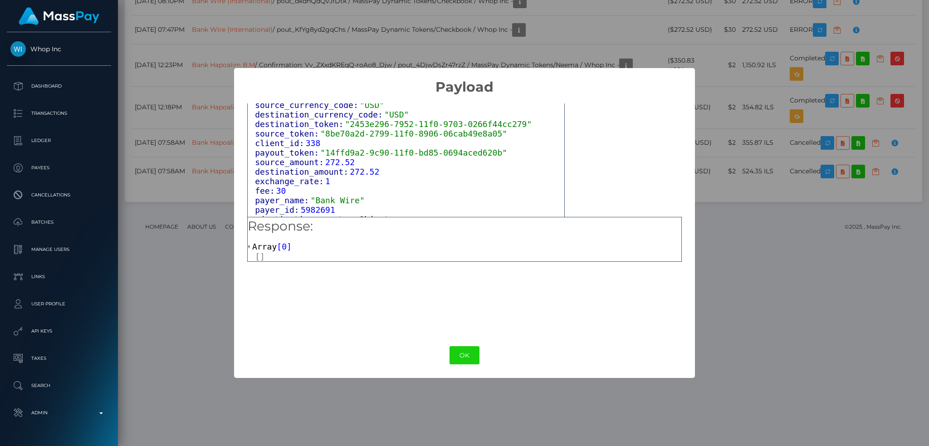
scroll to position [967, 0]
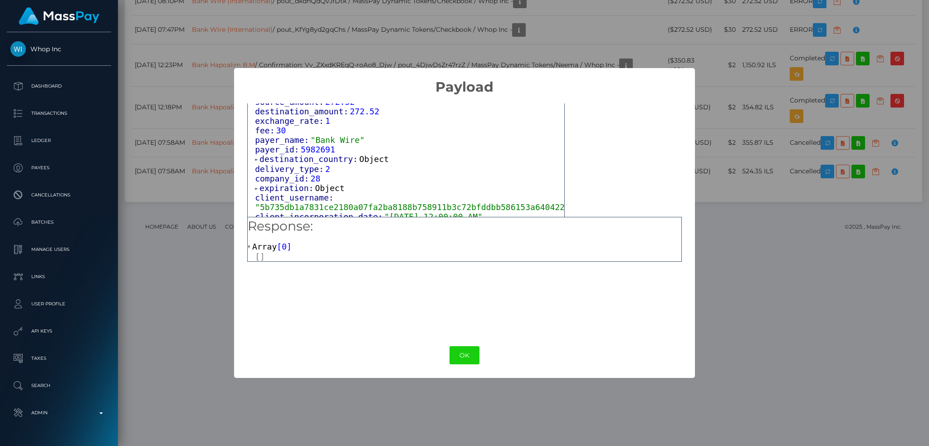
click at [363, 155] on span "Object" at bounding box center [373, 159] width 29 height 10
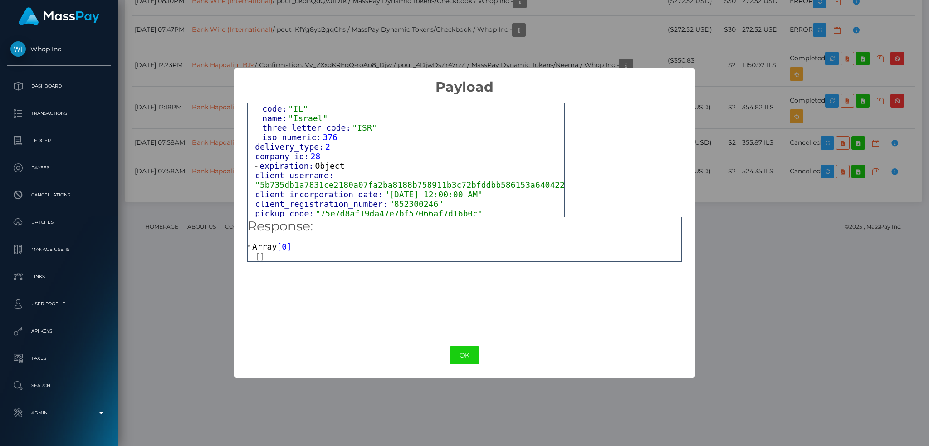
click at [315, 164] on span "Object" at bounding box center [329, 166] width 29 height 10
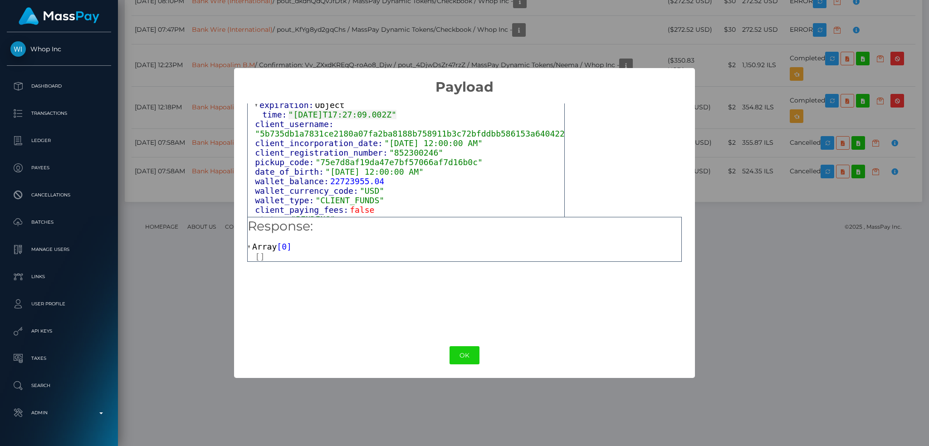
scroll to position [1149, 0]
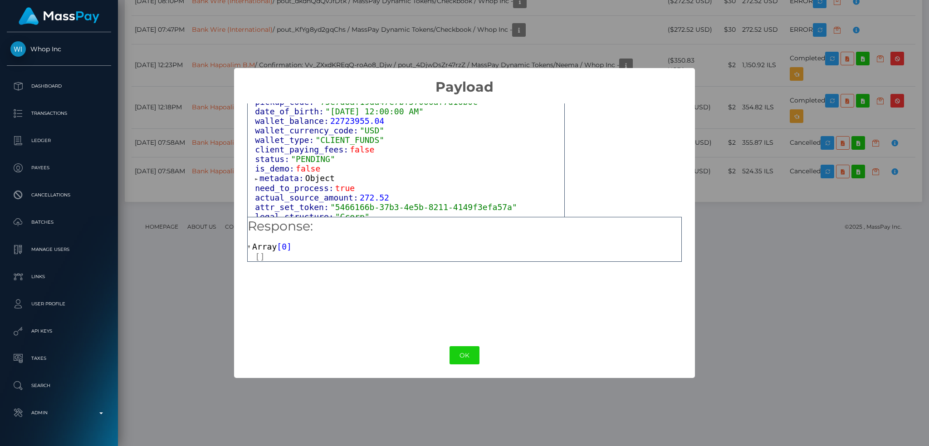
click at [309, 178] on span "Object" at bounding box center [319, 178] width 29 height 10
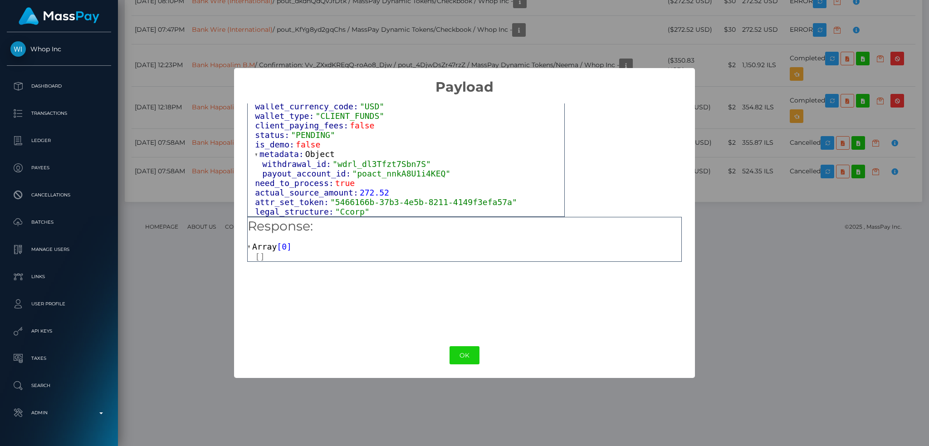
click at [380, 169] on span ""poact_nnkA8U1i4KEQ"" at bounding box center [401, 174] width 98 height 10
click at [751, 51] on div "× Payload Output: Object attrs: Array [ 2 ] 0: Object input_type: "text" token:…" at bounding box center [464, 223] width 929 height 446
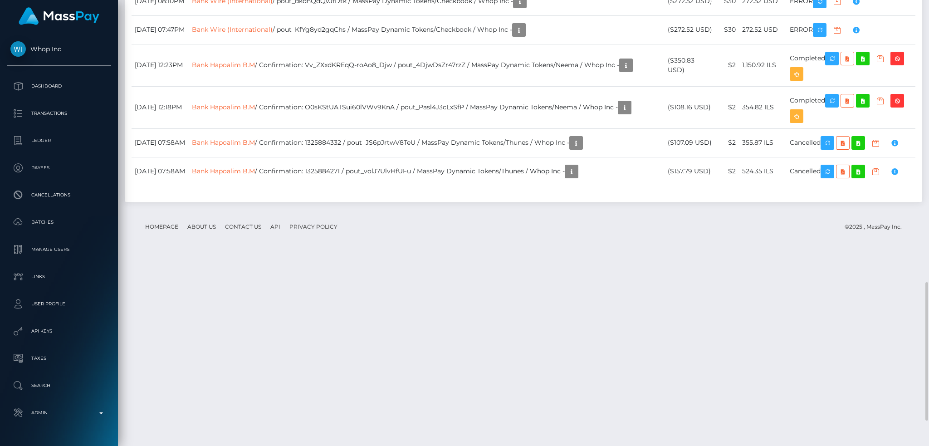
copy td "75e7d8af19da47e7bf57066af7d16b0c"
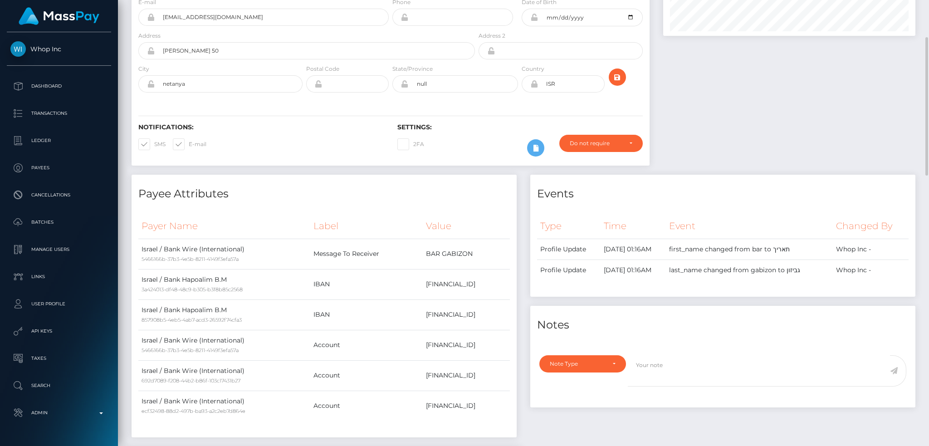
scroll to position [0, 0]
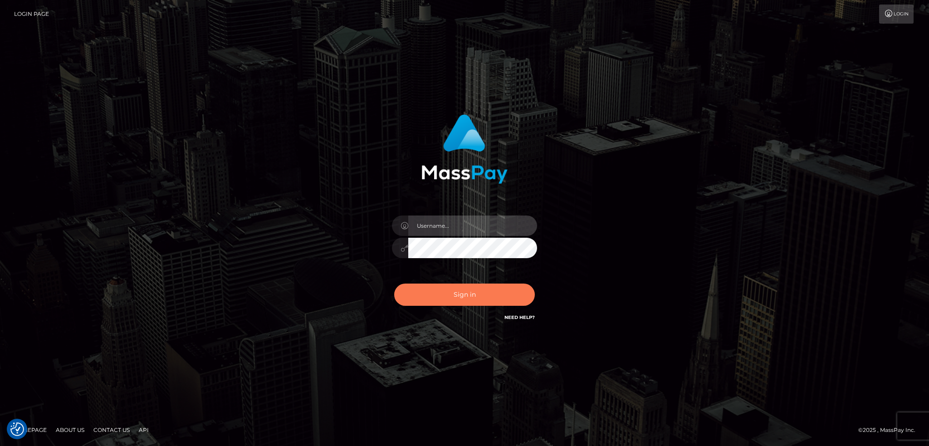
type input "alexstef"
click at [469, 287] on button "Sign in" at bounding box center [464, 294] width 141 height 22
type input "alexstef"
click at [487, 296] on button "Sign in" at bounding box center [464, 294] width 141 height 22
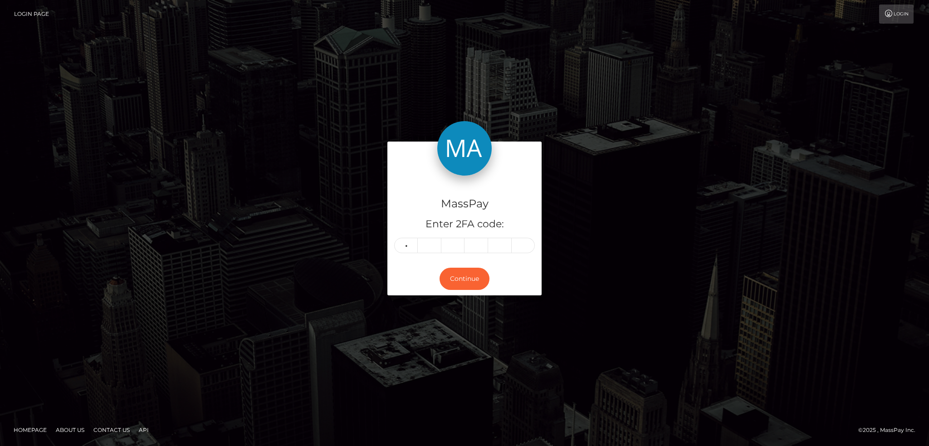
type input "6"
type input "2"
type input "8"
type input "3"
type input "6"
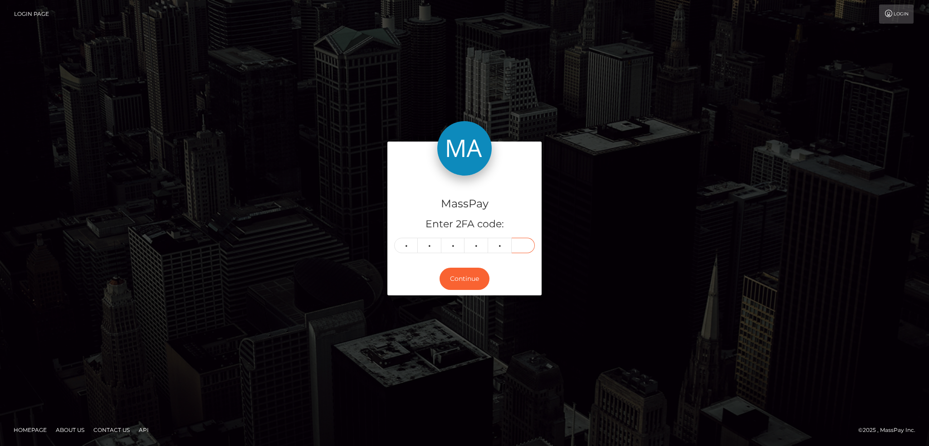
type input "9"
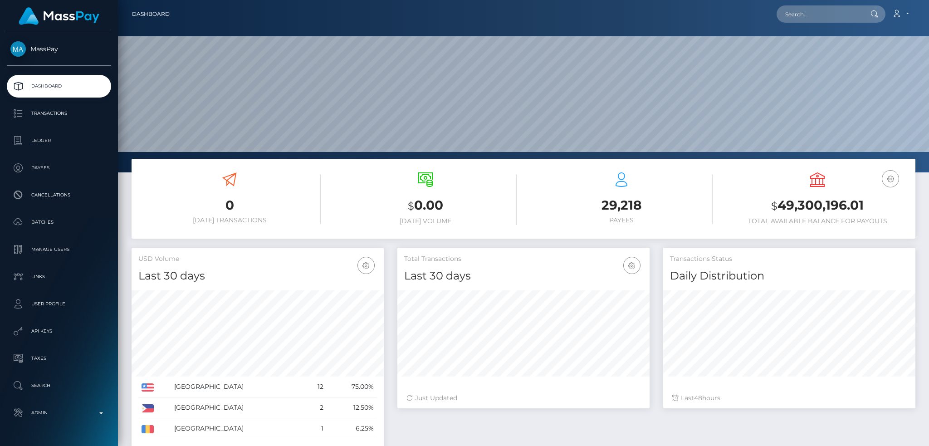
scroll to position [161, 252]
click at [824, 23] on div "Loading... Loading... Account Edit Profile Logout" at bounding box center [546, 14] width 738 height 19
click at [814, 16] on input "text" at bounding box center [818, 13] width 85 height 17
paste input "[EMAIL_ADDRESS][DOMAIN_NAME]"
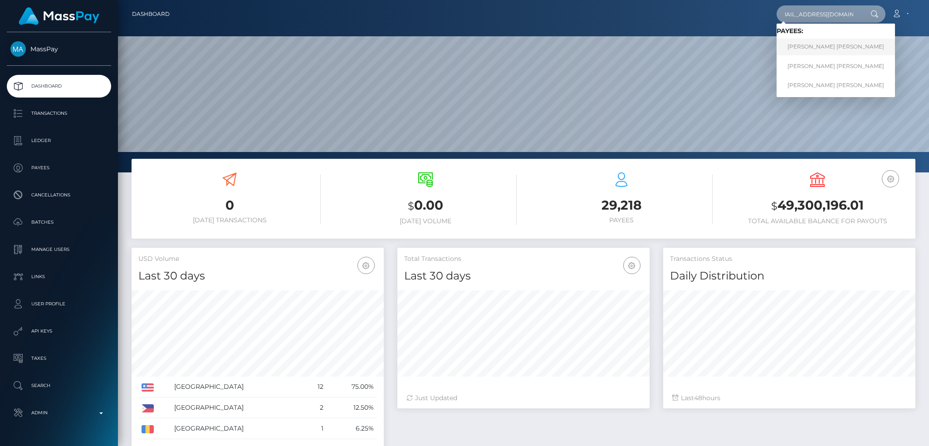
type input "[EMAIL_ADDRESS][DOMAIN_NAME]"
click at [807, 50] on link "JORDAN PHILIPPE HENRY GAUBY" at bounding box center [835, 47] width 118 height 17
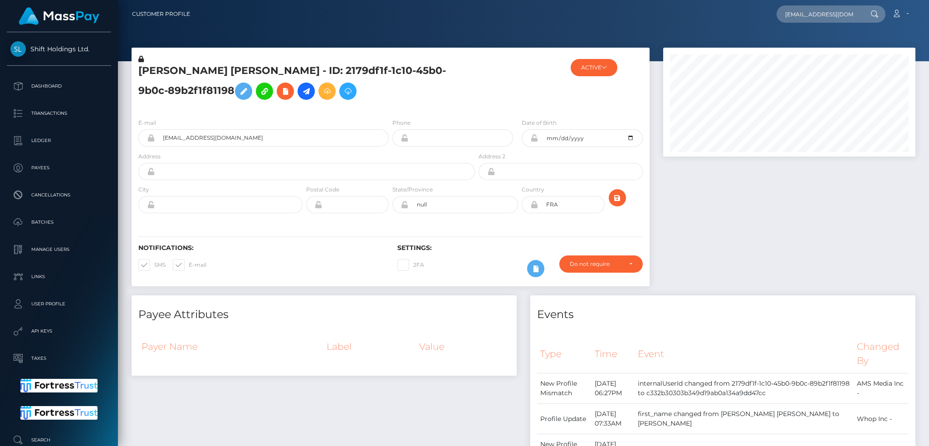
scroll to position [109, 252]
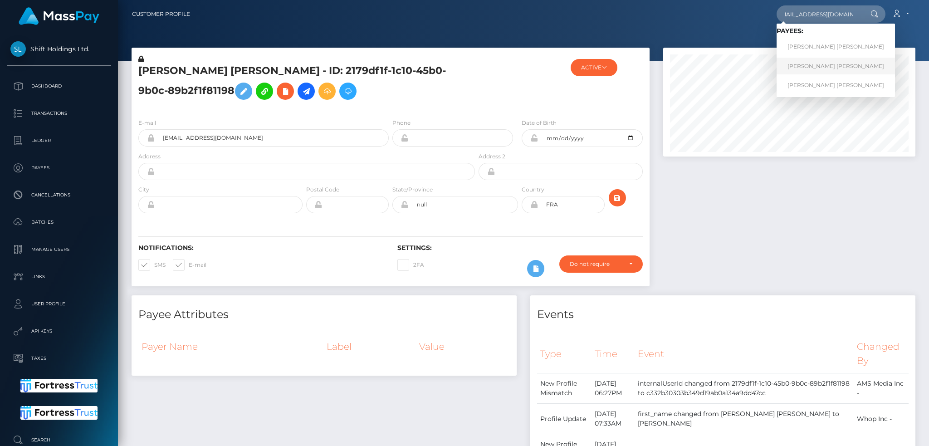
type input "[EMAIL_ADDRESS][DOMAIN_NAME]"
click at [809, 63] on link "[PERSON_NAME] [PERSON_NAME]" at bounding box center [835, 66] width 118 height 17
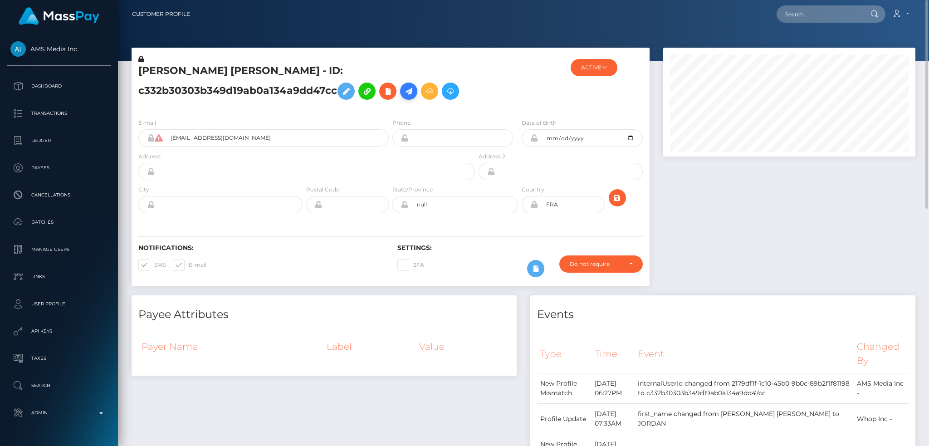
click at [414, 97] on icon at bounding box center [408, 91] width 11 height 11
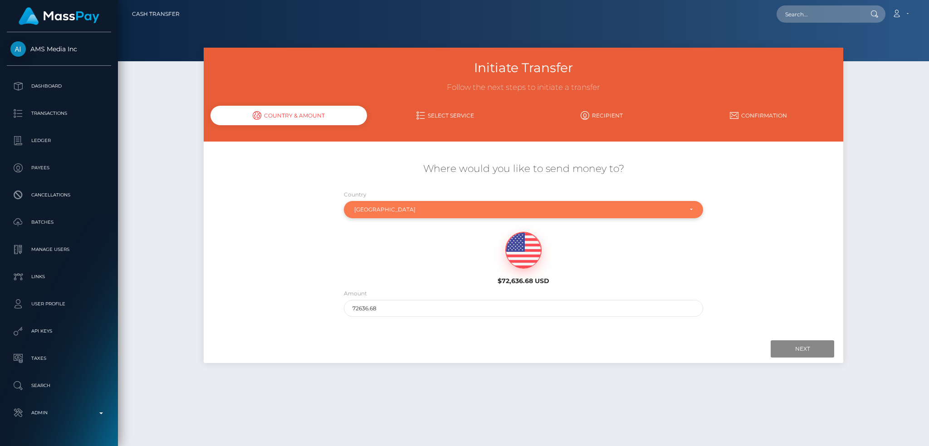
click at [404, 212] on div "France" at bounding box center [518, 209] width 328 height 7
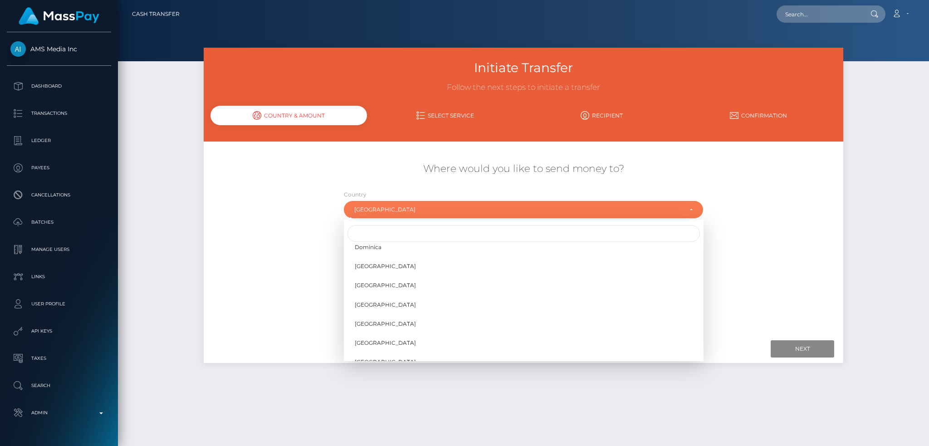
click at [368, 243] on div at bounding box center [524, 233] width 360 height 20
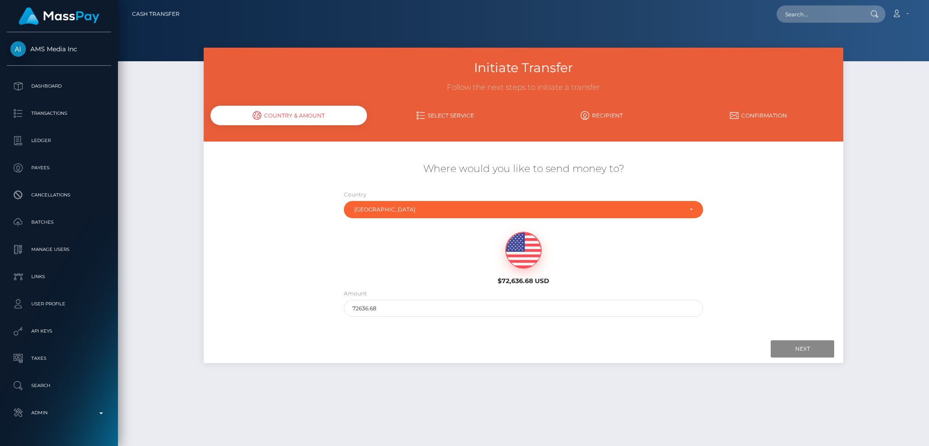
click at [367, 232] on div "$72,636.68 USD" at bounding box center [523, 256] width 533 height 66
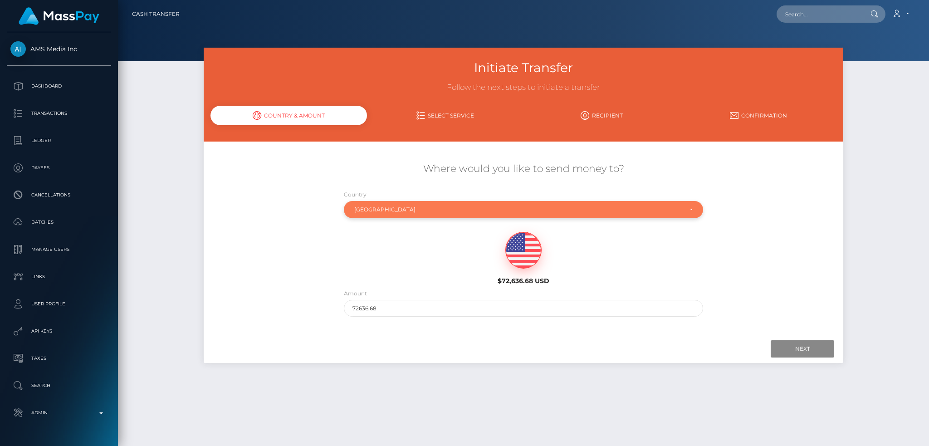
click at [389, 207] on div "France" at bounding box center [518, 209] width 328 height 7
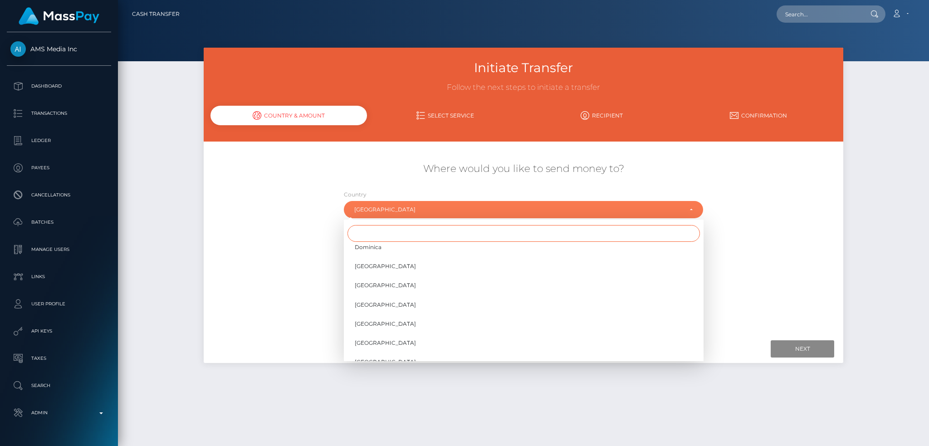
click at [377, 229] on input "Search" at bounding box center [523, 233] width 352 height 17
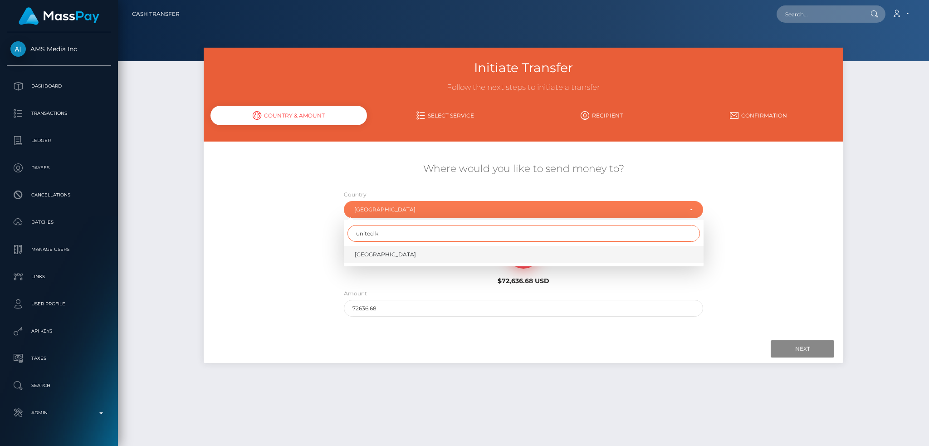
type input "united k"
click at [409, 248] on link "United Kingdom" at bounding box center [524, 254] width 360 height 17
select select "GBR"
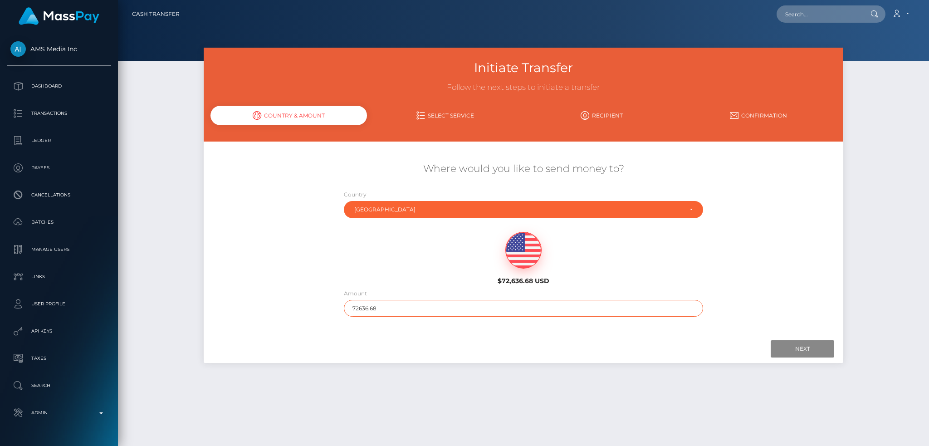
click at [414, 311] on input "72636.68" at bounding box center [524, 308] width 360 height 17
type input "200"
click at [789, 353] on input "Next" at bounding box center [802, 348] width 63 height 17
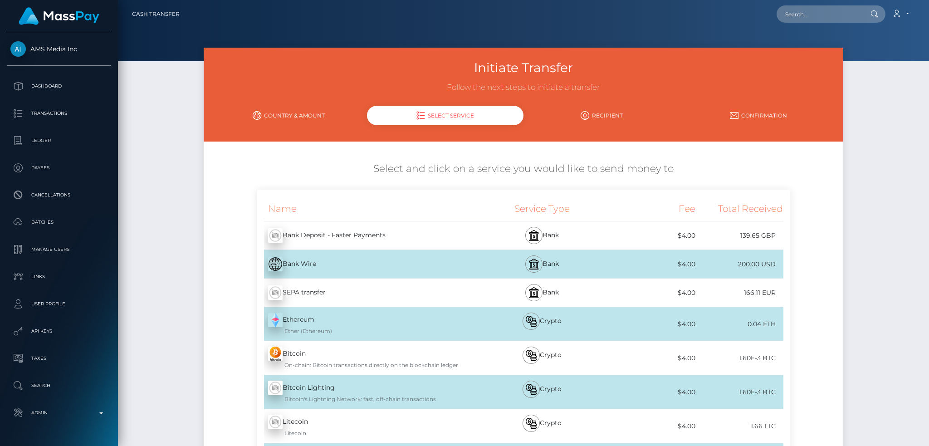
scroll to position [60, 0]
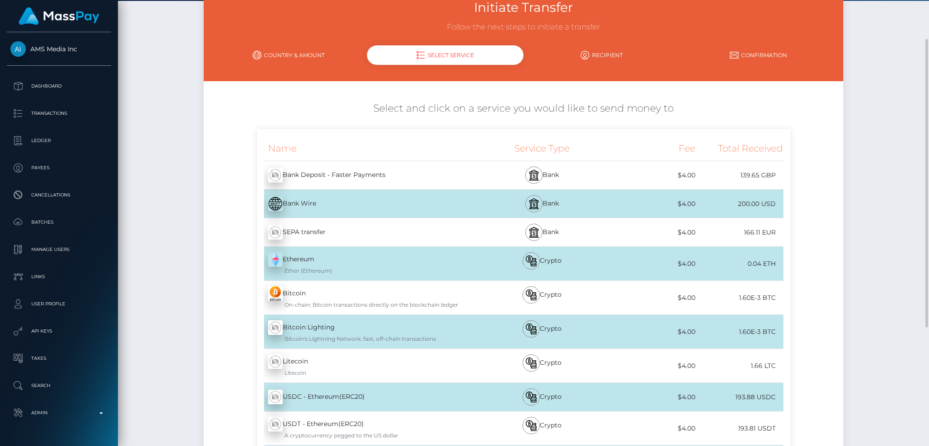
drag, startPoint x: 167, startPoint y: 10, endPoint x: 163, endPoint y: 52, distance: 41.9
click at [167, 10] on div "Initiate Transfer Follow the next steps to initiate a transfer Country & Amount…" at bounding box center [523, 292] width 811 height 610
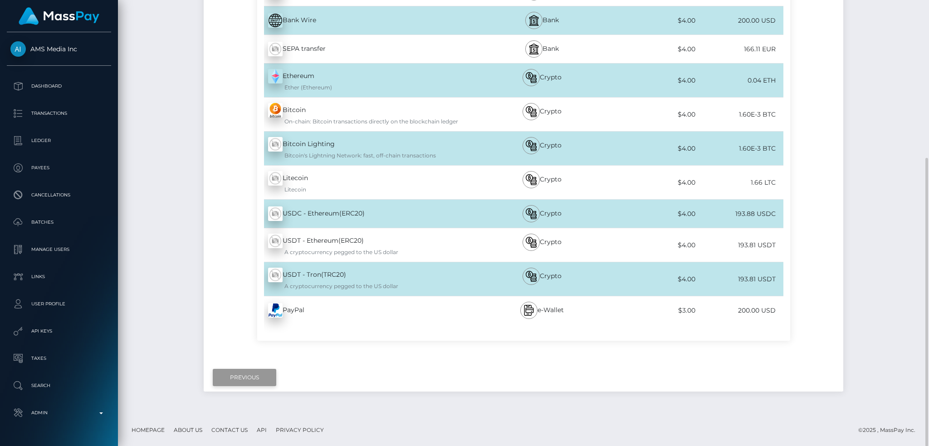
click at [256, 371] on input "Previous" at bounding box center [244, 377] width 63 height 17
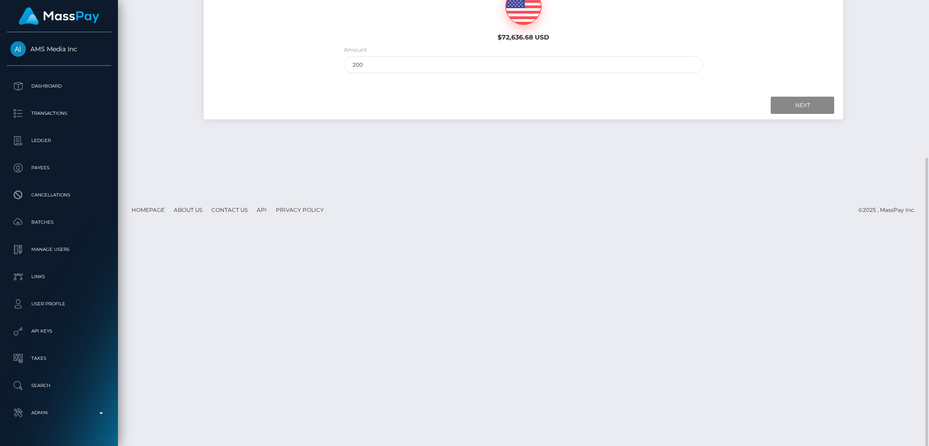
scroll to position [0, 0]
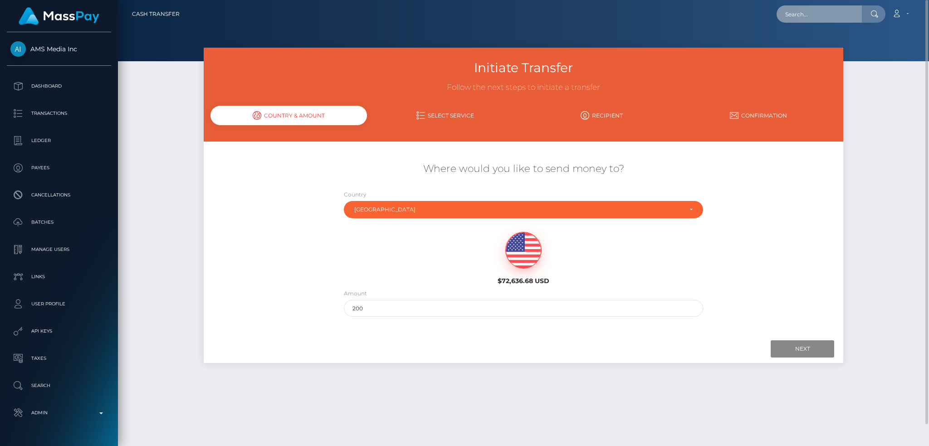
click at [800, 19] on input "text" at bounding box center [818, 13] width 85 height 17
paste input "poact_cgR7MdjZZ6cM"
type input "poact_cgR7MdjZZ6cM"
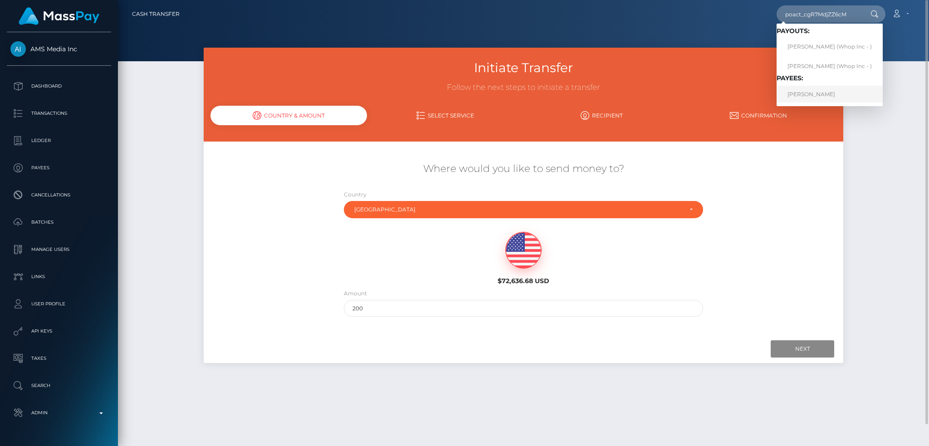
click at [813, 98] on link "MIHIR PALA" at bounding box center [829, 94] width 106 height 17
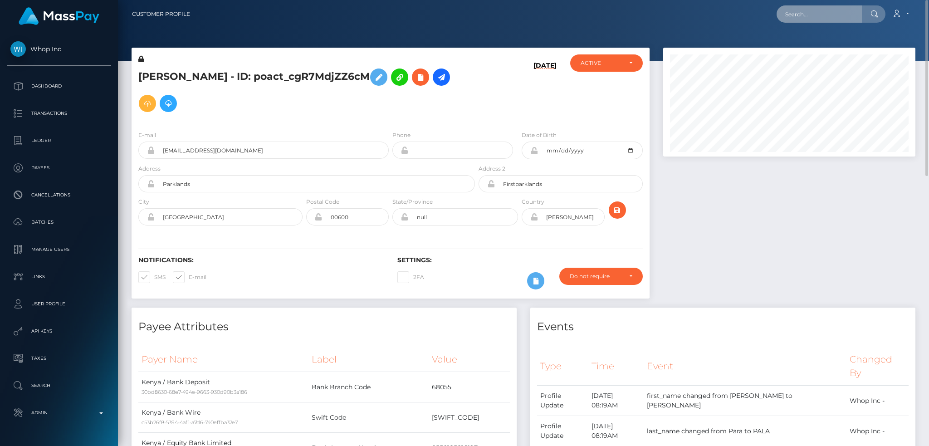
click at [829, 14] on input "text" at bounding box center [818, 13] width 85 height 17
paste input "pout_K7nDJzyK8YdUr"
type input "pout_K7nDJzyK8YdUr"
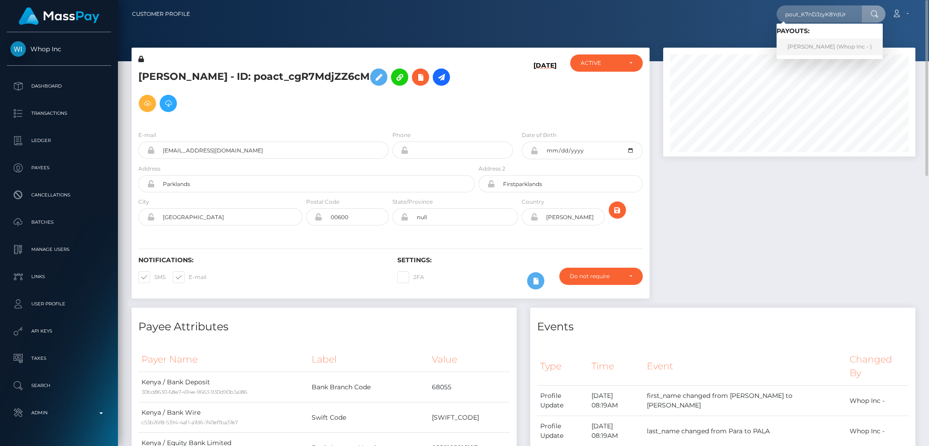
click at [810, 39] on link "ROMEO JEOVAN HERNANDEZ (Whop Inc - )" at bounding box center [829, 47] width 106 height 17
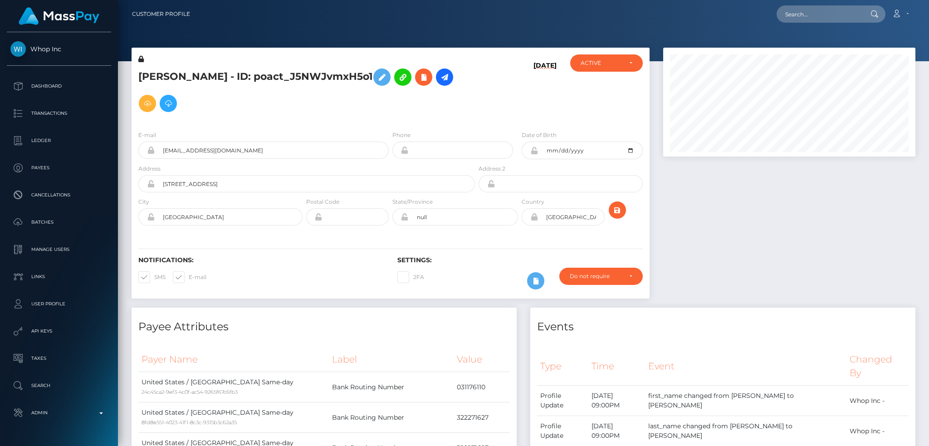
scroll to position [109, 252]
drag, startPoint x: 820, startPoint y: 15, endPoint x: 796, endPoint y: 20, distance: 25.0
click at [820, 15] on input "text" at bounding box center [818, 13] width 85 height 17
paste input "pout_K7nDJzyK8YdUr"
type input "pout_K7nDJzyK8YdUr"
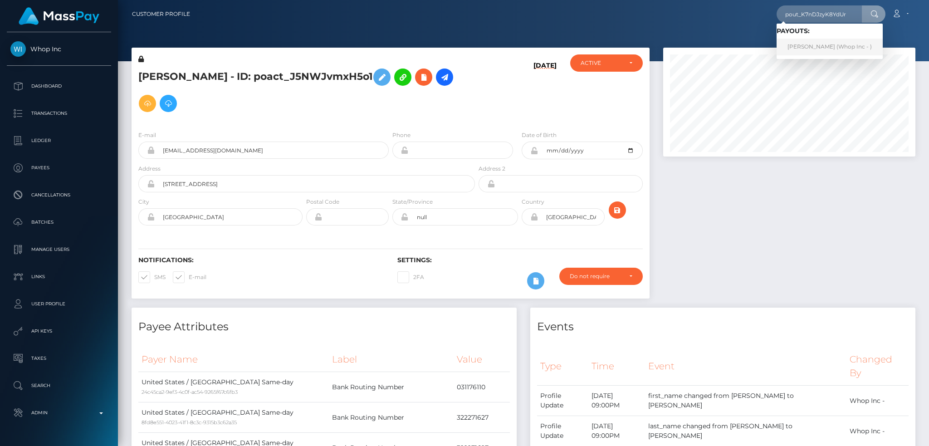
click at [818, 46] on link "[PERSON_NAME] (Whop Inc - )" at bounding box center [829, 47] width 106 height 17
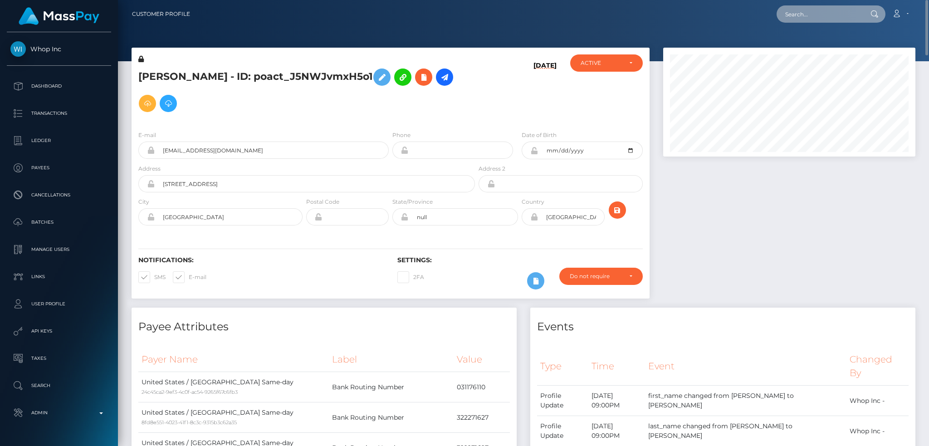
click at [810, 11] on input "text" at bounding box center [818, 13] width 85 height 17
paste input "MSPf7bff84118de0f3"
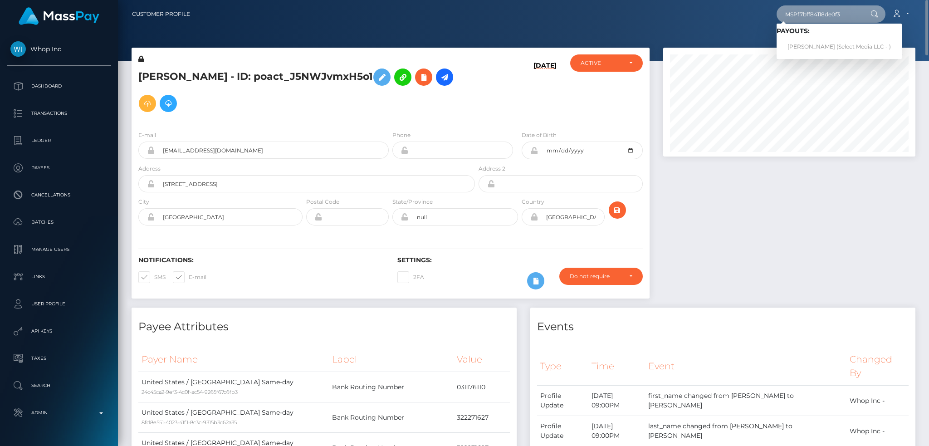
type input "MSPf7bff84118de0f3"
click at [821, 49] on link "[PERSON_NAME] (Select Media LLC - )" at bounding box center [838, 47] width 125 height 17
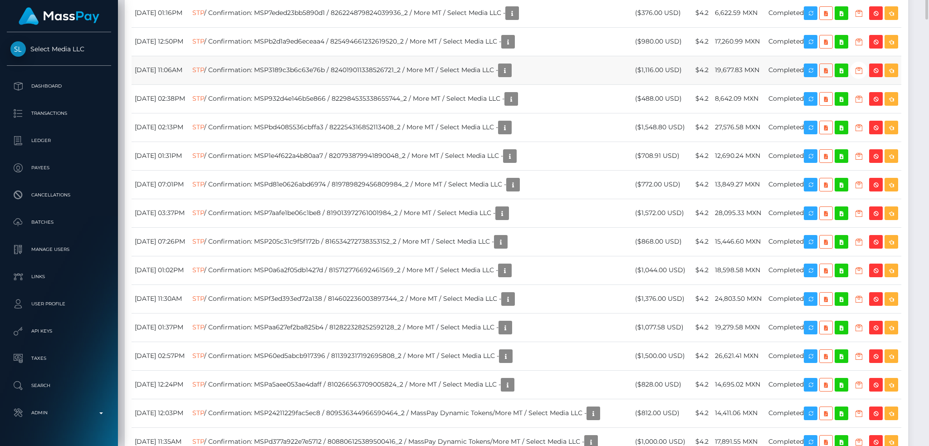
scroll to position [1874, 0]
